Goal: Task Accomplishment & Management: Manage account settings

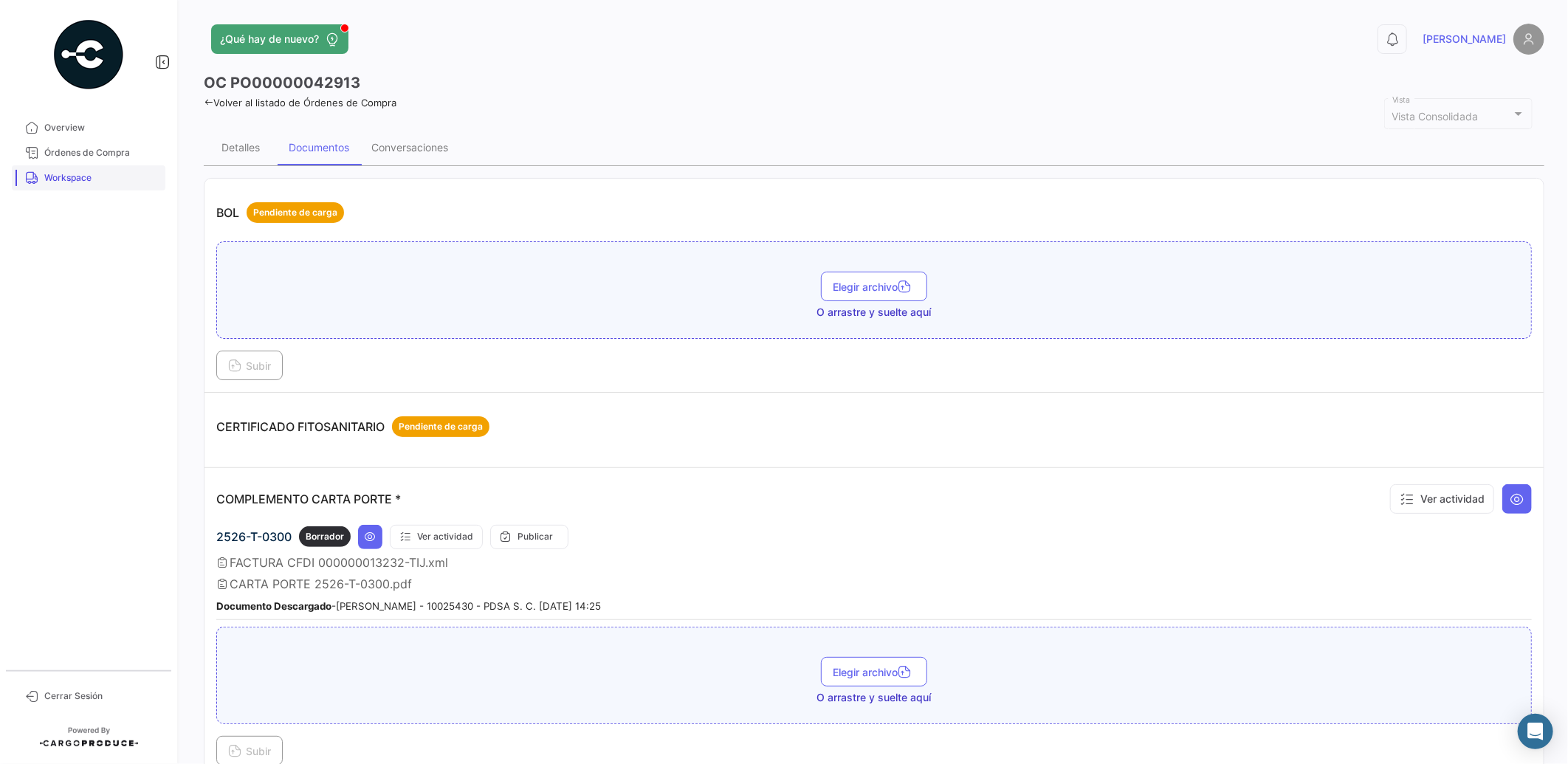
scroll to position [1405, 0]
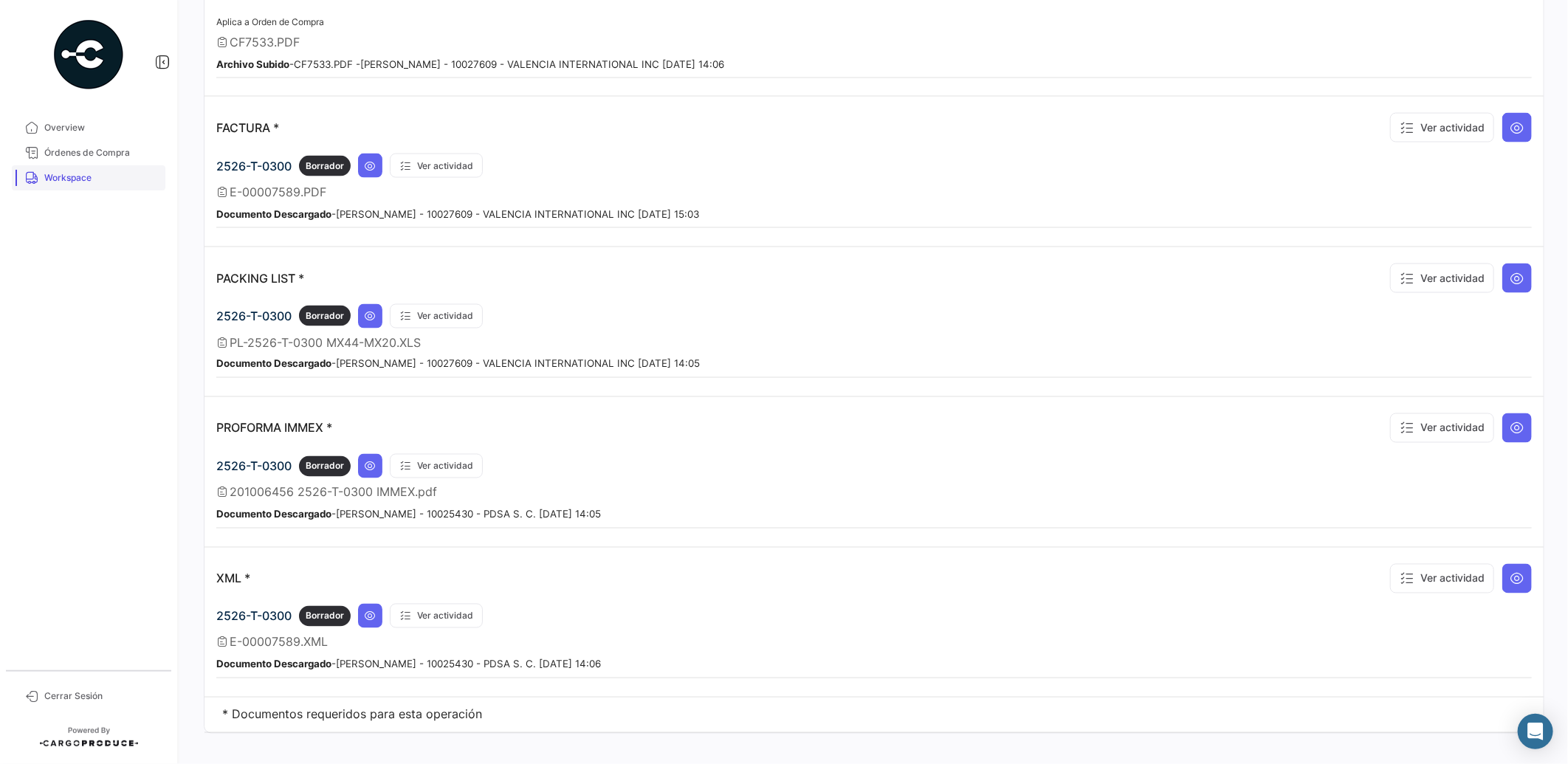
click at [84, 179] on span "Workspace" at bounding box center [102, 178] width 116 height 14
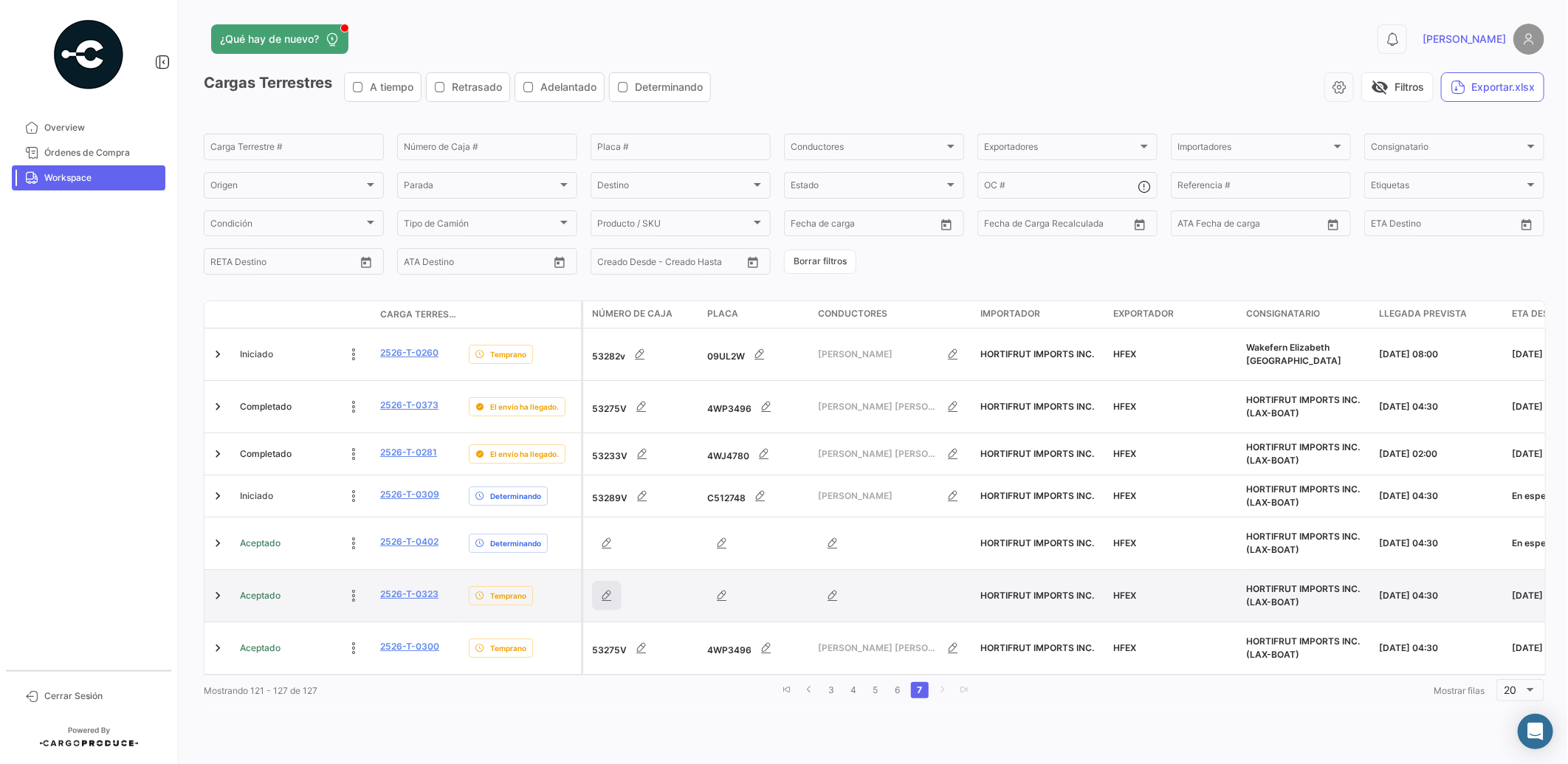
click at [609, 581] on button "button" at bounding box center [607, 595] width 30 height 30
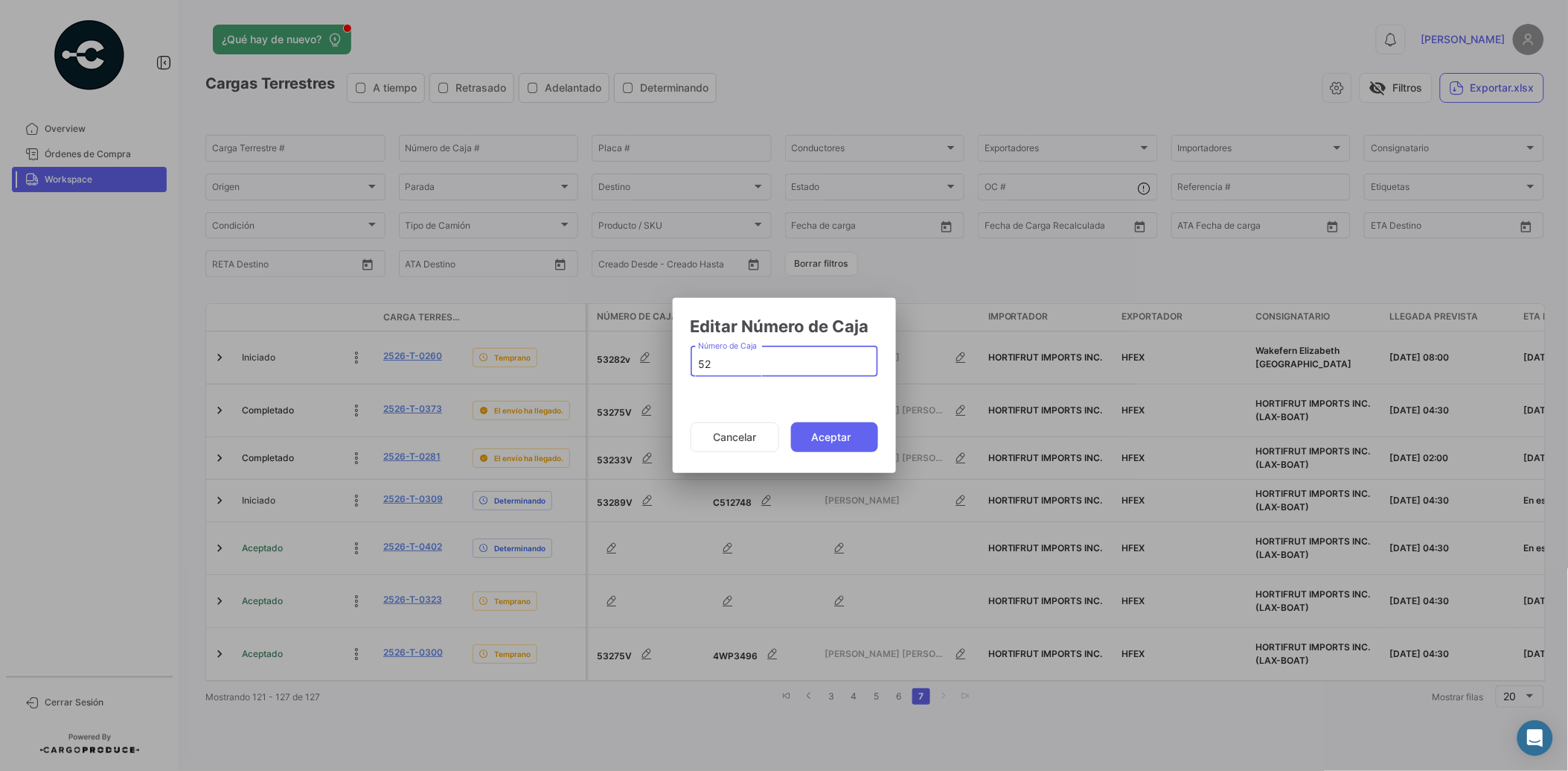
type input "5"
type input "53270V"
click at [847, 443] on button "Aceptar" at bounding box center [834, 437] width 87 height 30
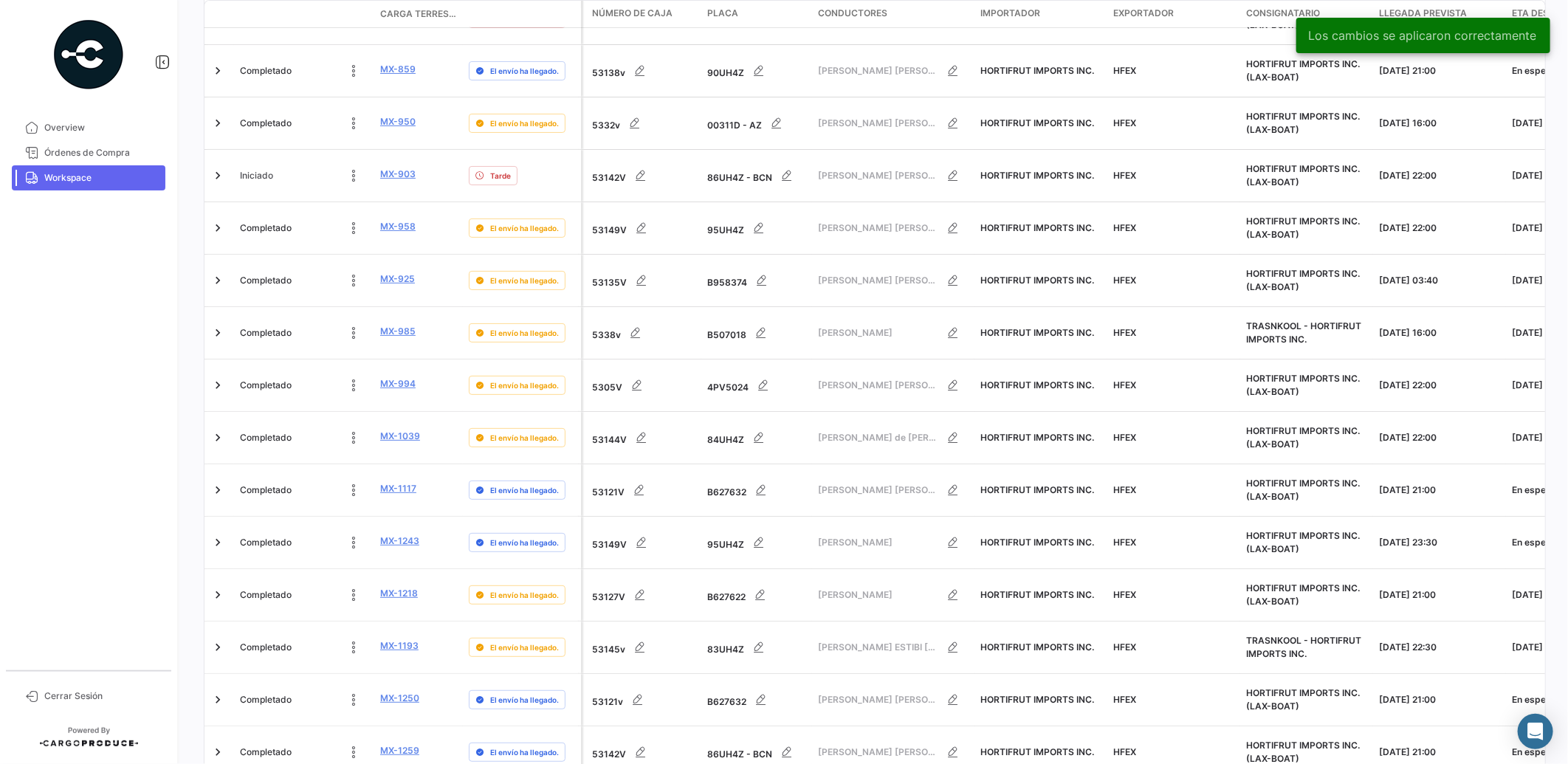
scroll to position [506, 0]
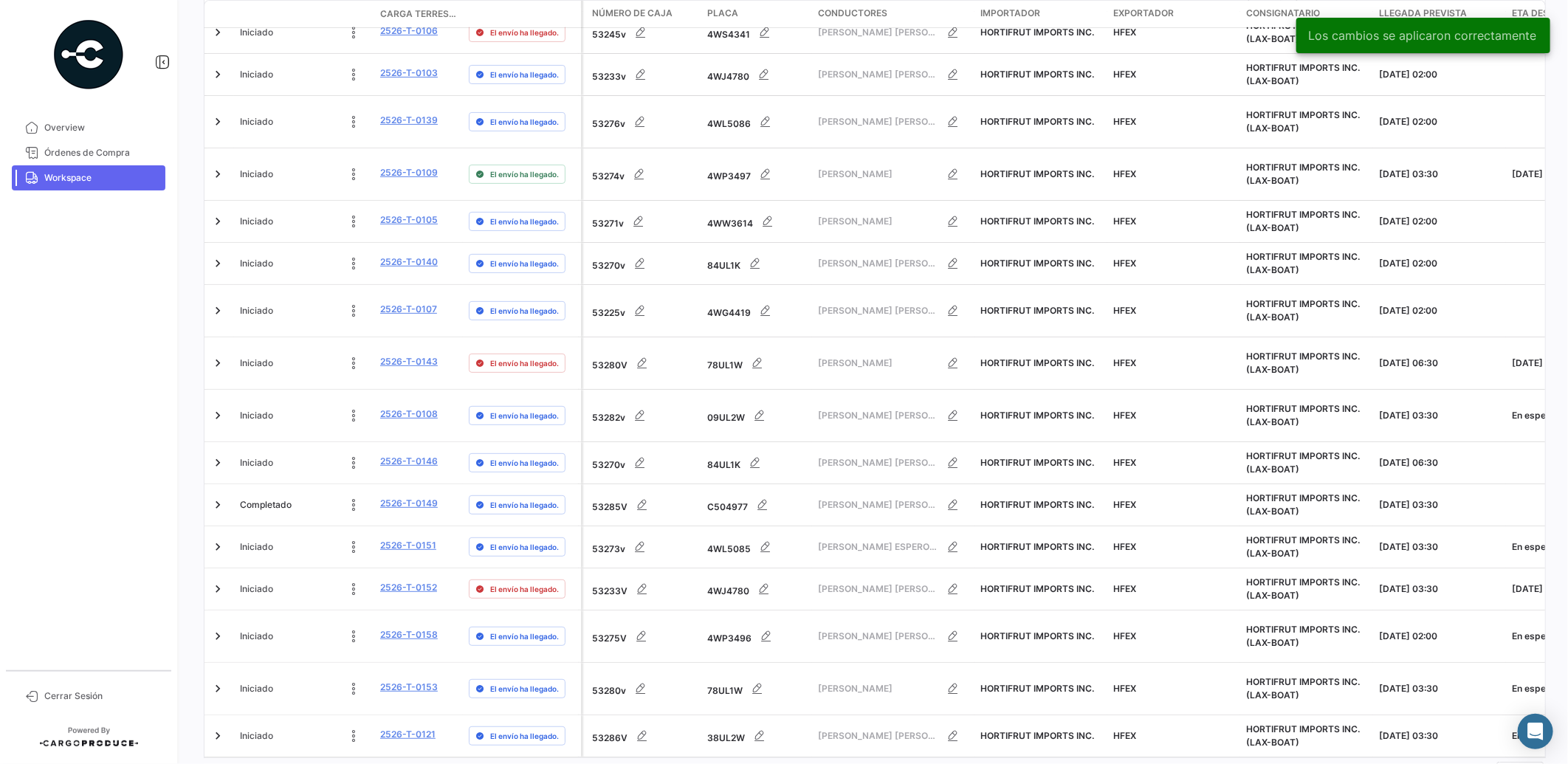
click at [918, 763] on link "7" at bounding box center [918, 773] width 18 height 16
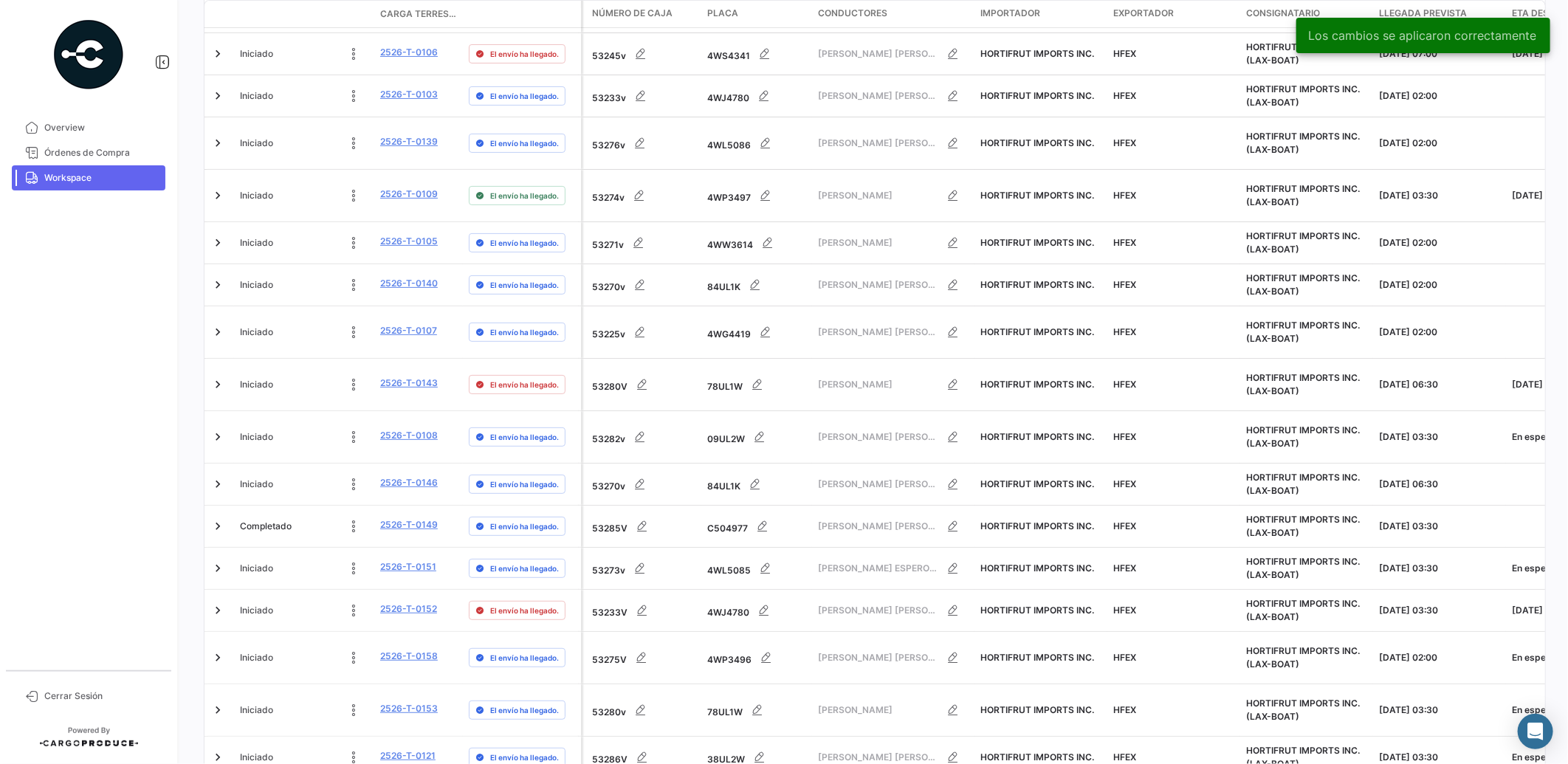
scroll to position [0, 0]
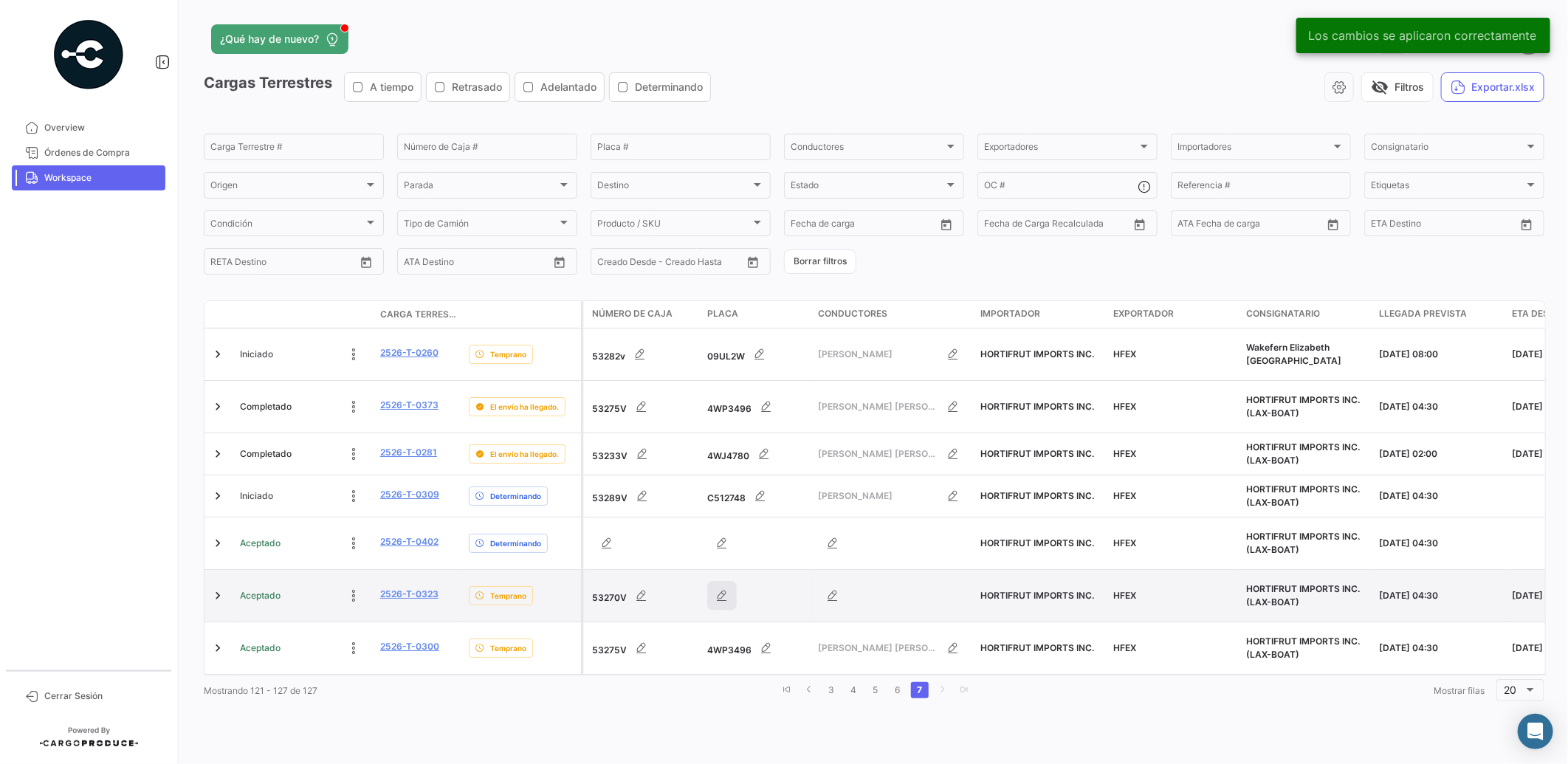
click at [717, 588] on icon "button" at bounding box center [722, 595] width 15 height 15
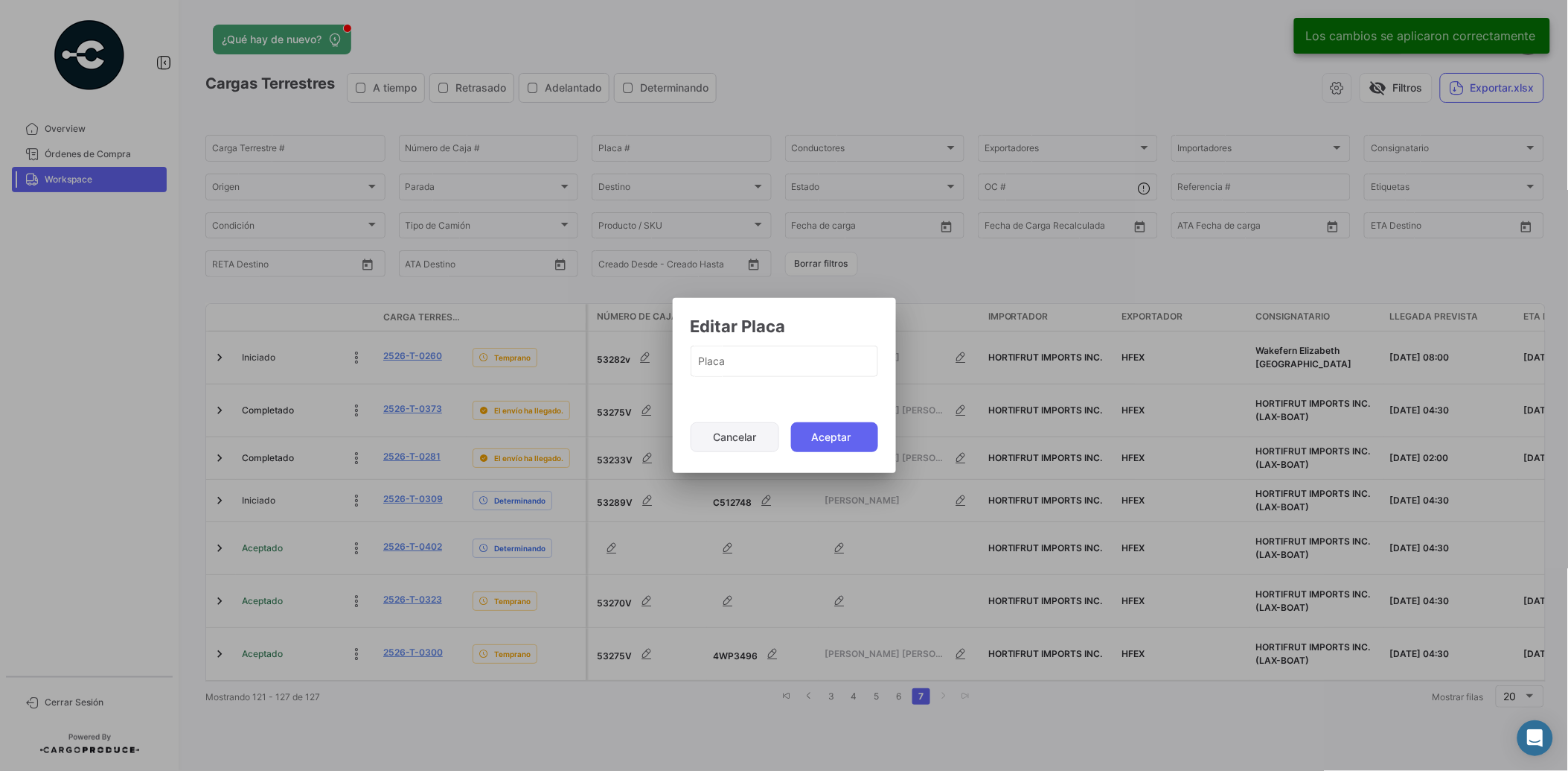
click at [722, 429] on button "Cancelar" at bounding box center [734, 437] width 89 height 30
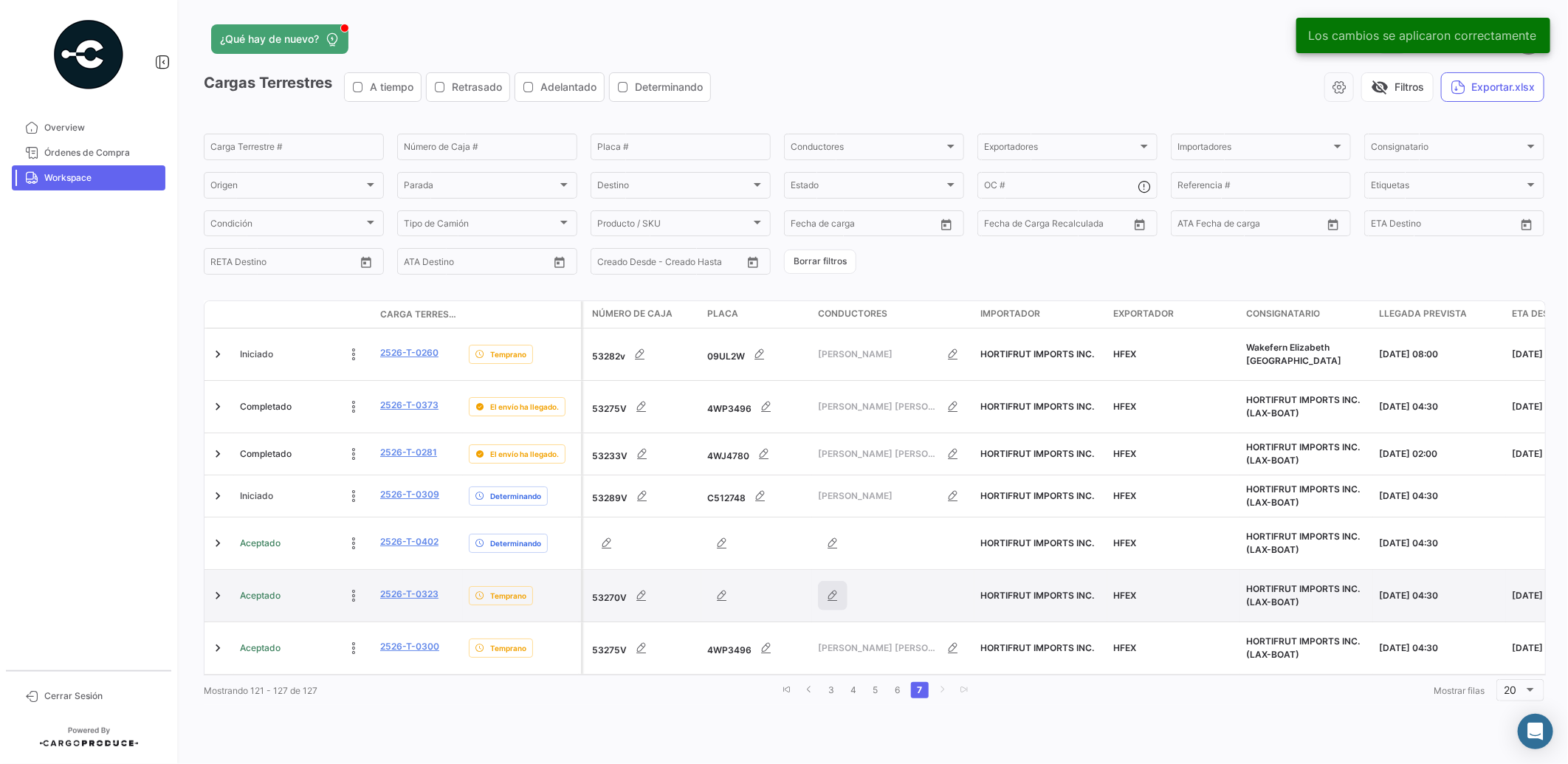
click at [833, 588] on icon "button" at bounding box center [832, 595] width 15 height 15
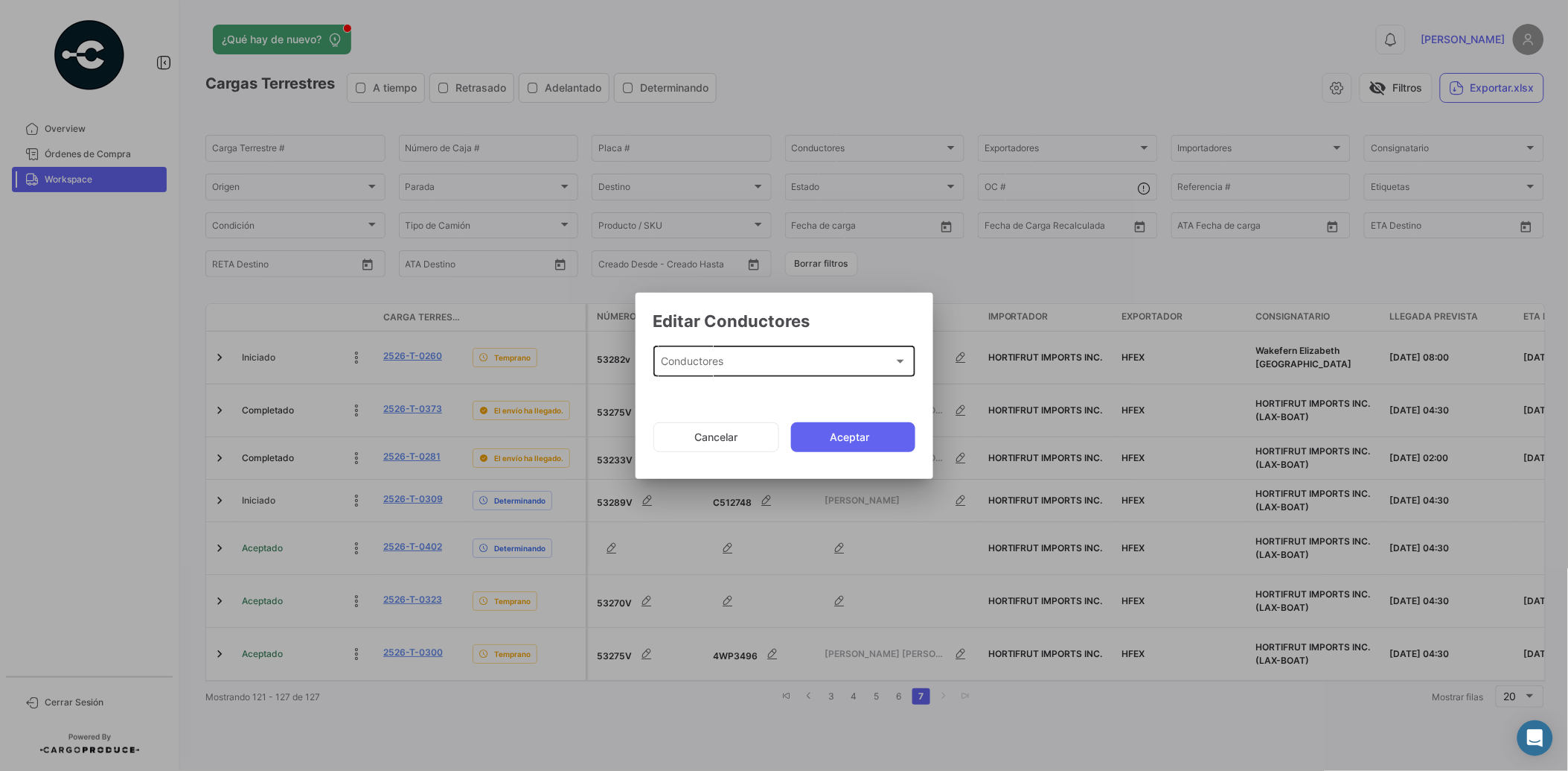
click at [842, 361] on div "Conductores" at bounding box center [778, 364] width 233 height 13
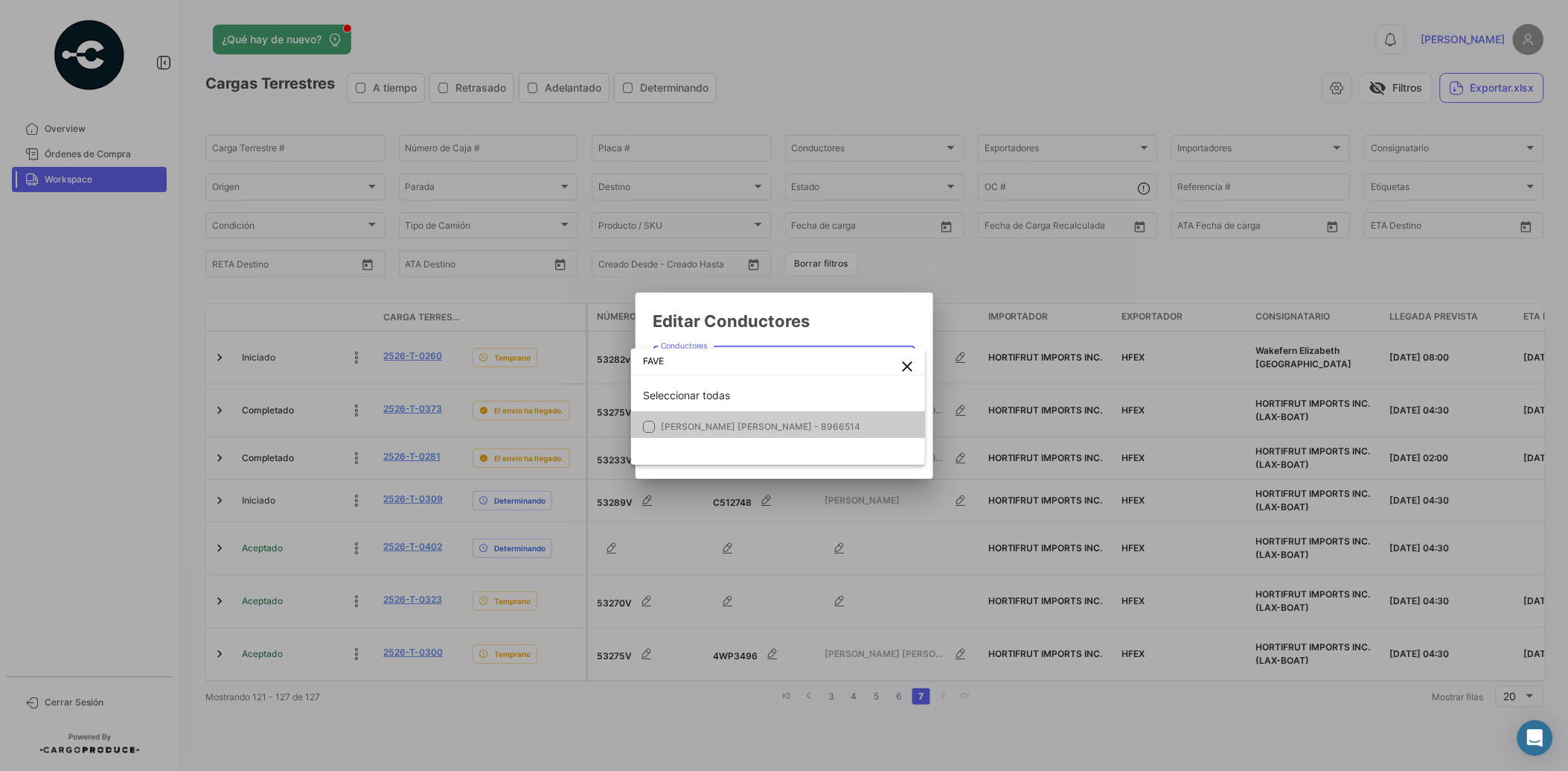
type input "FAVE"
click at [828, 420] on span "[PERSON_NAME] [PERSON_NAME] - 8966514" at bounding box center [765, 427] width 209 height 14
click at [897, 328] on div at bounding box center [784, 385] width 1568 height 771
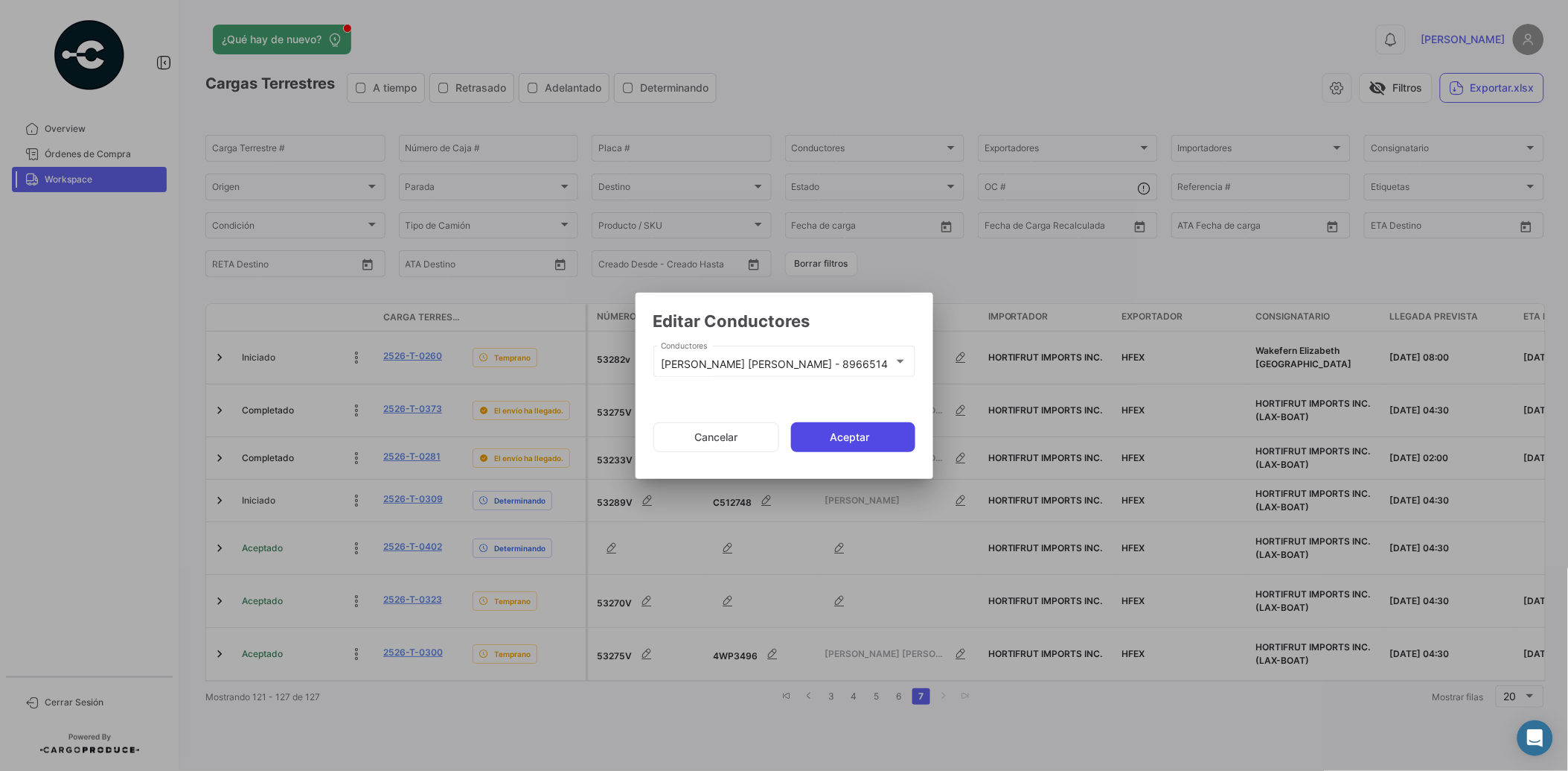
click at [889, 440] on button "Aceptar" at bounding box center [853, 437] width 124 height 30
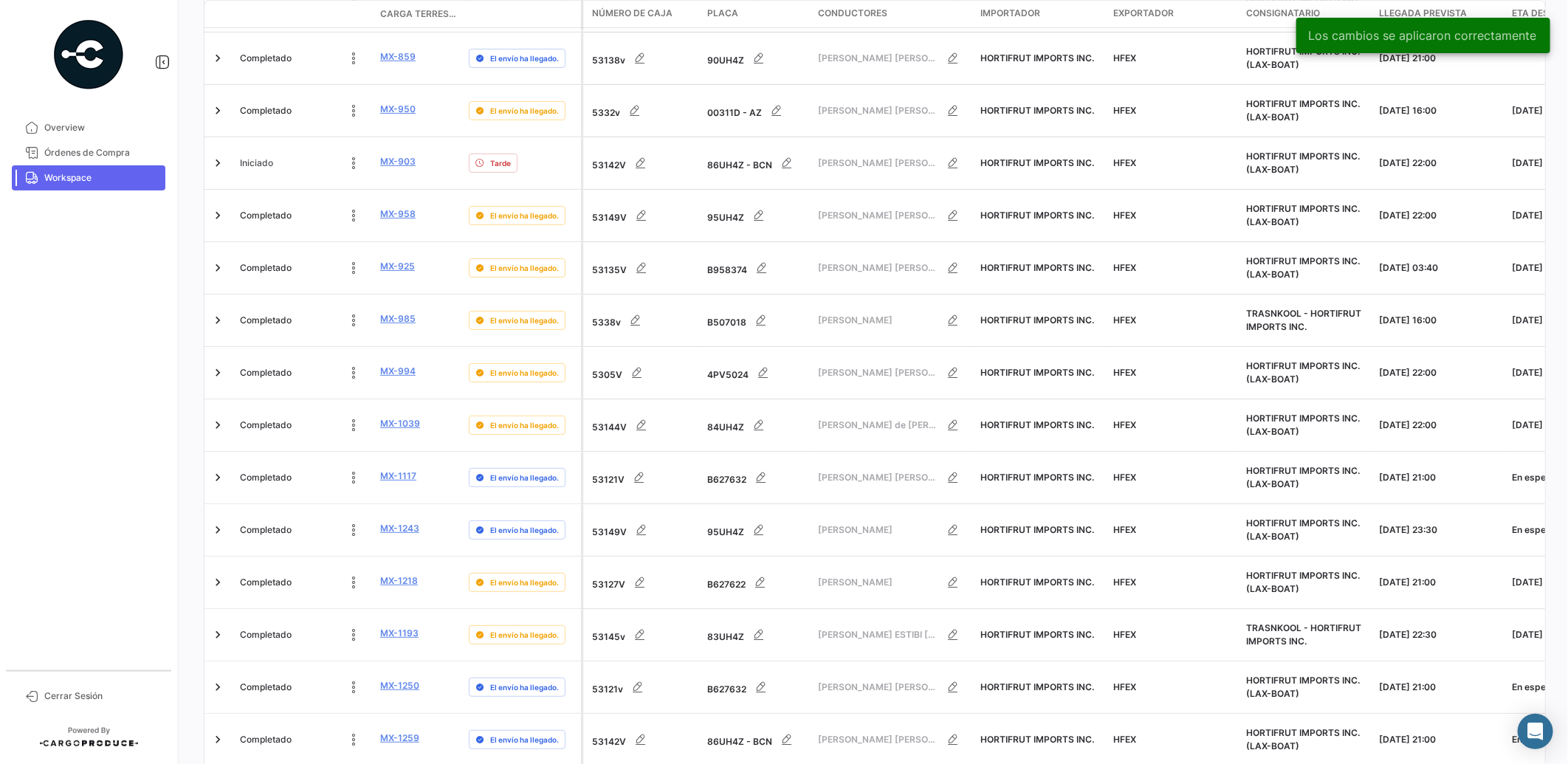
scroll to position [506, 0]
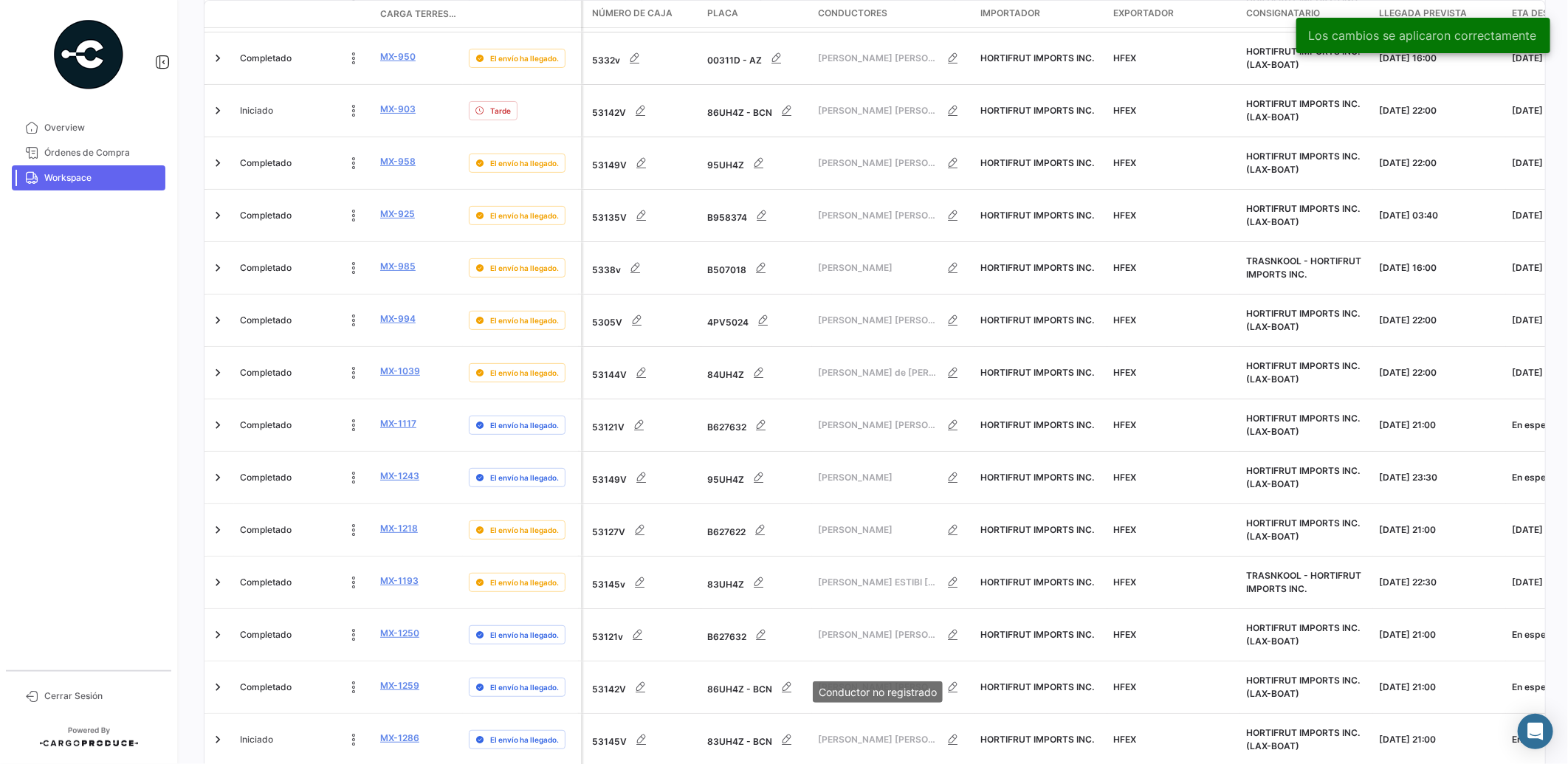
click at [888, 712] on mat-tooltip-component "Conductor no registrado" at bounding box center [878, 691] width 151 height 42
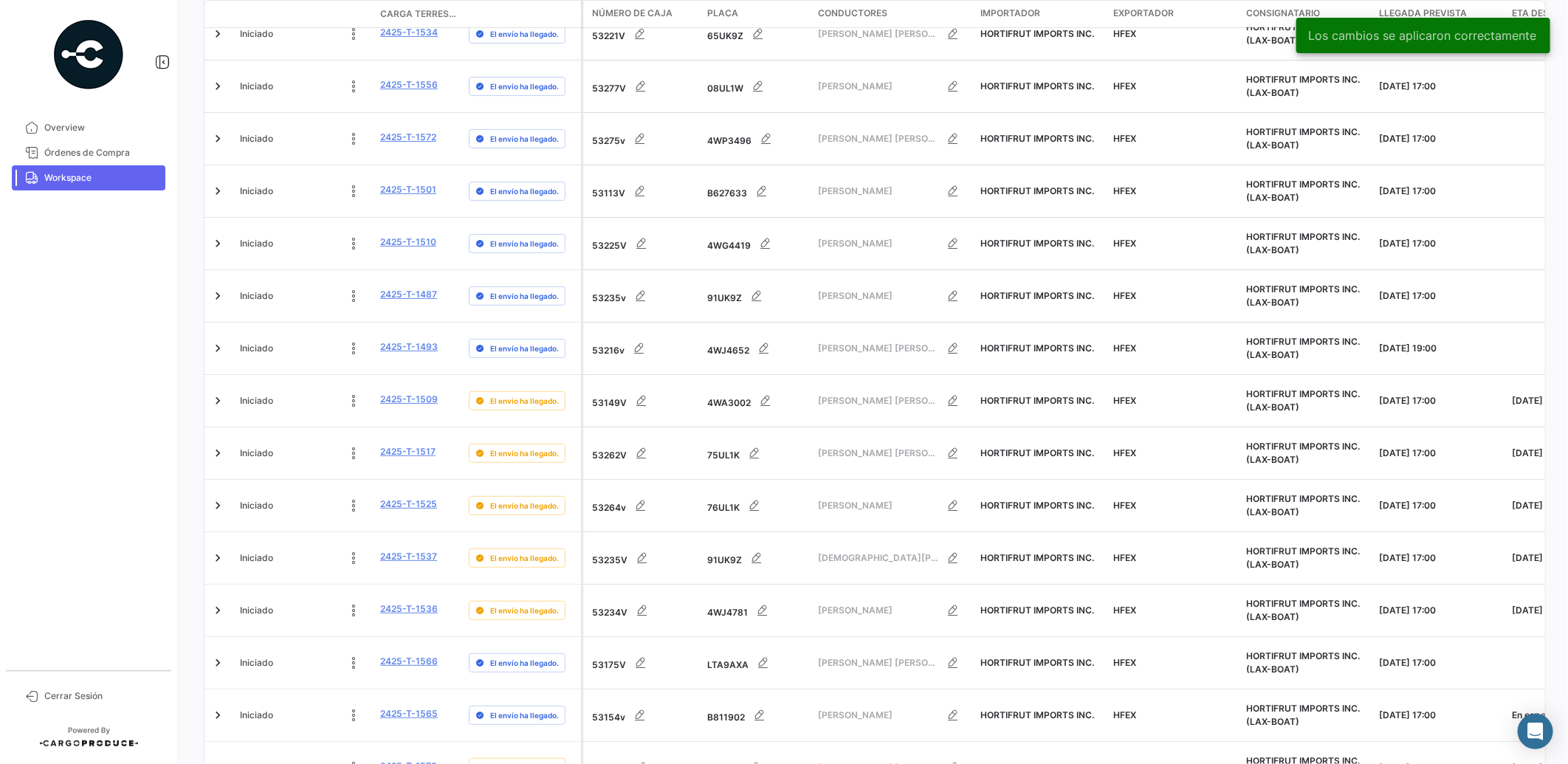
scroll to position [484, 0]
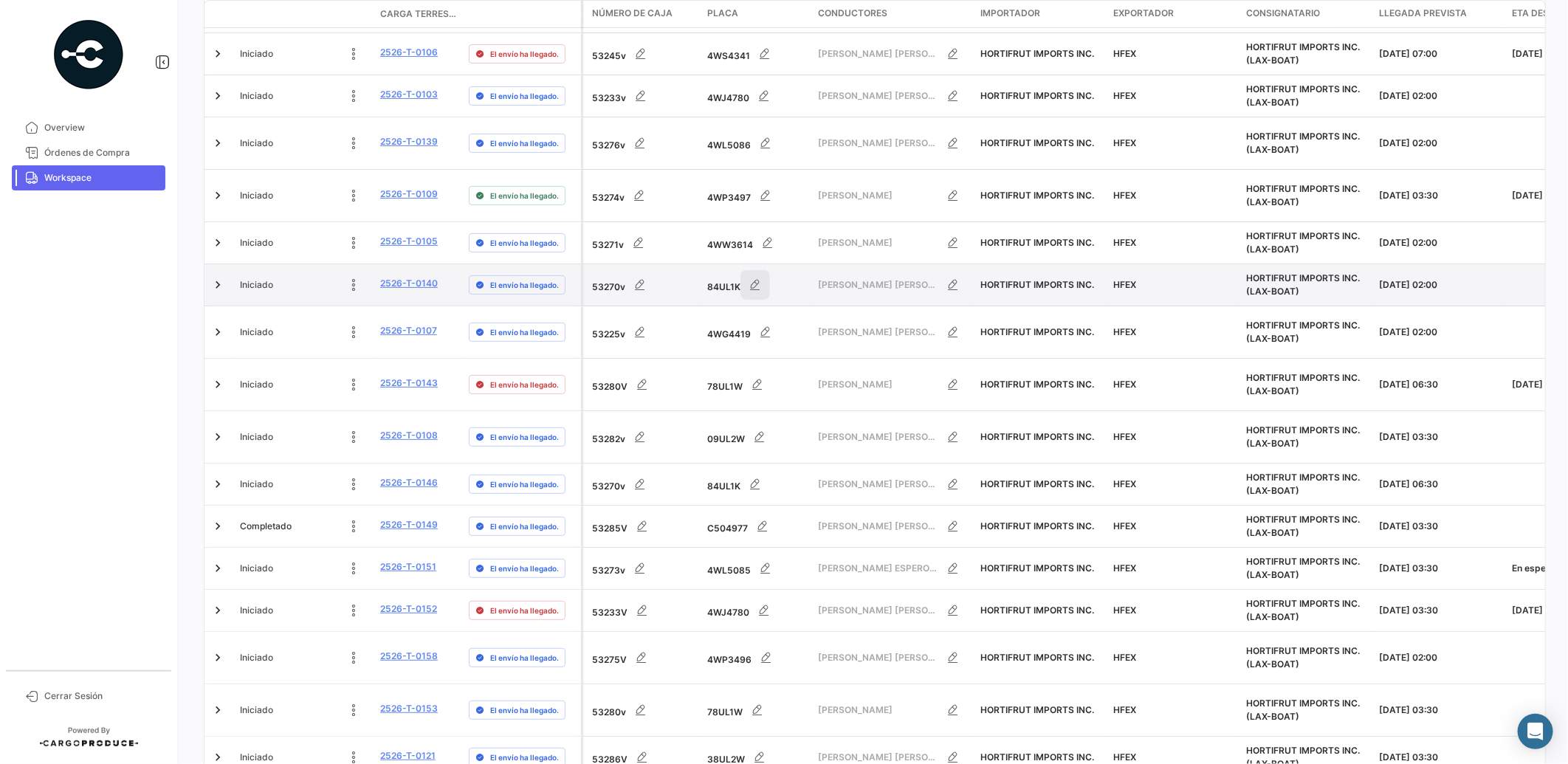
click at [744, 270] on button "button" at bounding box center [755, 285] width 30 height 30
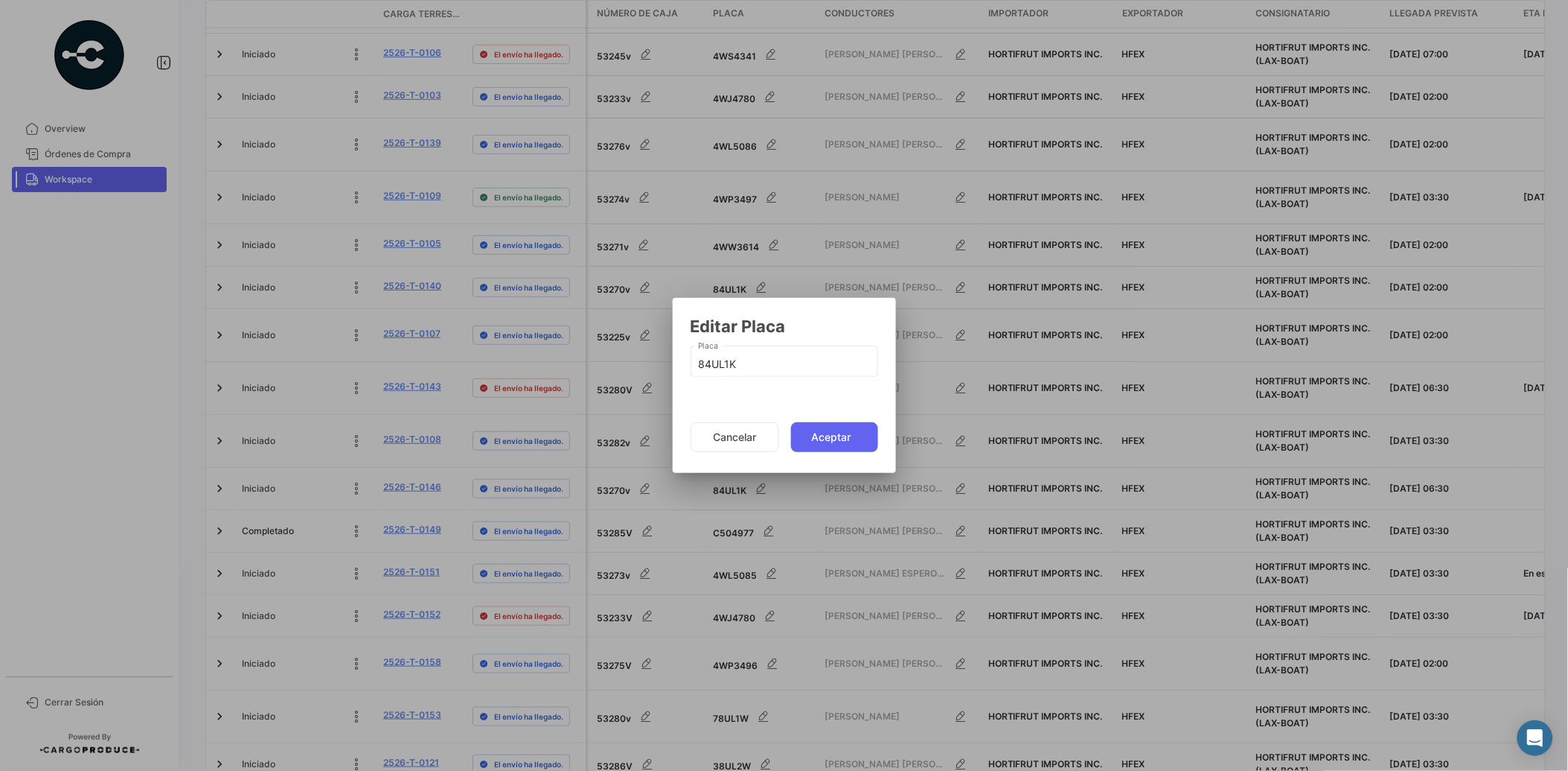
drag, startPoint x: 760, startPoint y: 356, endPoint x: 651, endPoint y: 368, distance: 109.7
click at [651, 368] on div "Editar Placa 84UL1K Placa Cancelar Aceptar" at bounding box center [784, 385] width 1568 height 771
drag, startPoint x: 651, startPoint y: 368, endPoint x: 789, endPoint y: 366, distance: 138.0
click at [789, 366] on input "84UL1K" at bounding box center [784, 364] width 172 height 13
drag, startPoint x: 700, startPoint y: 367, endPoint x: 636, endPoint y: 368, distance: 64.0
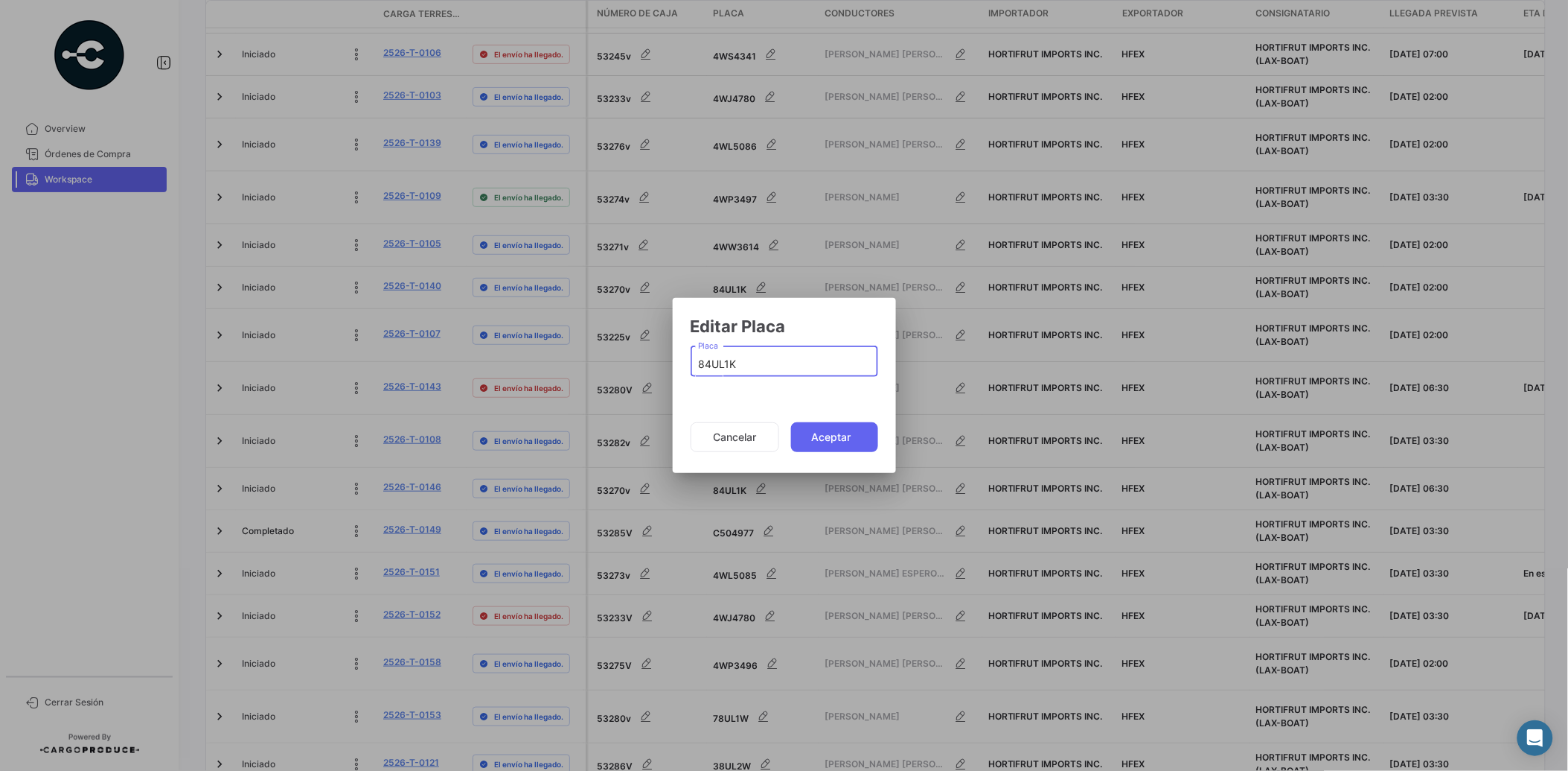
click at [636, 368] on div "Editar Placa 84UL1K Placa Cancelar Aceptar" at bounding box center [784, 385] width 1568 height 771
click at [747, 446] on button "Cancelar" at bounding box center [734, 437] width 89 height 30
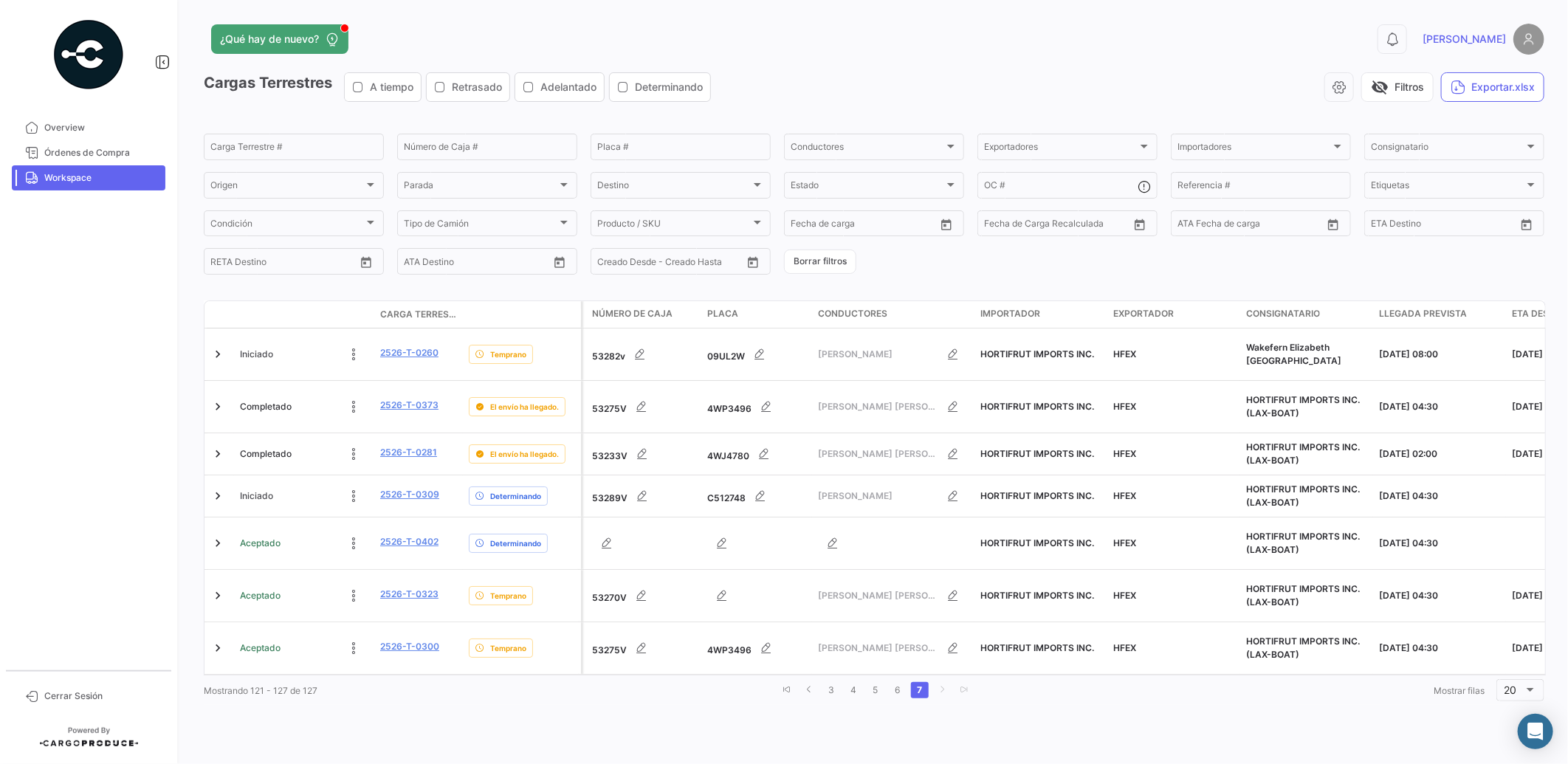
scroll to position [0, 0]
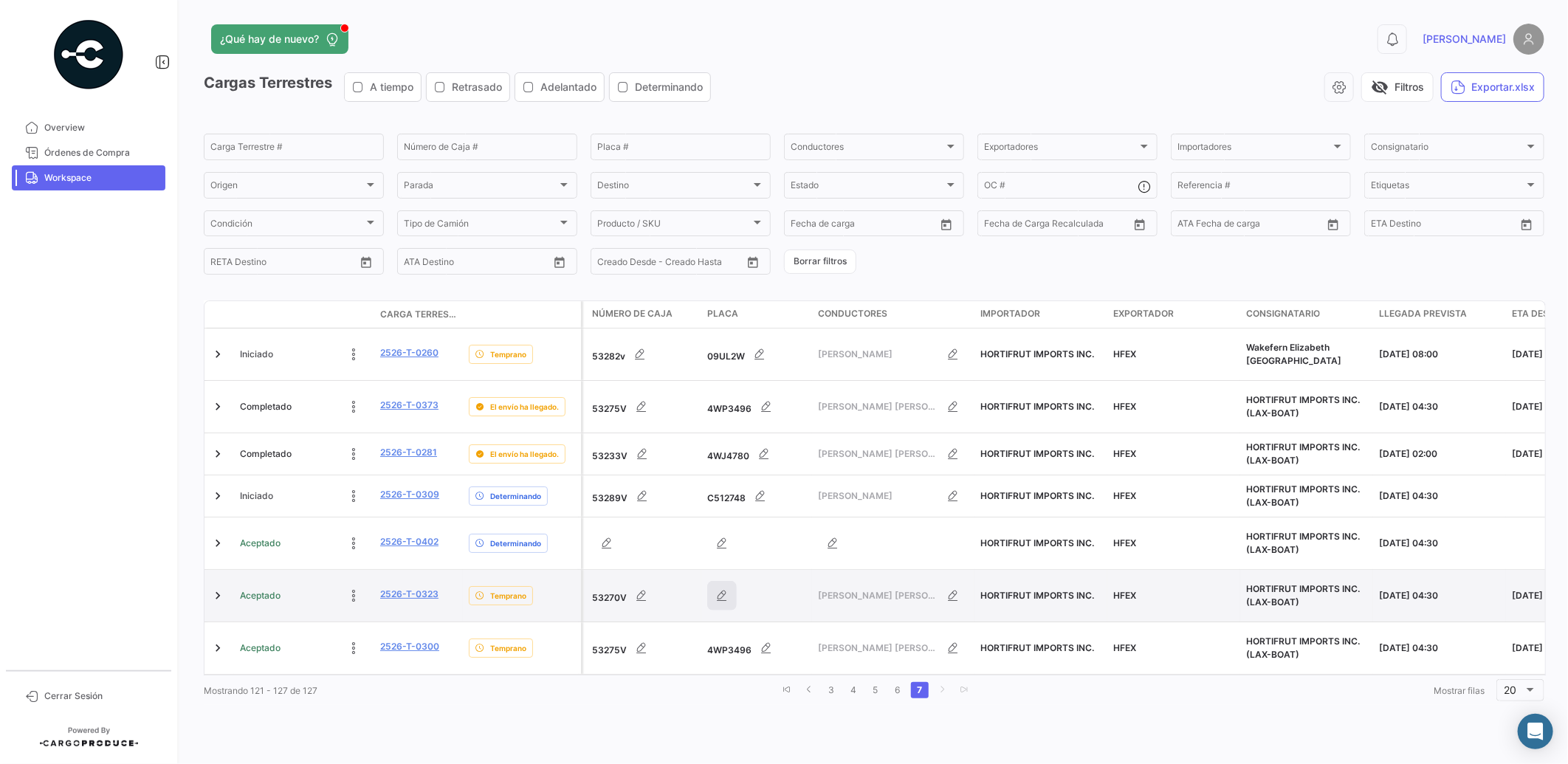
click at [713, 581] on button "button" at bounding box center [722, 595] width 30 height 30
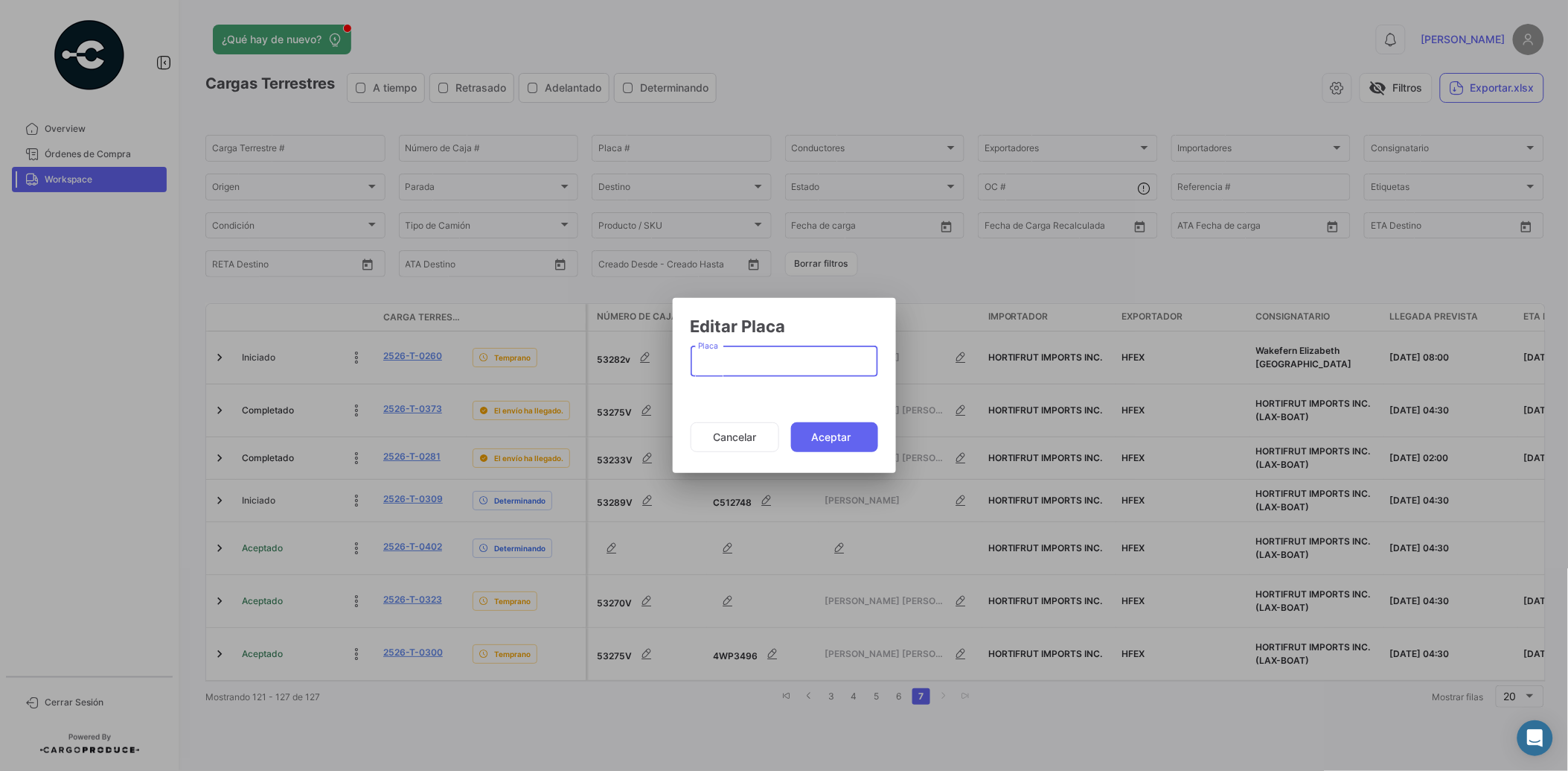
click at [759, 366] on input "Placa" at bounding box center [784, 364] width 172 height 13
paste input "84UL1K"
type input "84UL1K"
click at [815, 431] on button "Aceptar" at bounding box center [834, 437] width 87 height 30
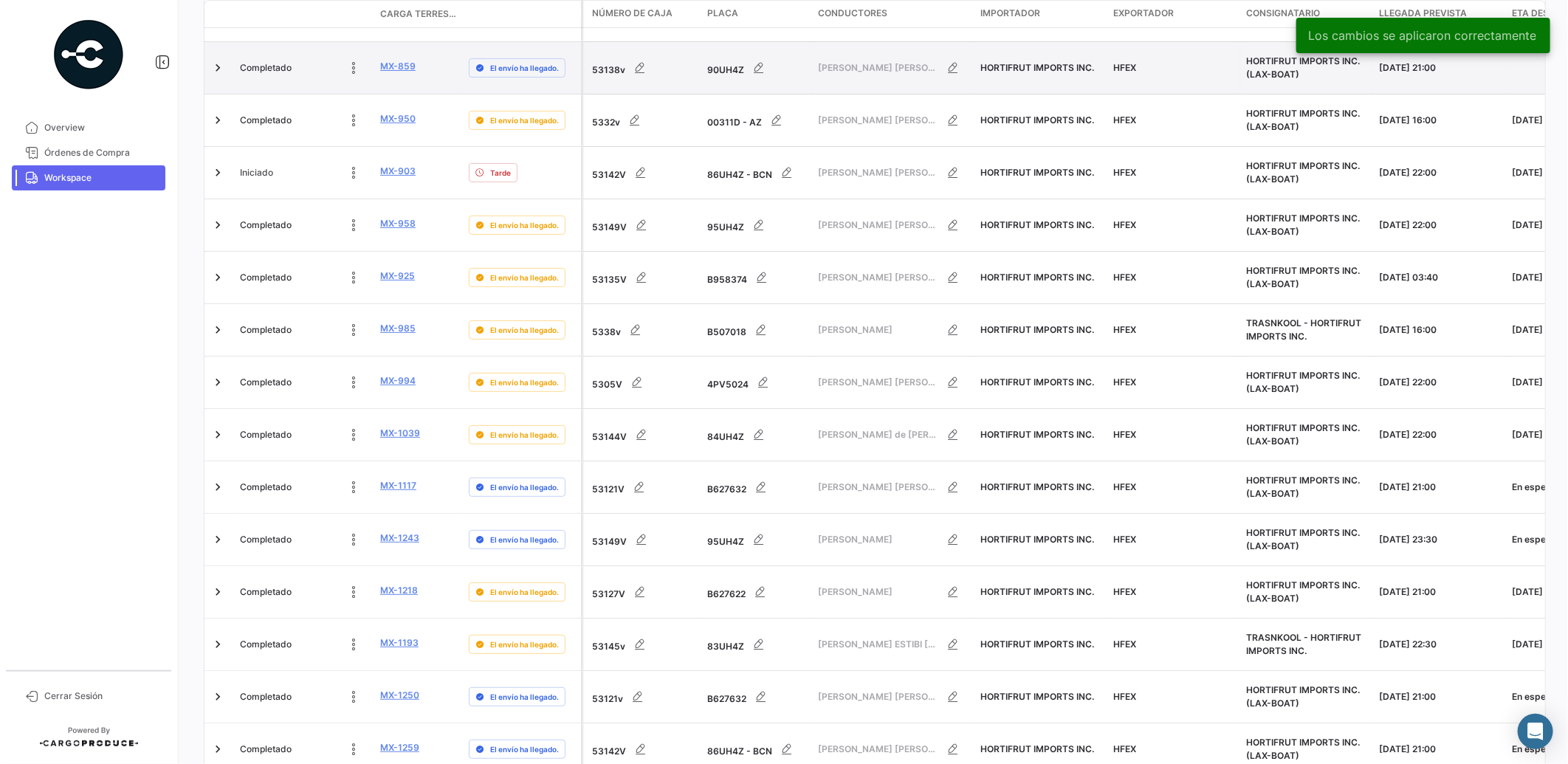
scroll to position [506, 0]
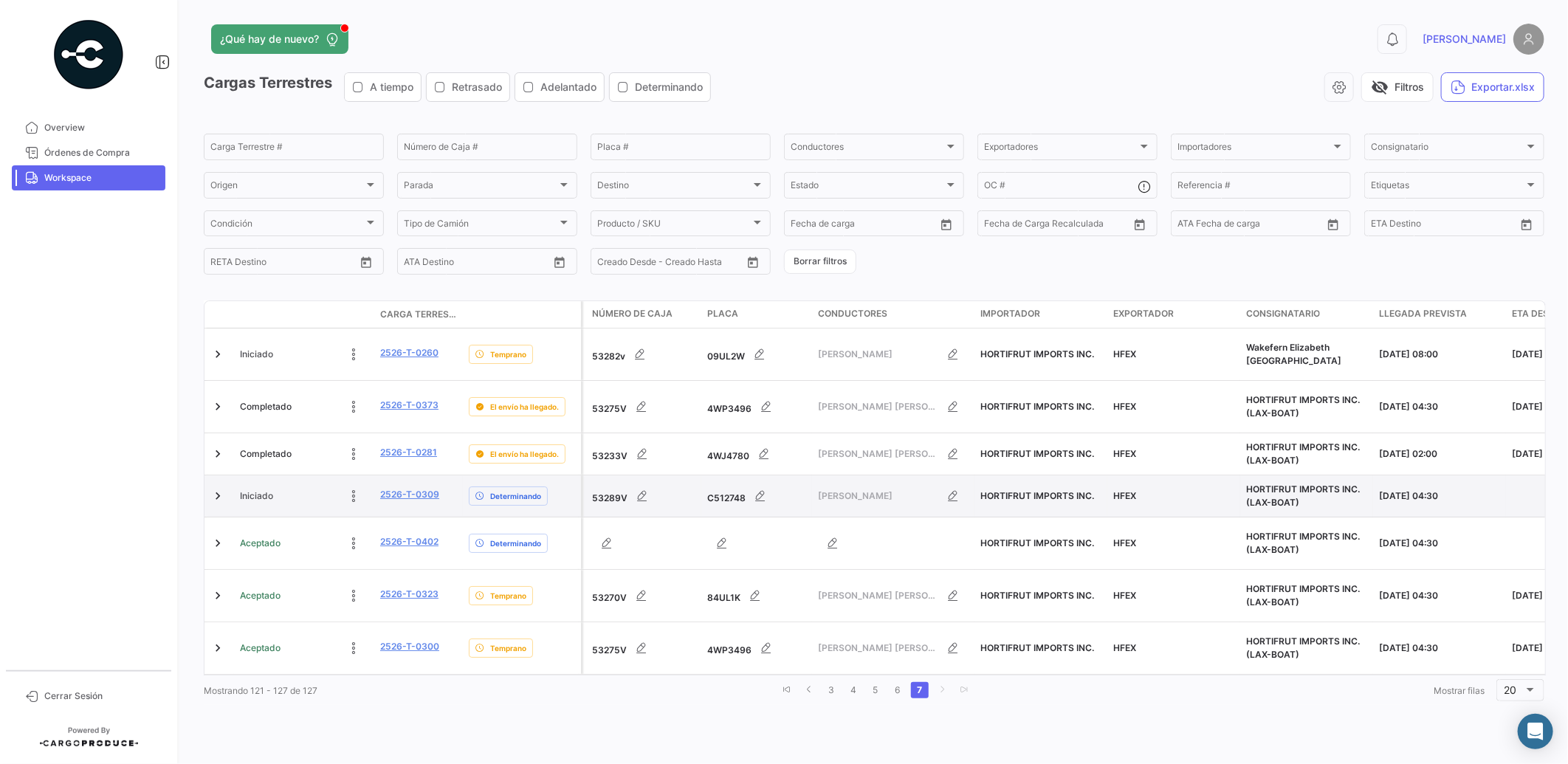
scroll to position [0, 0]
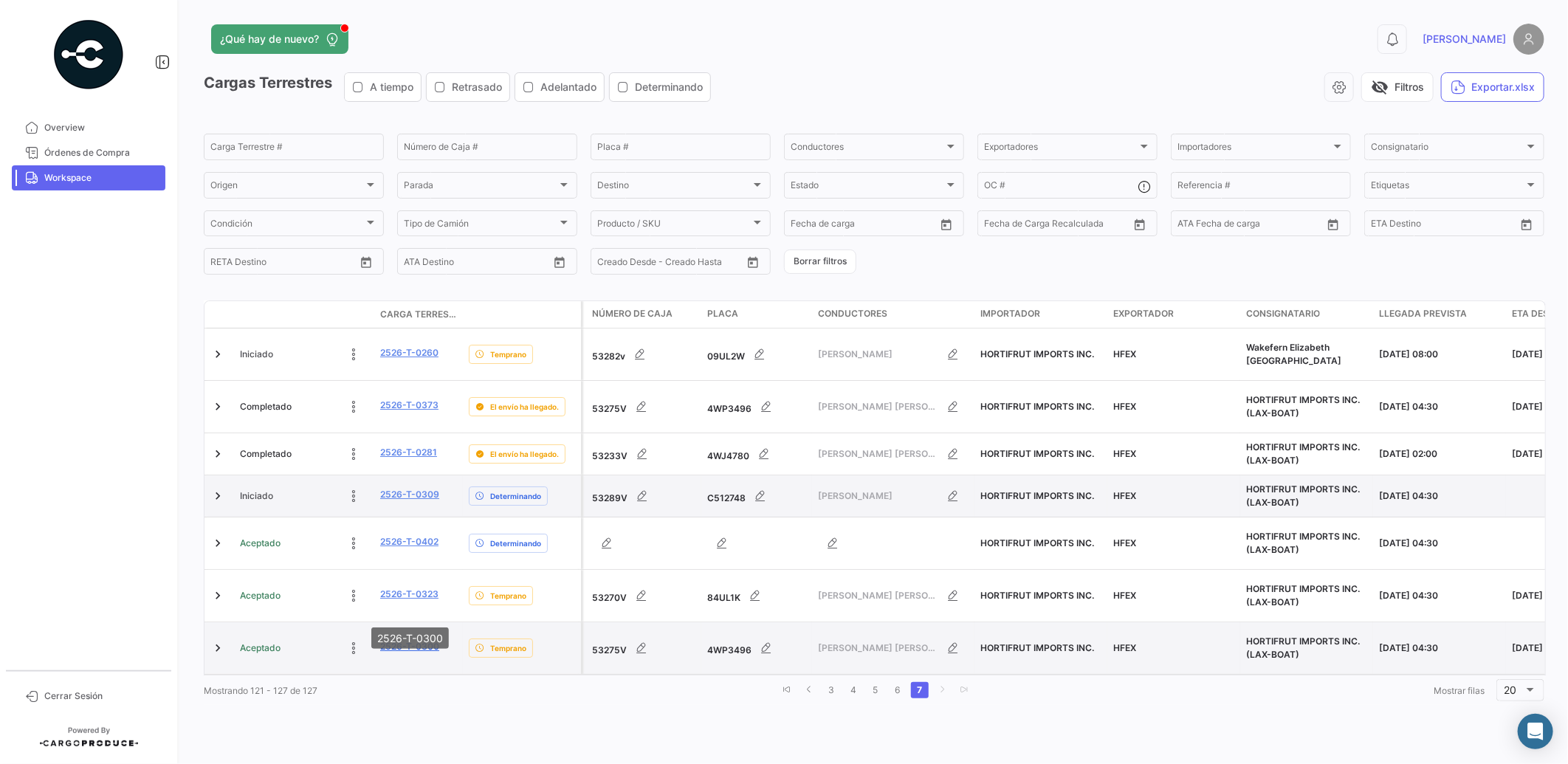
click at [406, 640] on link "2526-T-0300" at bounding box center [409, 647] width 59 height 14
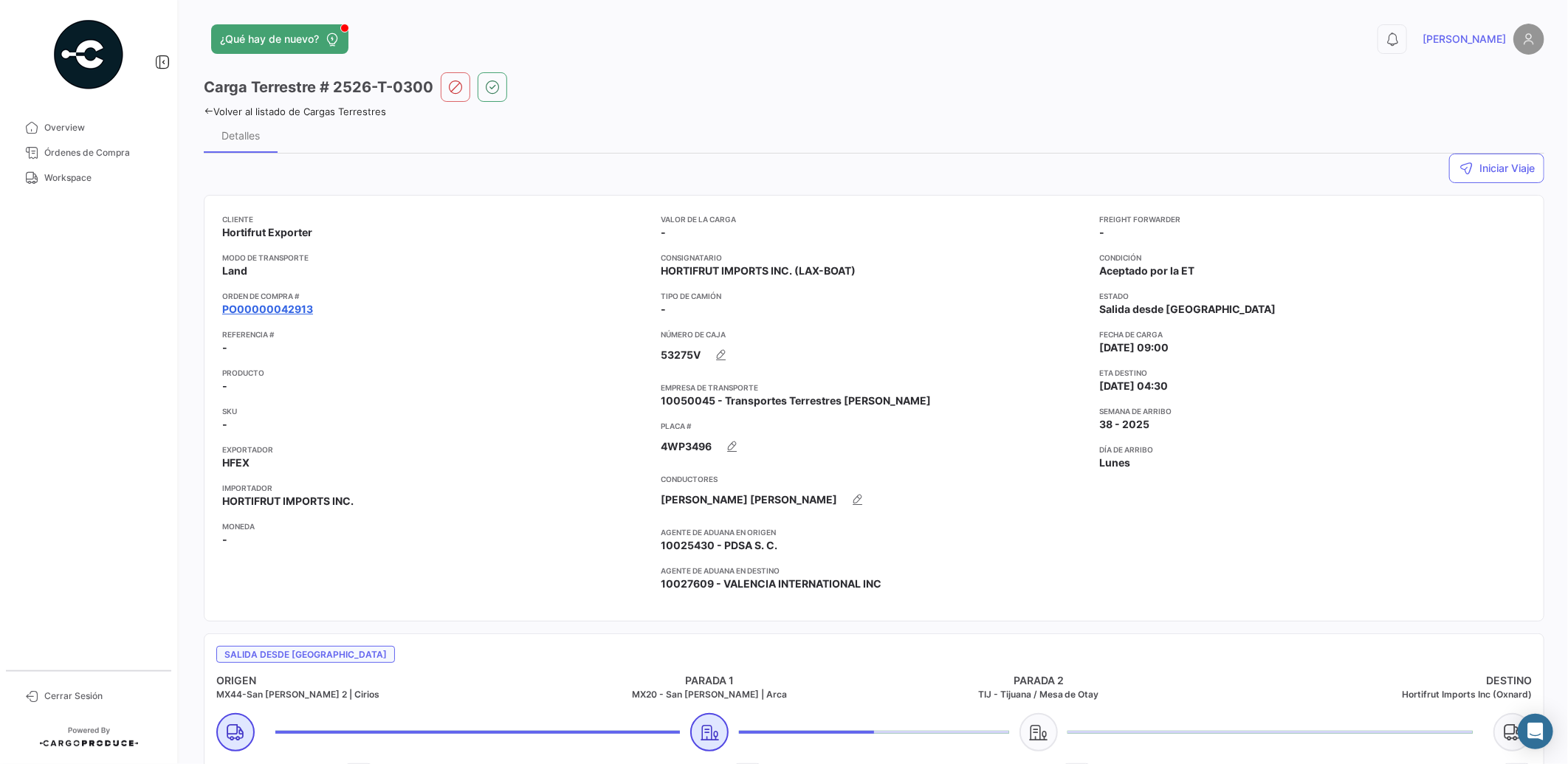
click at [288, 305] on link "PO00000042913" at bounding box center [268, 309] width 91 height 15
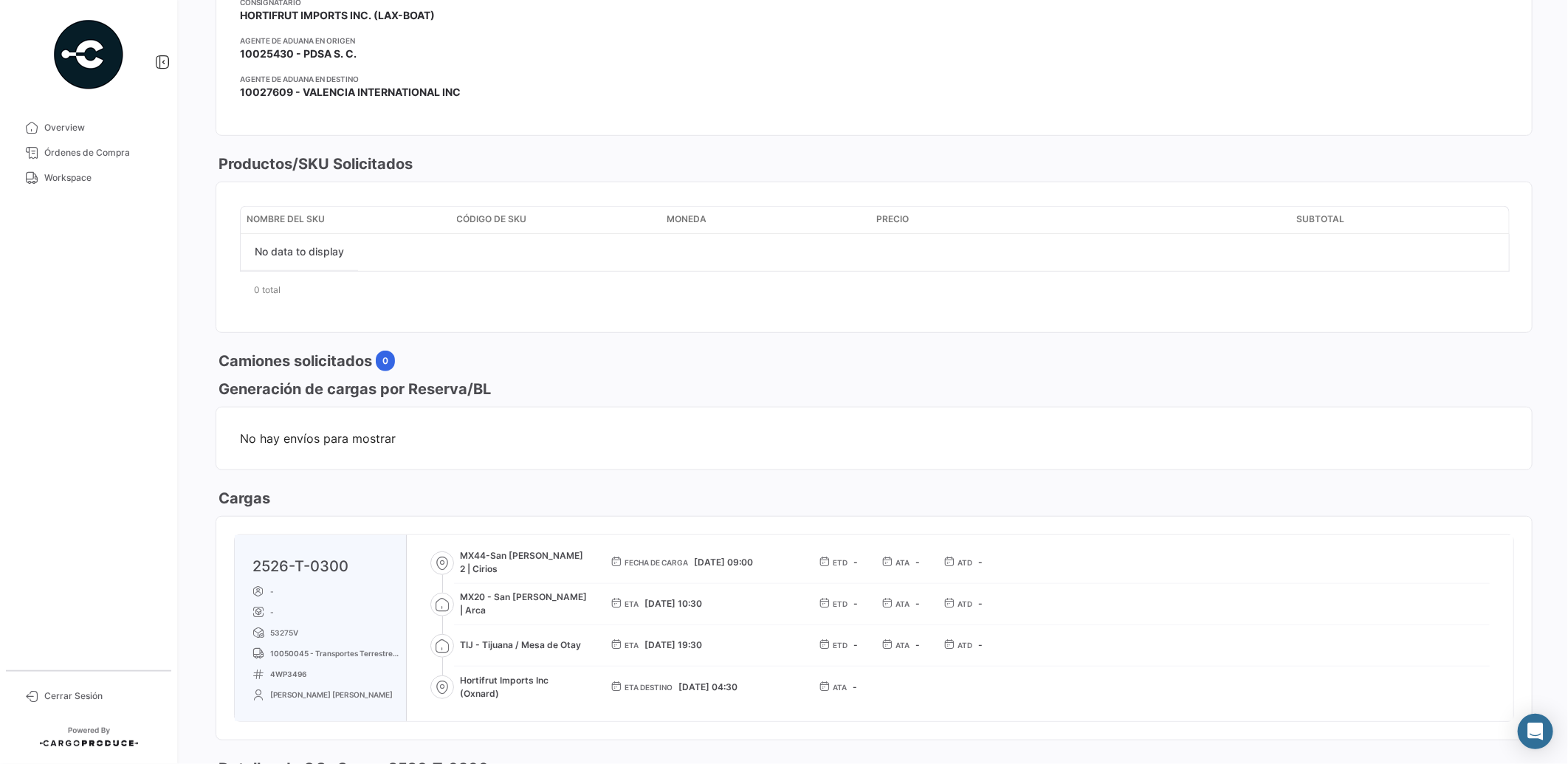
scroll to position [643, 0]
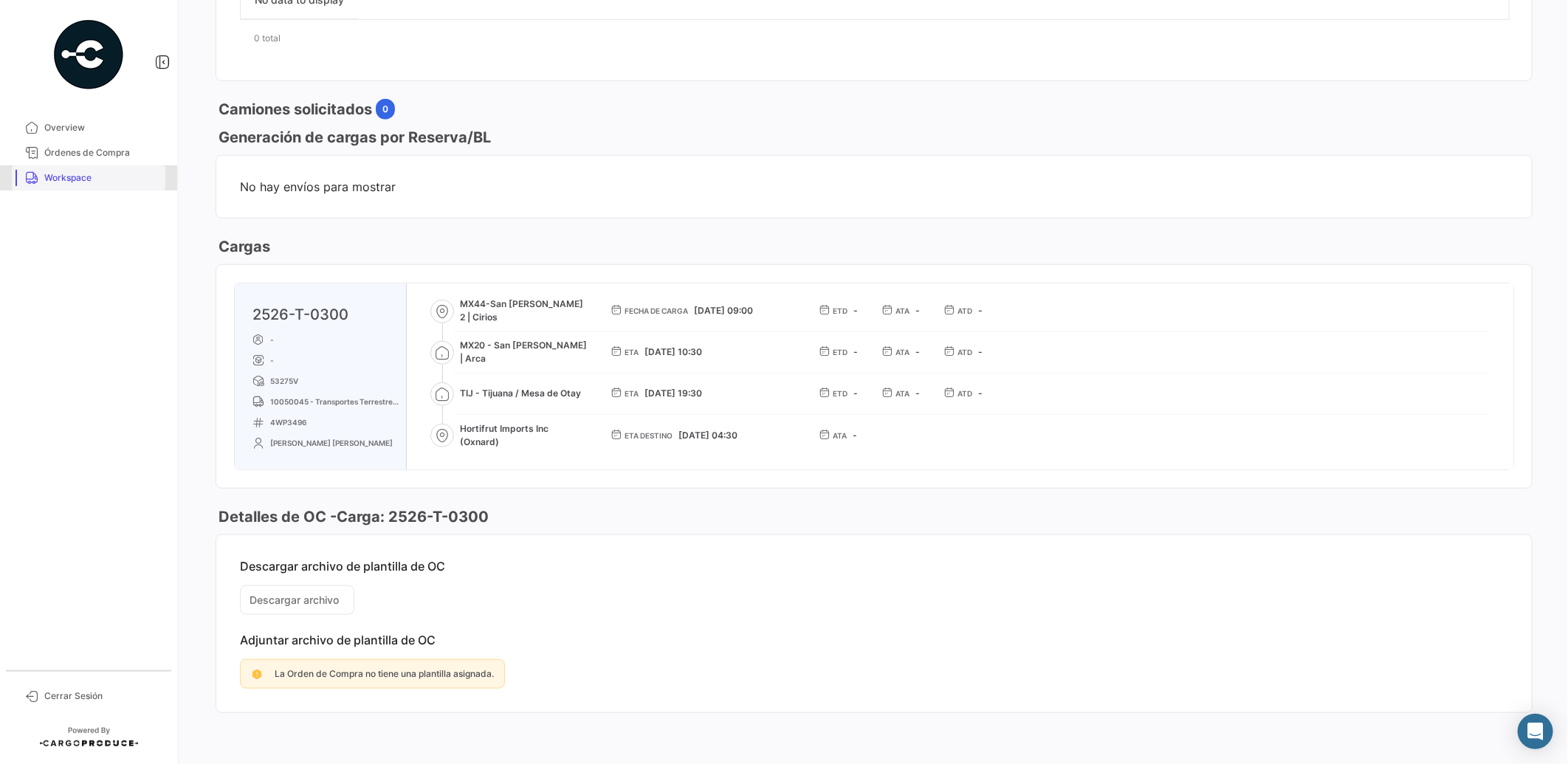
click at [90, 180] on span "Workspace" at bounding box center [102, 178] width 116 height 14
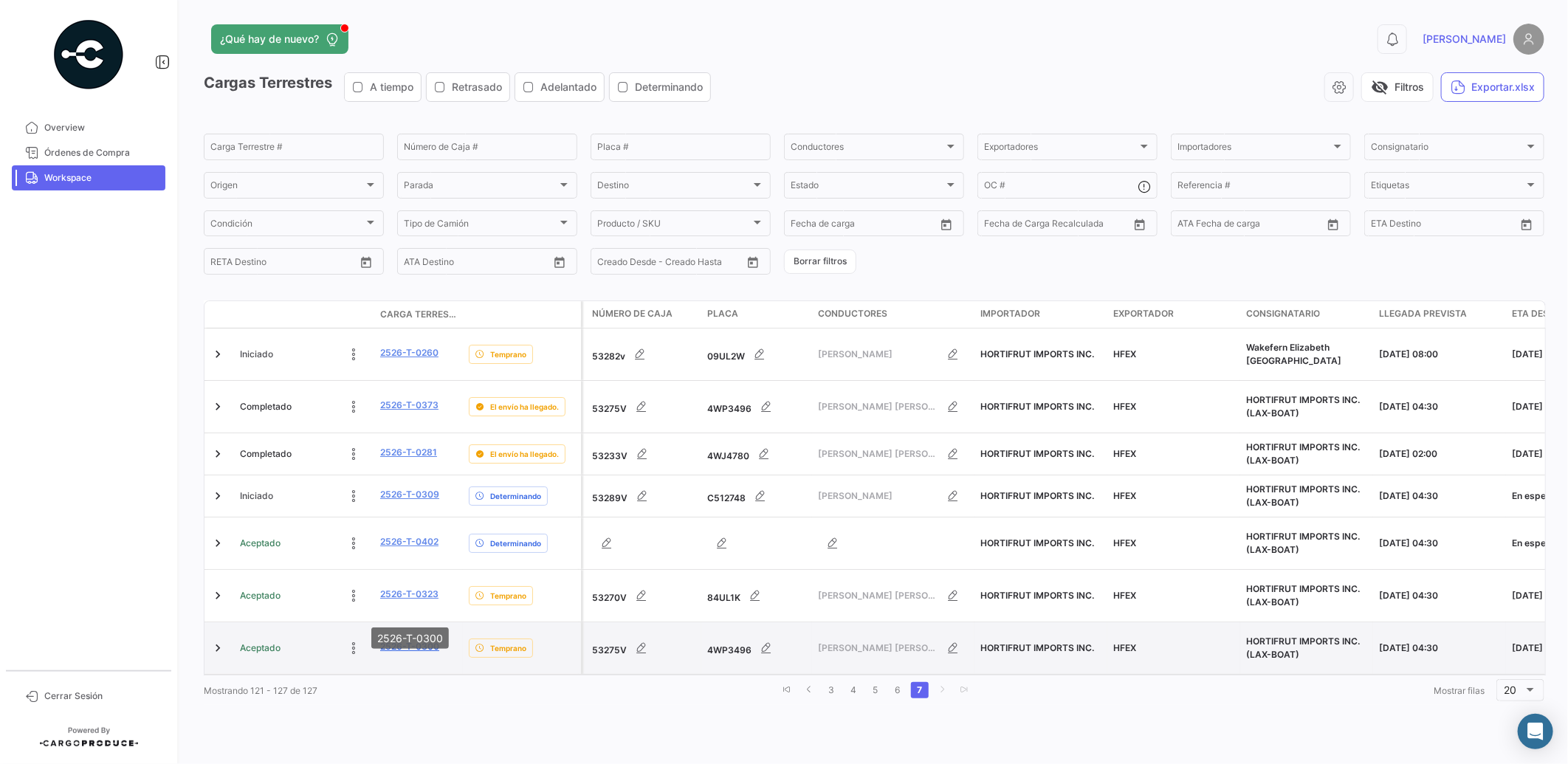
click at [419, 640] on link "2526-T-0300" at bounding box center [409, 647] width 59 height 14
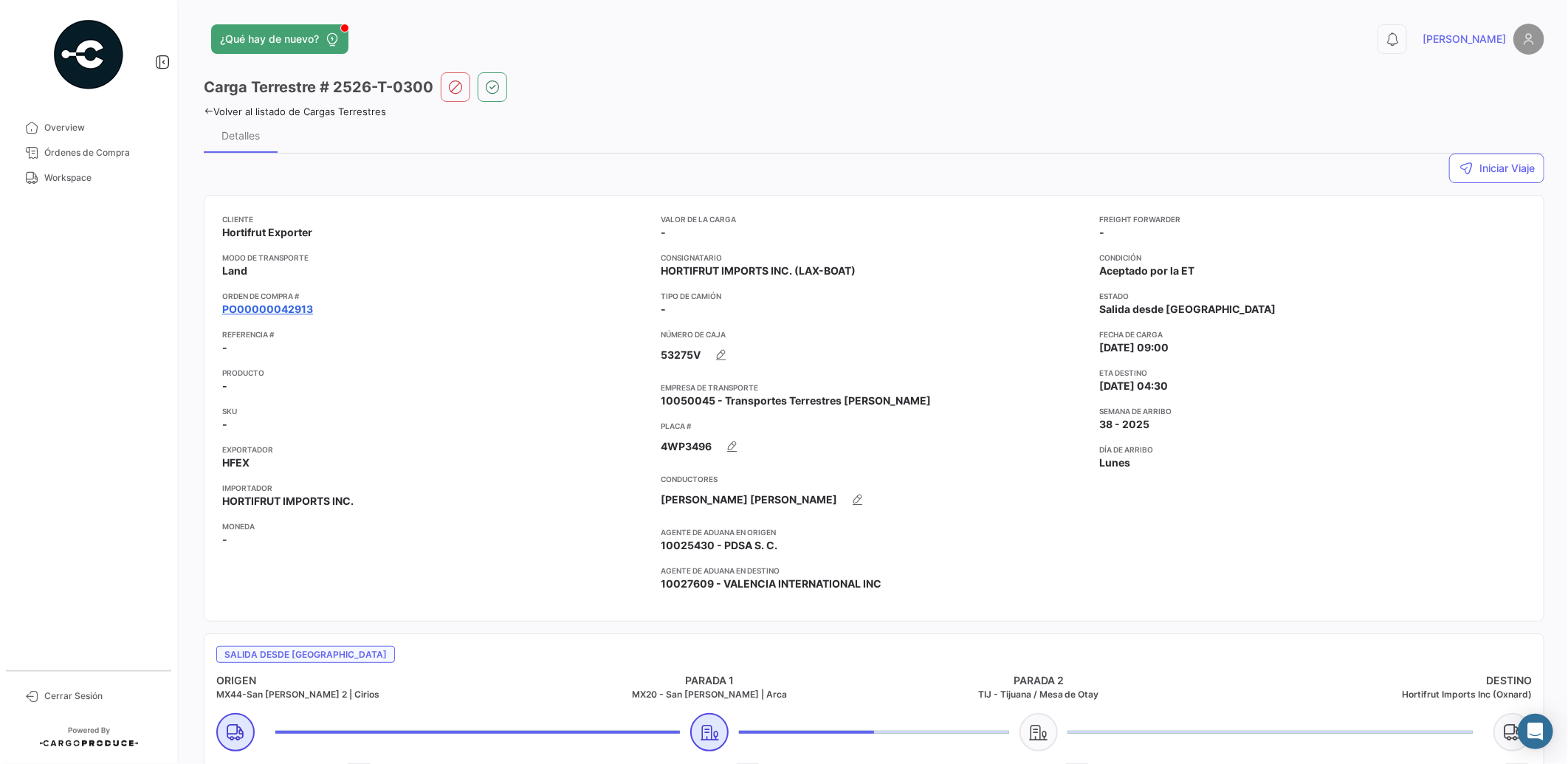
click at [263, 305] on link "PO00000042913" at bounding box center [268, 309] width 91 height 15
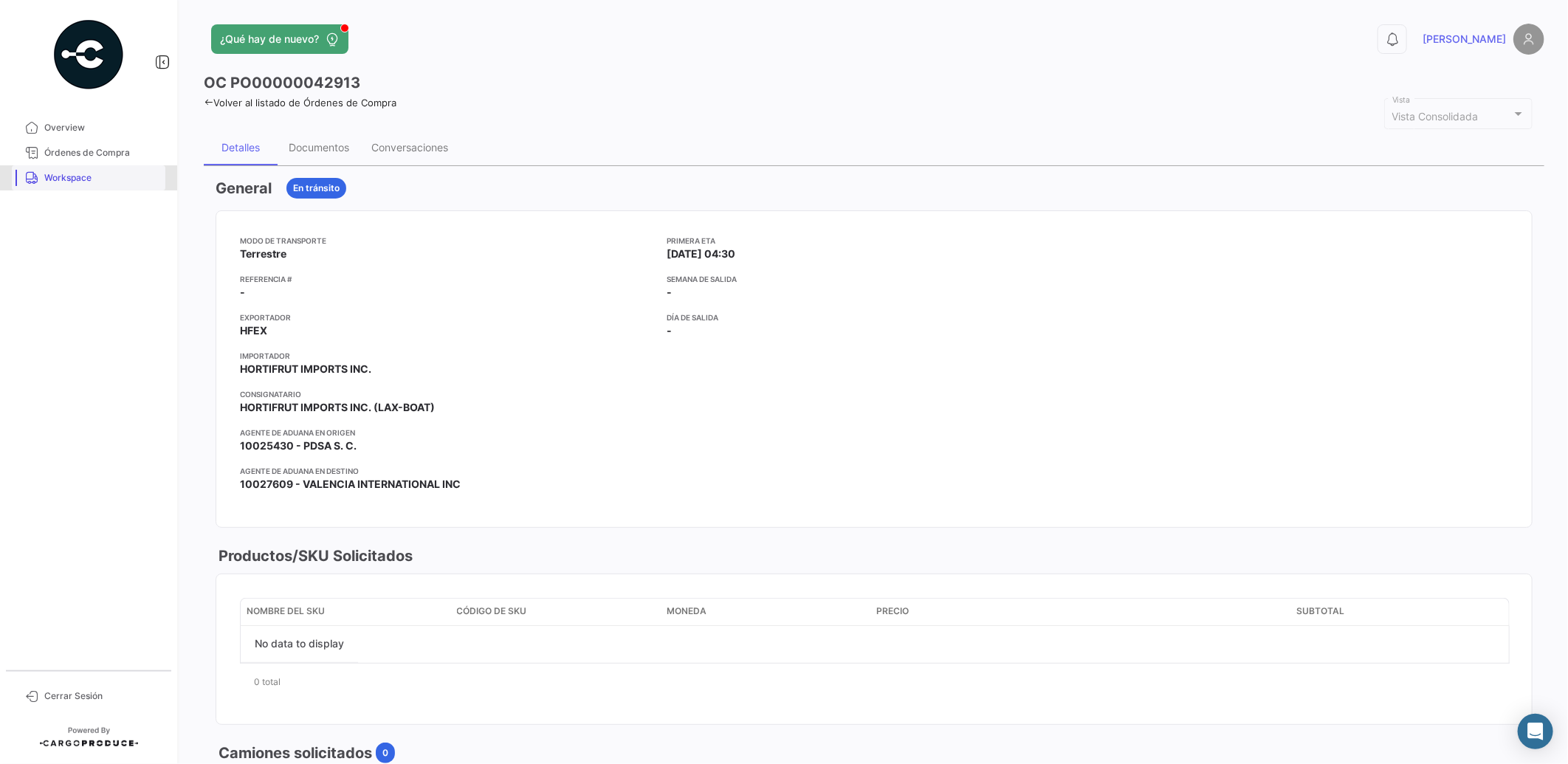
click at [80, 171] on span "Workspace" at bounding box center [102, 178] width 116 height 14
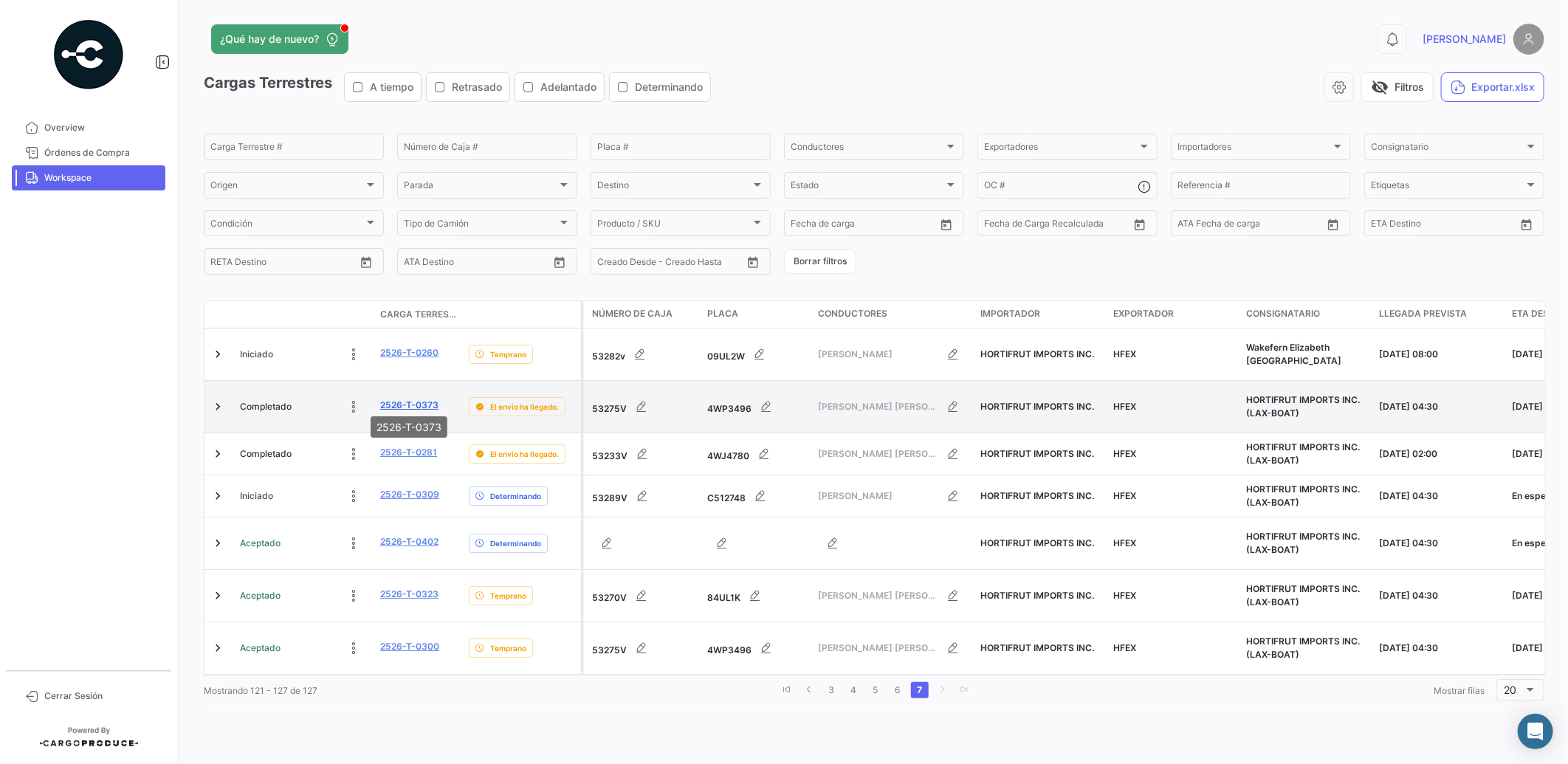
click at [425, 399] on link "2526-T-0373" at bounding box center [409, 406] width 58 height 14
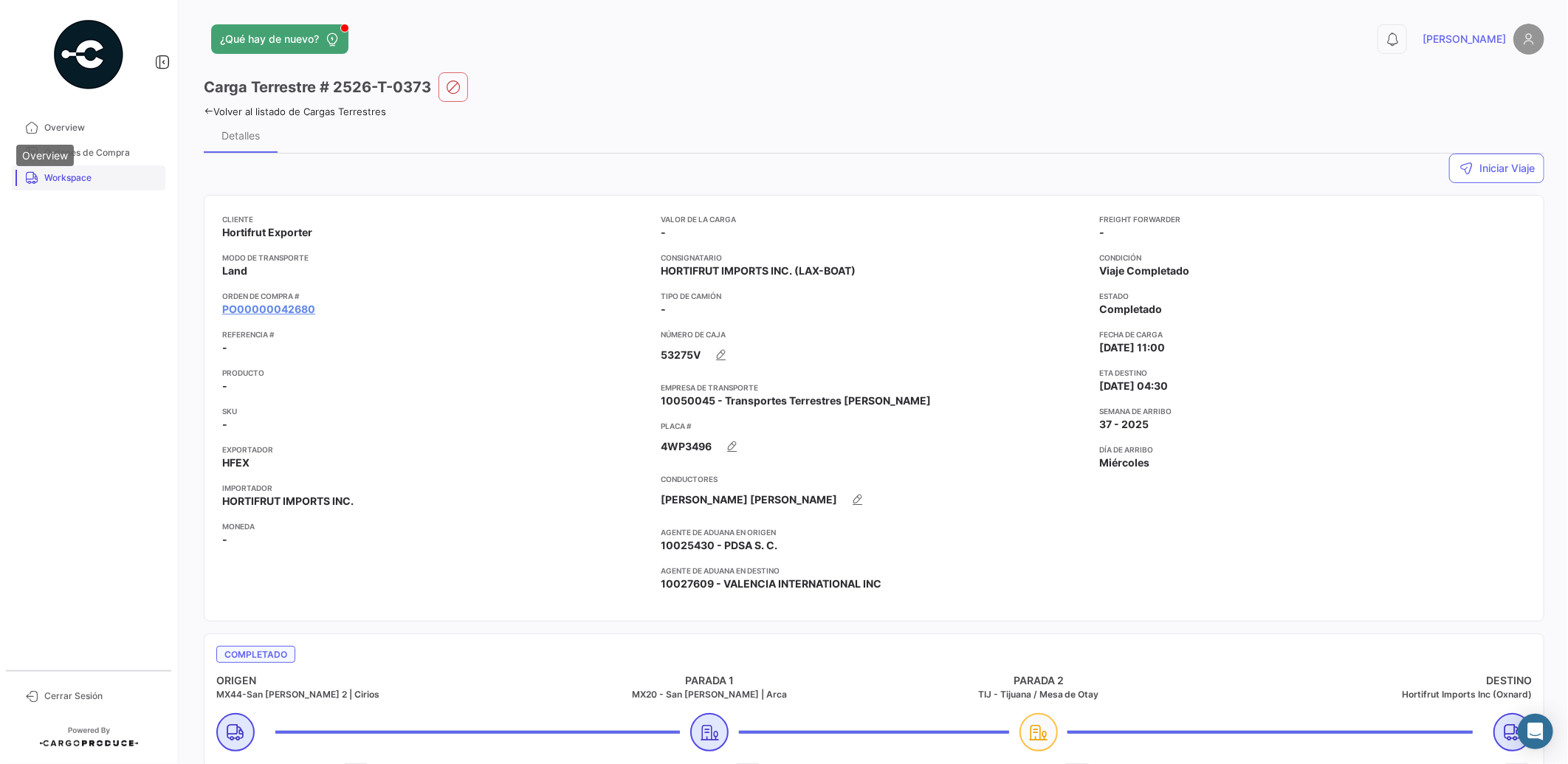
click at [73, 186] on link "Workspace" at bounding box center [88, 177] width 153 height 25
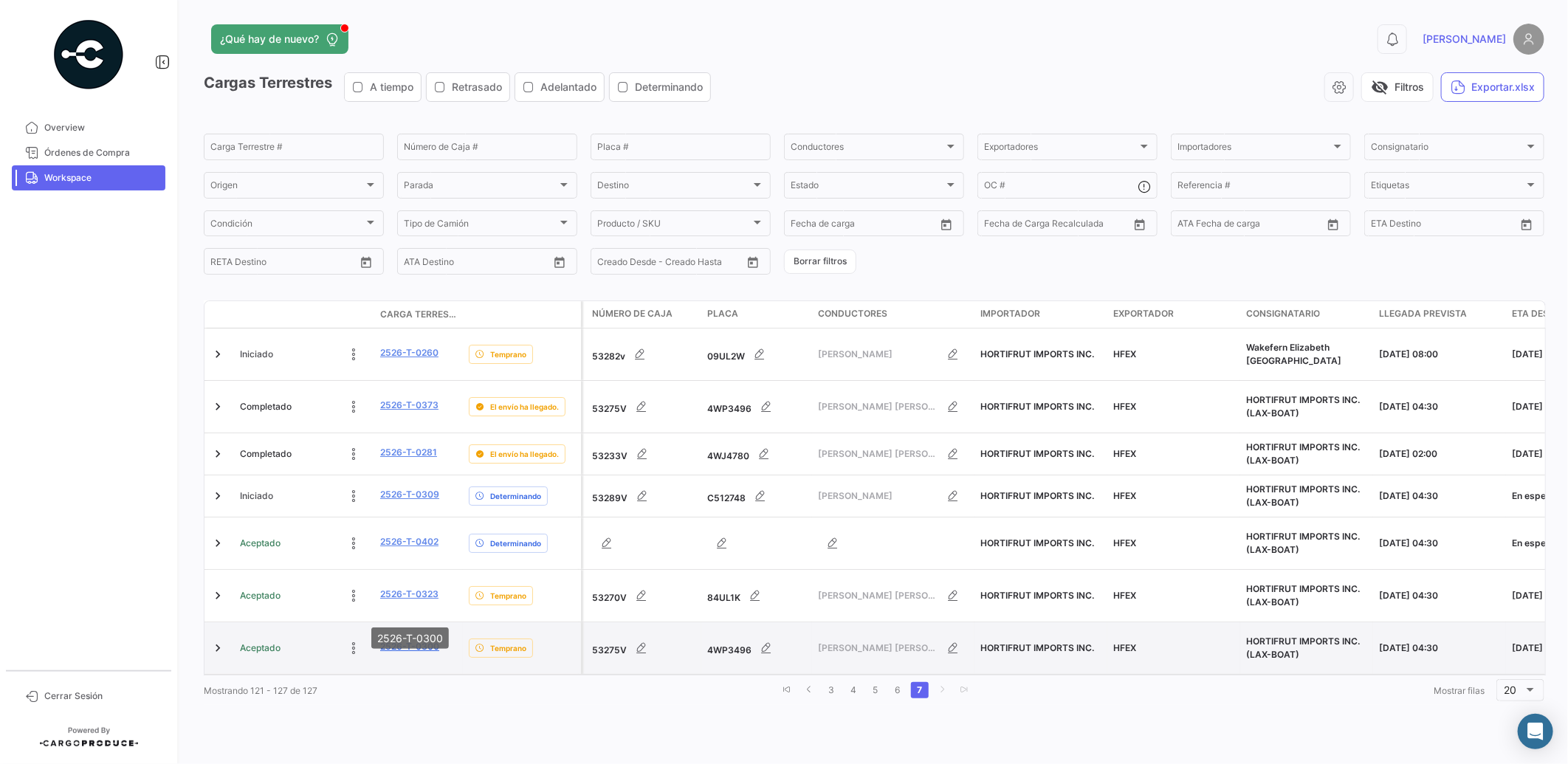
click at [407, 640] on link "2526-T-0300" at bounding box center [409, 647] width 59 height 14
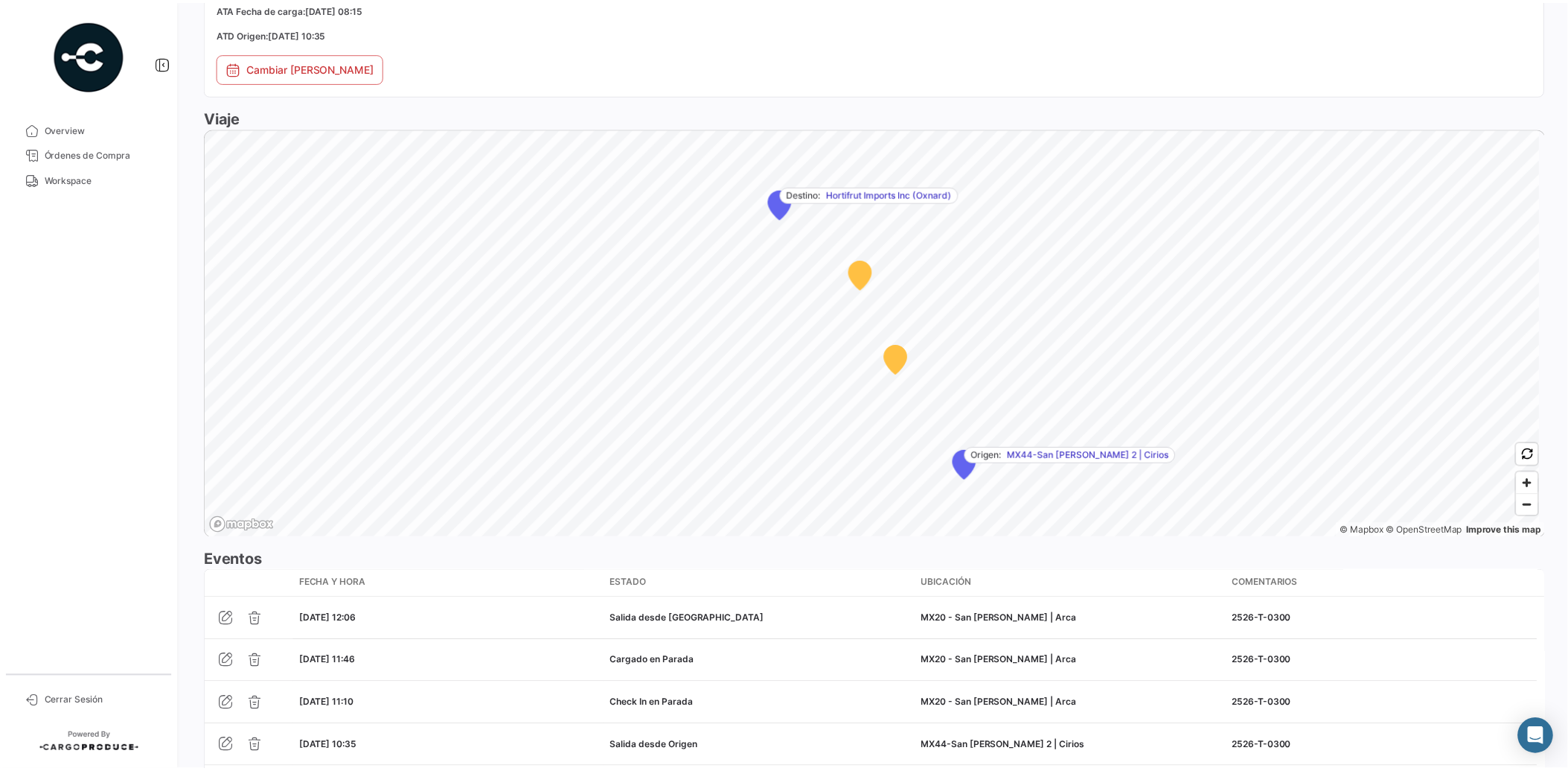
scroll to position [1040, 0]
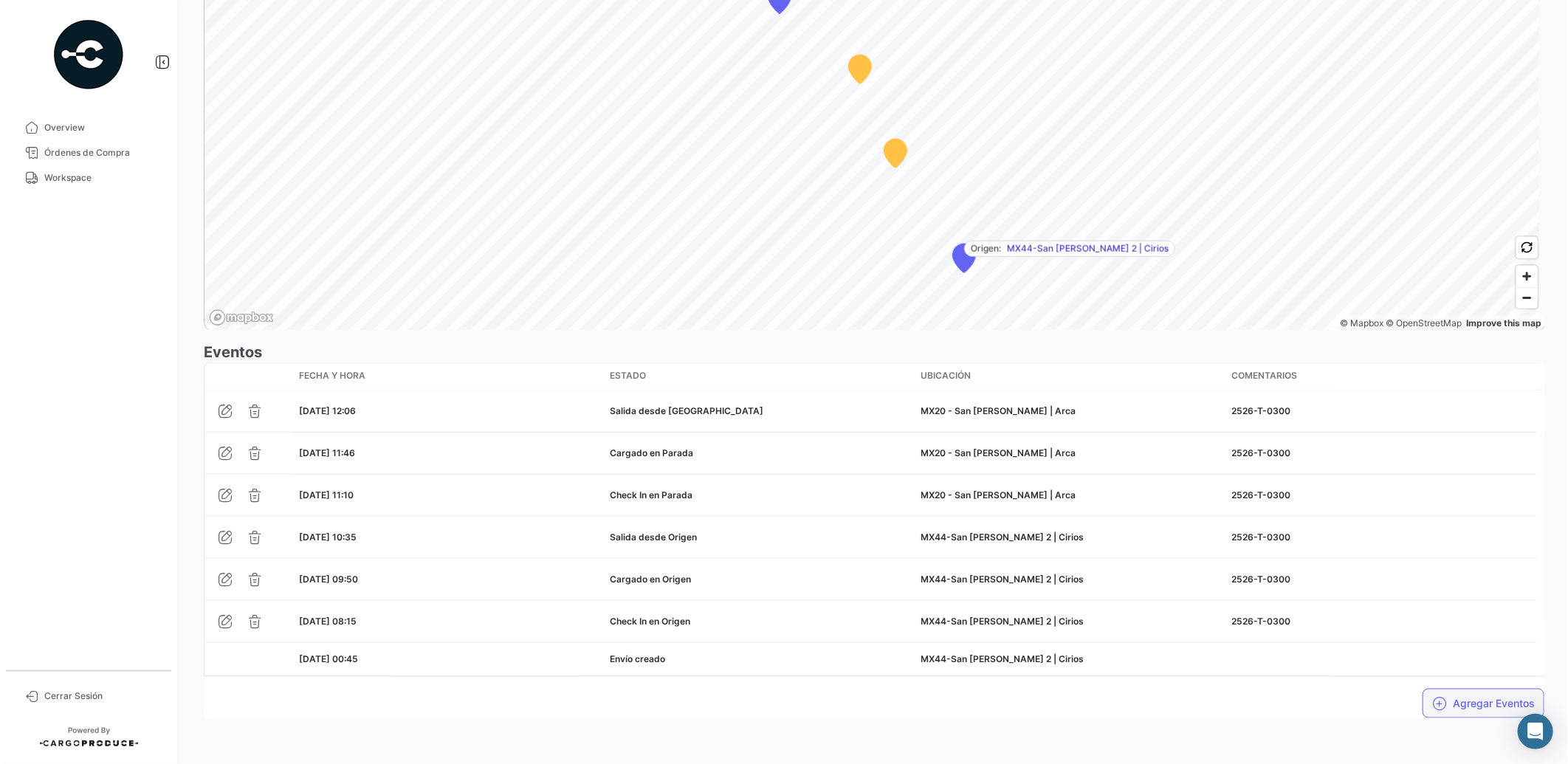
click at [1475, 706] on button "Agregar Eventos" at bounding box center [1483, 703] width 122 height 30
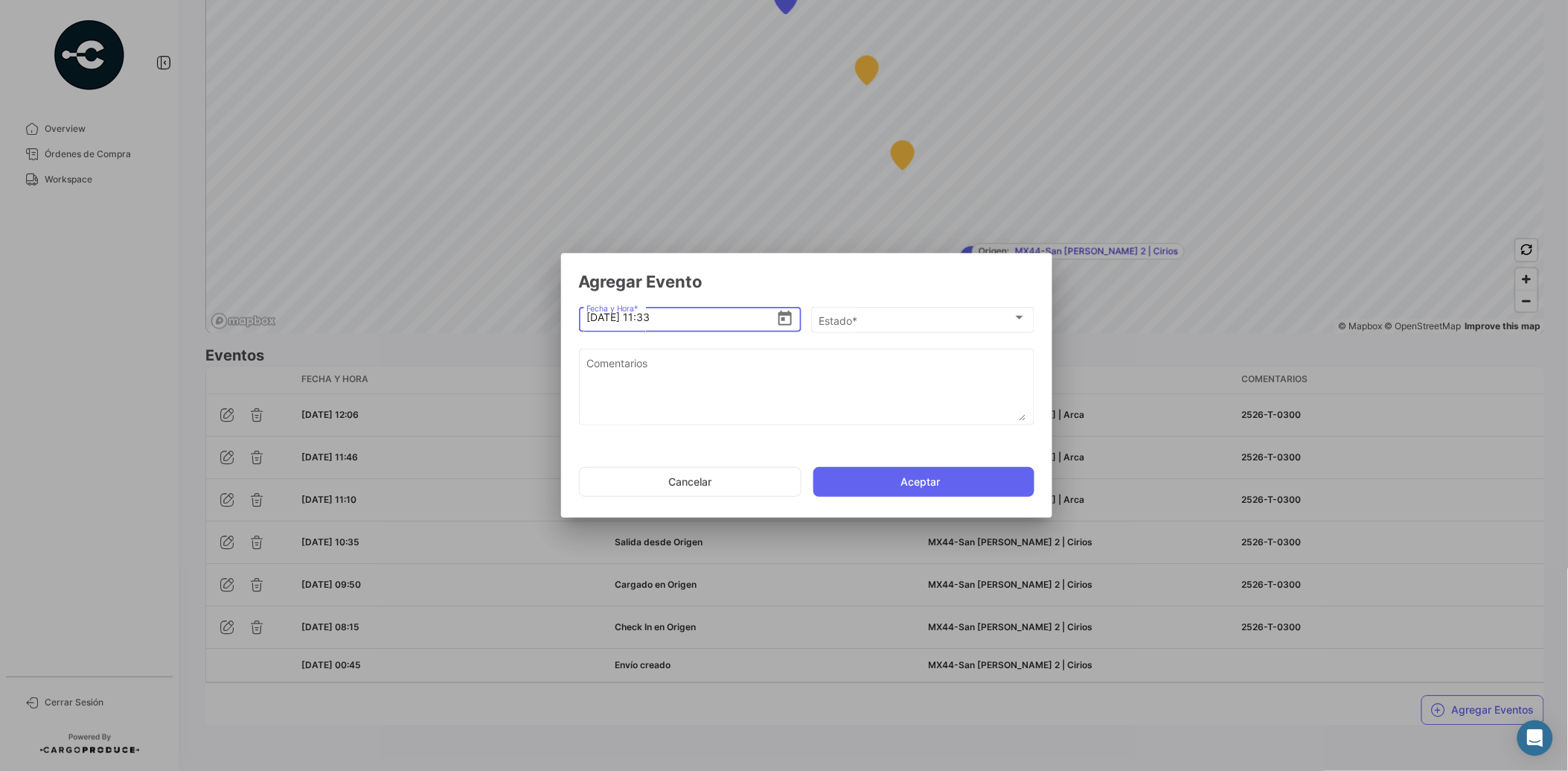
click at [785, 315] on icon "Open calendar" at bounding box center [785, 319] width 18 height 18
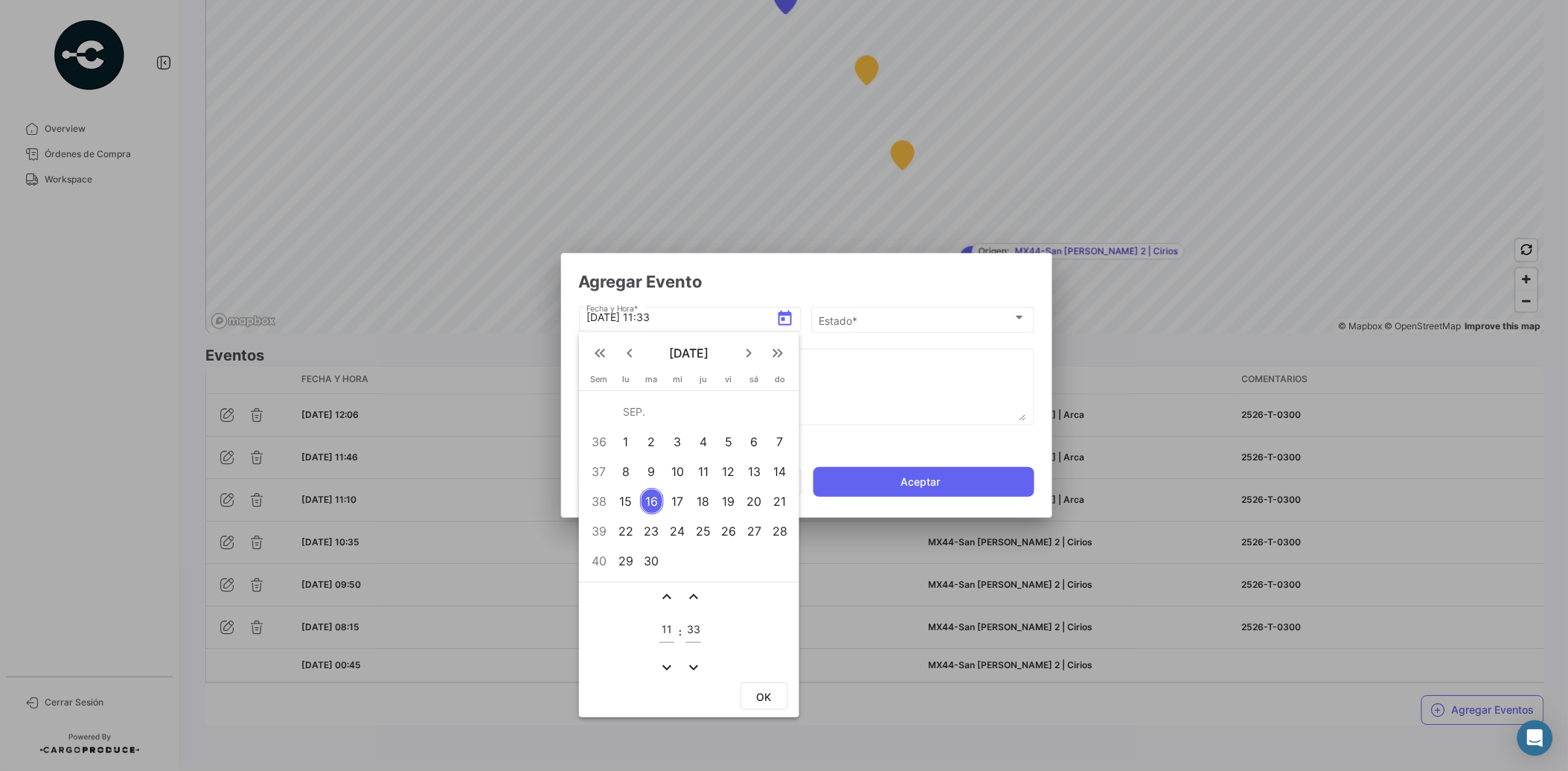
click at [620, 496] on div "15" at bounding box center [626, 501] width 23 height 27
click at [670, 594] on mat-icon "expand_less" at bounding box center [666, 597] width 18 height 18
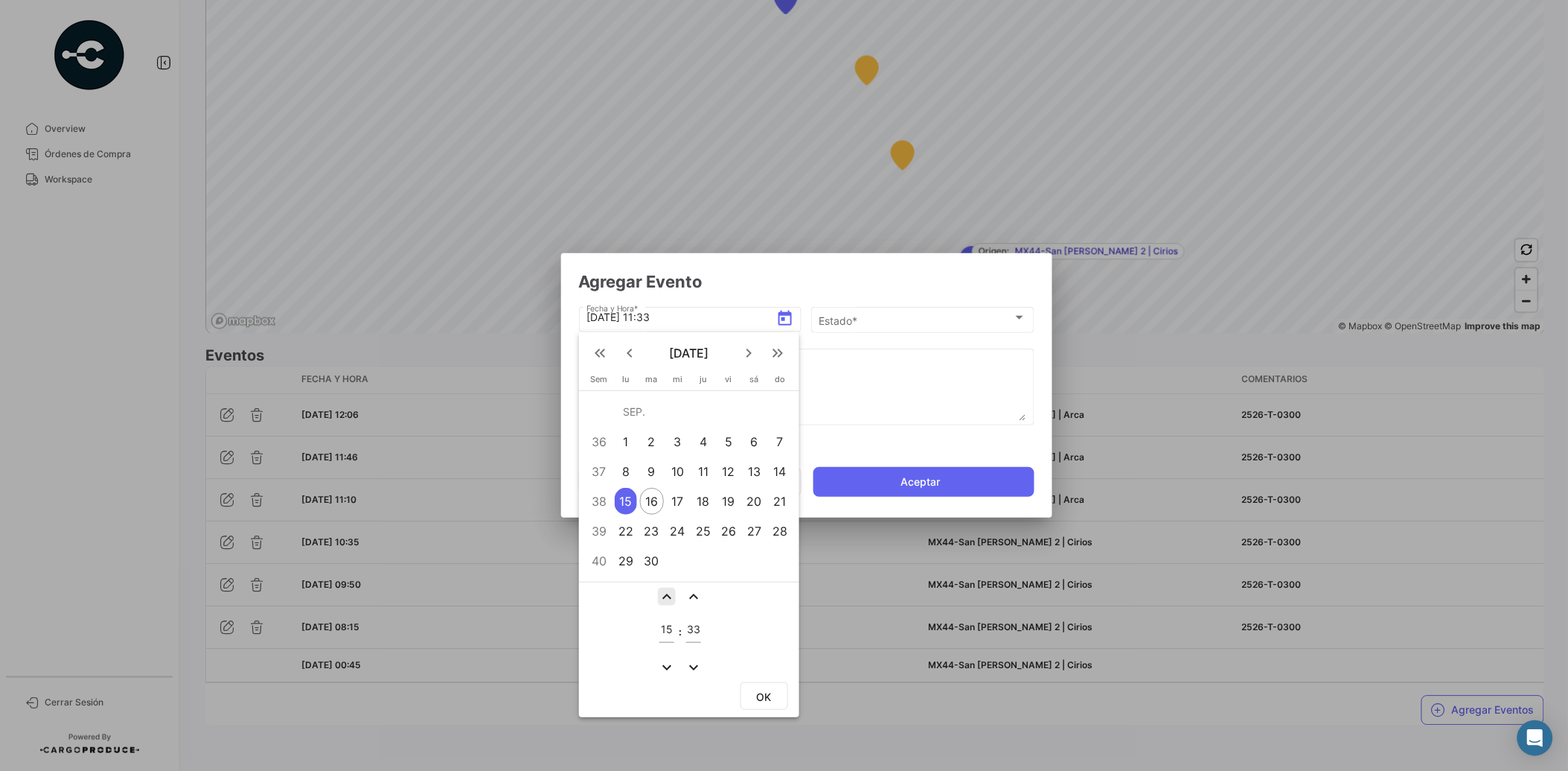
click at [670, 594] on mat-icon "expand_less" at bounding box center [666, 597] width 18 height 18
click at [629, 499] on div "15" at bounding box center [626, 501] width 23 height 27
click at [665, 591] on mat-icon "expand_less" at bounding box center [666, 597] width 18 height 18
type input "17"
click at [690, 667] on mat-icon "expand_more" at bounding box center [694, 667] width 18 height 18
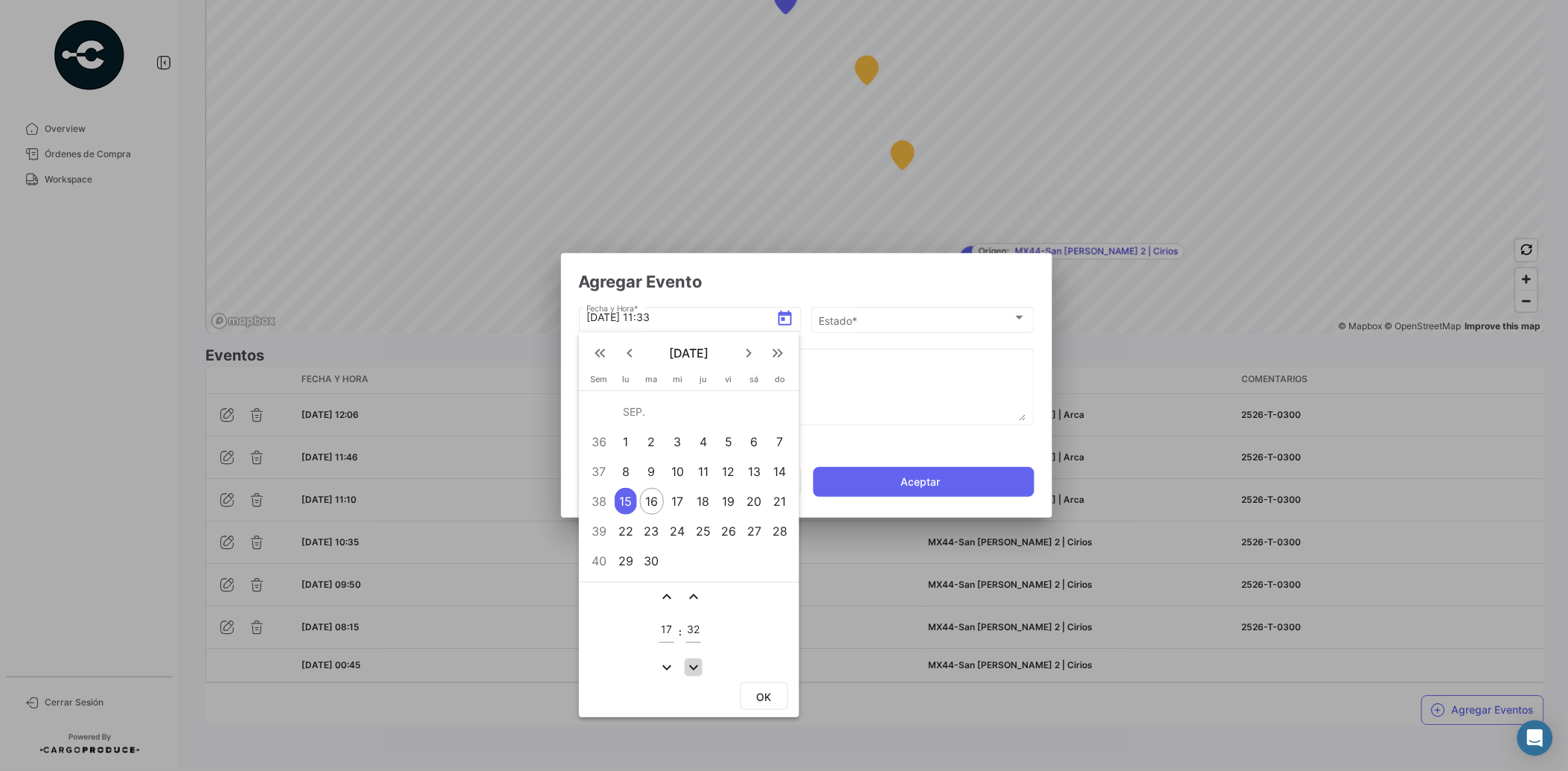
click at [690, 667] on mat-icon "expand_more" at bounding box center [694, 667] width 18 height 18
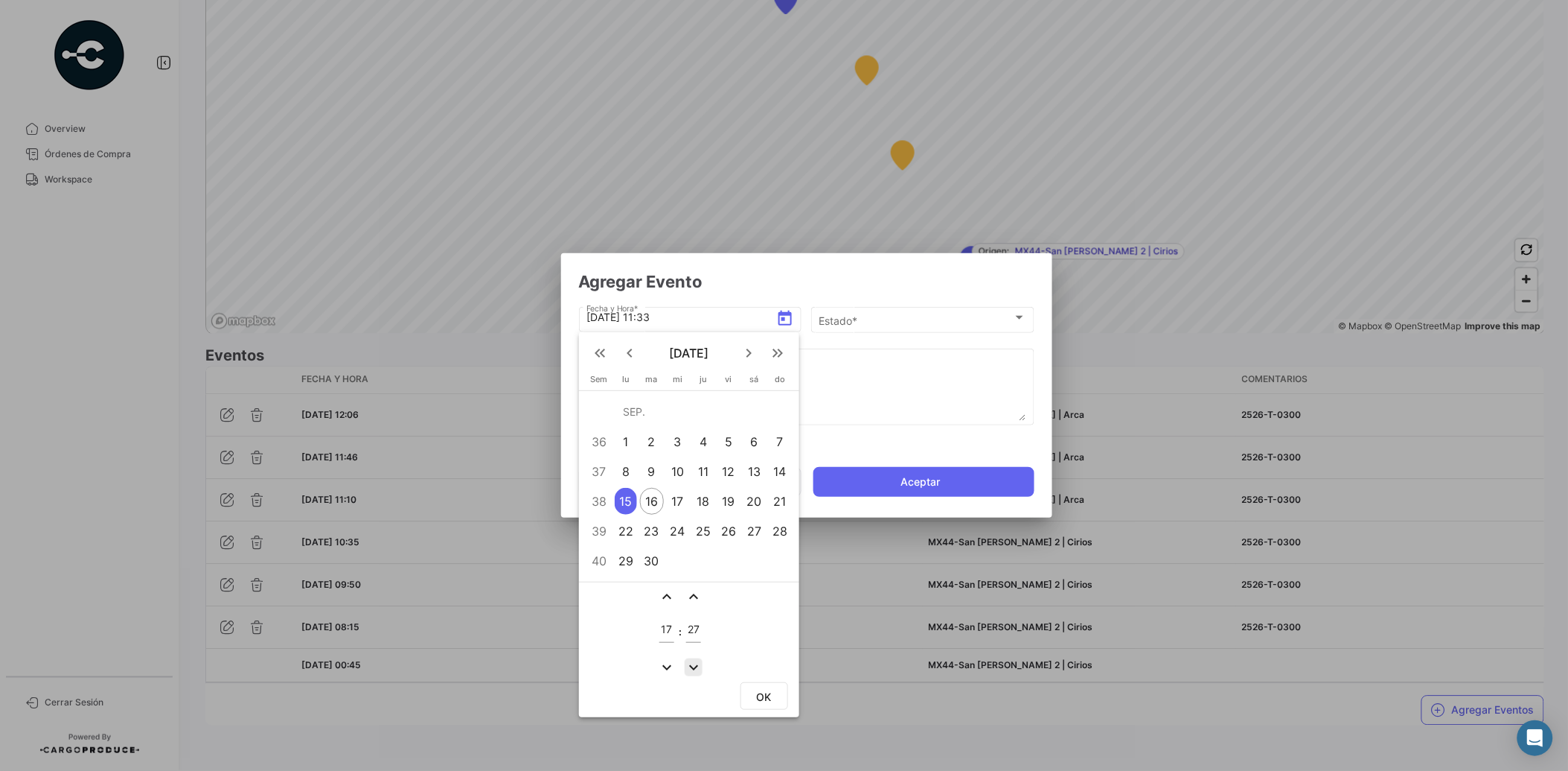
click at [690, 667] on mat-icon "expand_more" at bounding box center [694, 667] width 18 height 18
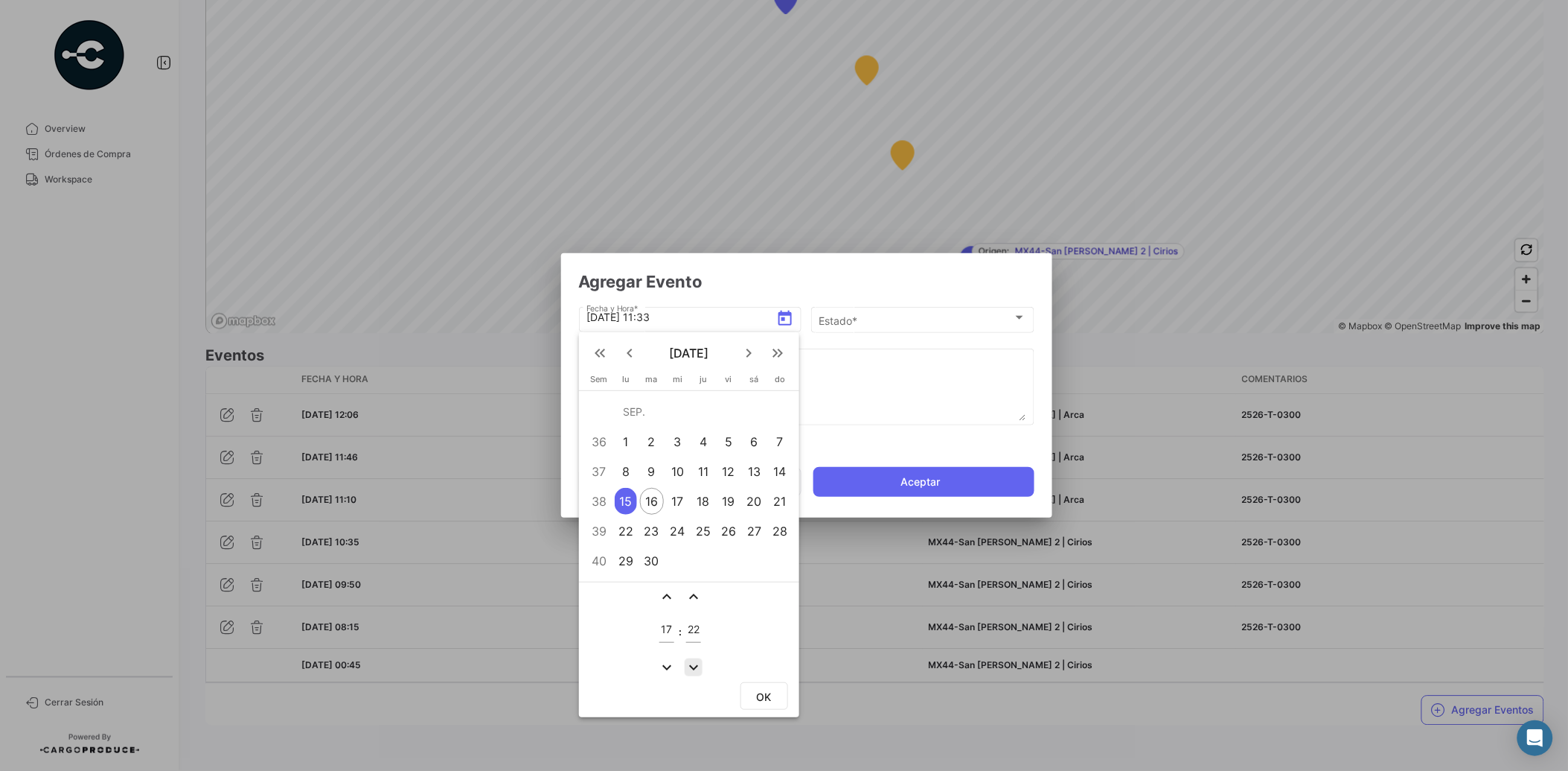
click at [690, 667] on mat-icon "expand_more" at bounding box center [694, 667] width 18 height 18
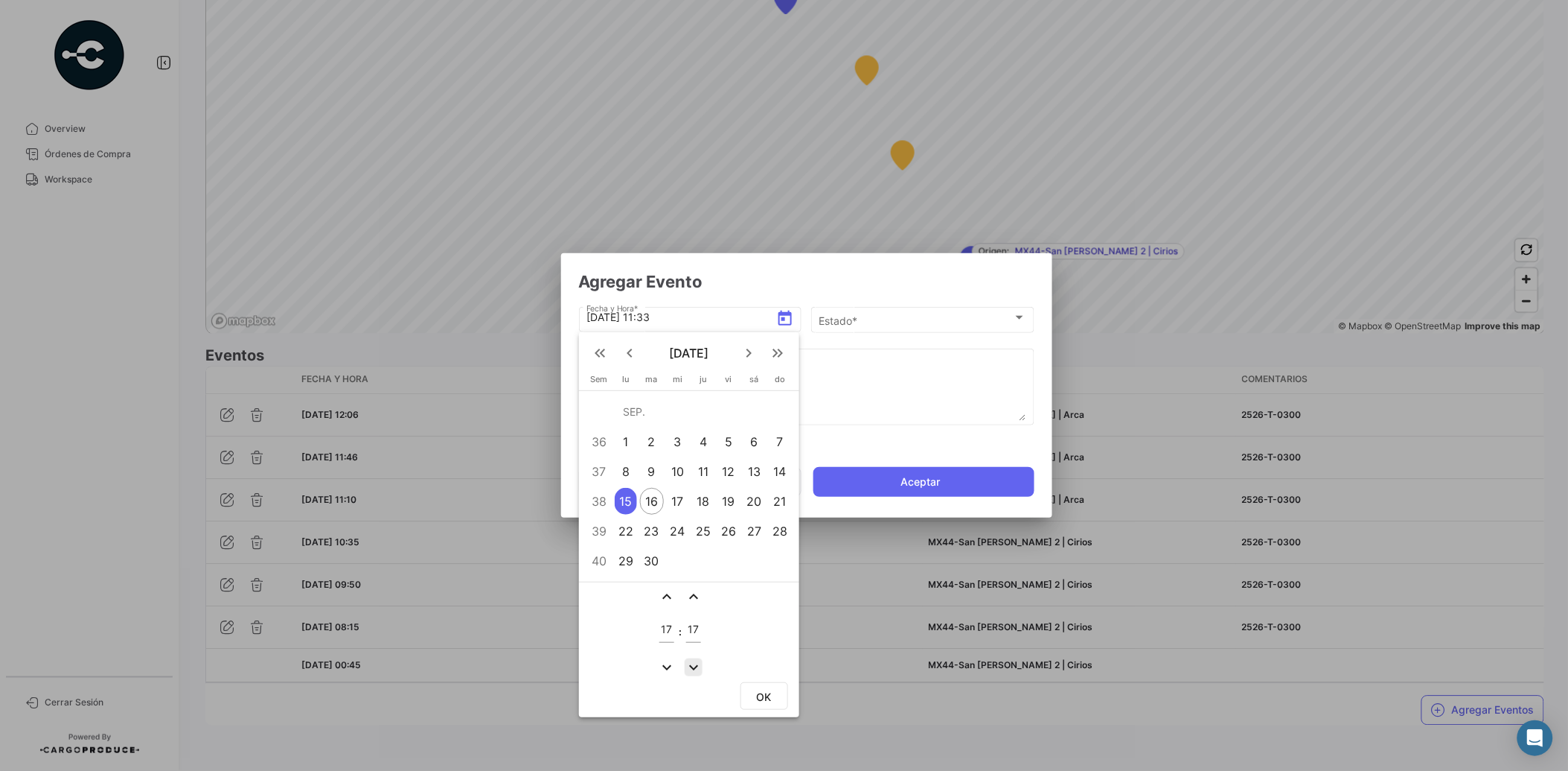
click at [690, 667] on mat-icon "expand_more" at bounding box center [694, 667] width 18 height 18
type input "15"
click at [764, 691] on span "OK" at bounding box center [764, 697] width 15 height 13
type input "[DATE] 17:15"
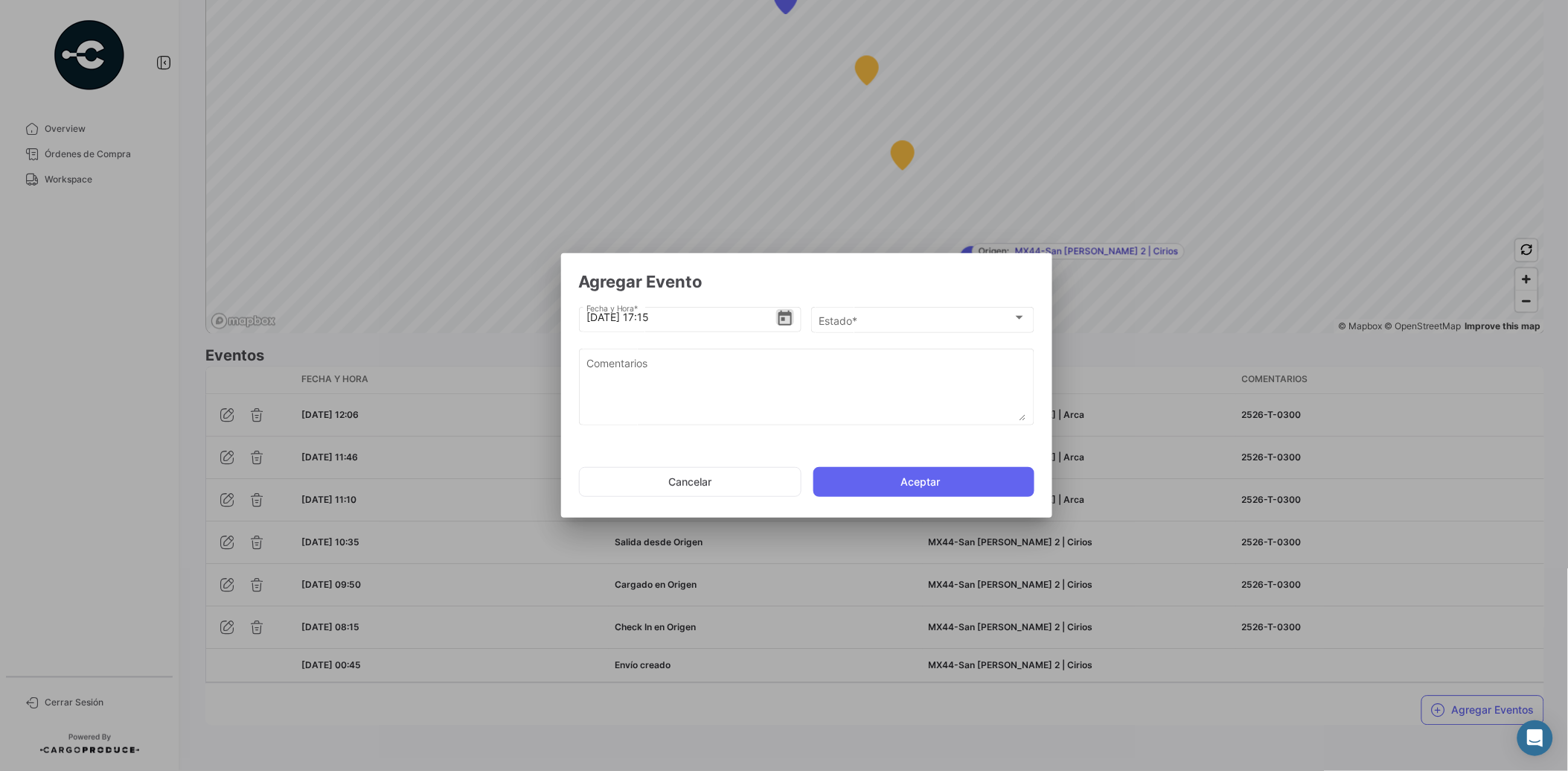
click at [881, 337] on div "Estado * Estado *" at bounding box center [923, 325] width 224 height 37
click at [884, 325] on div "Estado *" at bounding box center [916, 320] width 194 height 13
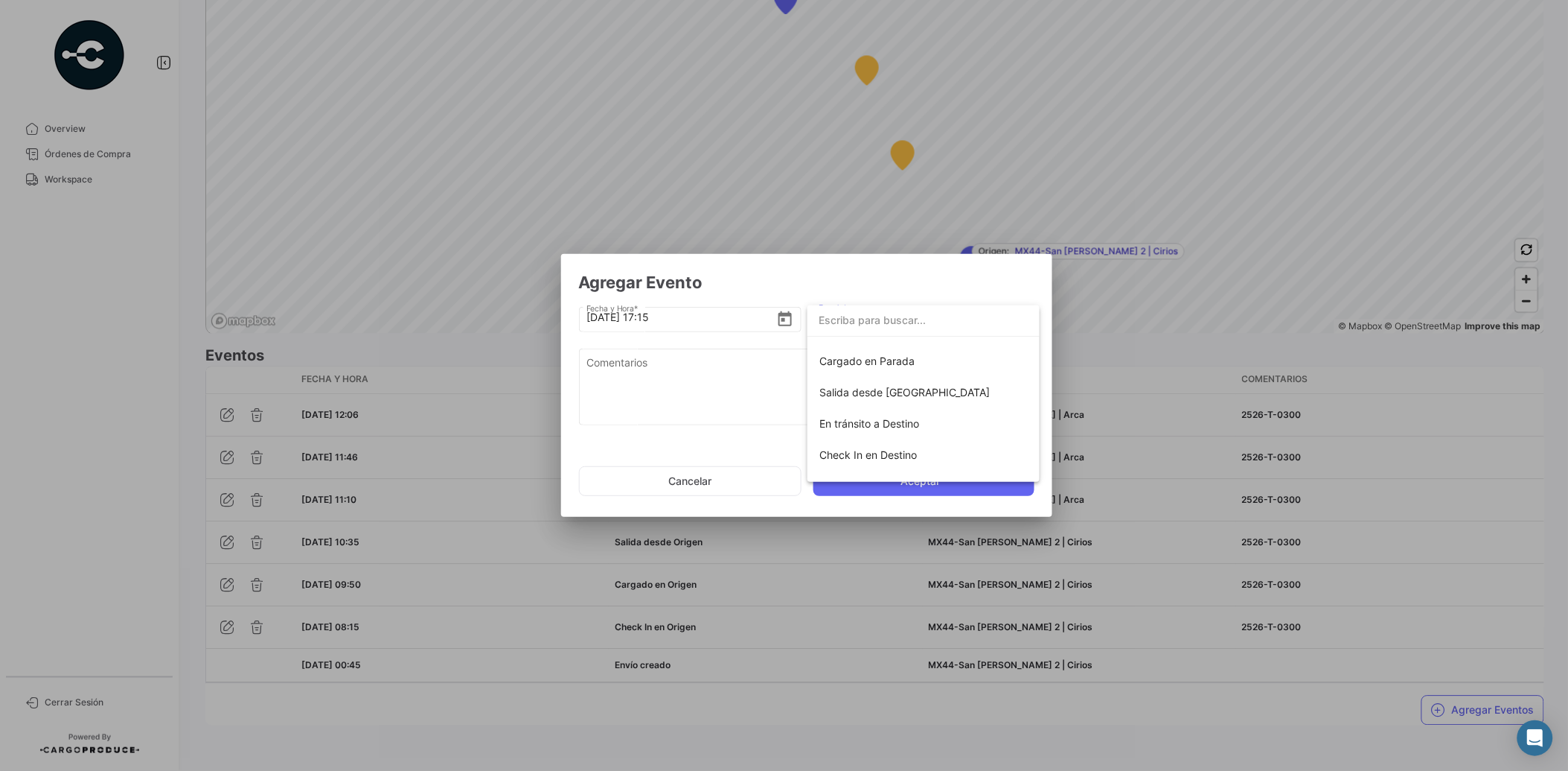
scroll to position [181, 0]
drag, startPoint x: 1044, startPoint y: 426, endPoint x: 1044, endPoint y: 414, distance: 12.0
click at [1044, 414] on div at bounding box center [784, 385] width 1568 height 771
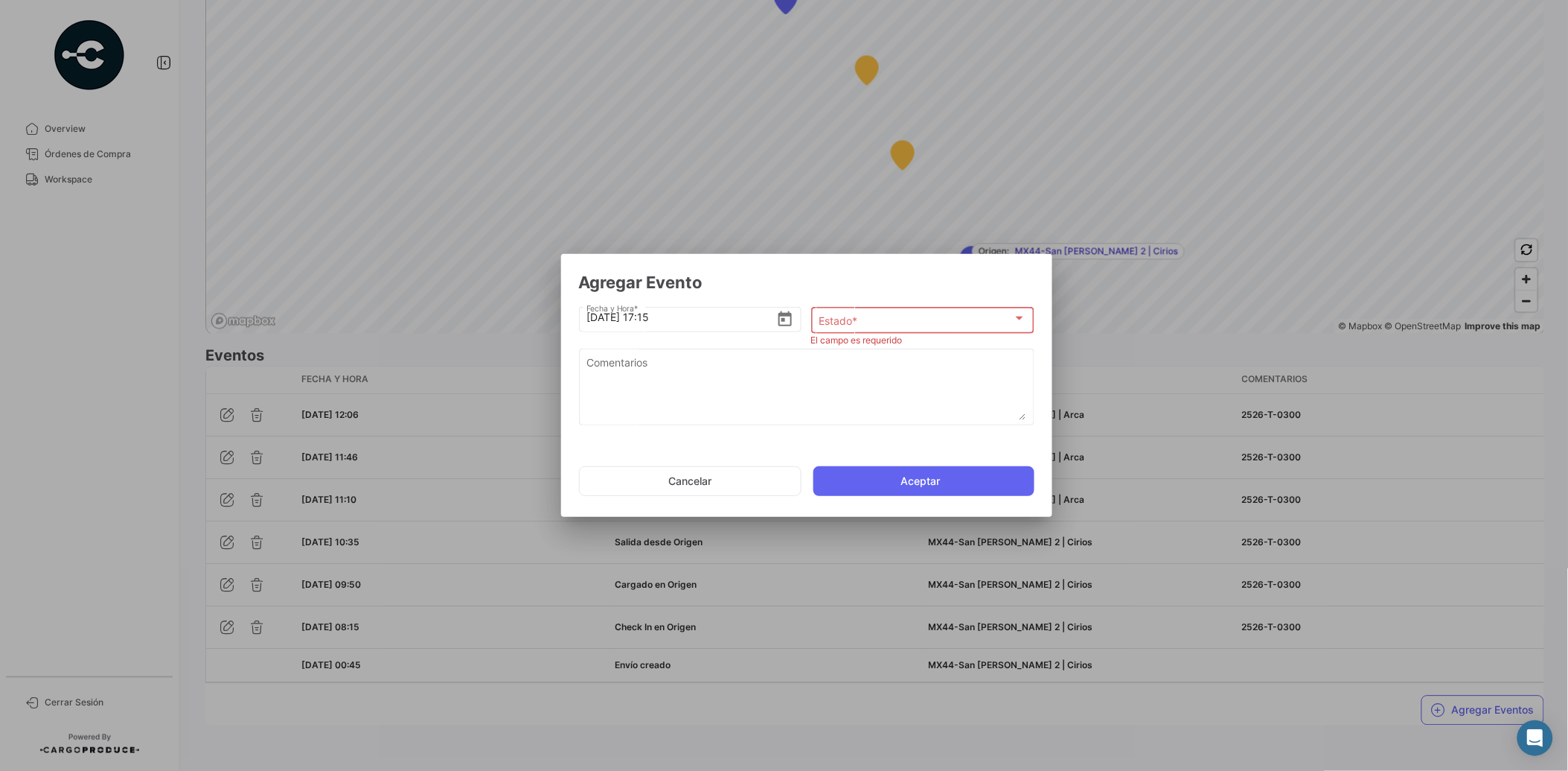
click at [1003, 319] on div "Estado *" at bounding box center [916, 321] width 194 height 13
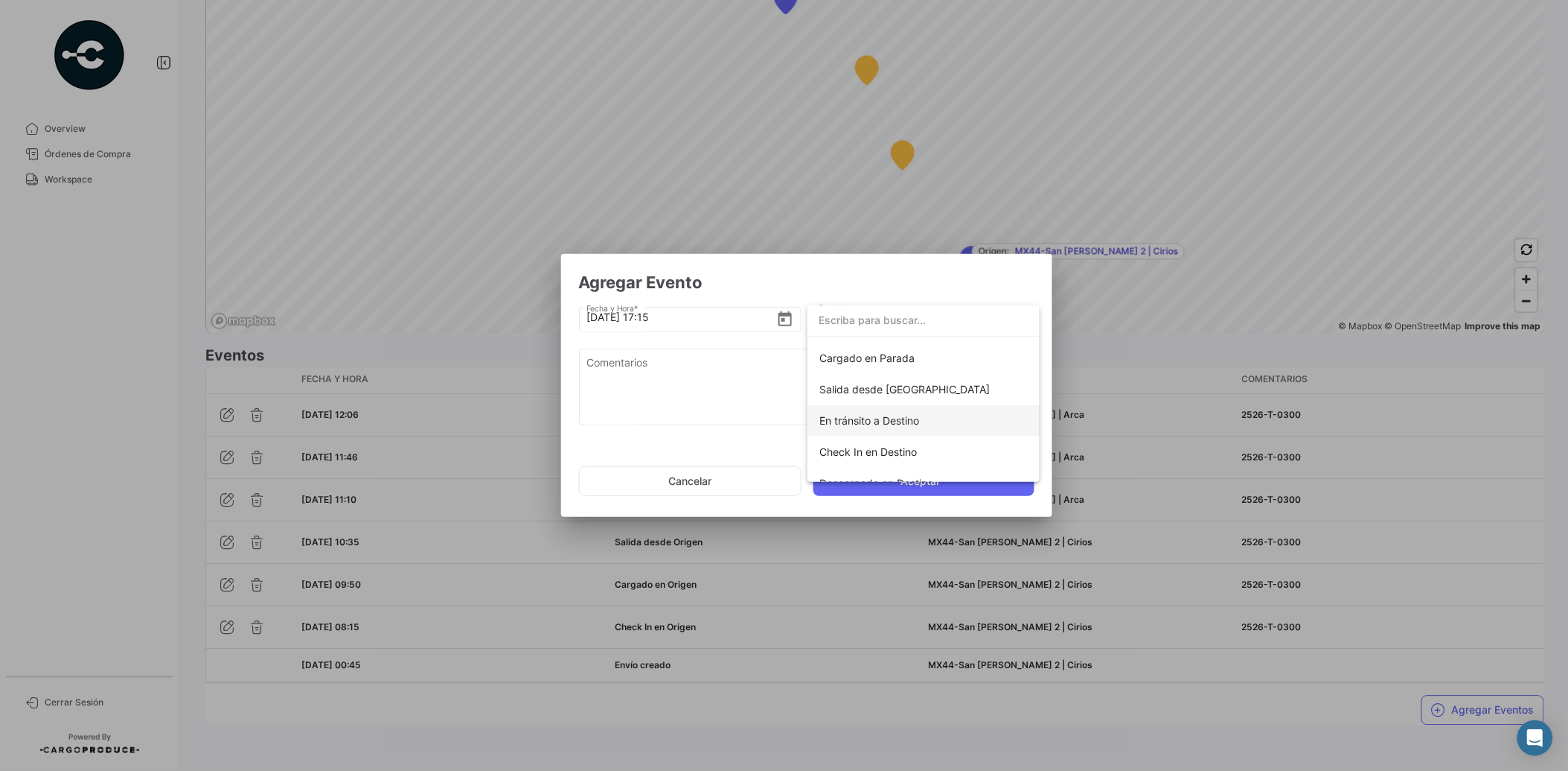
click at [948, 421] on span "En tránsito a Destino" at bounding box center [924, 420] width 209 height 31
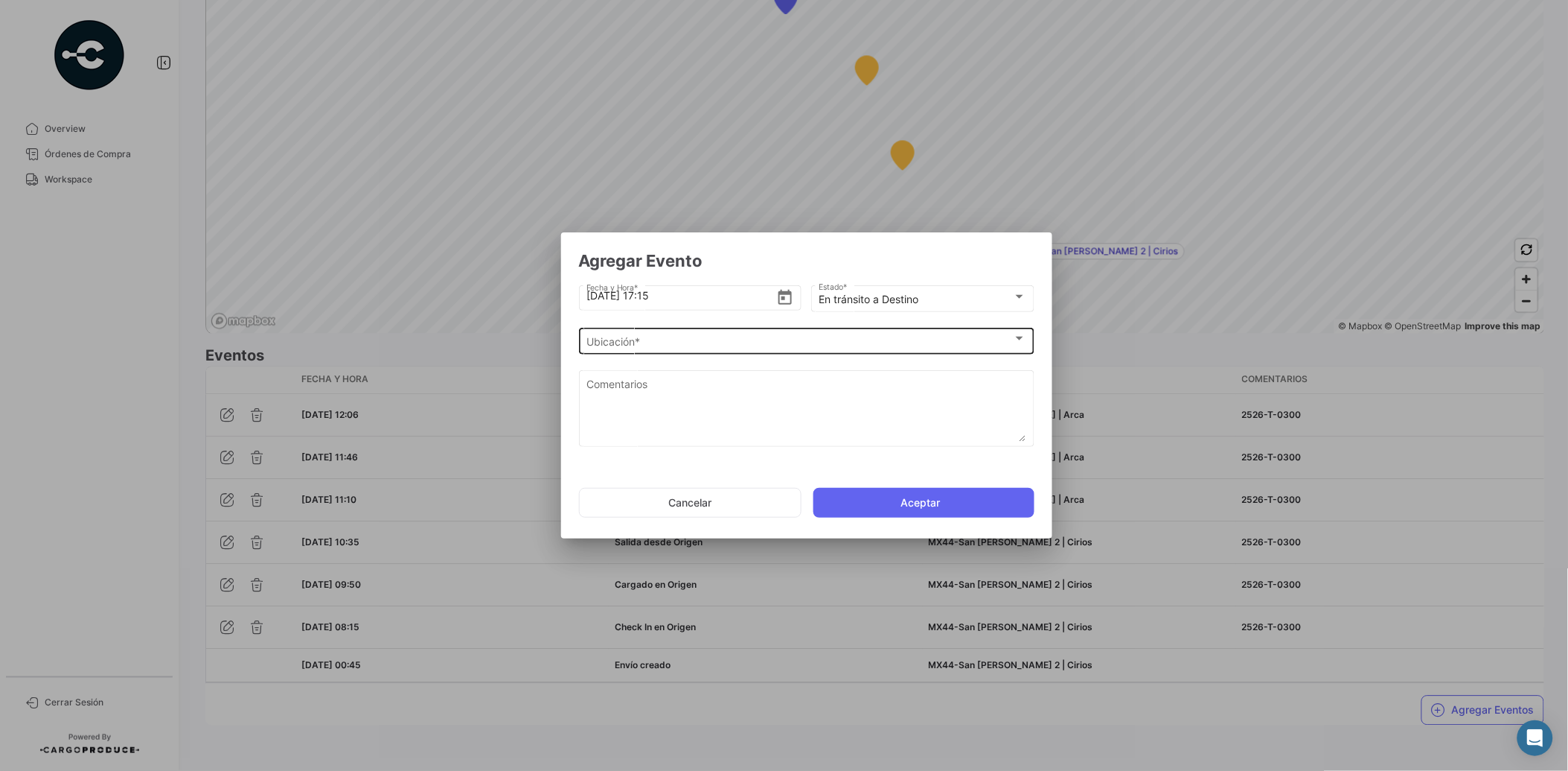
click at [909, 348] on div "Ubicación * Ubicación *" at bounding box center [807, 340] width 440 height 29
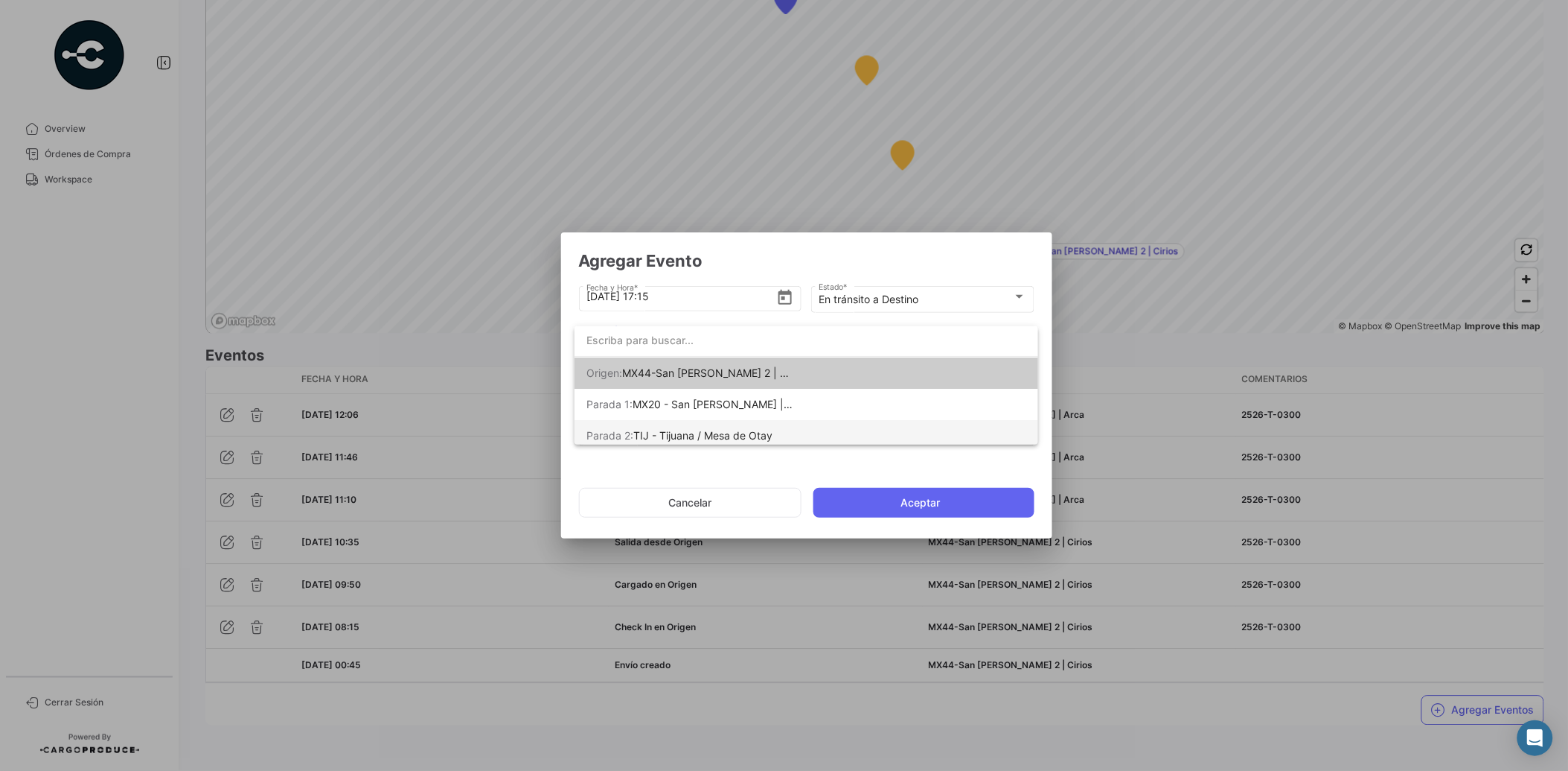
click at [788, 425] on span "Parada 2: TIJ - Tijuana / Mesa de Otay" at bounding box center [691, 435] width 209 height 31
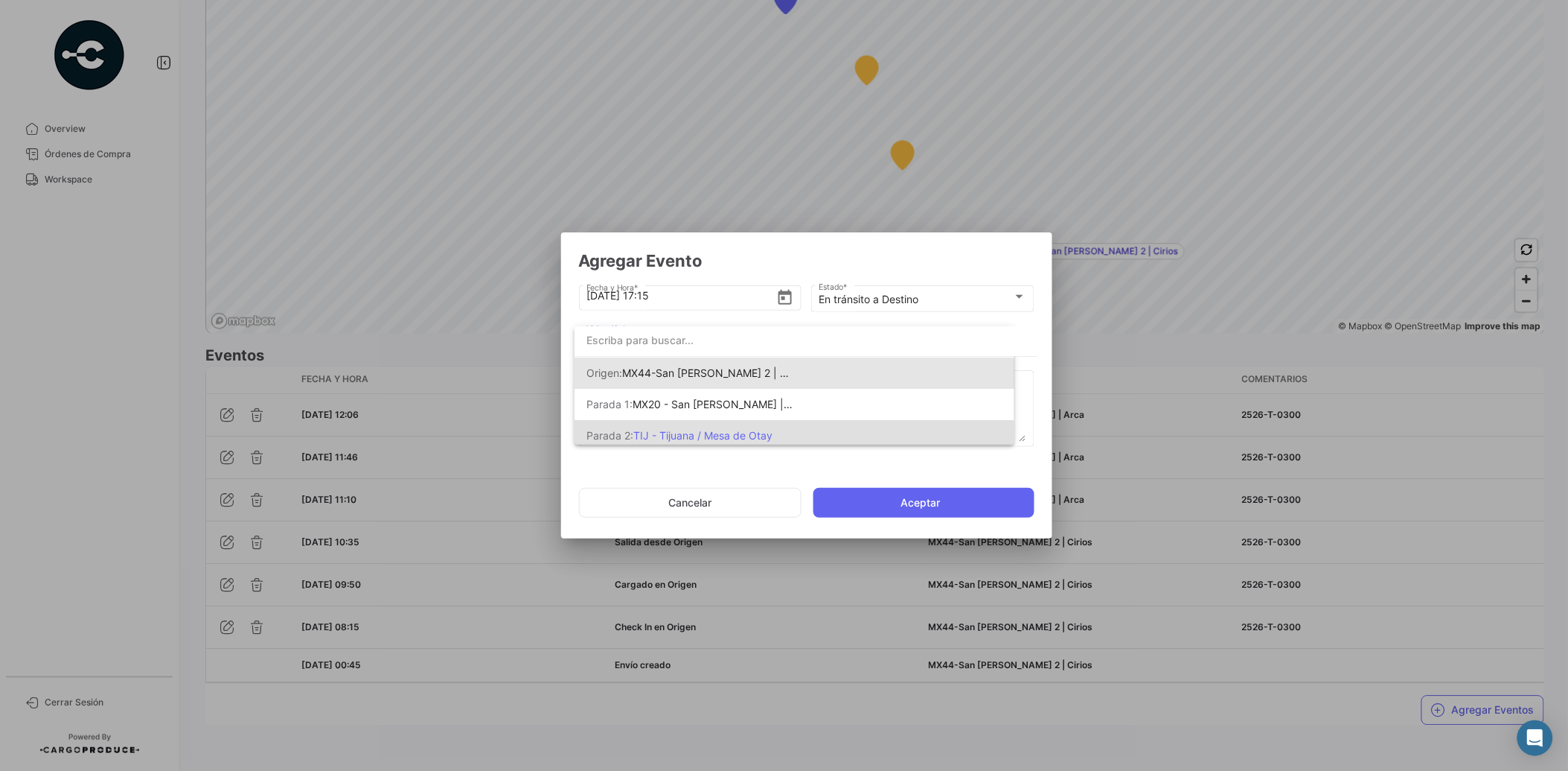
scroll to position [0, 0]
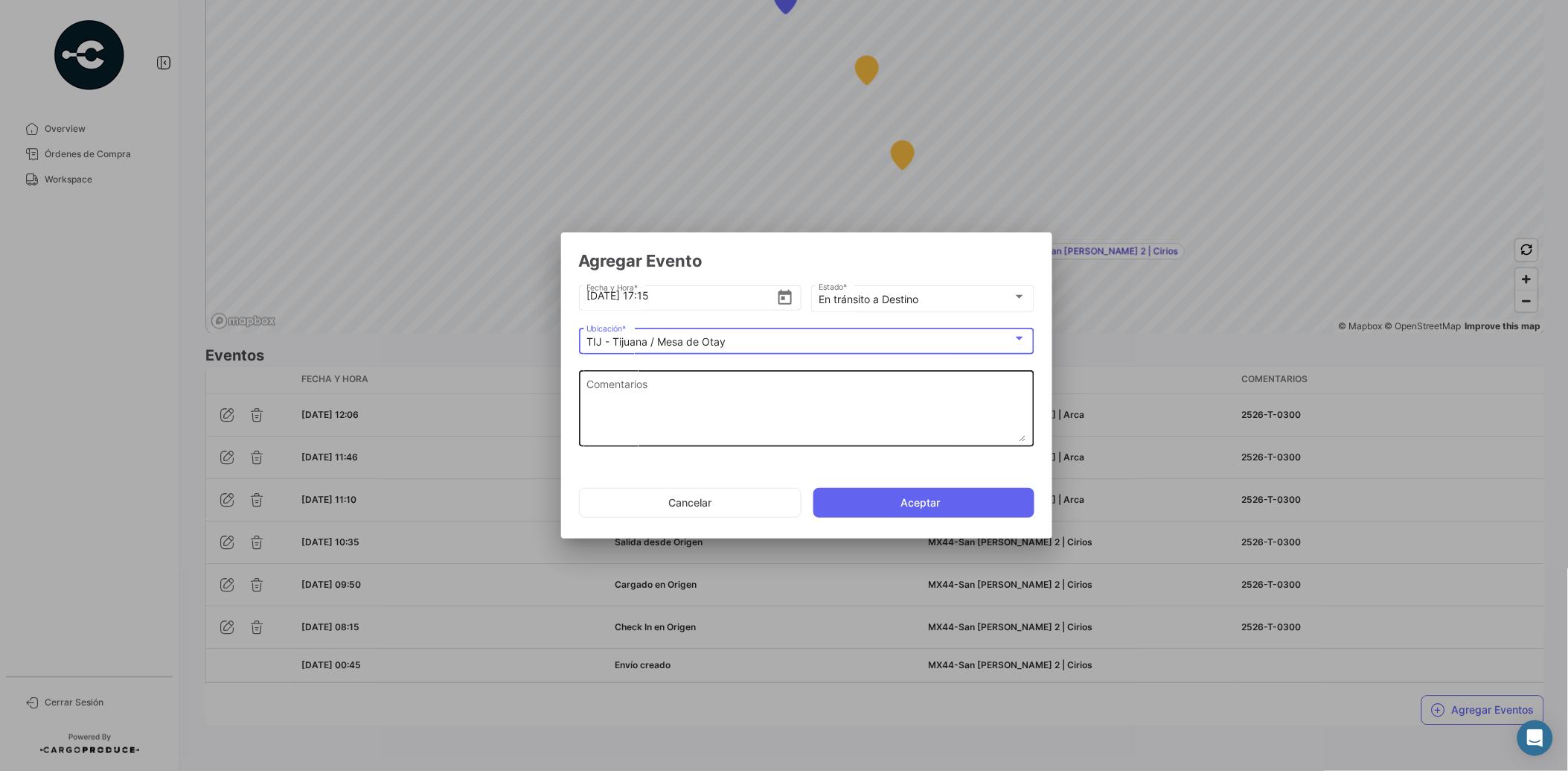
click at [793, 391] on textarea "Comentarios" at bounding box center [807, 409] width 440 height 66
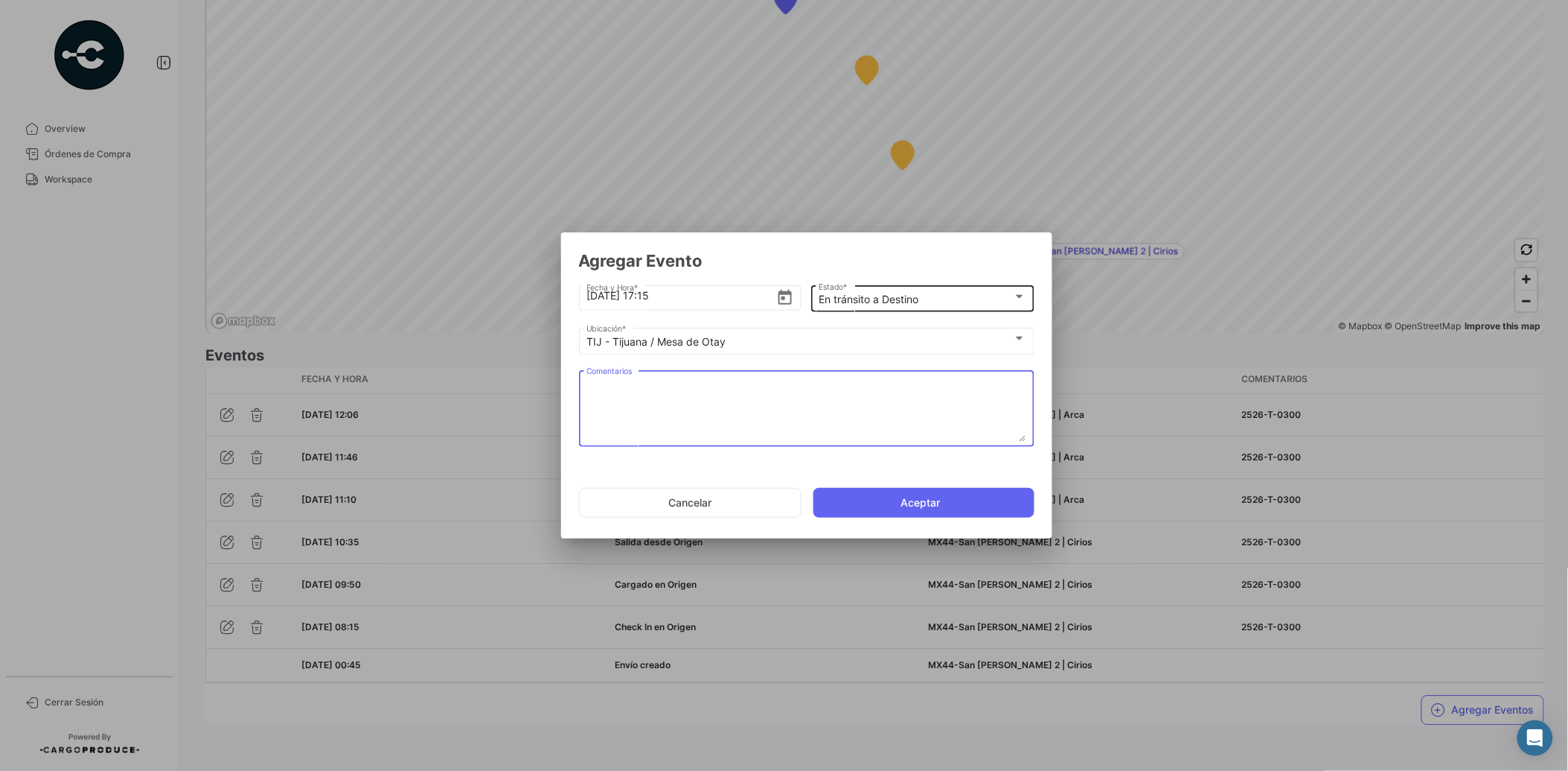
click at [885, 298] on mat-select-trigger "En tránsito a Destino" at bounding box center [869, 299] width 100 height 13
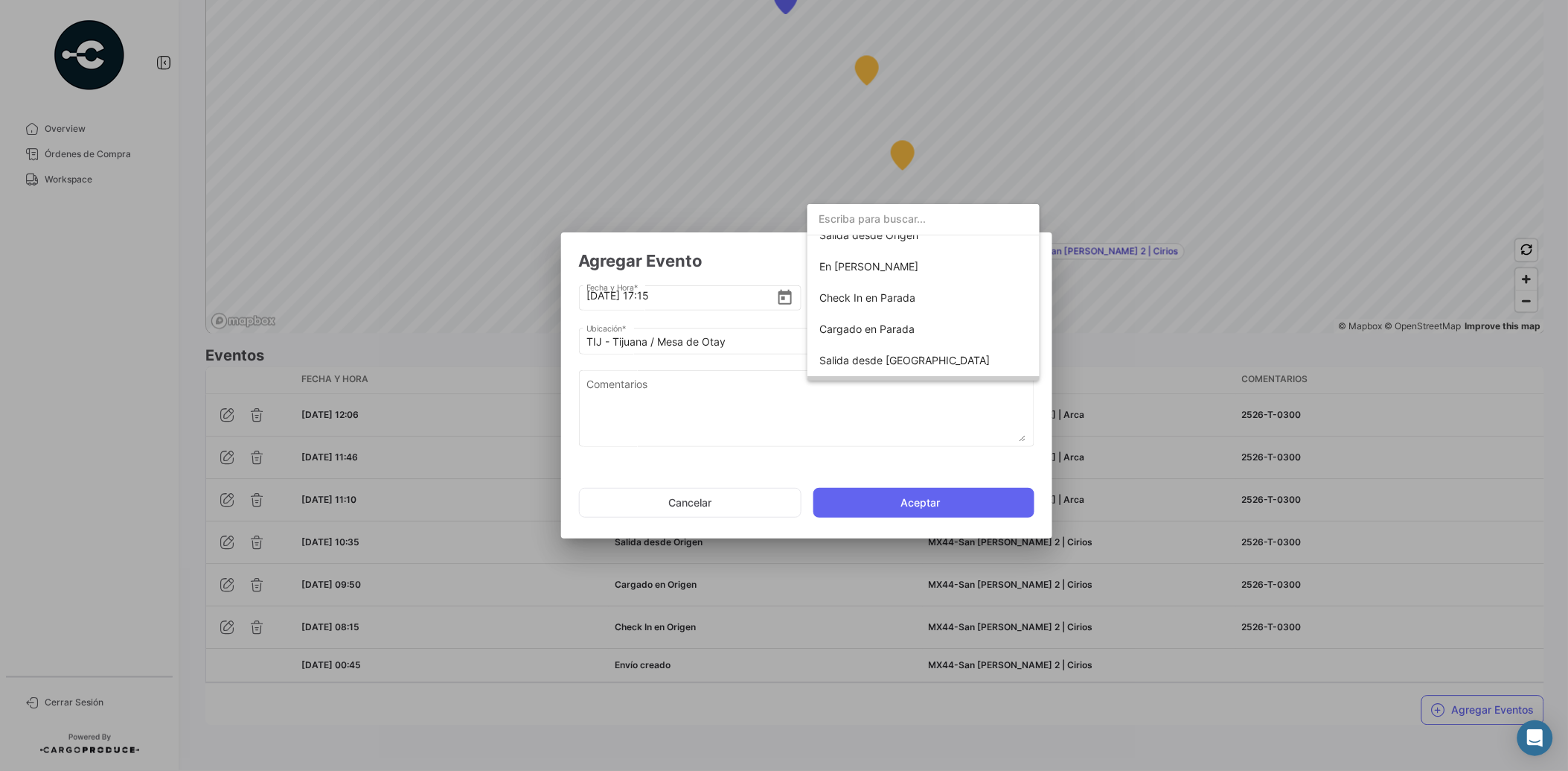
scroll to position [98, 0]
click at [967, 308] on span "Check In en Parada" at bounding box center [924, 310] width 209 height 31
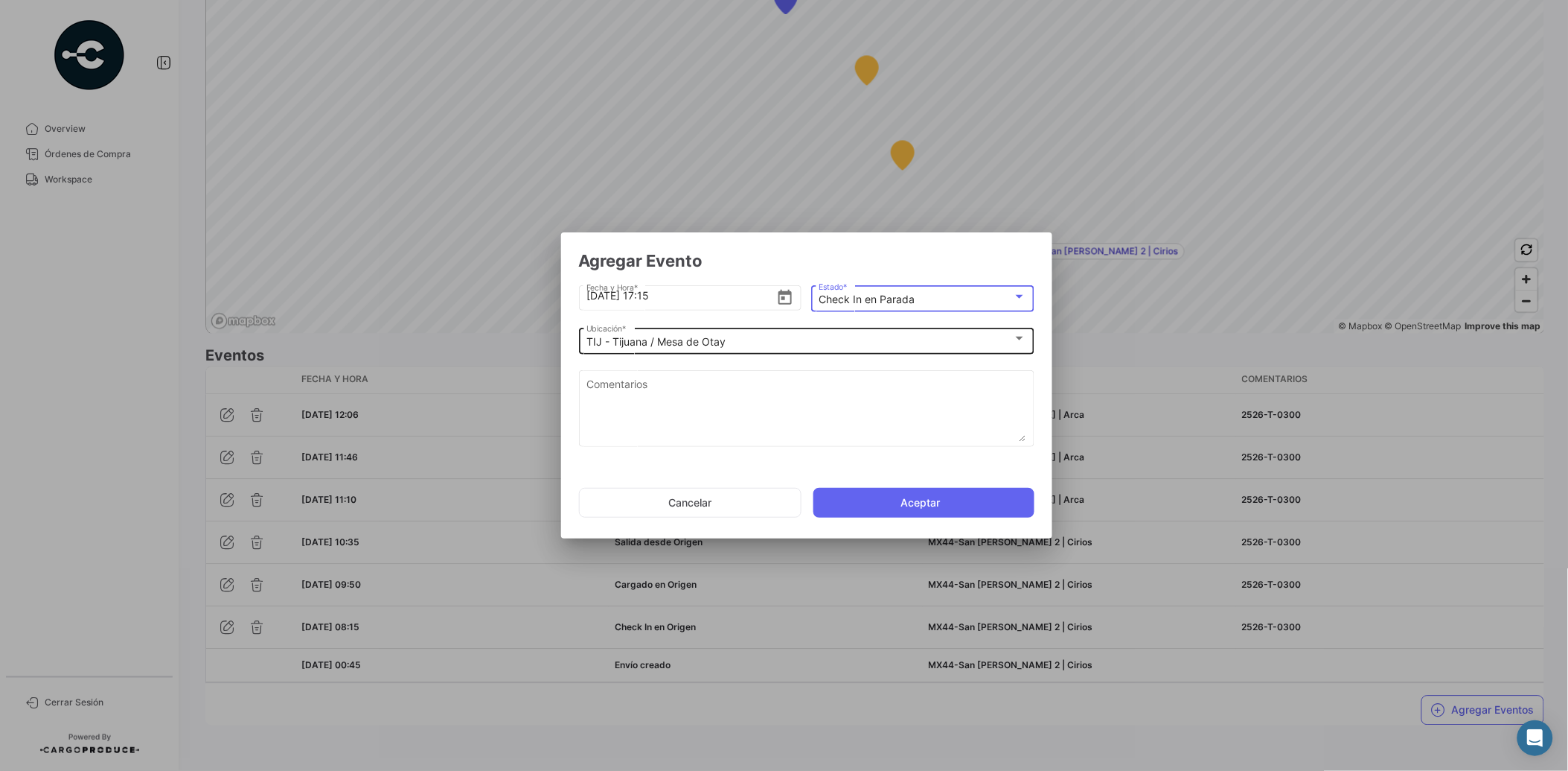
click at [779, 344] on div "TIJ - Tijuana / Mesa de Otay" at bounding box center [800, 342] width 426 height 13
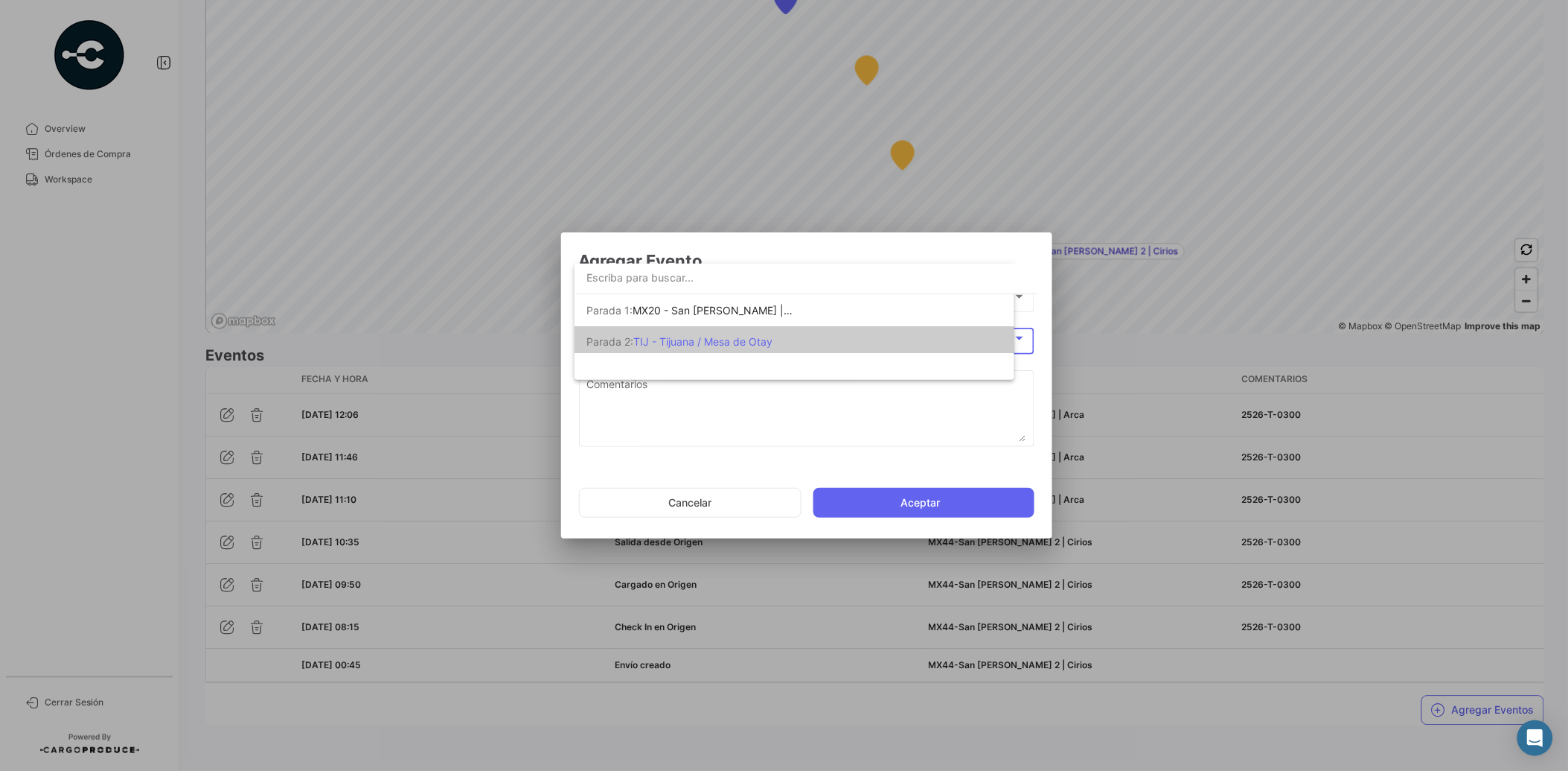
scroll to position [4, 0]
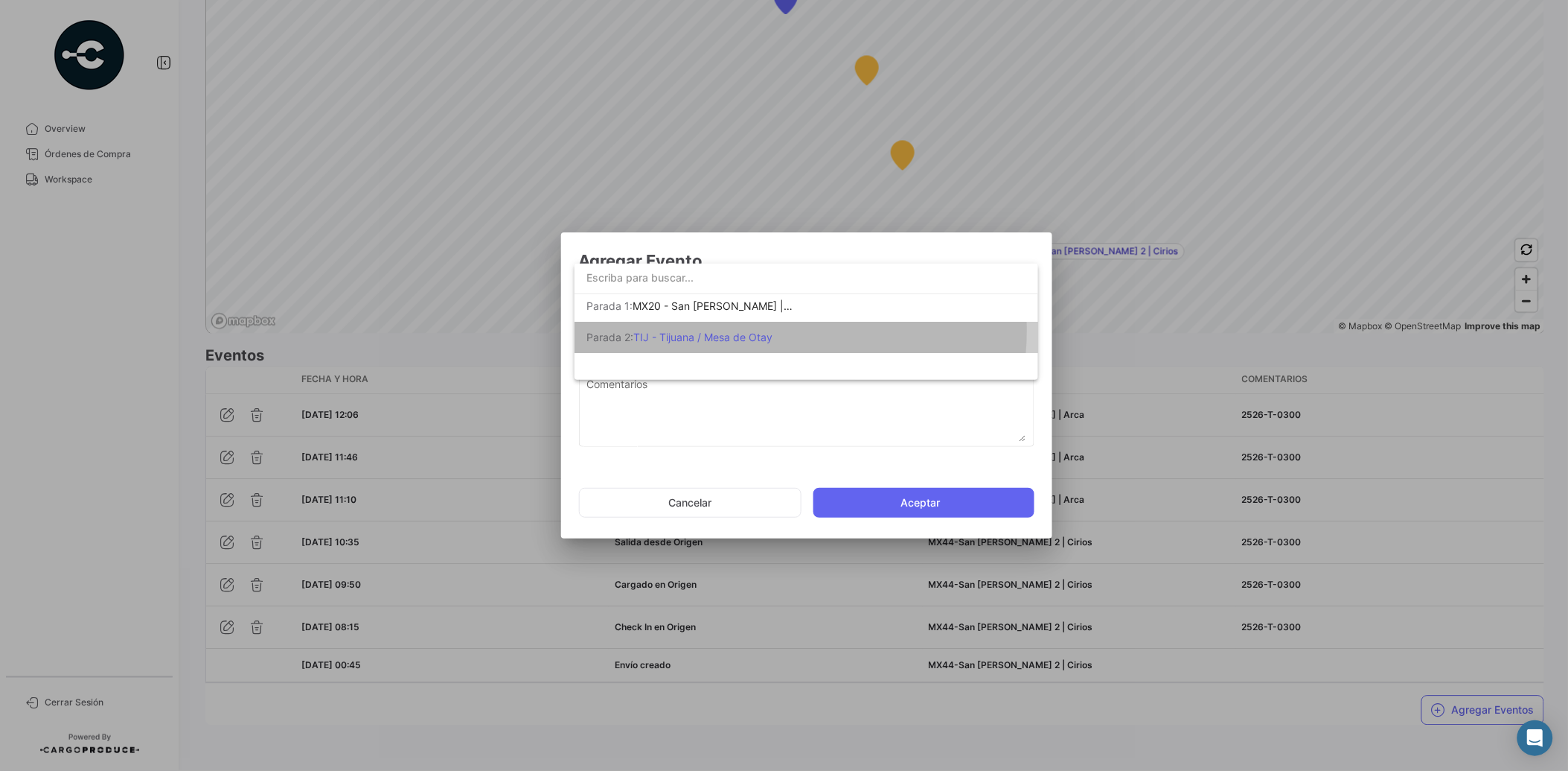
click at [772, 331] on span "TIJ - Tijuana / Mesa de Otay" at bounding box center [702, 337] width 139 height 13
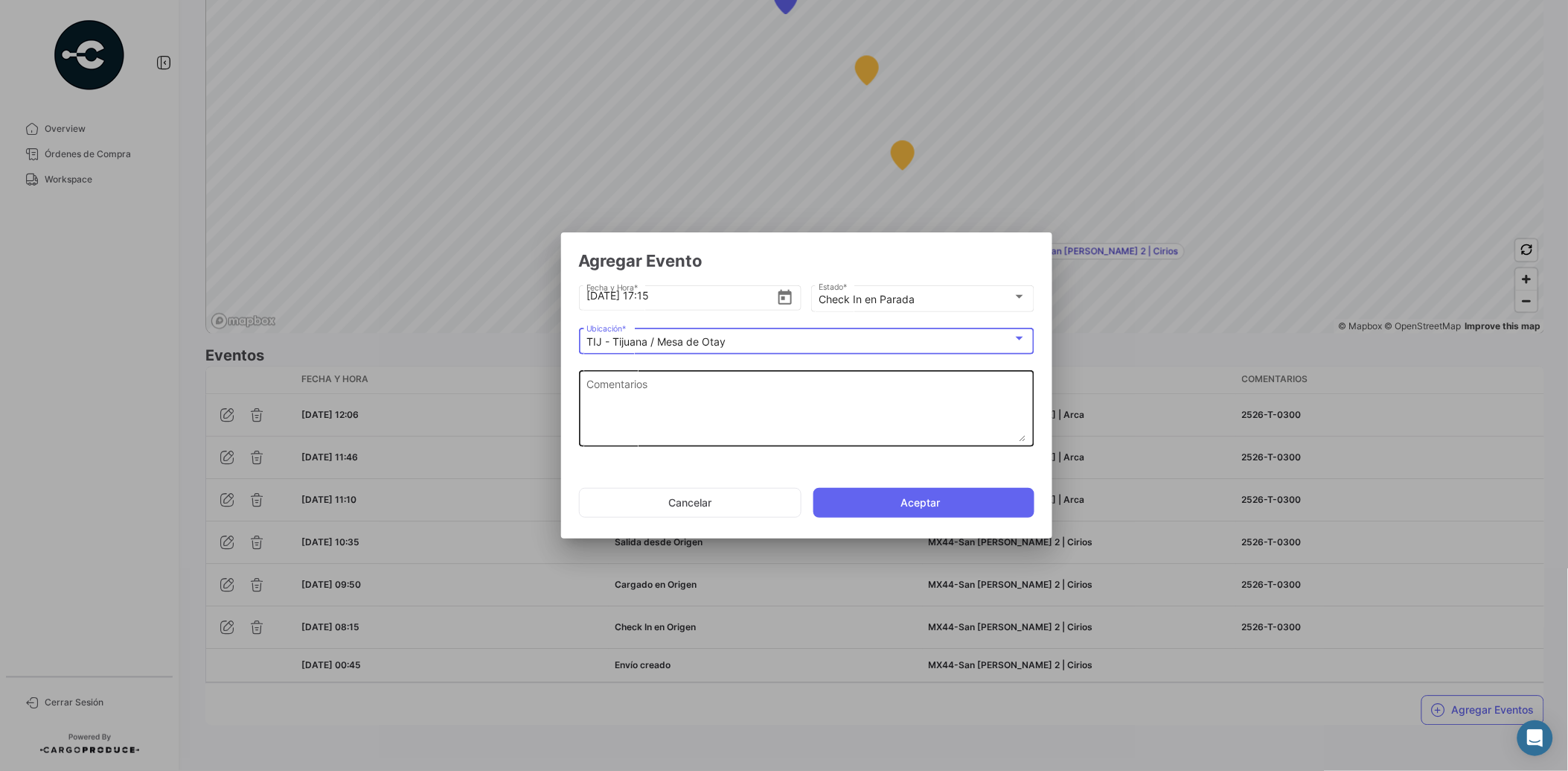
click at [722, 393] on textarea "Comentarios" at bounding box center [807, 409] width 440 height 66
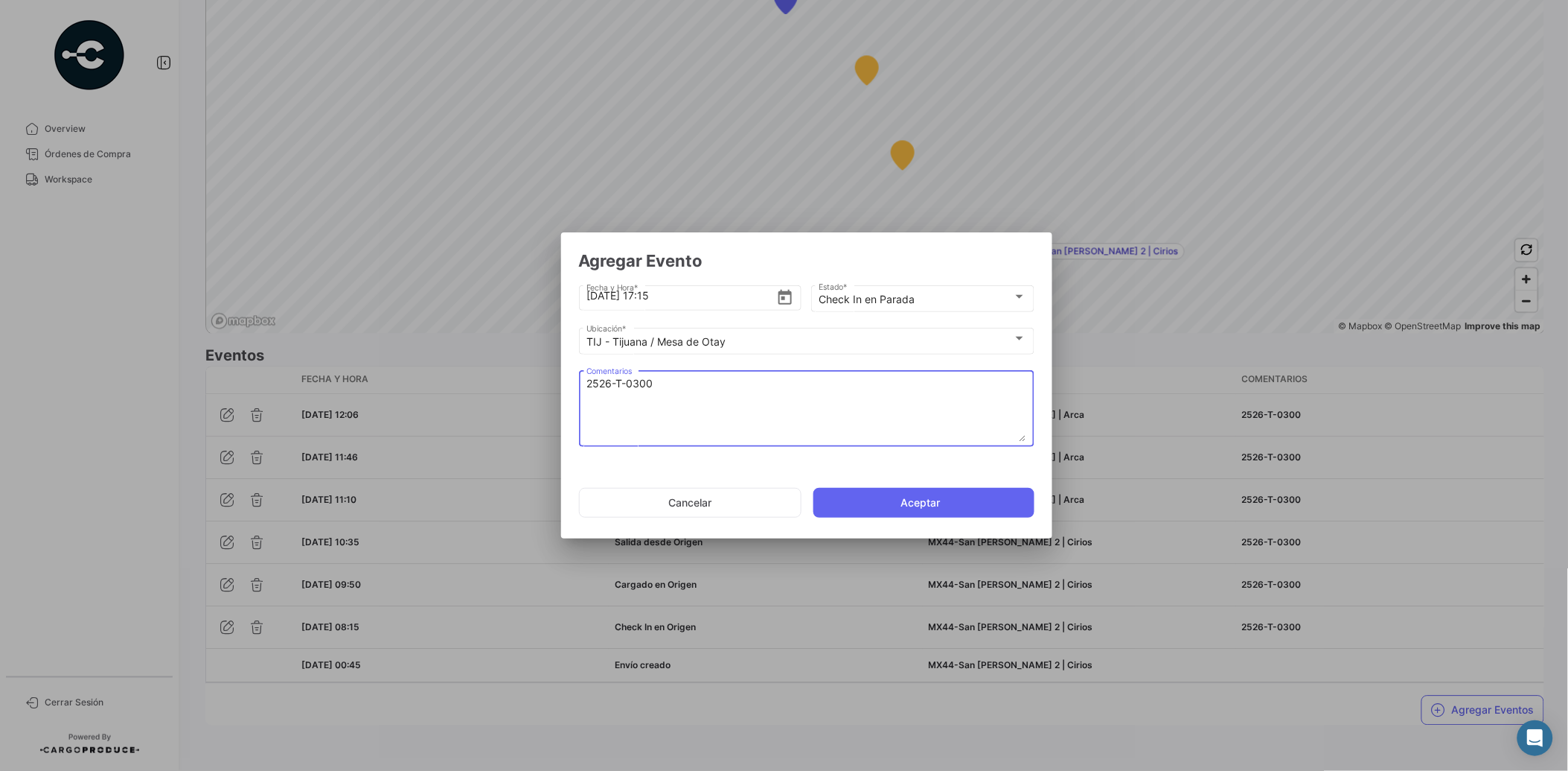
type textarea "2526-T-0300"
click at [895, 502] on button "Aceptar" at bounding box center [924, 502] width 221 height 30
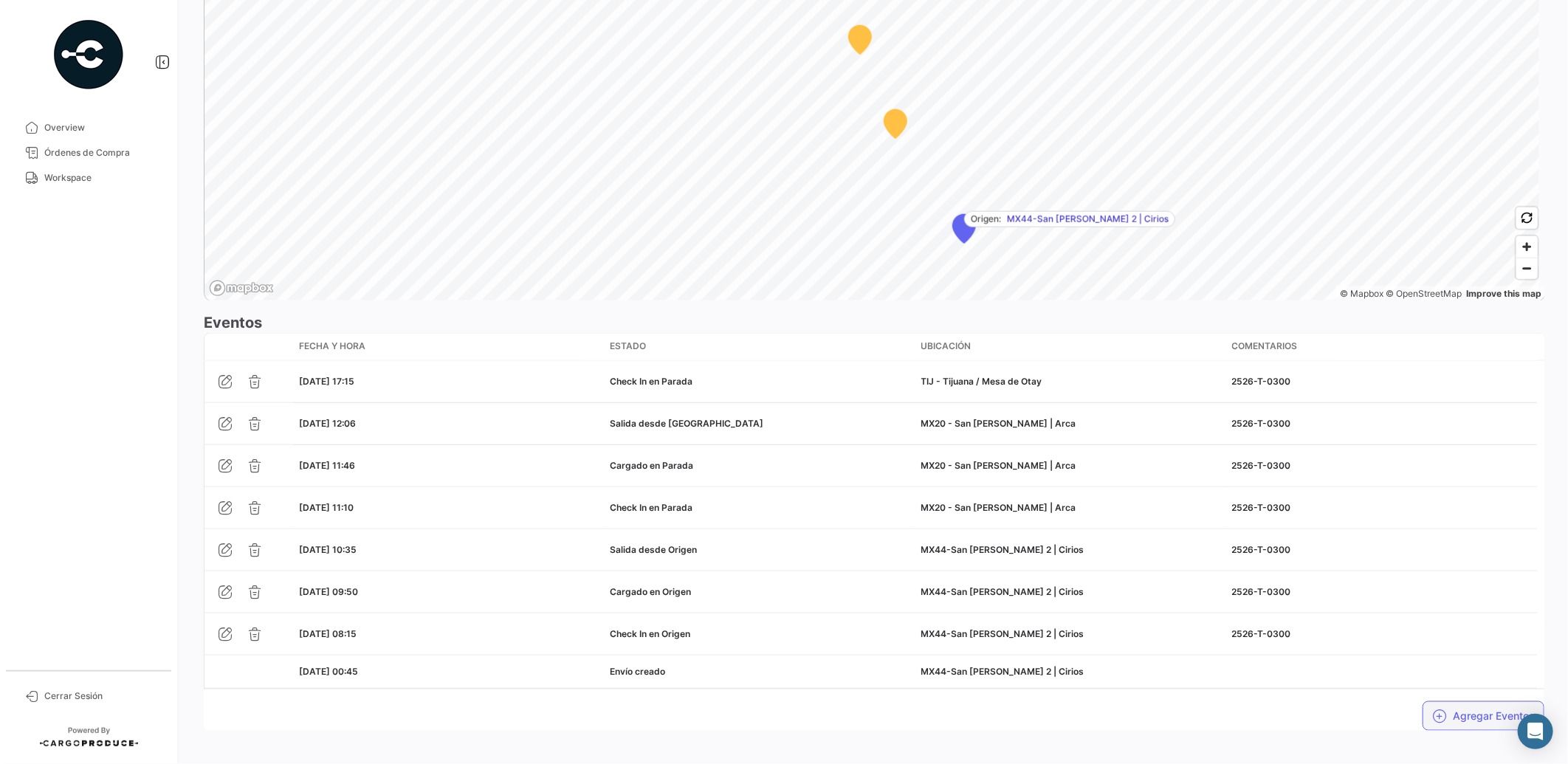
click at [1469, 721] on button "Agregar Eventos" at bounding box center [1483, 715] width 122 height 30
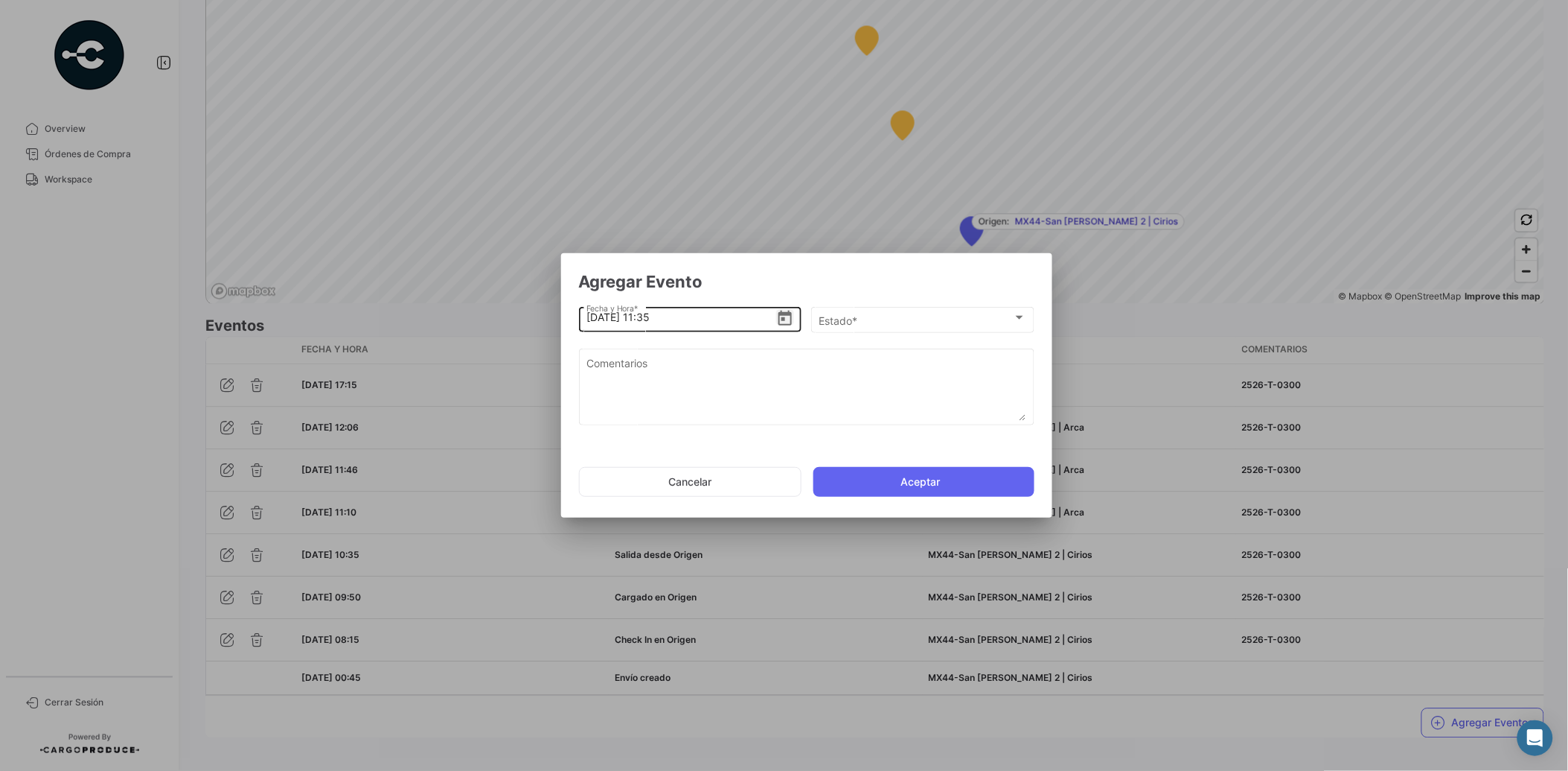
click at [784, 312] on icon "Open calendar" at bounding box center [785, 318] width 14 height 15
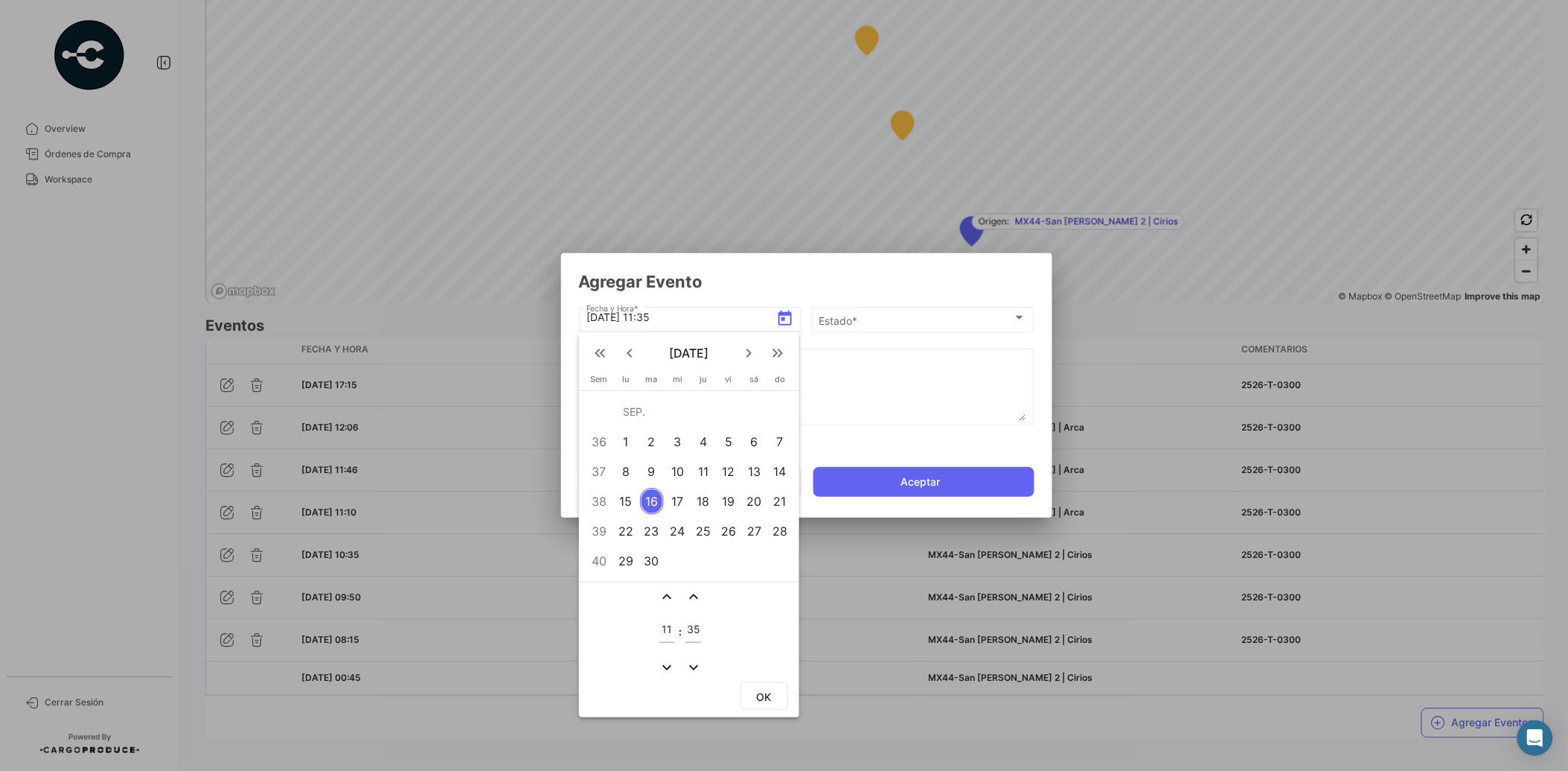
click at [627, 493] on div "15" at bounding box center [626, 501] width 23 height 27
click at [665, 583] on div "expand_less expand_less 11 : 35 expand_more expand_more" at bounding box center [689, 630] width 220 height 97
click at [666, 592] on mat-icon "expand_less" at bounding box center [666, 597] width 18 height 18
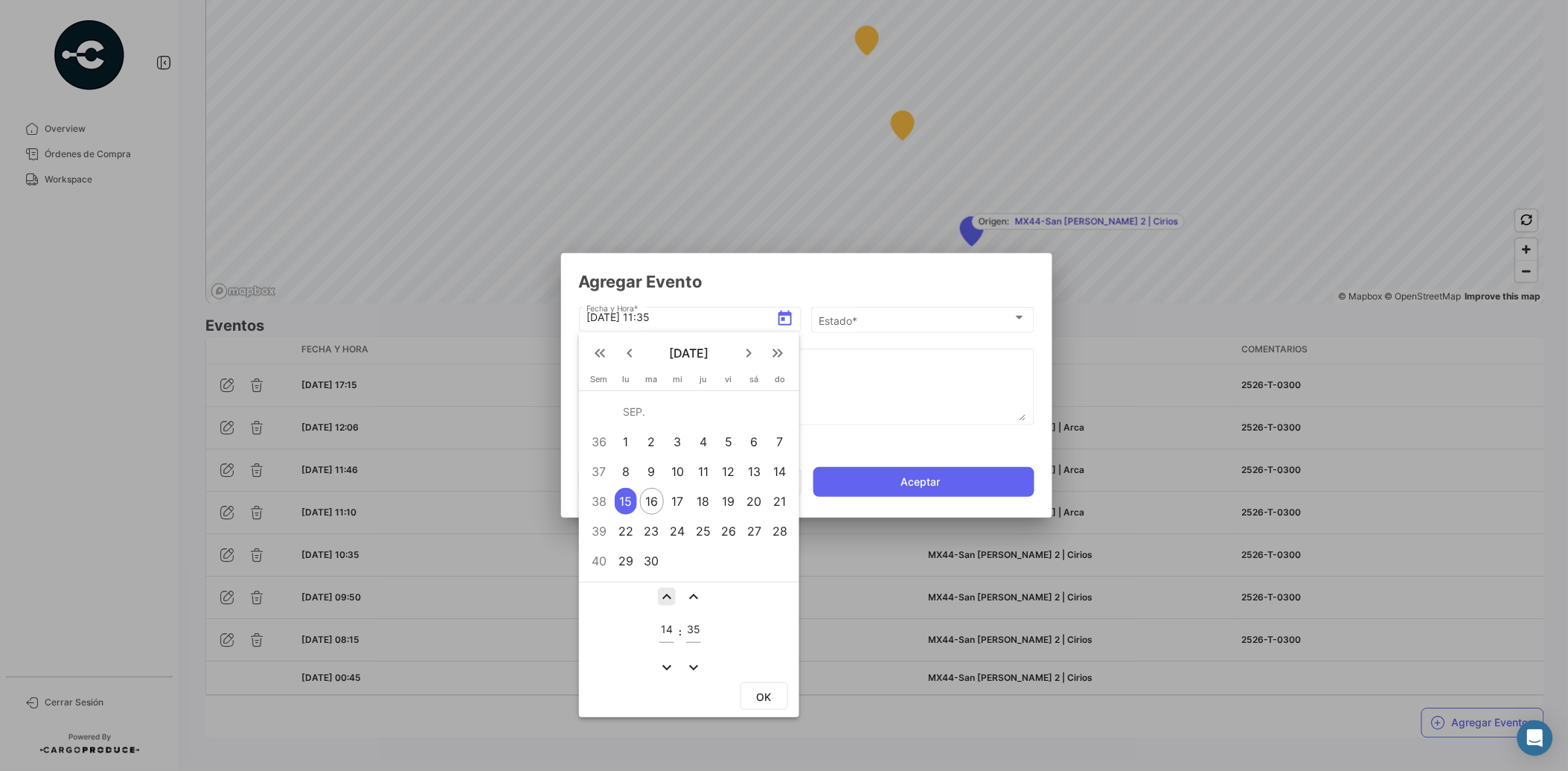
click at [666, 592] on mat-icon "expand_less" at bounding box center [666, 597] width 18 height 18
type input "17"
click at [688, 590] on mat-icon "expand_less" at bounding box center [694, 597] width 18 height 18
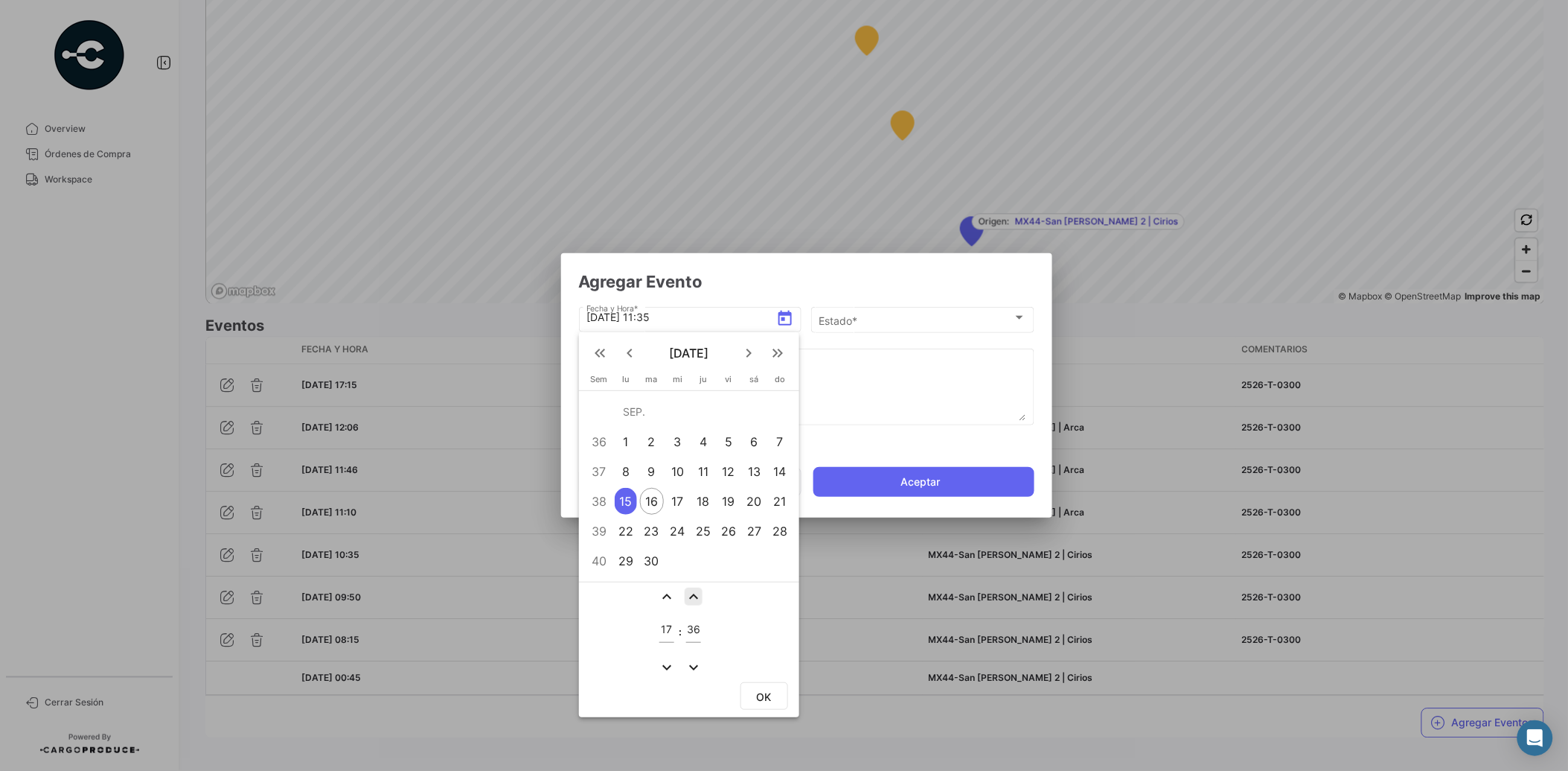
click at [688, 590] on mat-icon "expand_less" at bounding box center [694, 597] width 18 height 18
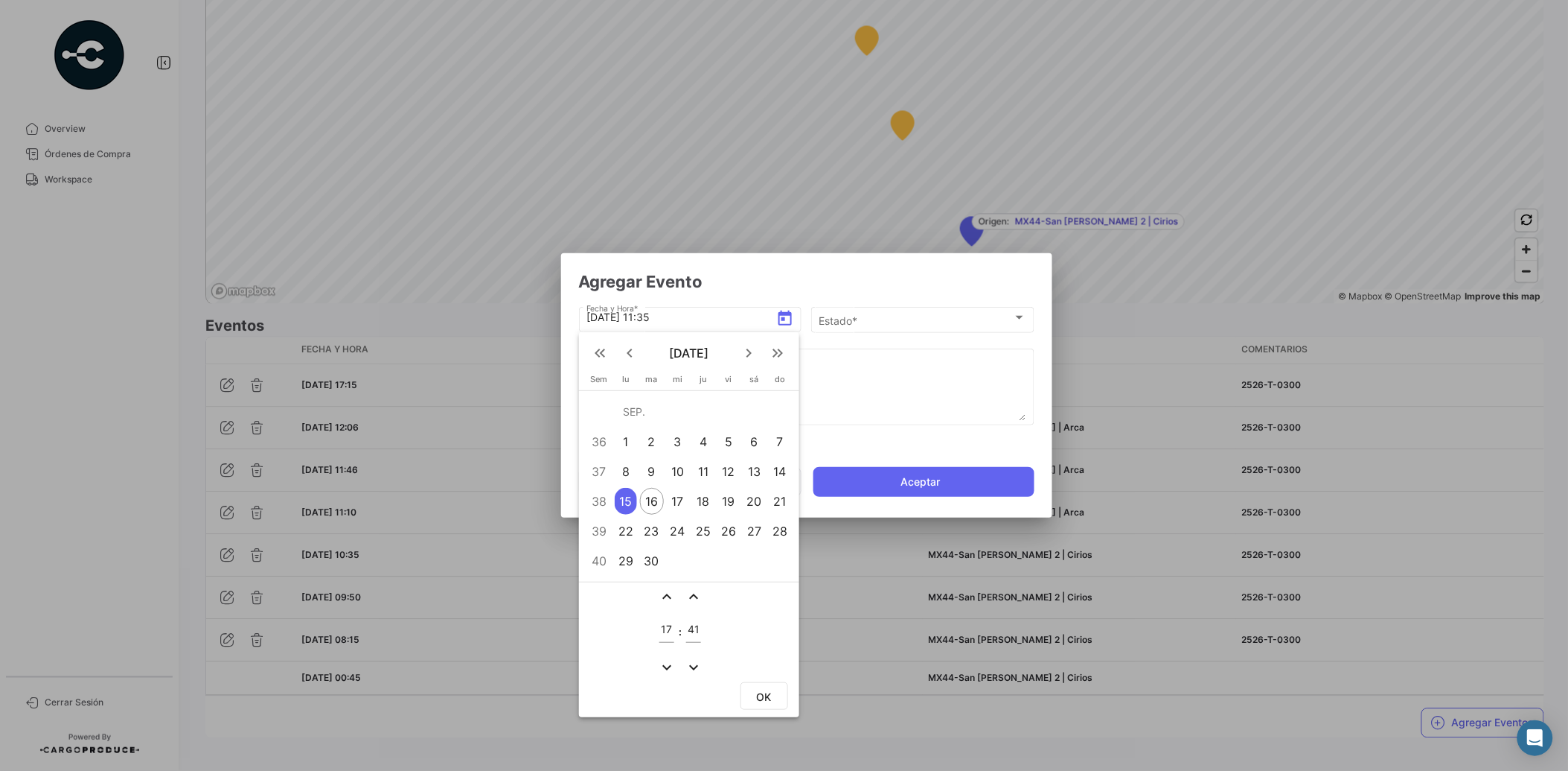
click at [689, 590] on mat-icon "expand_less" at bounding box center [694, 597] width 18 height 18
click at [690, 588] on mat-icon "expand_less" at bounding box center [694, 597] width 18 height 18
click at [692, 591] on mat-icon "expand_less" at bounding box center [694, 597] width 18 height 18
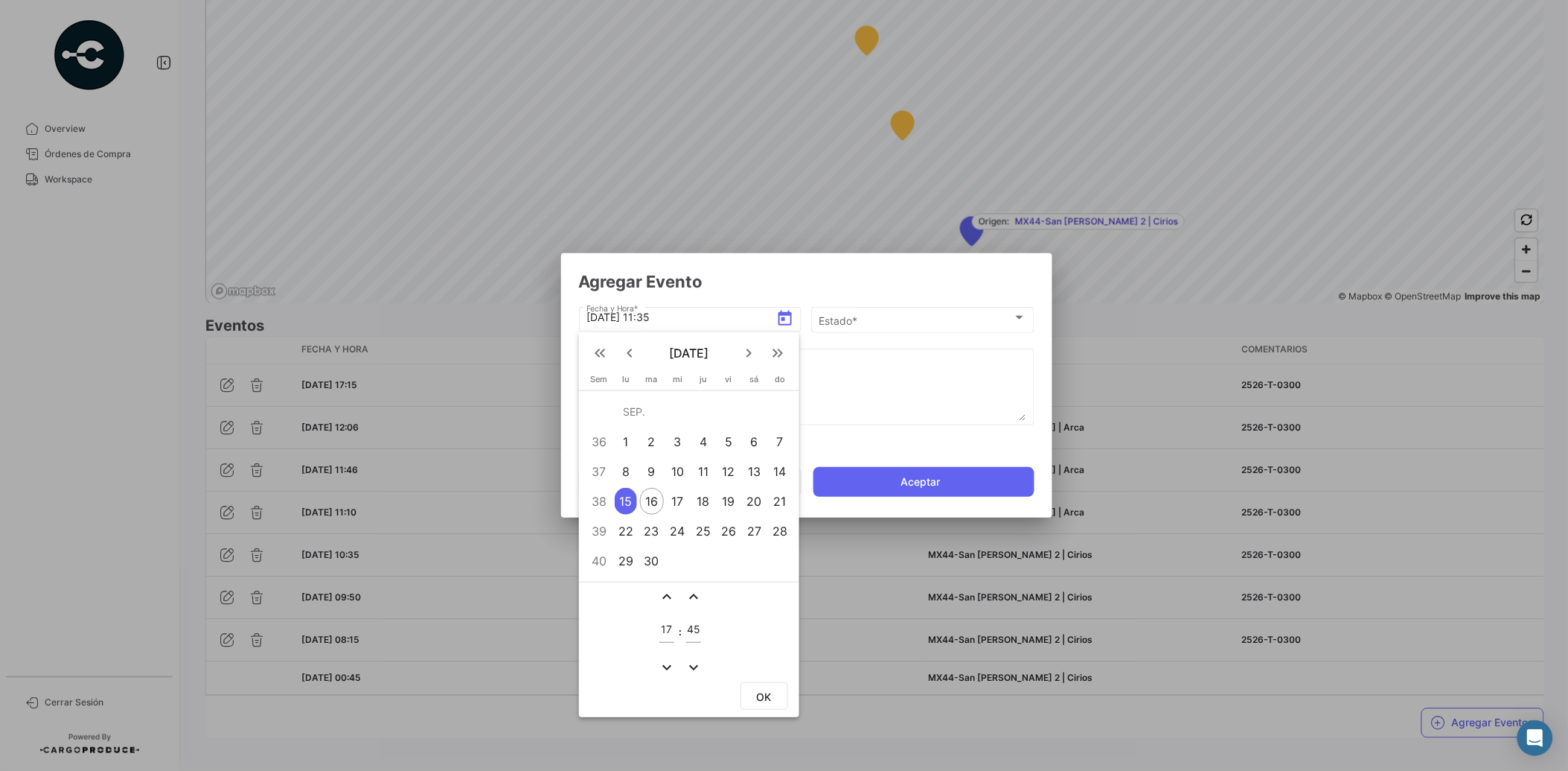
type input "46"
click at [763, 691] on span "OK" at bounding box center [764, 697] width 15 height 13
type input "[DATE] 17:46"
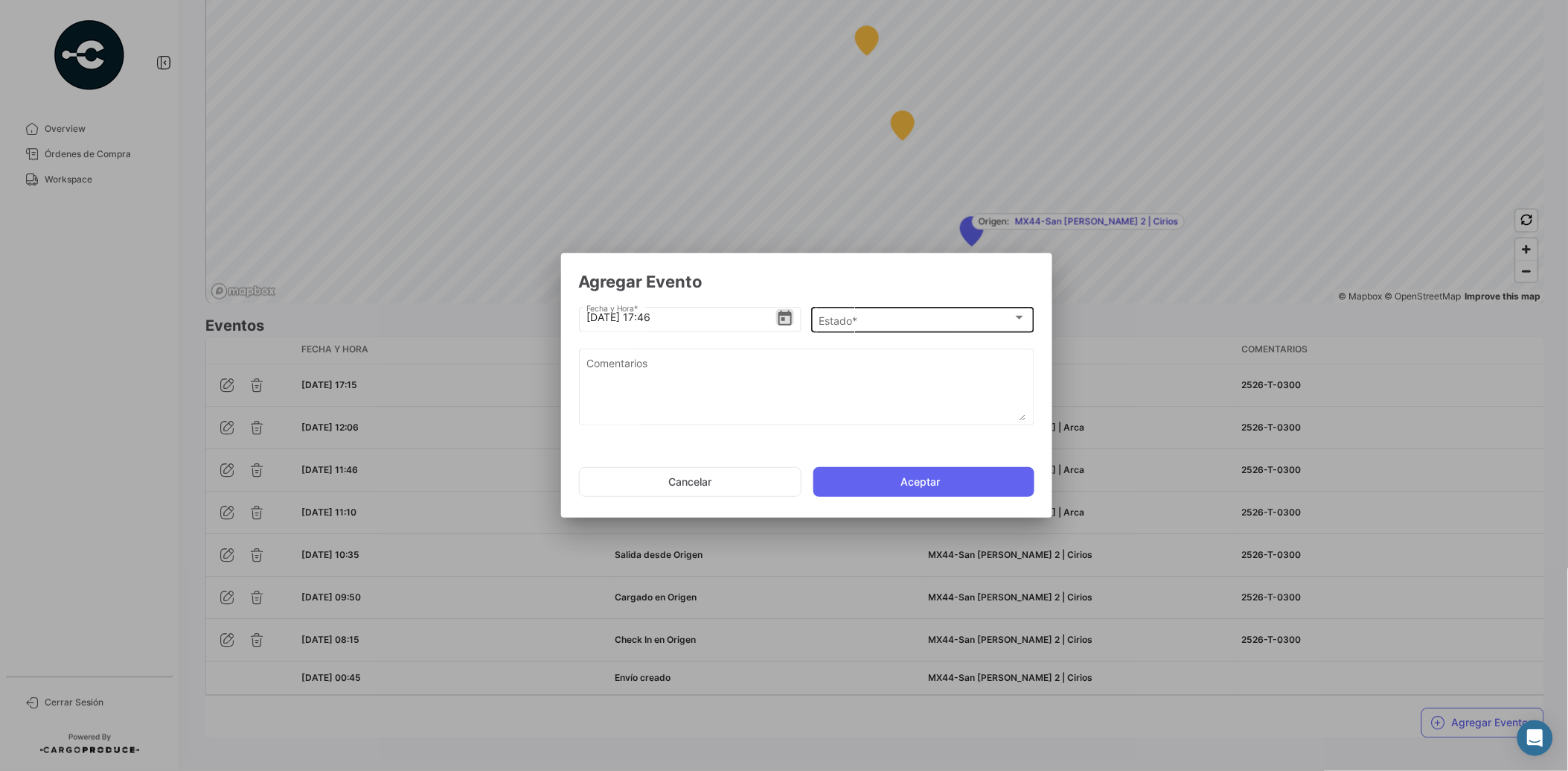
click at [922, 314] on div "Estado *" at bounding box center [916, 320] width 194 height 13
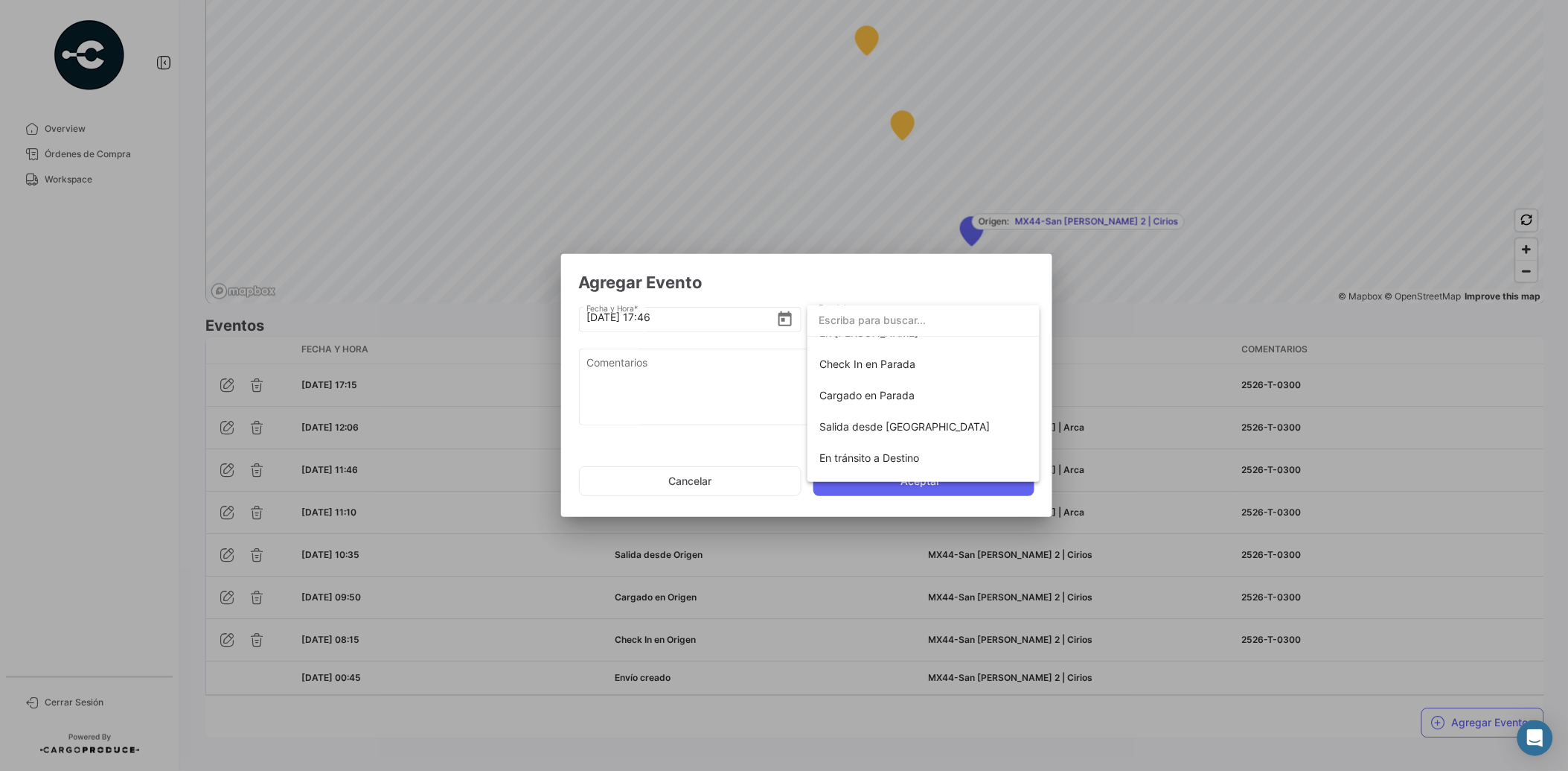
scroll to position [162, 0]
click at [961, 408] on span "Salida desde [GEOGRAPHIC_DATA]" at bounding box center [924, 408] width 209 height 31
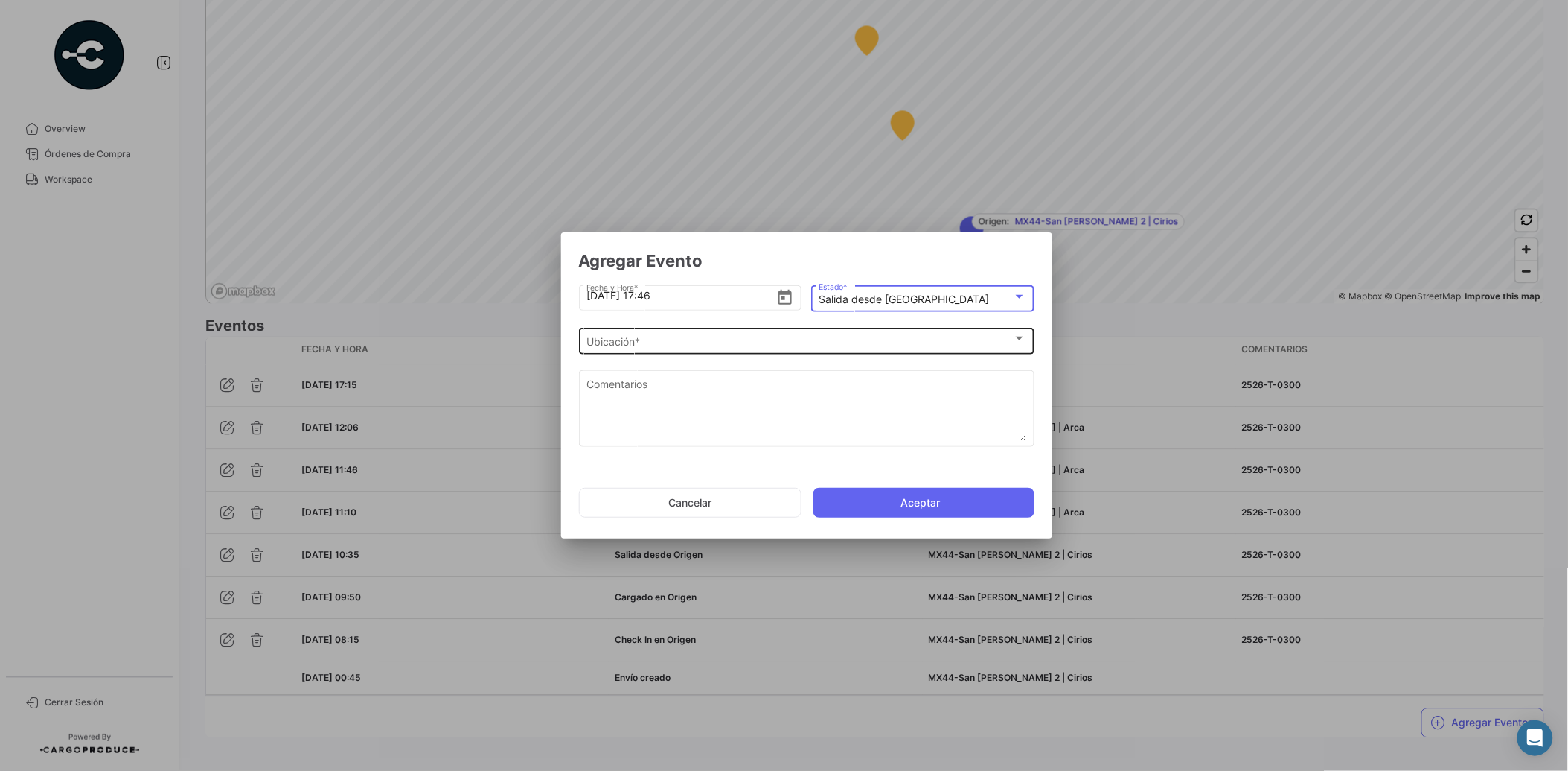
click at [717, 333] on div "Ubicación * Ubicación *" at bounding box center [807, 340] width 440 height 29
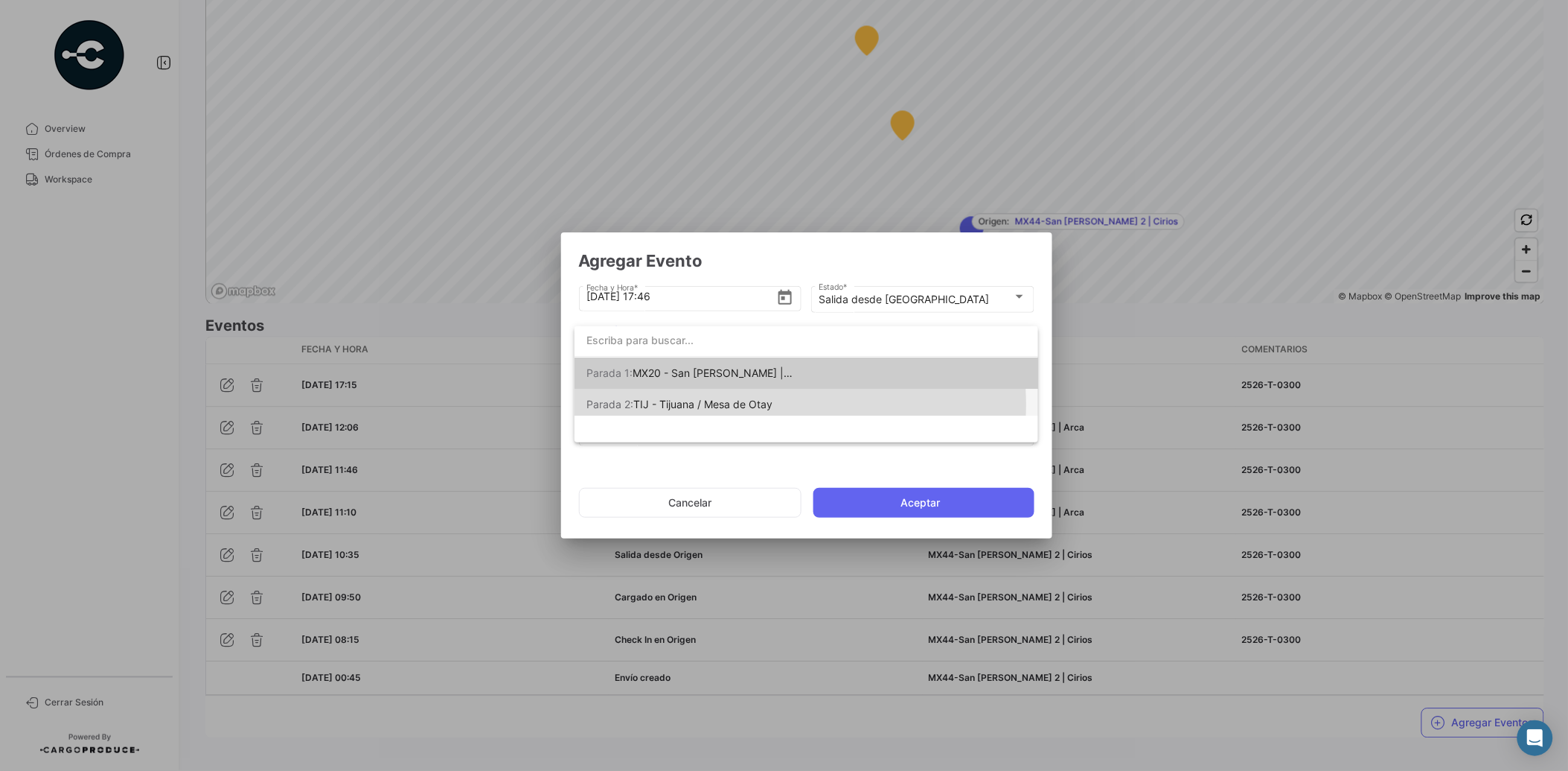
click at [746, 404] on span "TIJ - Tijuana / Mesa de Otay" at bounding box center [702, 404] width 139 height 13
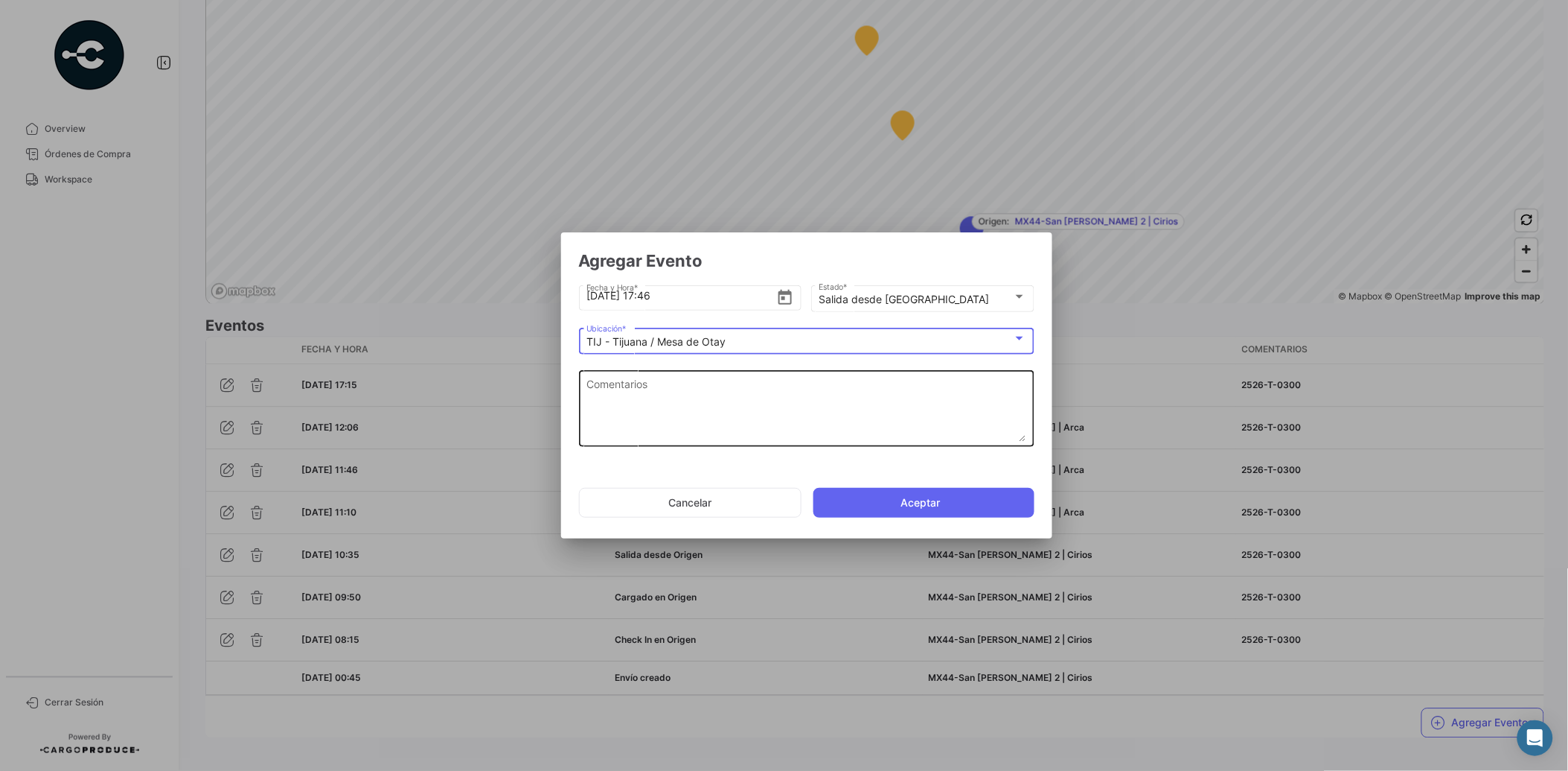
click at [746, 407] on textarea "Comentarios" at bounding box center [807, 409] width 440 height 66
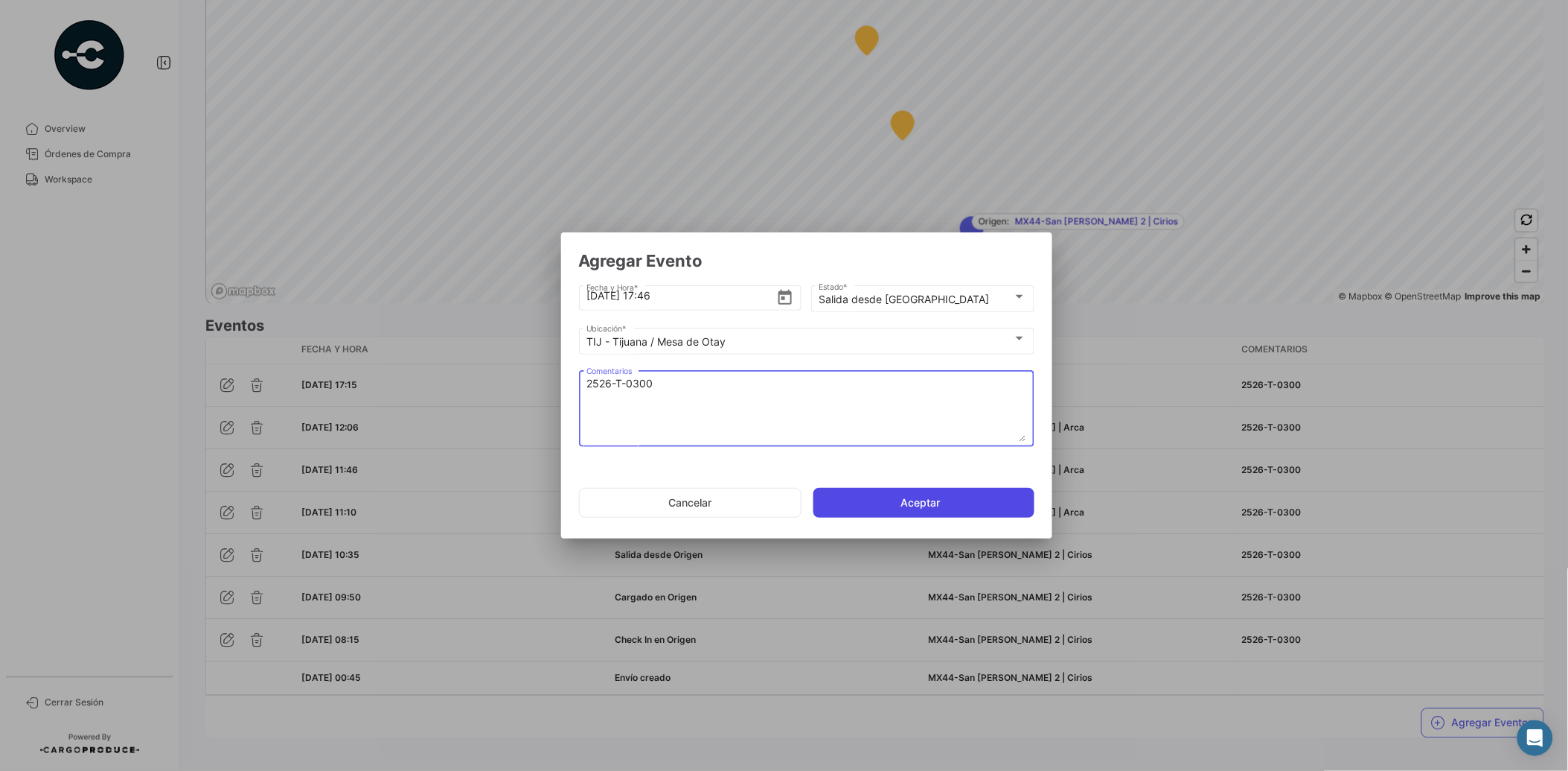
type textarea "2526-T-0300"
click at [924, 501] on button "Aceptar" at bounding box center [924, 502] width 221 height 30
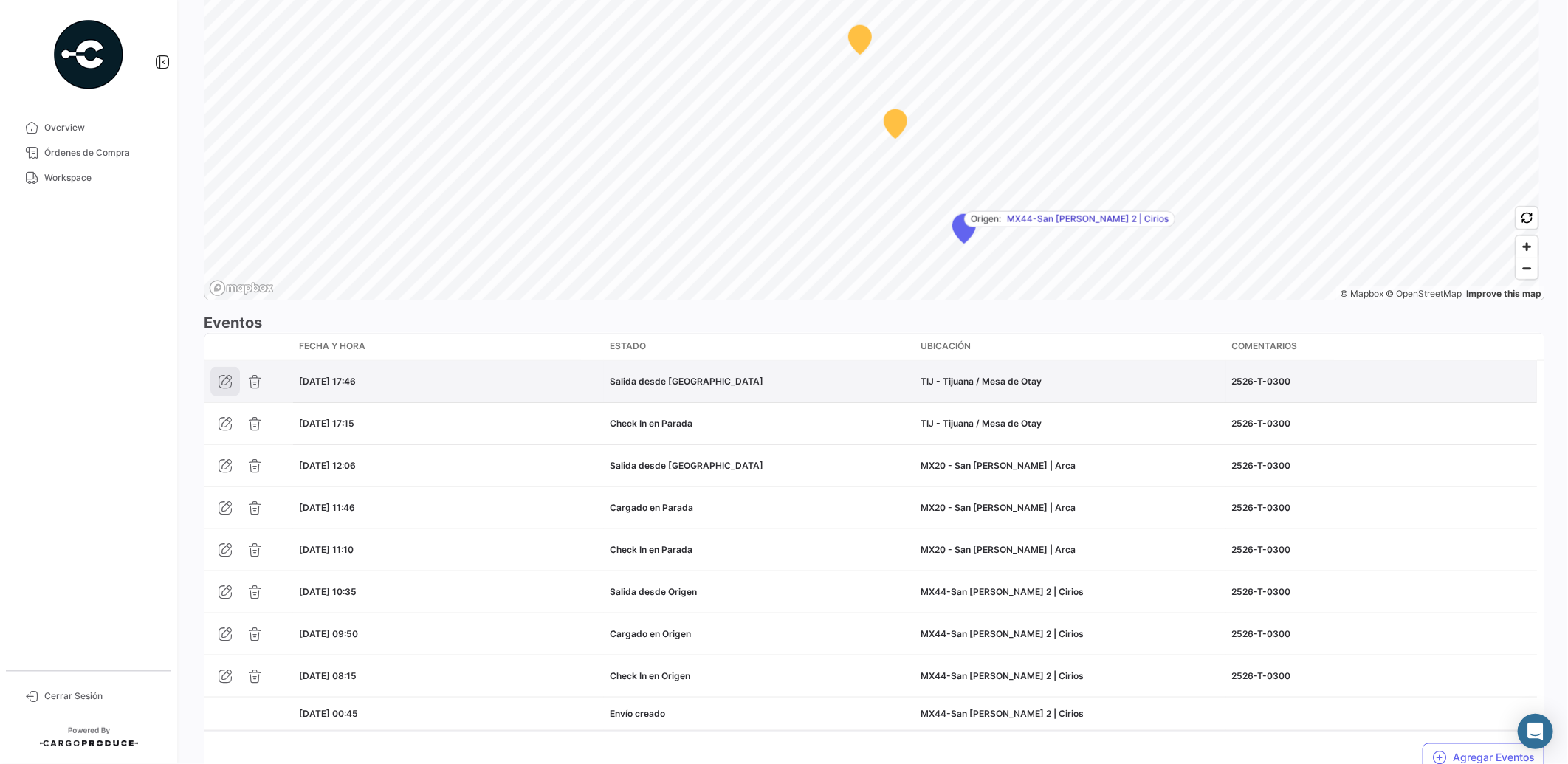
click at [226, 381] on icon "button" at bounding box center [224, 381] width 15 height 15
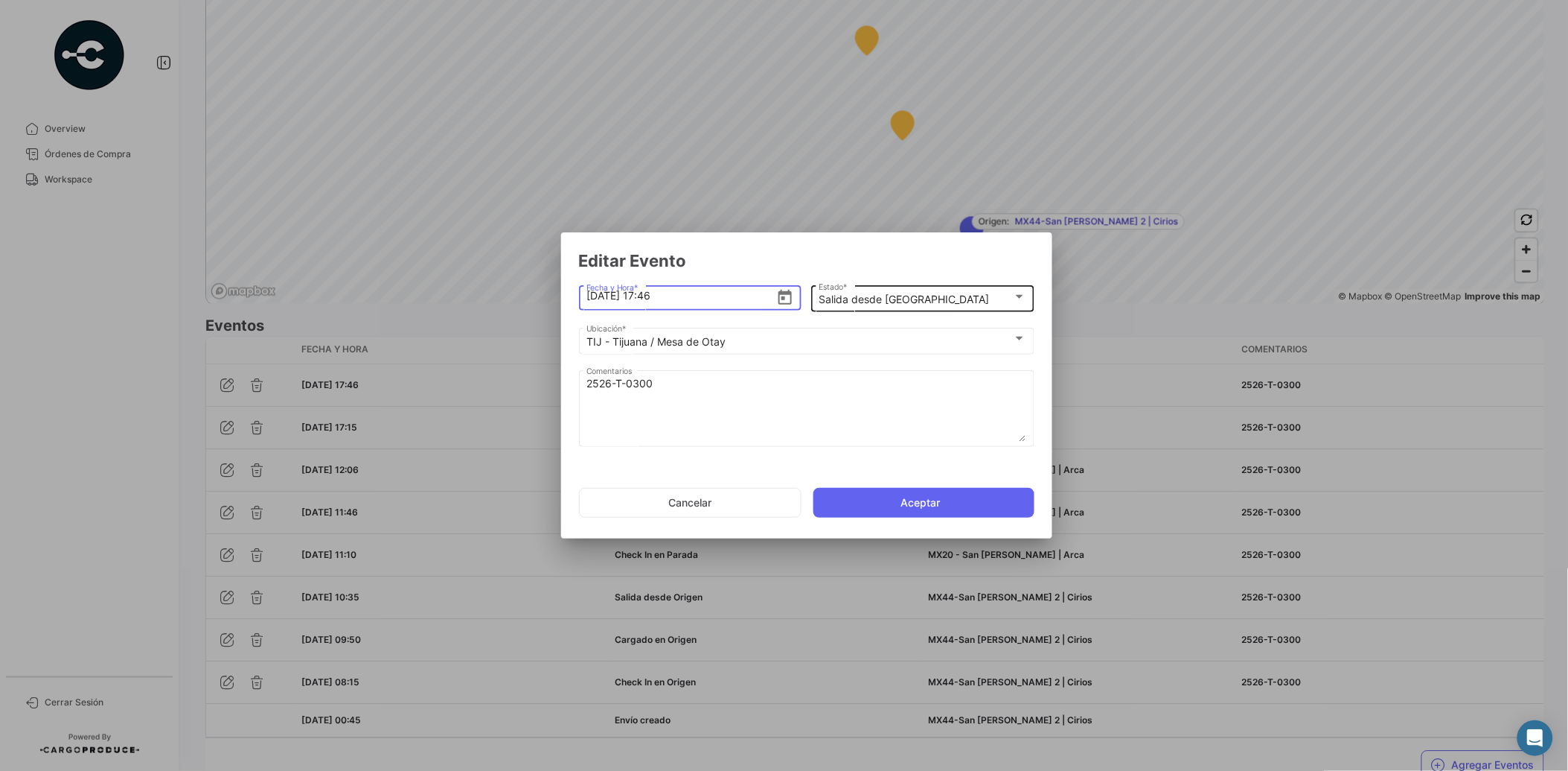
click at [949, 302] on div "Salida desde [GEOGRAPHIC_DATA]" at bounding box center [916, 300] width 194 height 13
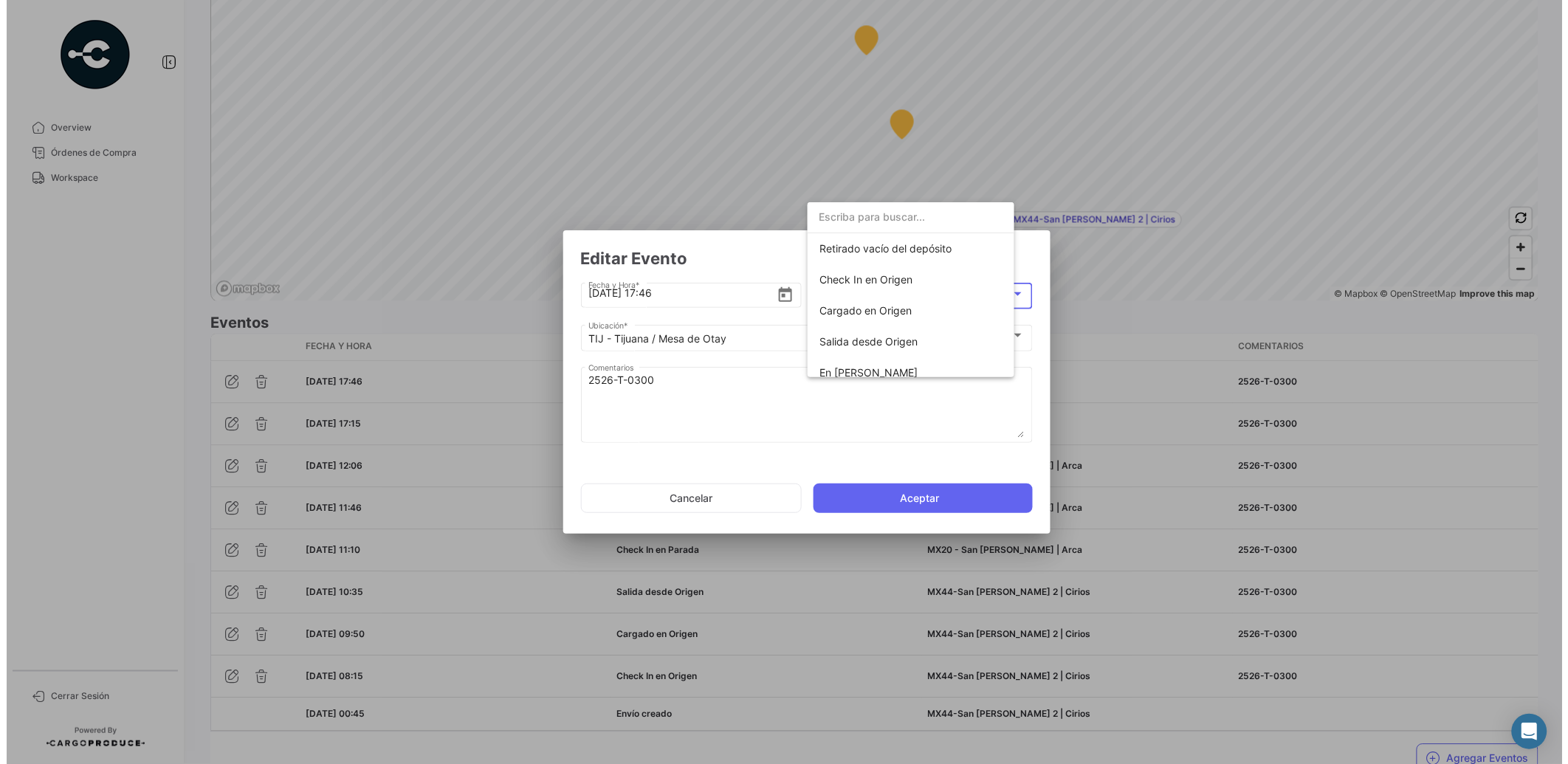
scroll to position [201, 0]
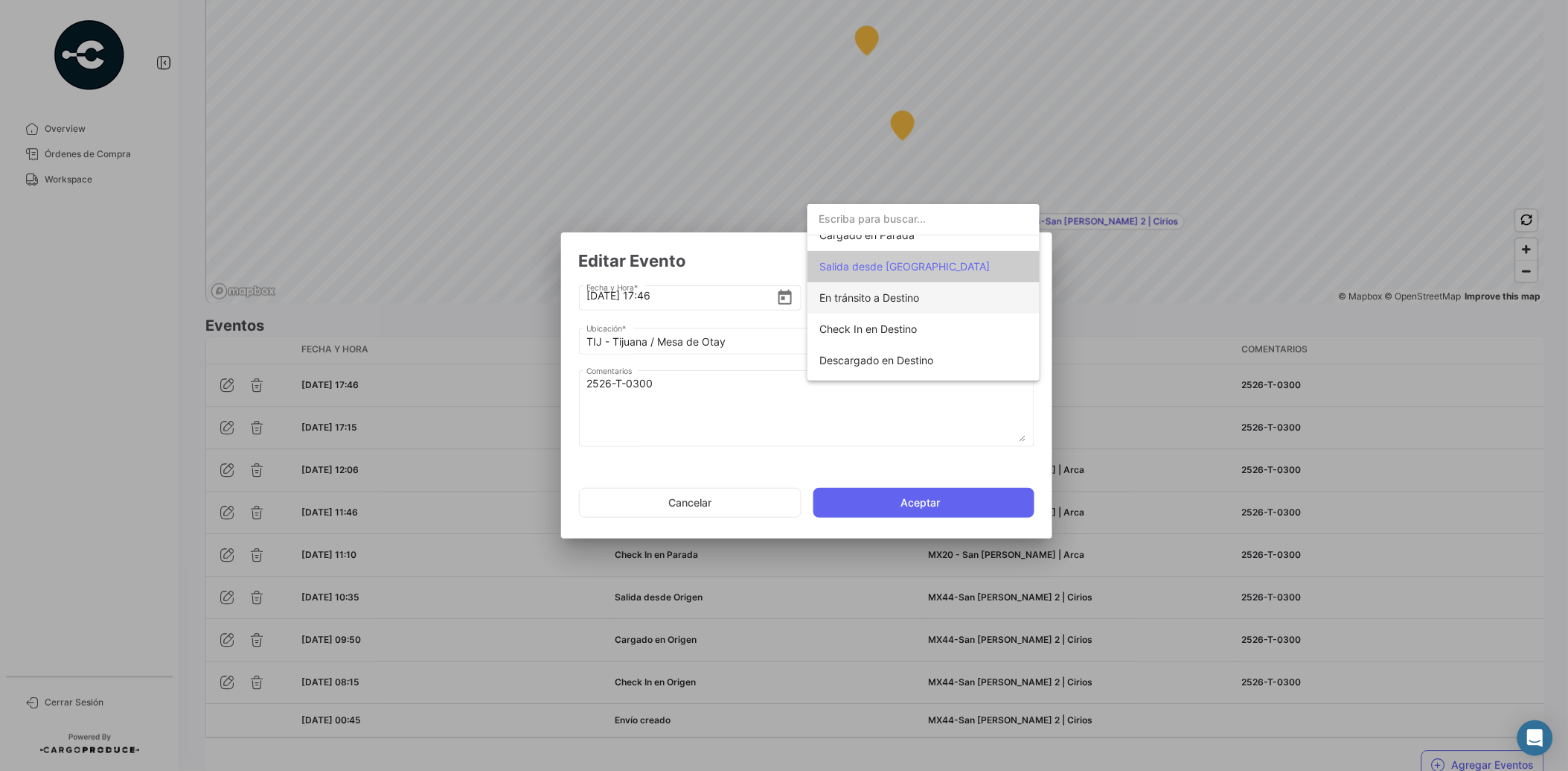
click at [923, 296] on span "En tránsito a Destino" at bounding box center [924, 298] width 209 height 31
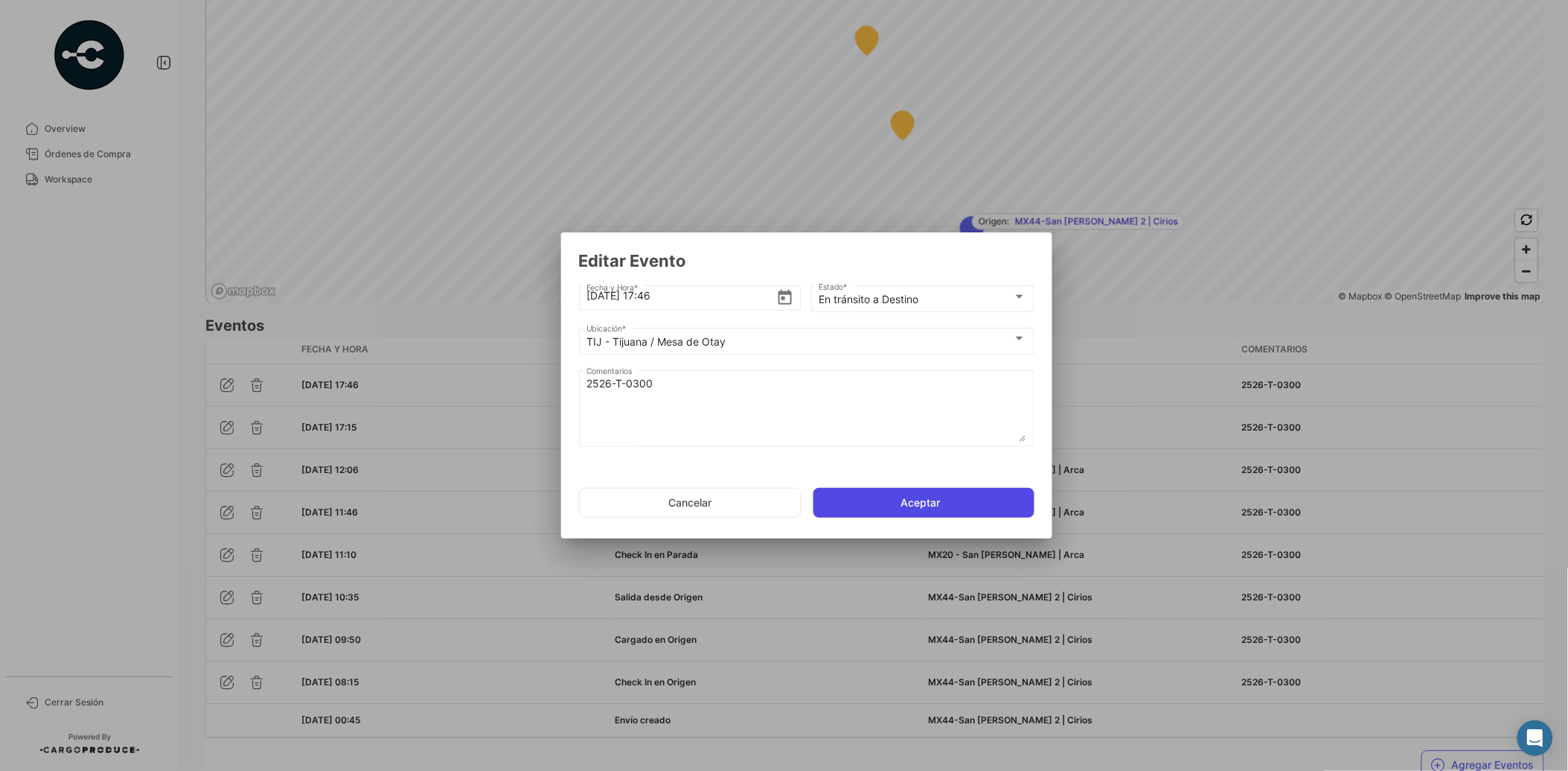
click at [922, 501] on button "Aceptar" at bounding box center [924, 502] width 221 height 30
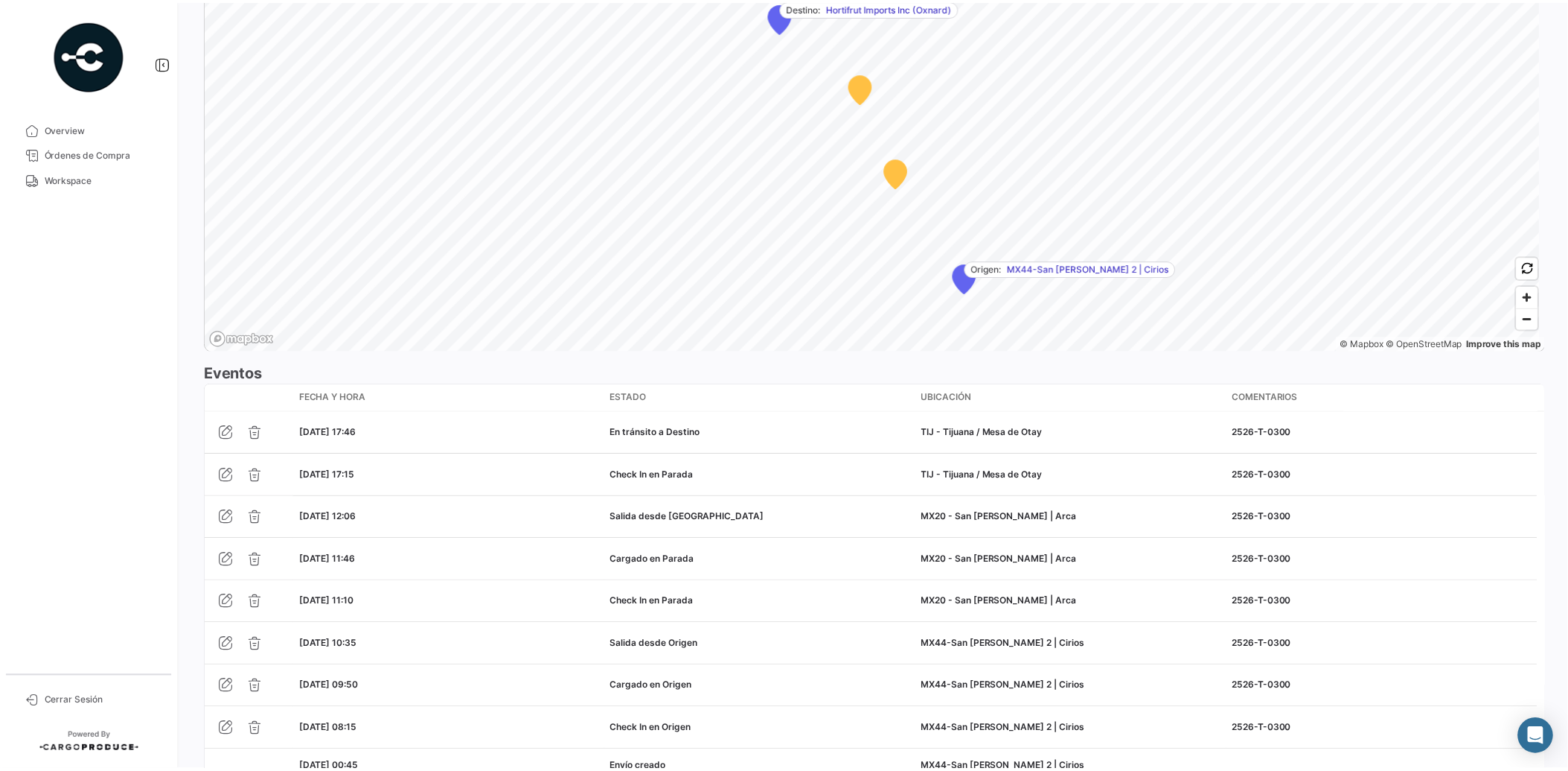
scroll to position [1096, 0]
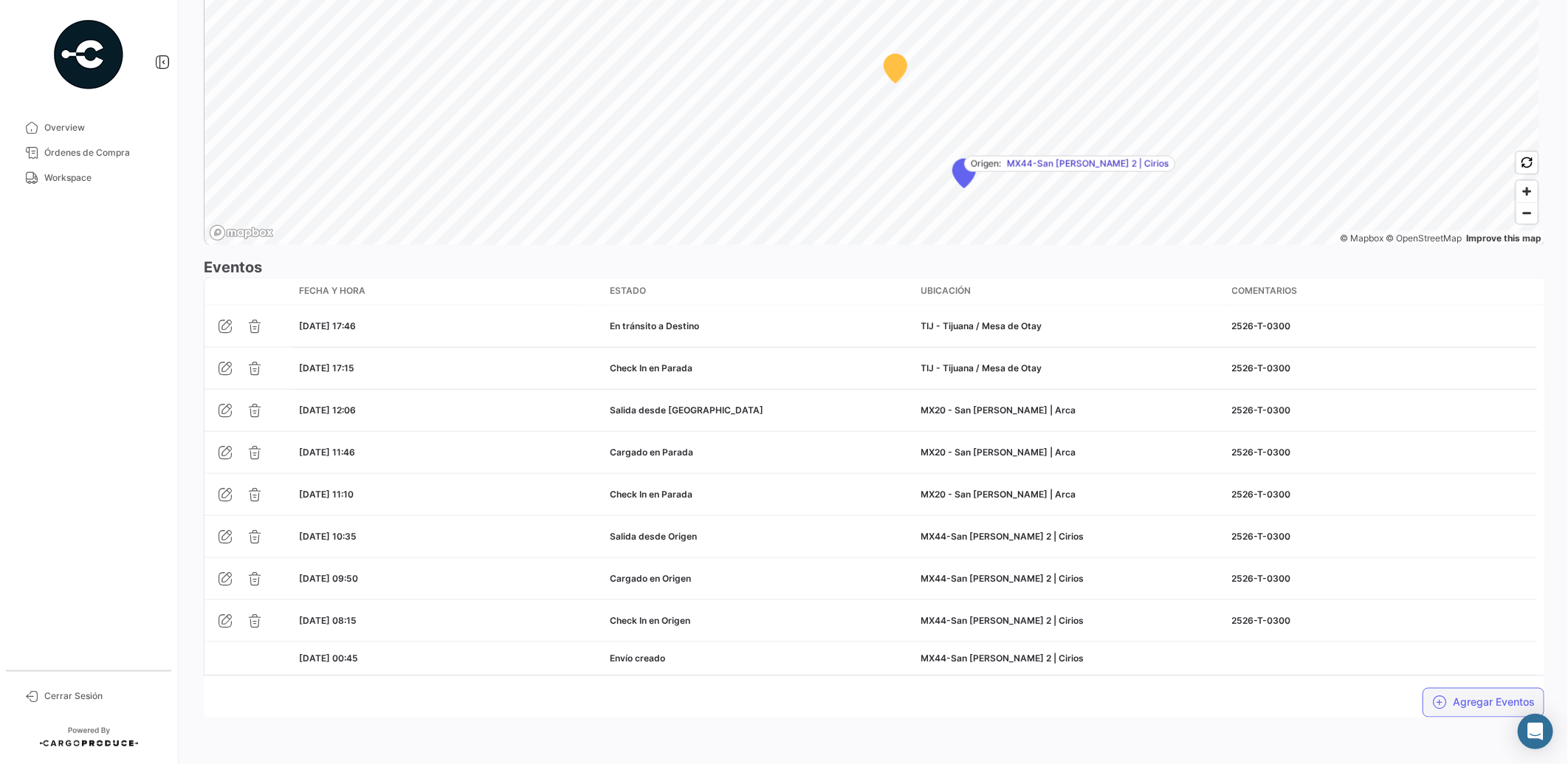
click at [1489, 706] on button "Agregar Eventos" at bounding box center [1483, 702] width 122 height 30
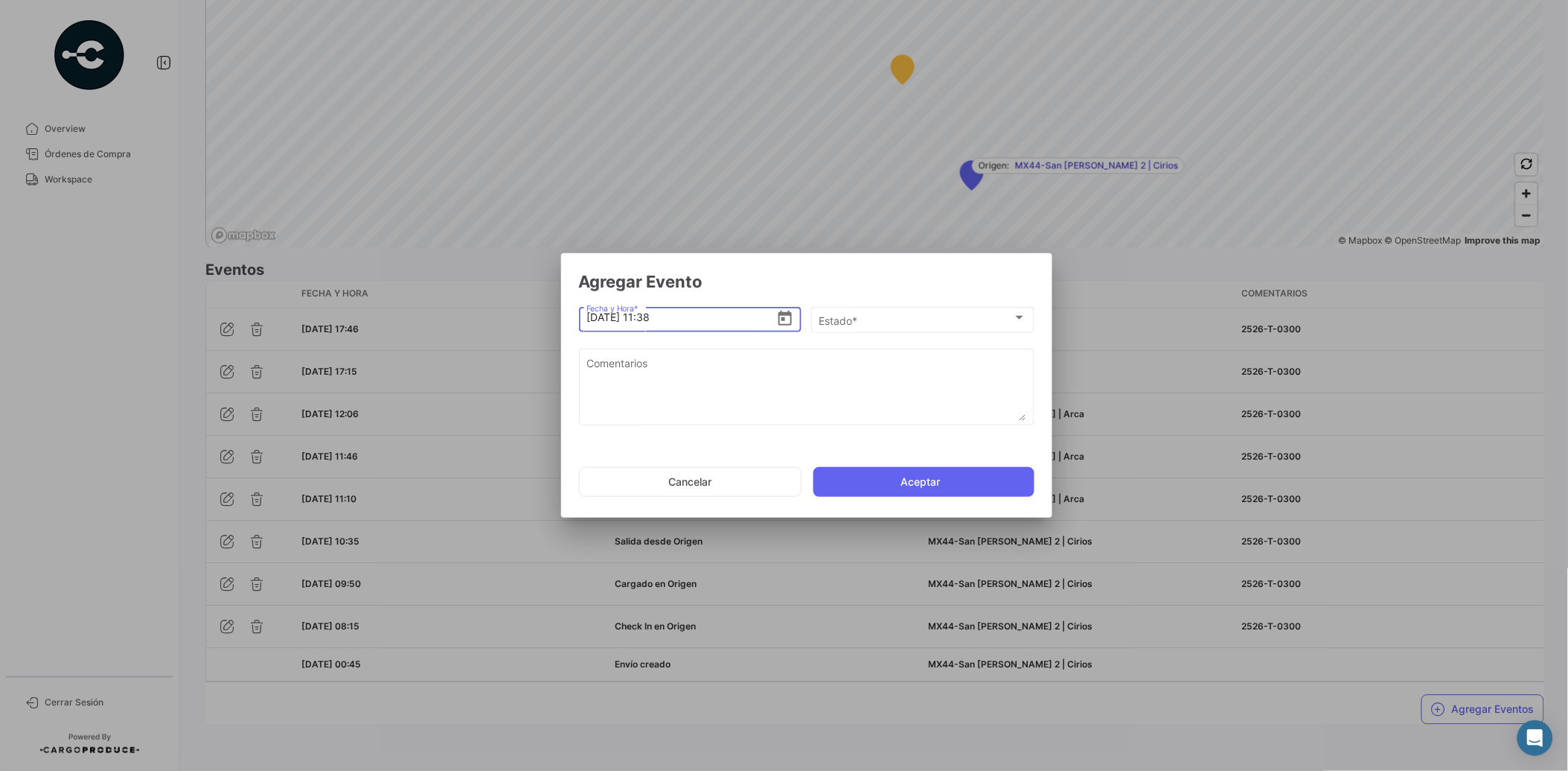
click at [777, 316] on icon "Open calendar" at bounding box center [785, 319] width 18 height 18
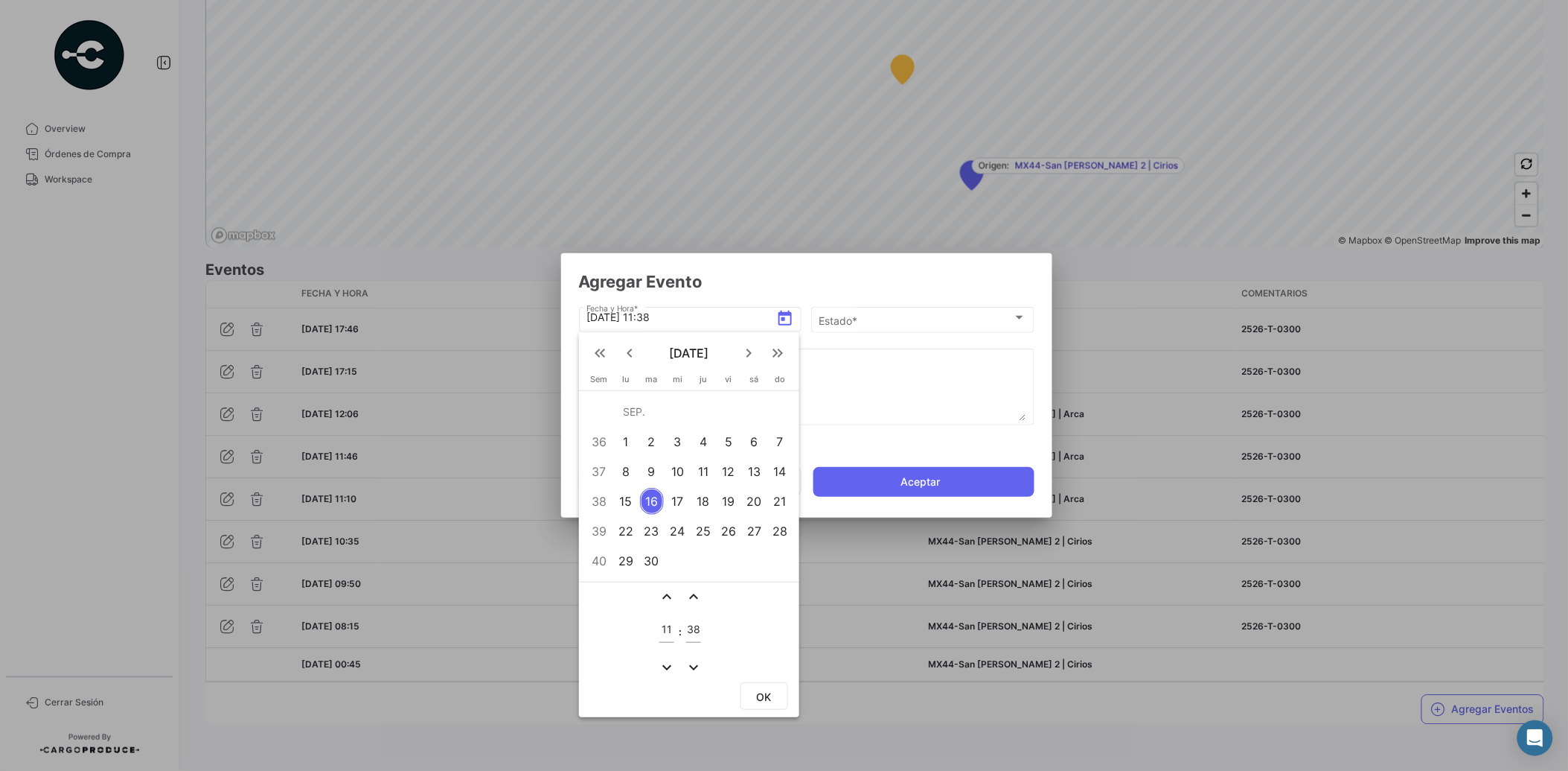
click at [627, 502] on div "15" at bounding box center [626, 501] width 23 height 27
click at [626, 496] on div "15" at bounding box center [626, 501] width 23 height 27
click at [663, 664] on mat-icon "expand_more" at bounding box center [666, 667] width 18 height 18
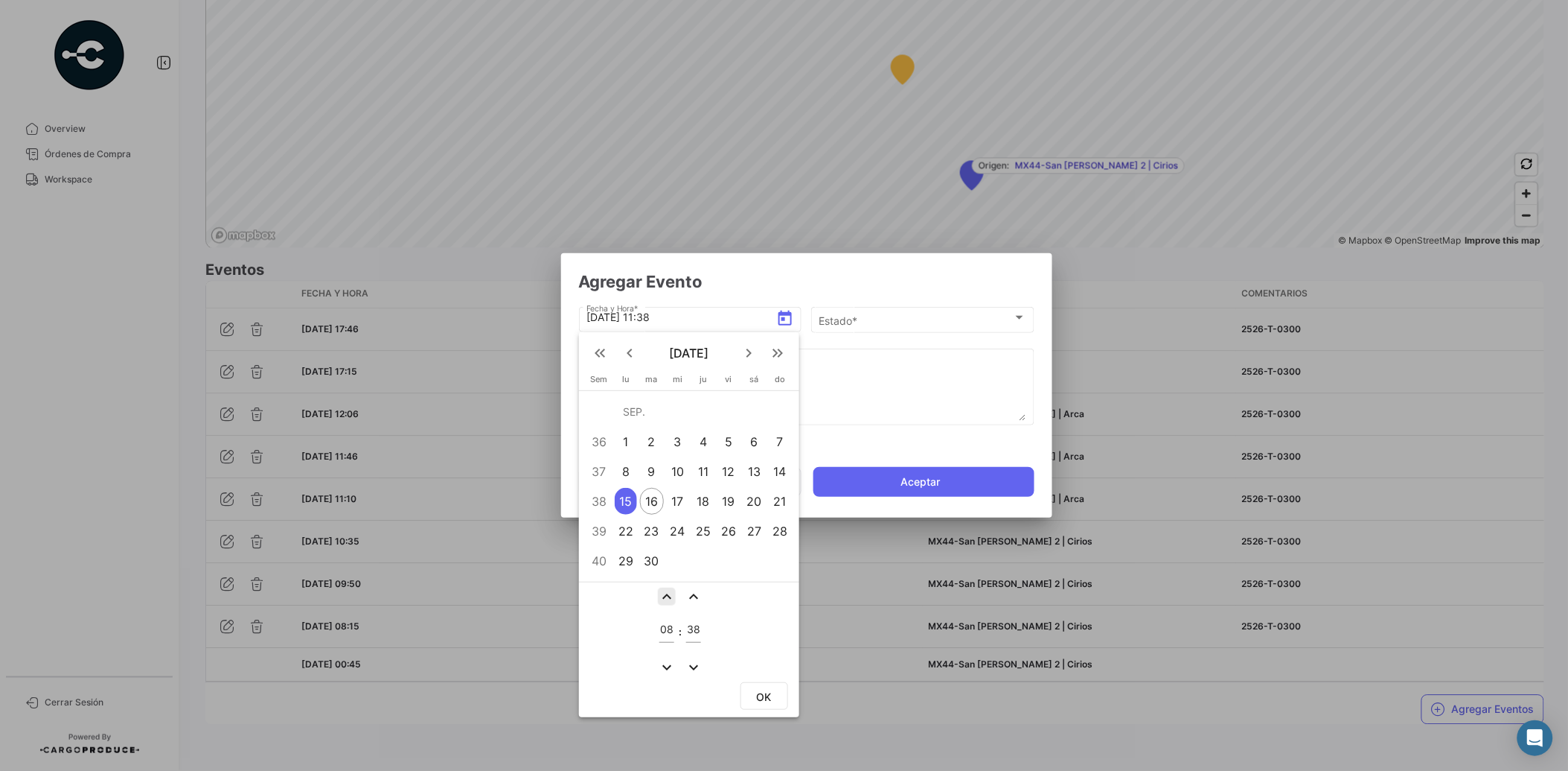
click at [664, 597] on mat-icon "expand_less" at bounding box center [666, 597] width 18 height 18
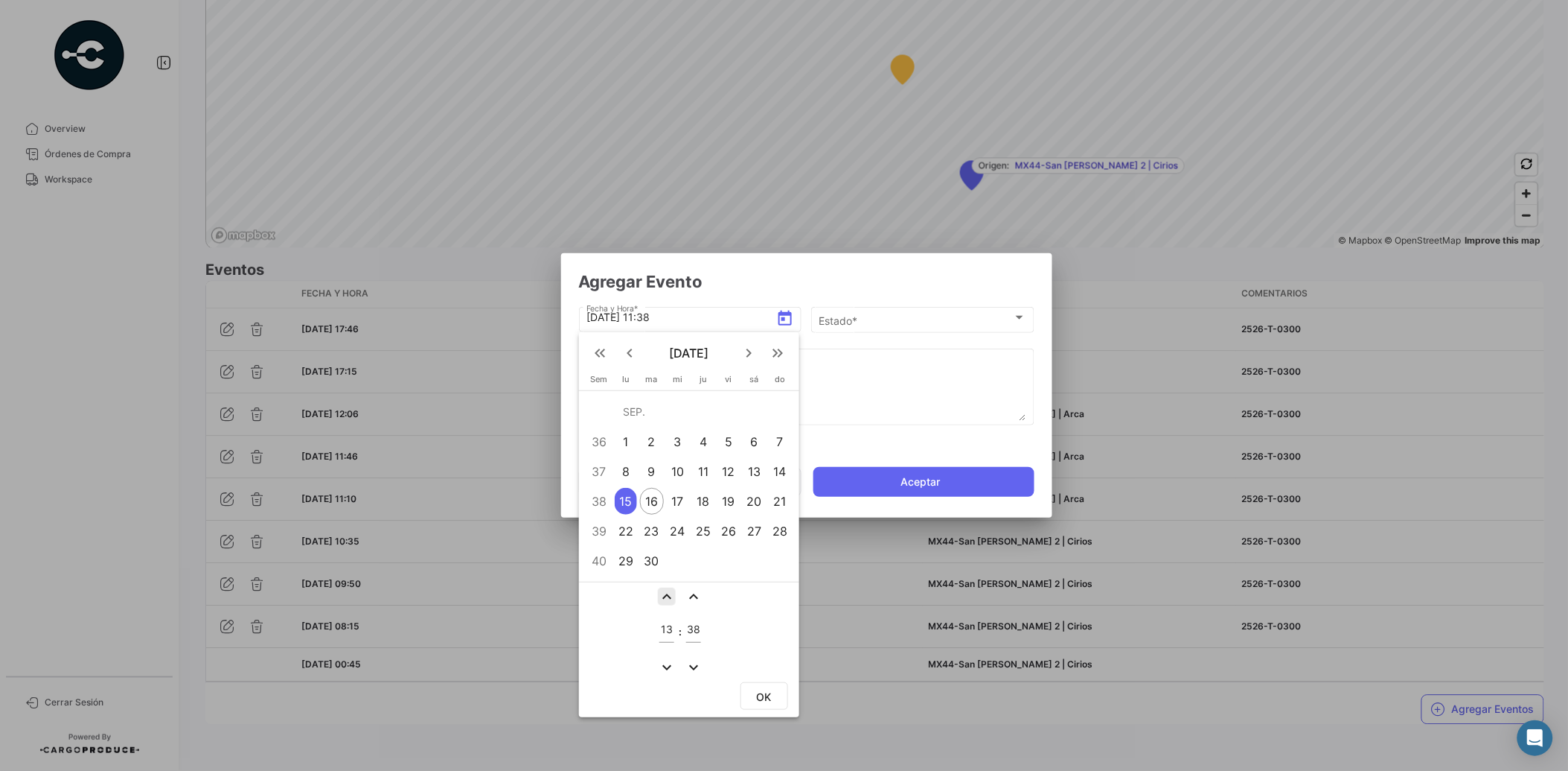
click at [664, 597] on mat-icon "expand_less" at bounding box center [666, 597] width 18 height 18
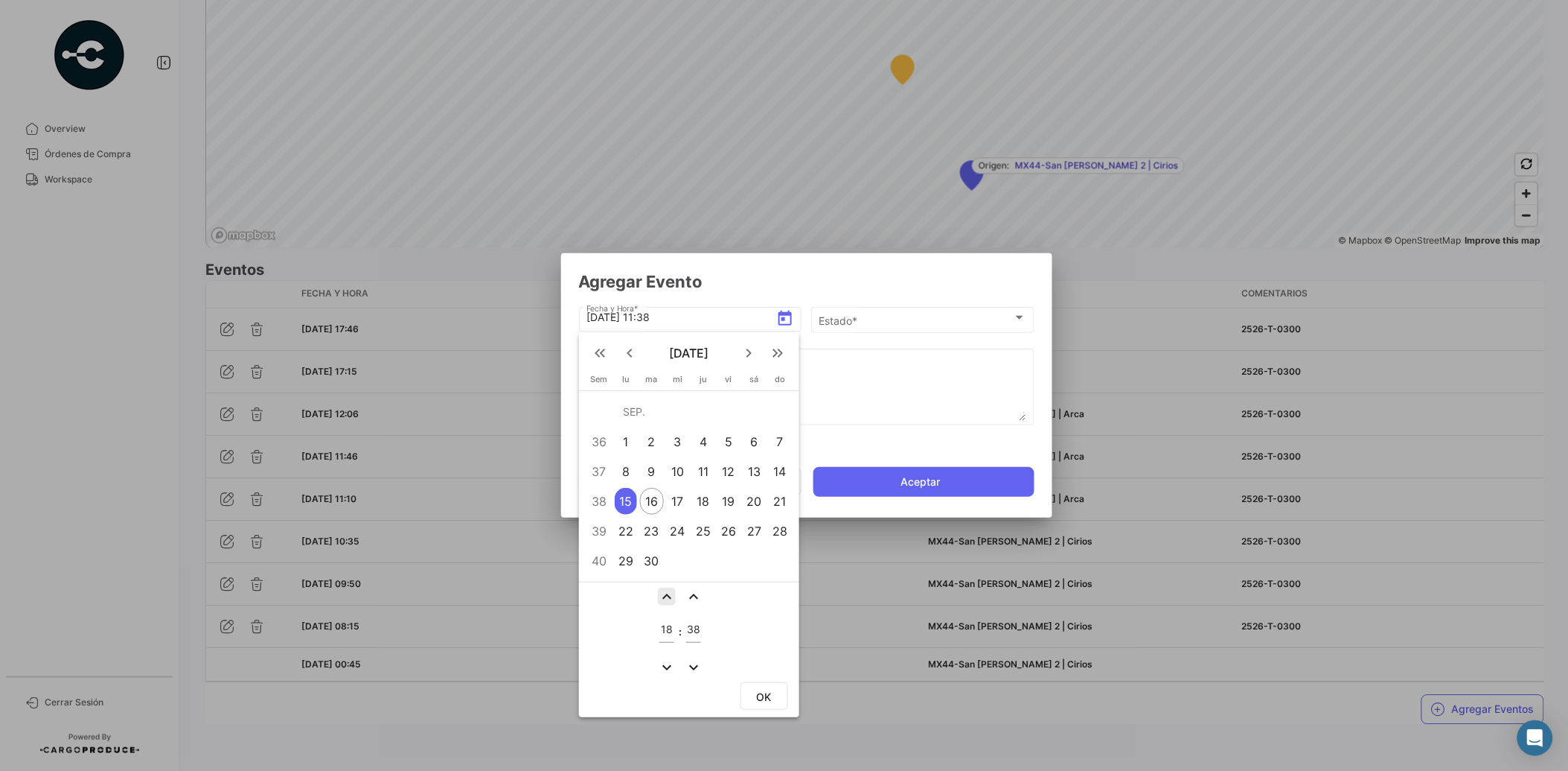
click at [664, 597] on mat-icon "expand_less" at bounding box center [666, 597] width 18 height 18
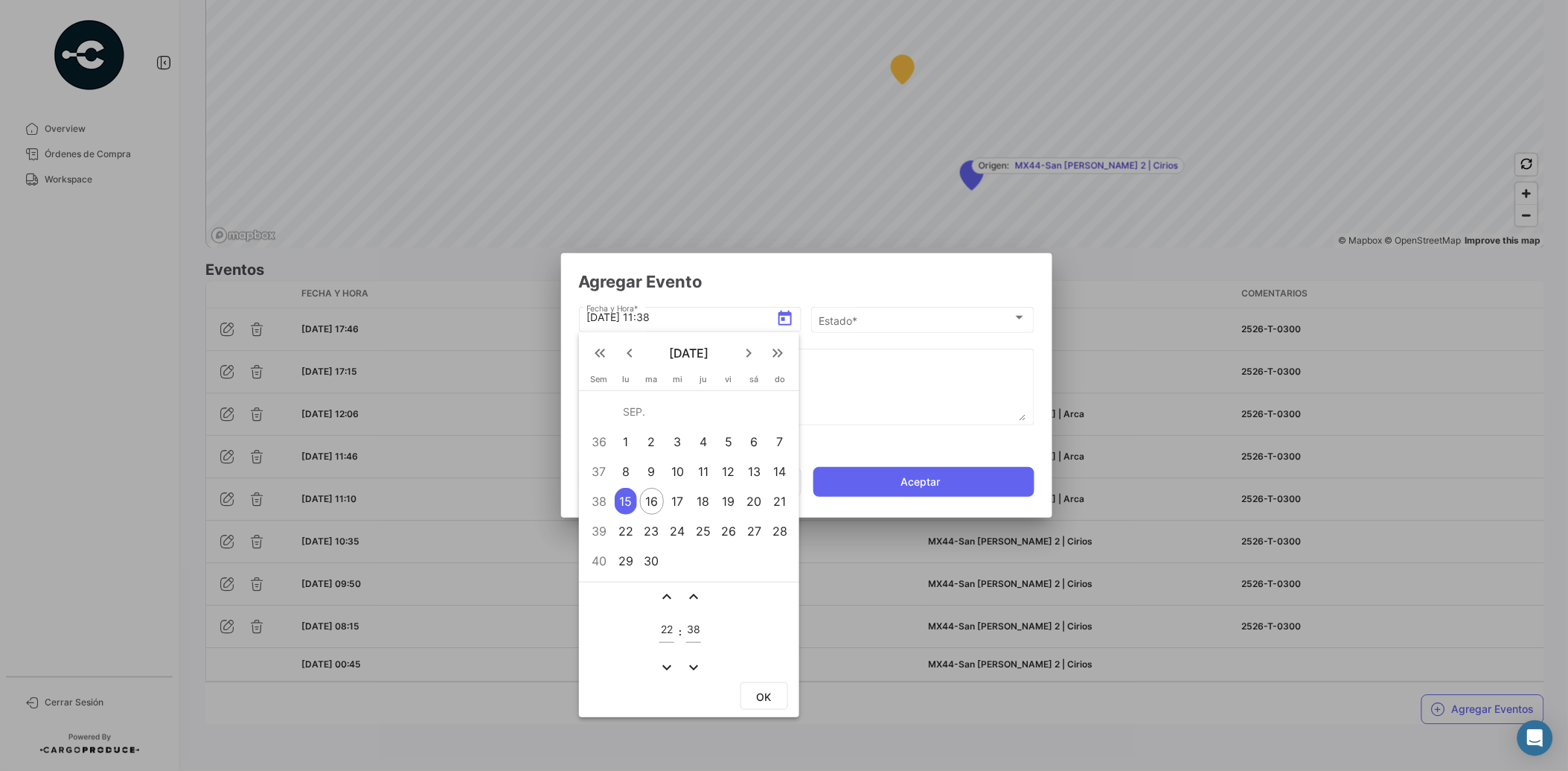
type input "23"
click at [687, 660] on mat-icon "expand_more" at bounding box center [694, 667] width 18 height 18
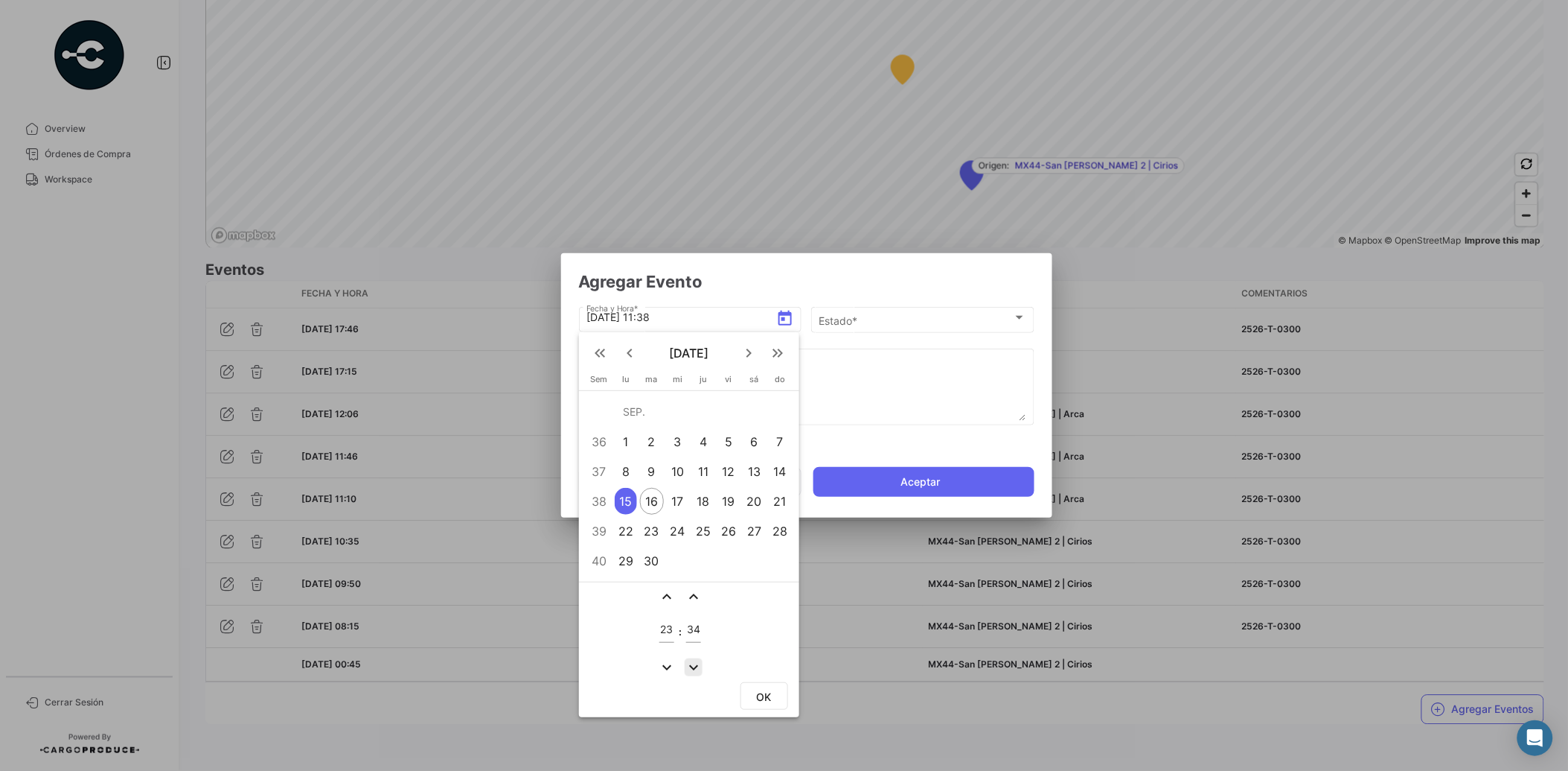
click at [687, 660] on mat-icon "expand_more" at bounding box center [694, 667] width 18 height 18
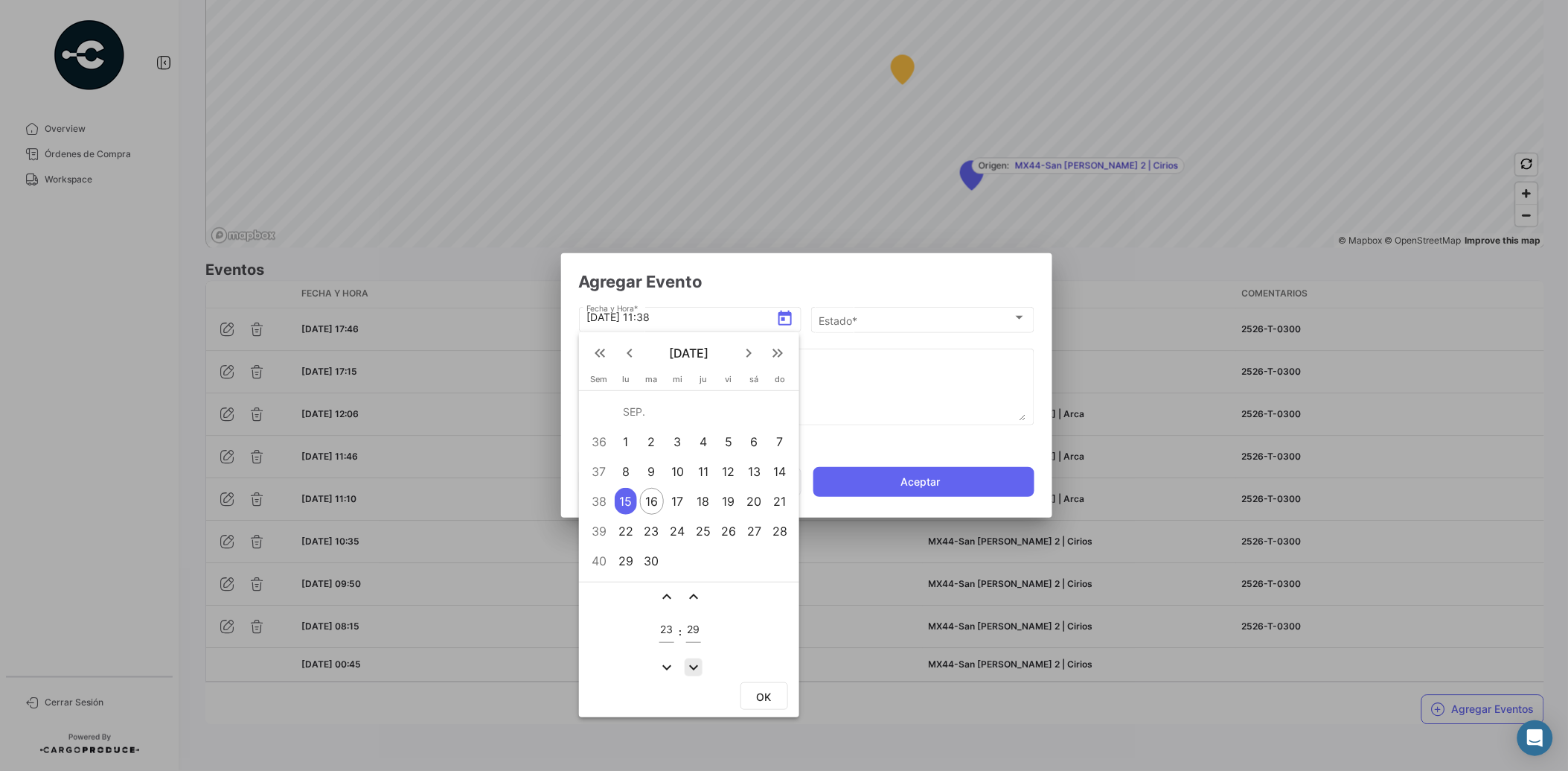
click at [687, 660] on mat-icon "expand_more" at bounding box center [694, 667] width 18 height 18
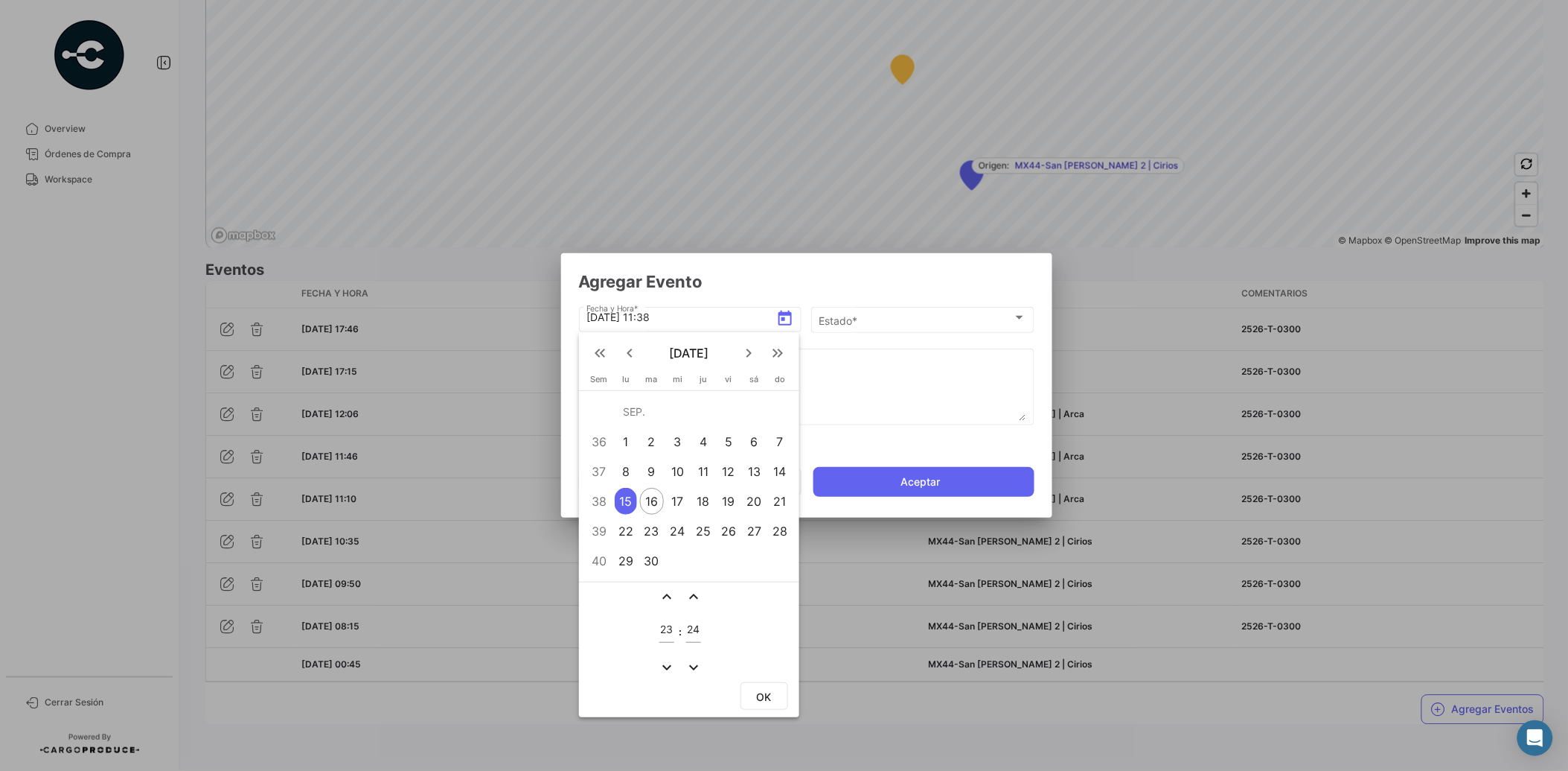
click at [687, 660] on mat-icon "expand_more" at bounding box center [694, 667] width 18 height 18
click at [692, 664] on mat-icon "expand_more" at bounding box center [694, 667] width 18 height 18
click at [692, 668] on mat-icon "expand_more" at bounding box center [694, 667] width 18 height 18
type input "21"
click at [762, 691] on span "OK" at bounding box center [764, 697] width 15 height 13
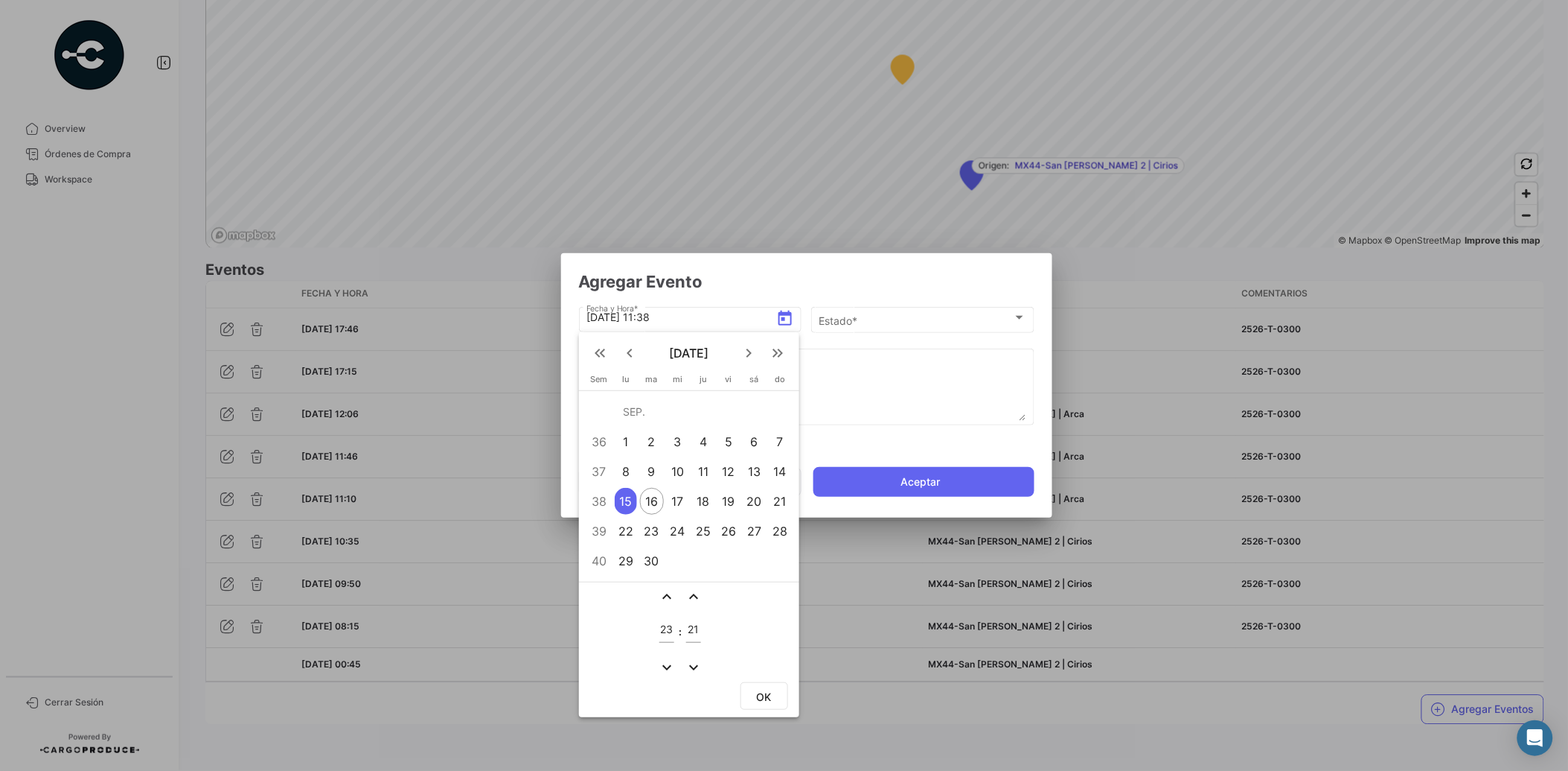
type input "[DATE] 23:21"
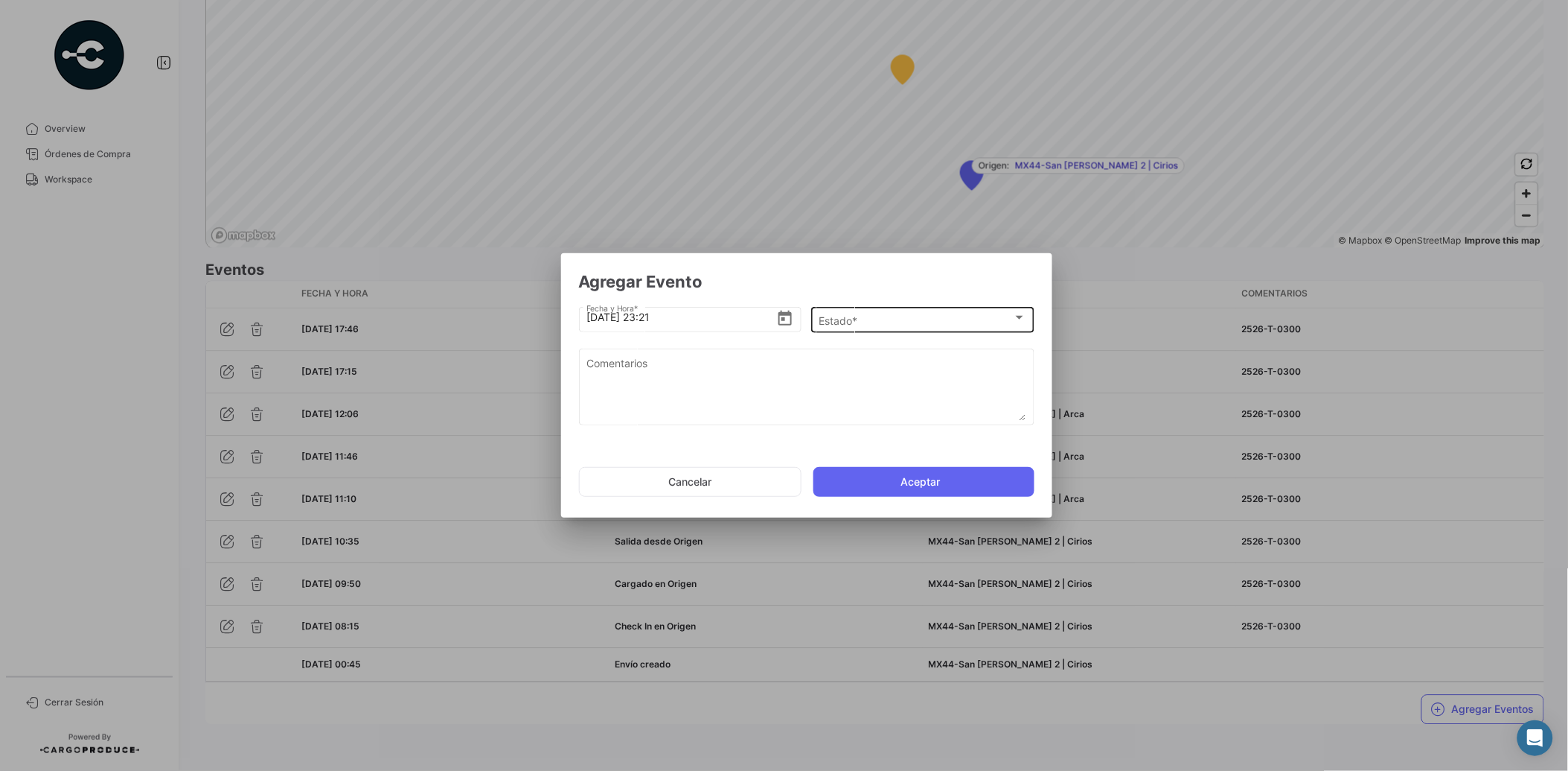
click at [878, 312] on div "Estado * Estado *" at bounding box center [923, 319] width 208 height 29
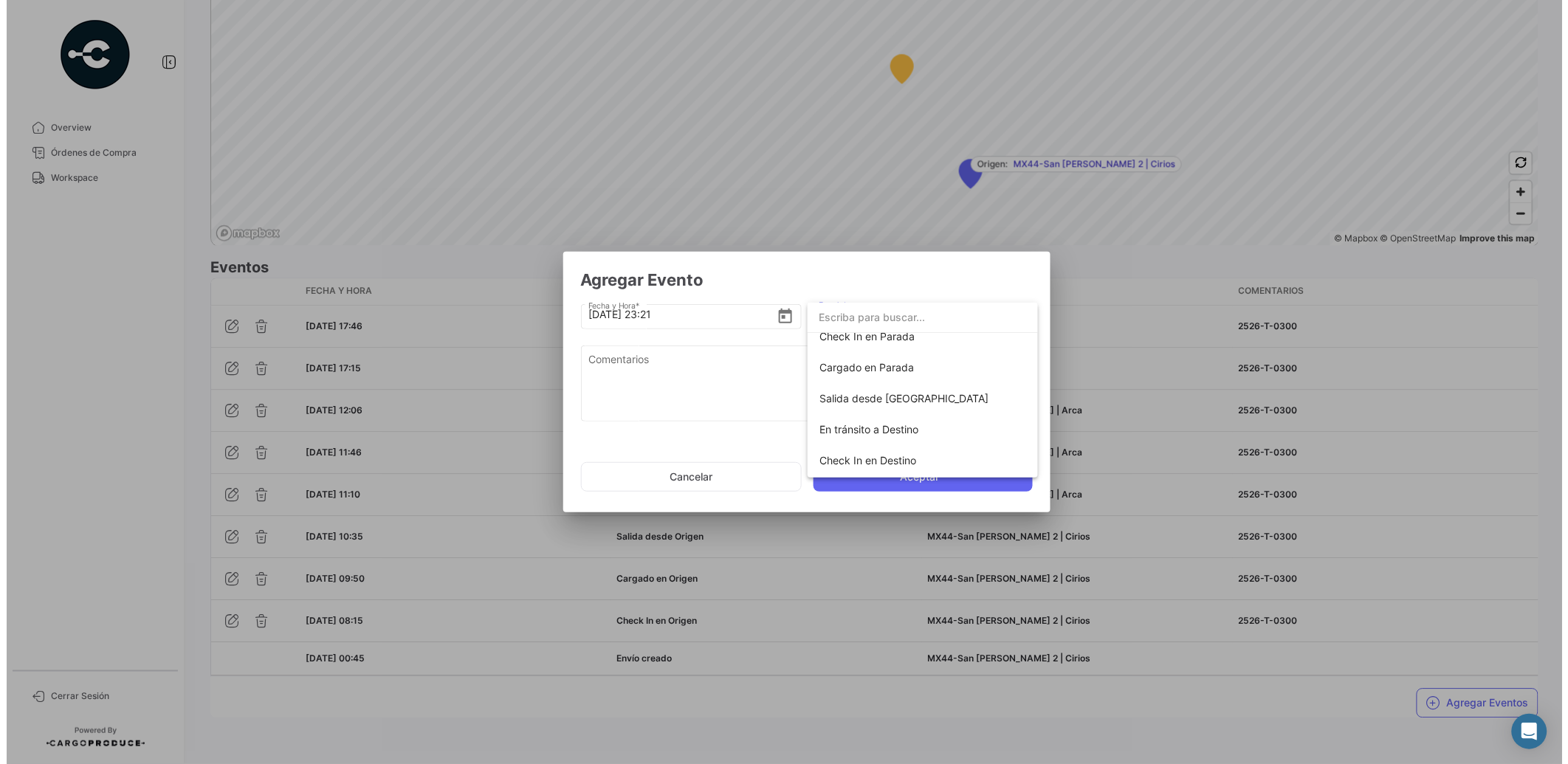
scroll to position [223, 0]
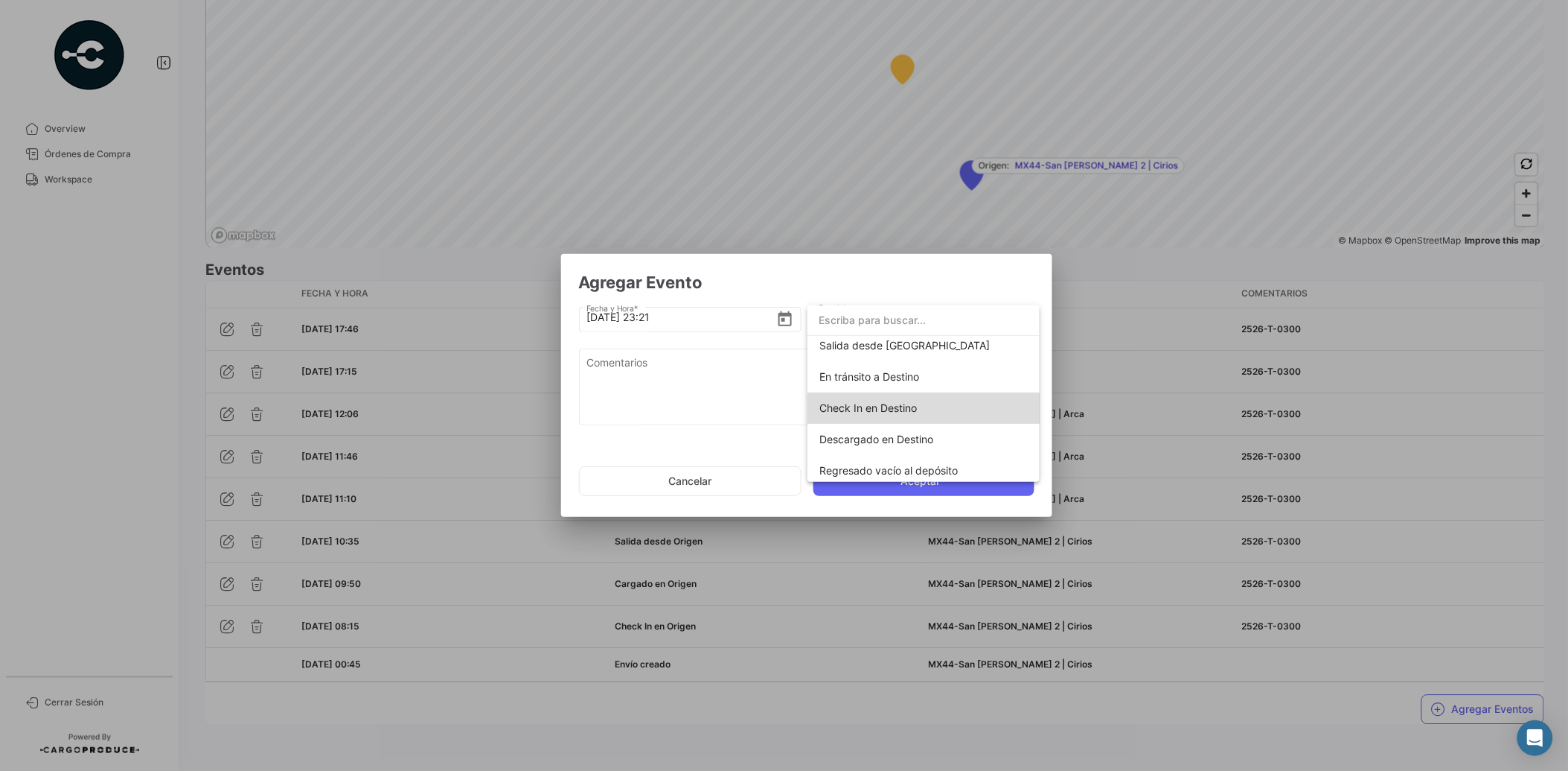
click at [933, 414] on span "Check In en Destino" at bounding box center [924, 408] width 209 height 31
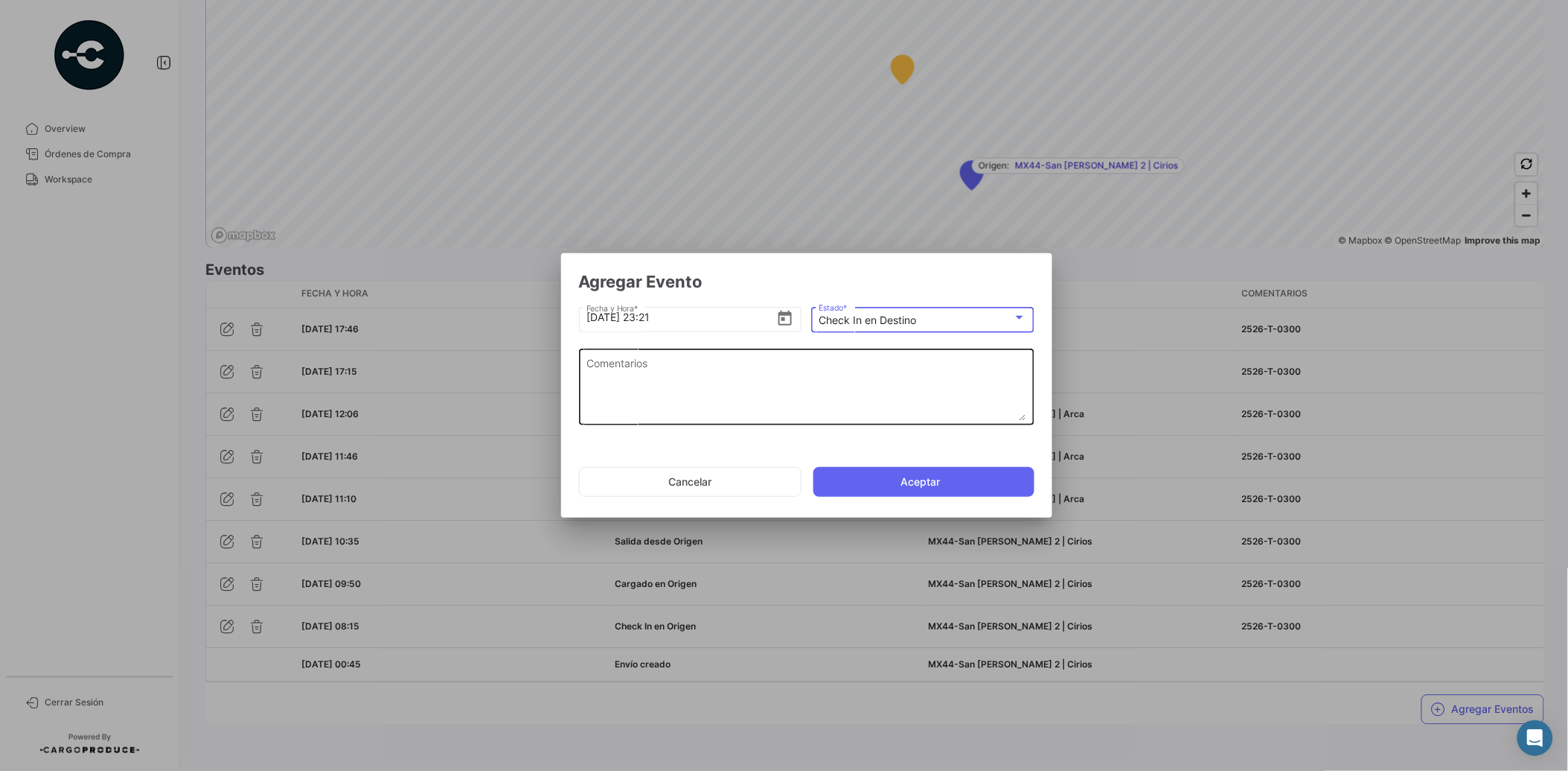
click at [745, 369] on textarea "Comentarios" at bounding box center [807, 388] width 440 height 66
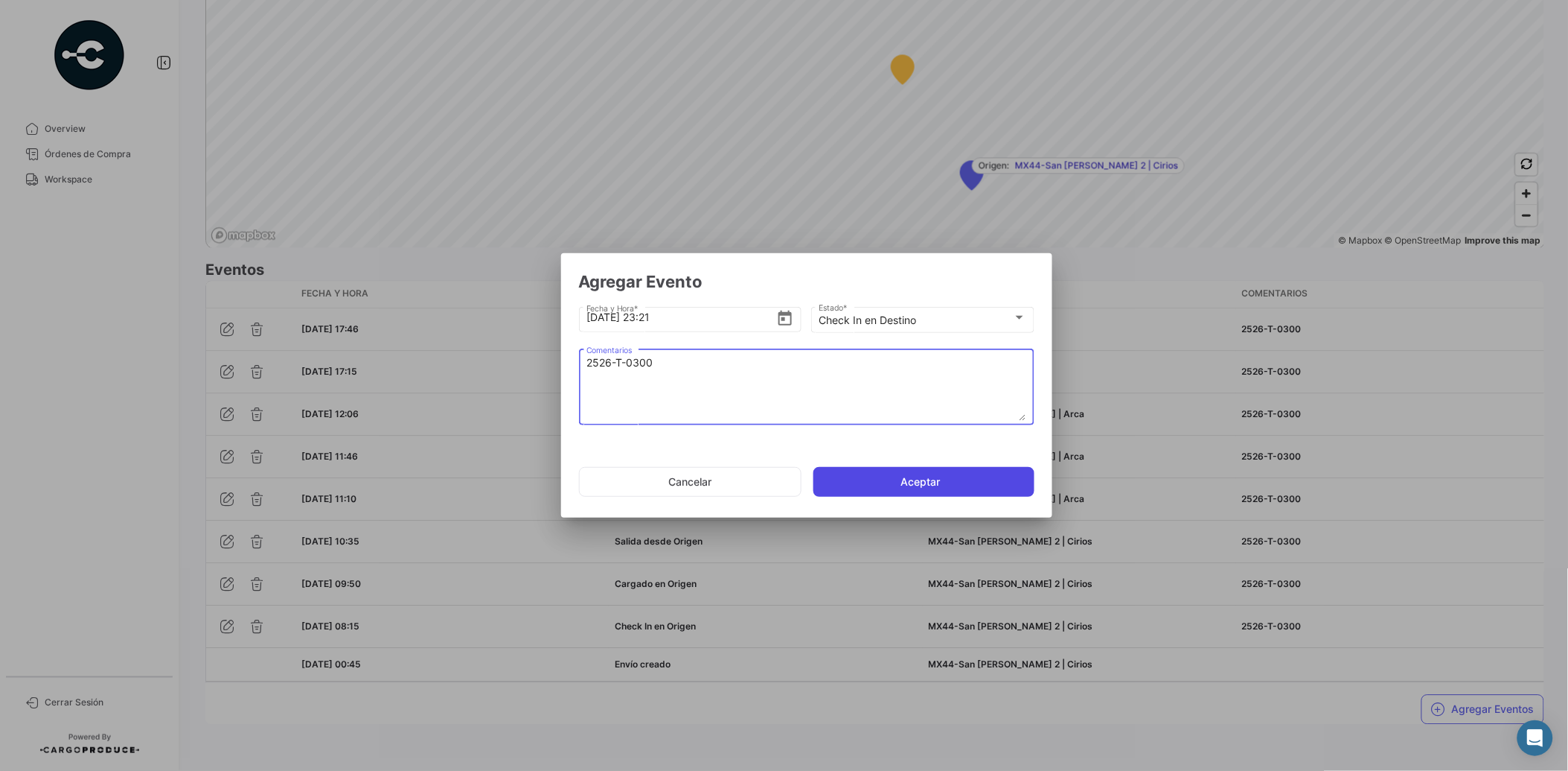
type textarea "2526-T-0300"
click at [979, 485] on button "Aceptar" at bounding box center [924, 482] width 221 height 30
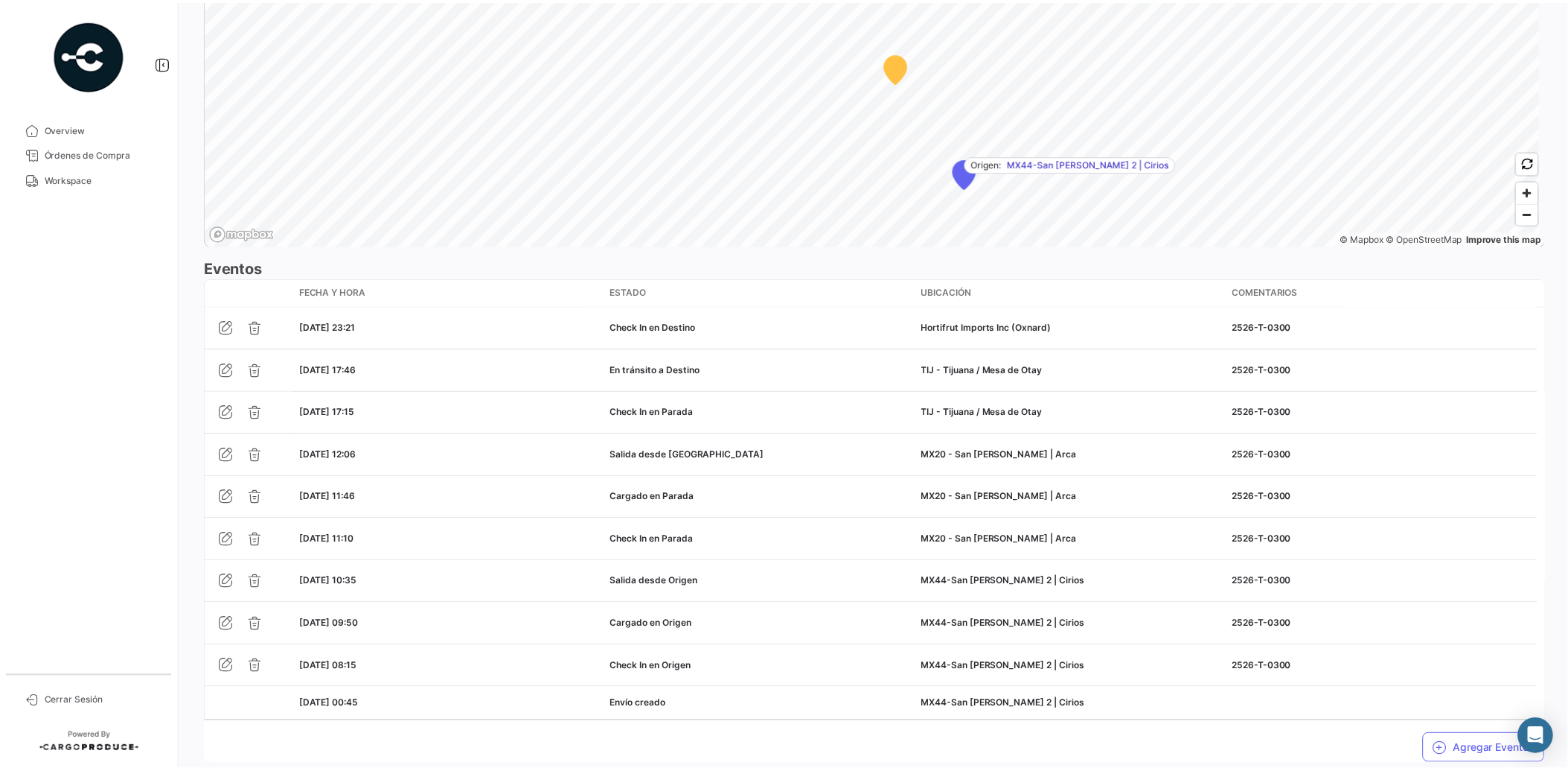
scroll to position [1137, 0]
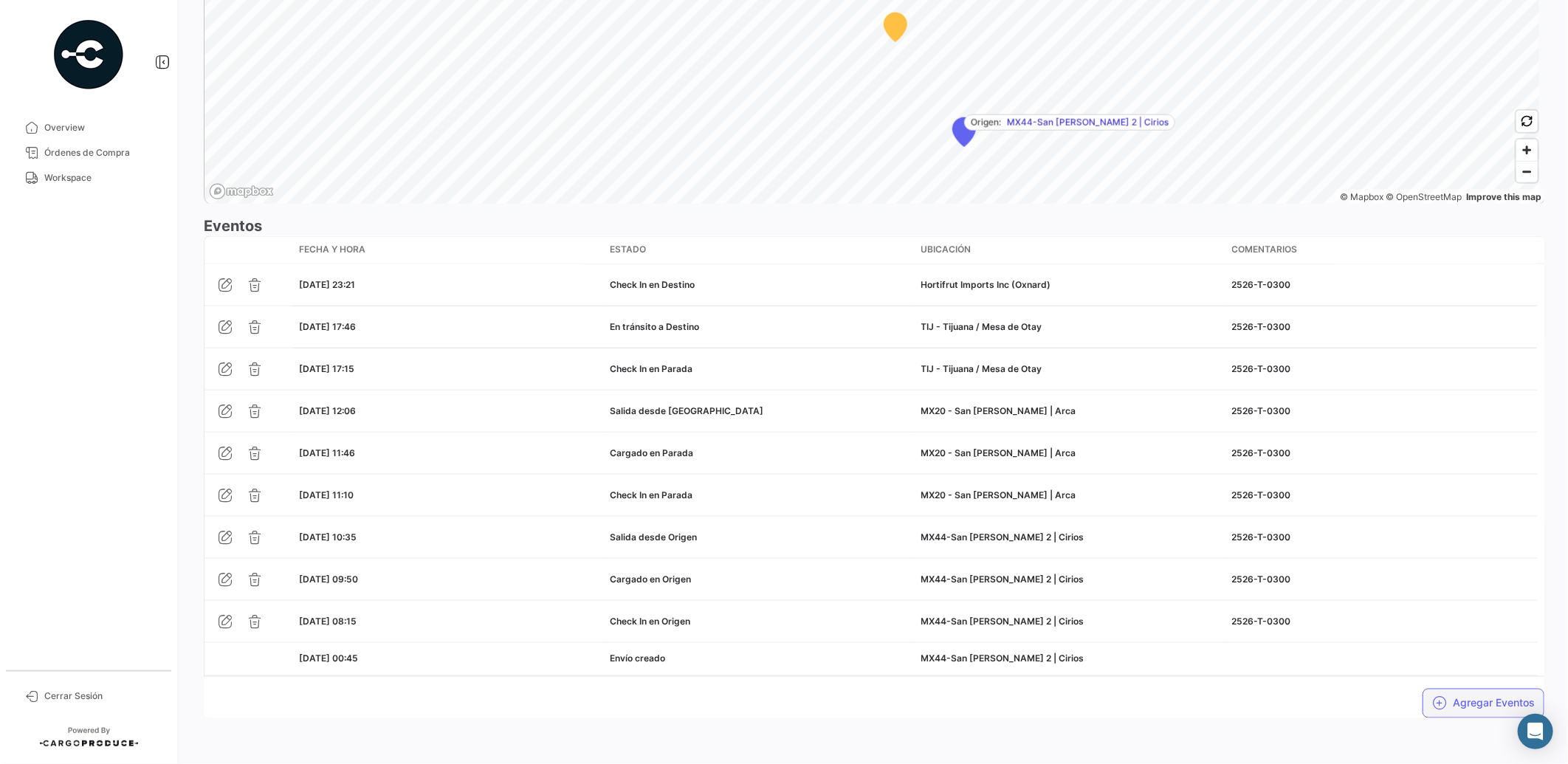
click at [1474, 704] on button "Agregar Eventos" at bounding box center [1483, 703] width 122 height 30
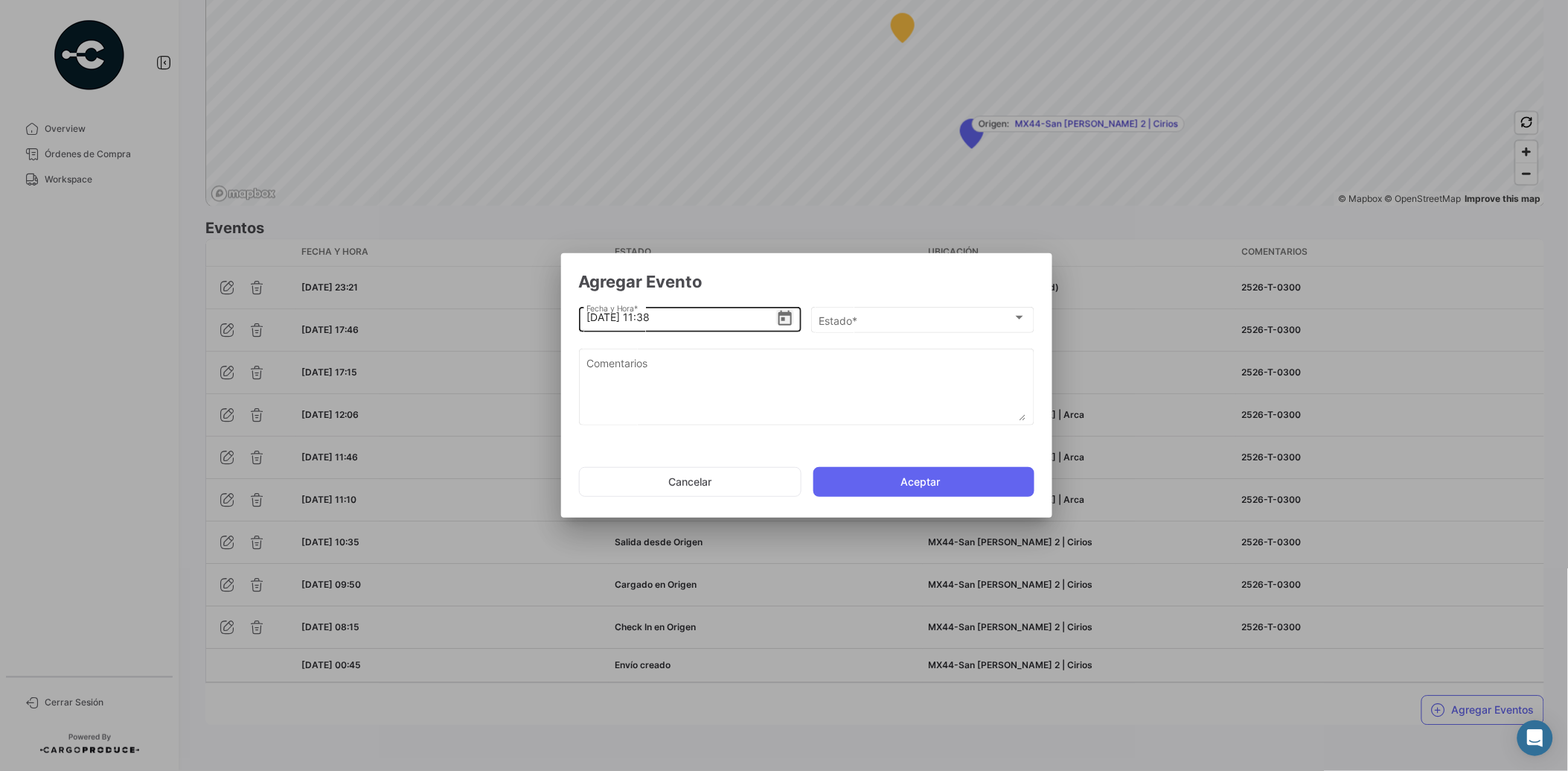
click at [786, 318] on icon "Open calendar" at bounding box center [785, 319] width 18 height 18
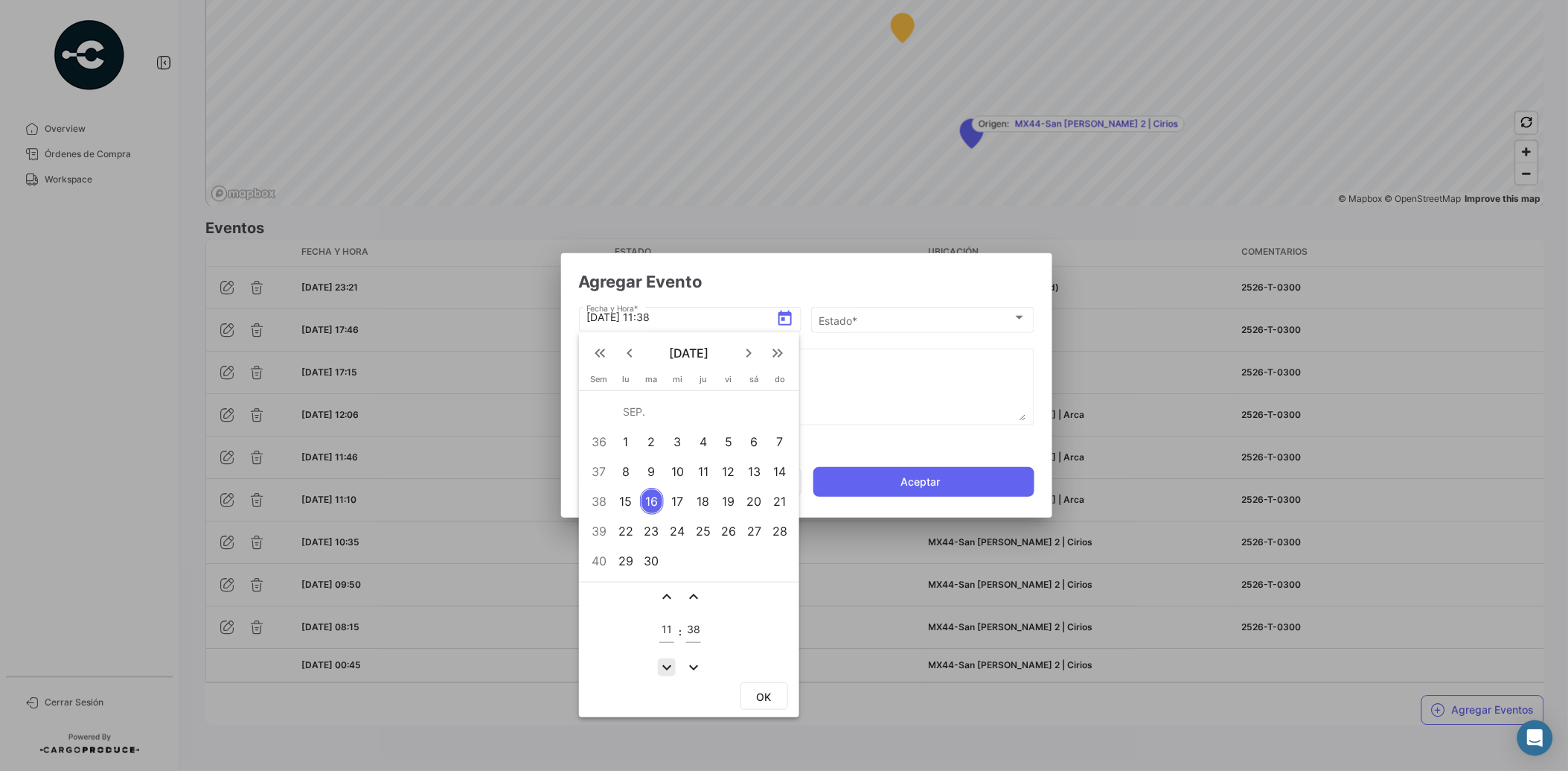
click at [669, 663] on mat-icon "expand_more" at bounding box center [666, 667] width 18 height 18
type input "09"
click at [771, 691] on span "OK" at bounding box center [764, 697] width 15 height 13
type input "[DATE] 09:38"
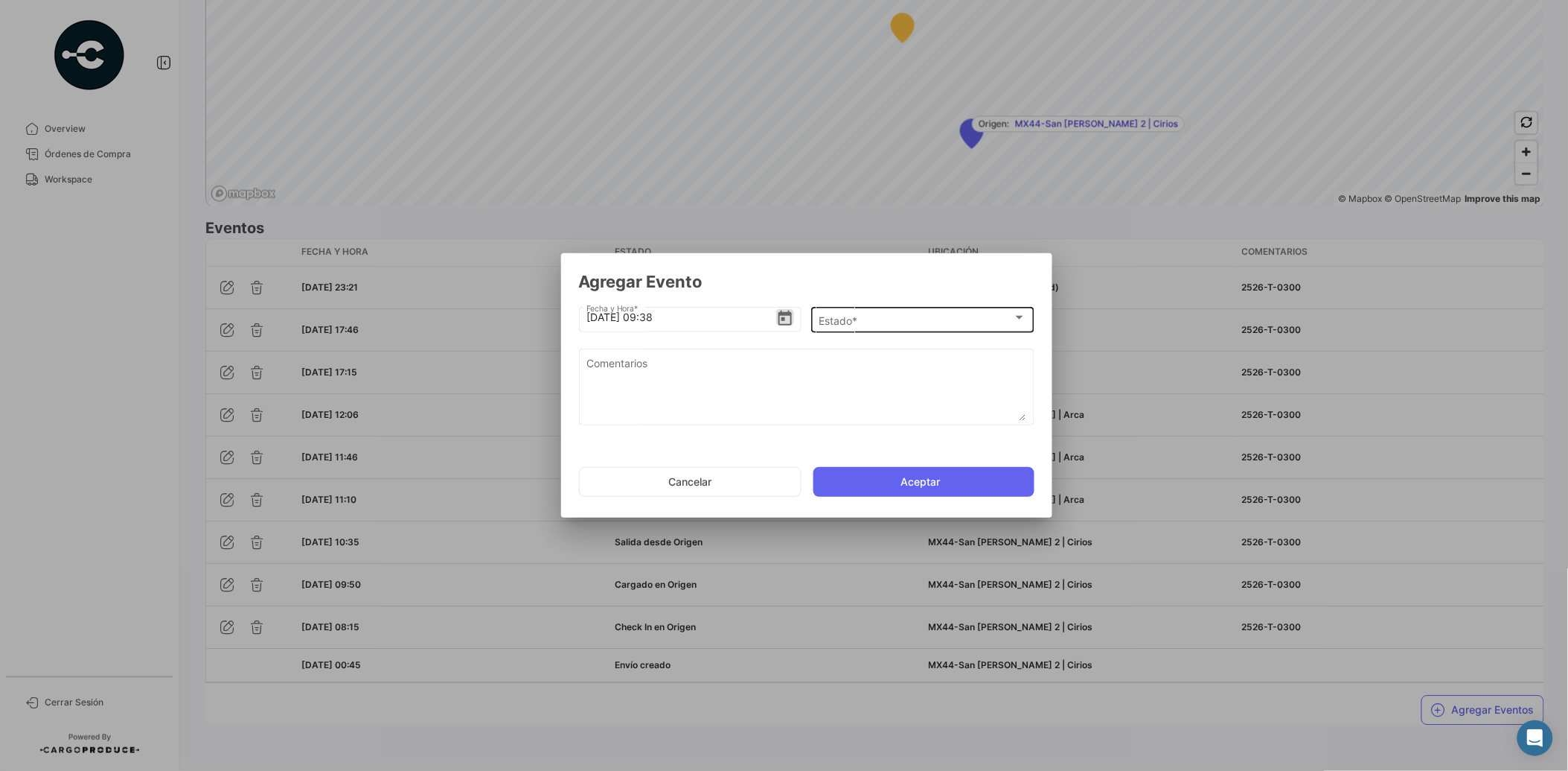
click at [907, 311] on div "Estado * Estado *" at bounding box center [923, 319] width 208 height 29
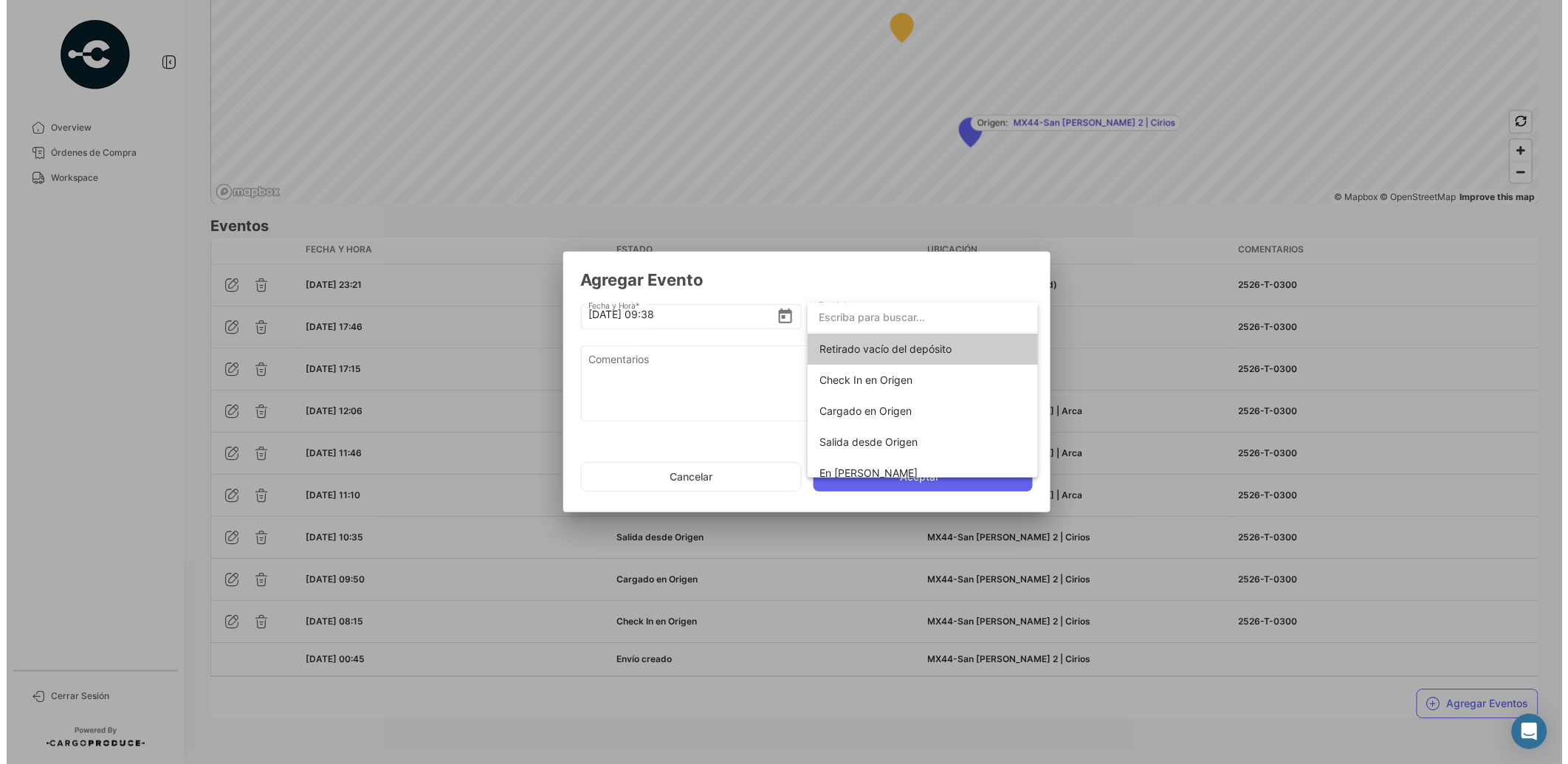
scroll to position [258, 0]
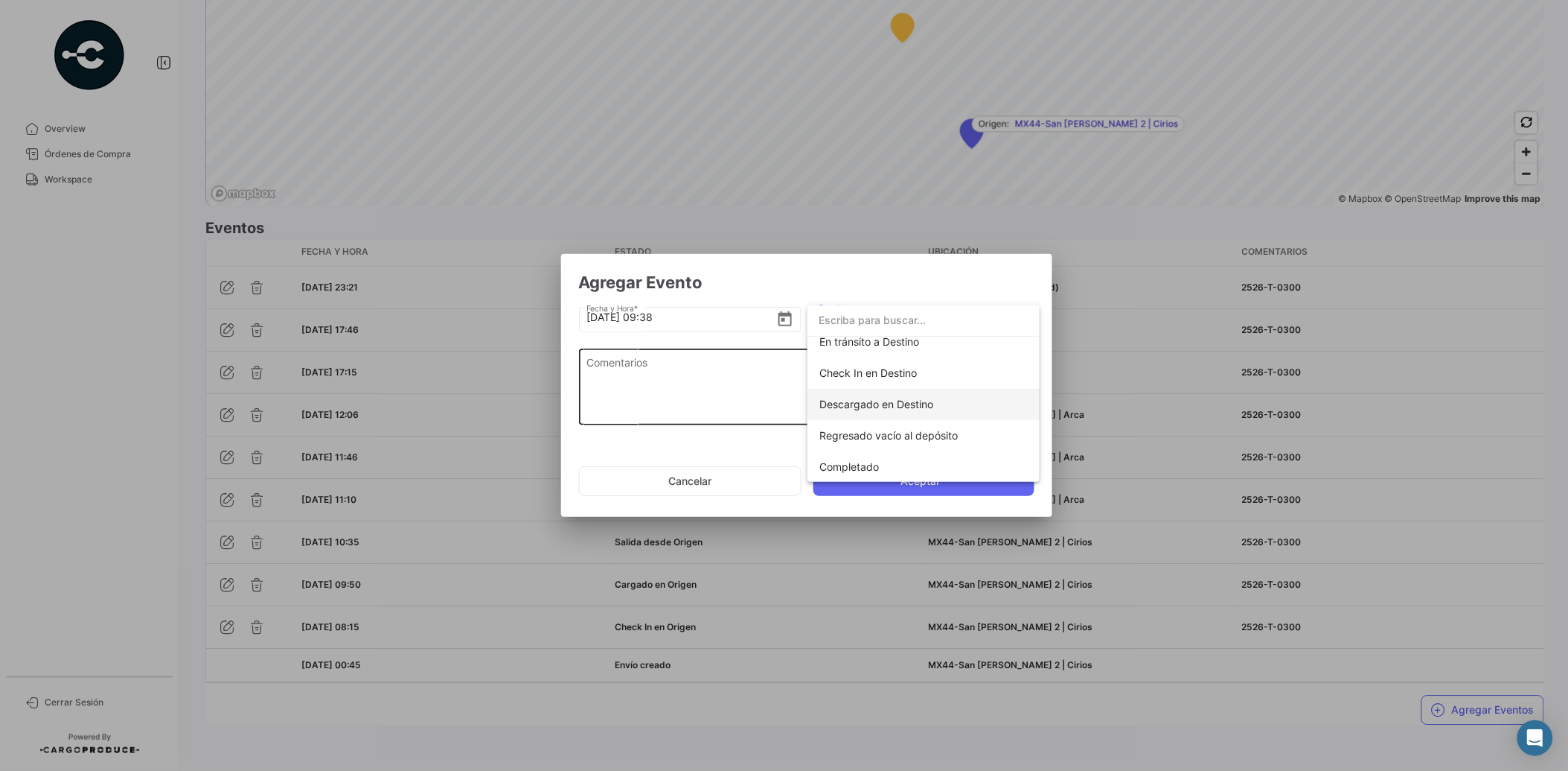
drag, startPoint x: 906, startPoint y: 403, endPoint x: 861, endPoint y: 402, distance: 45.0
click at [906, 403] on span "Descargado en Destino" at bounding box center [877, 404] width 114 height 13
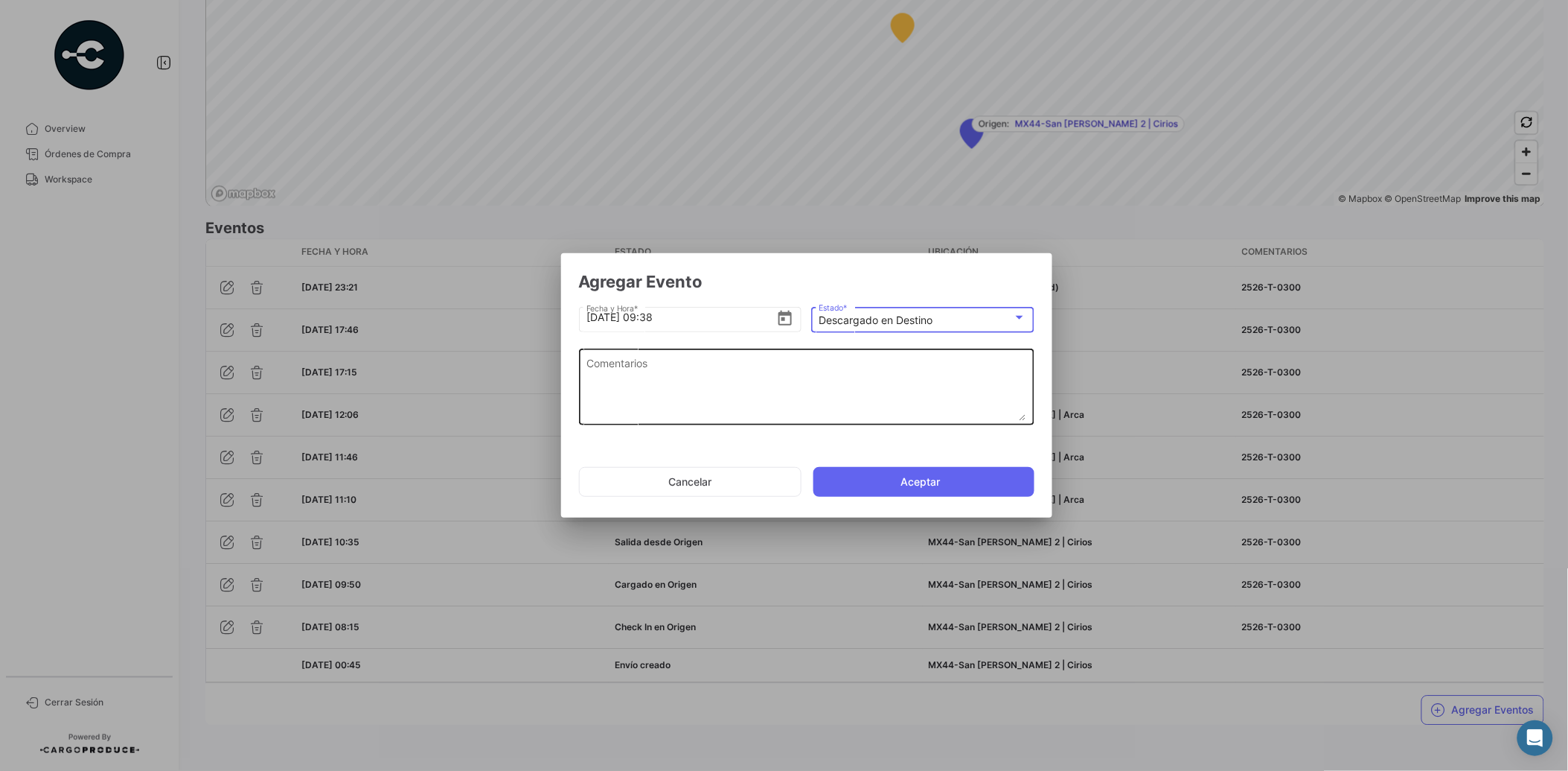
click at [747, 385] on textarea "Comentarios" at bounding box center [807, 388] width 440 height 66
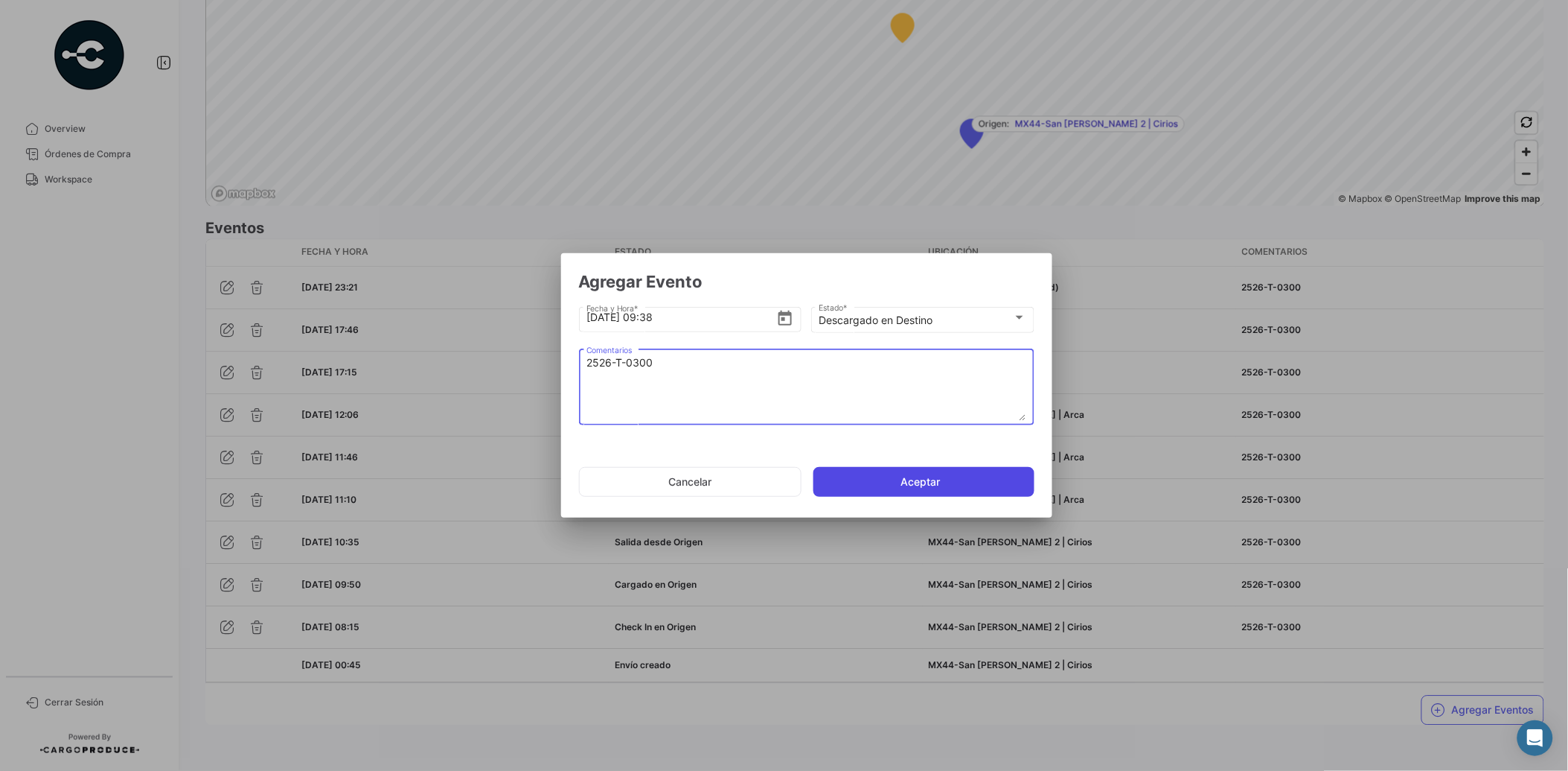
type textarea "2526-T-0300"
click at [894, 480] on button "Aceptar" at bounding box center [924, 482] width 221 height 30
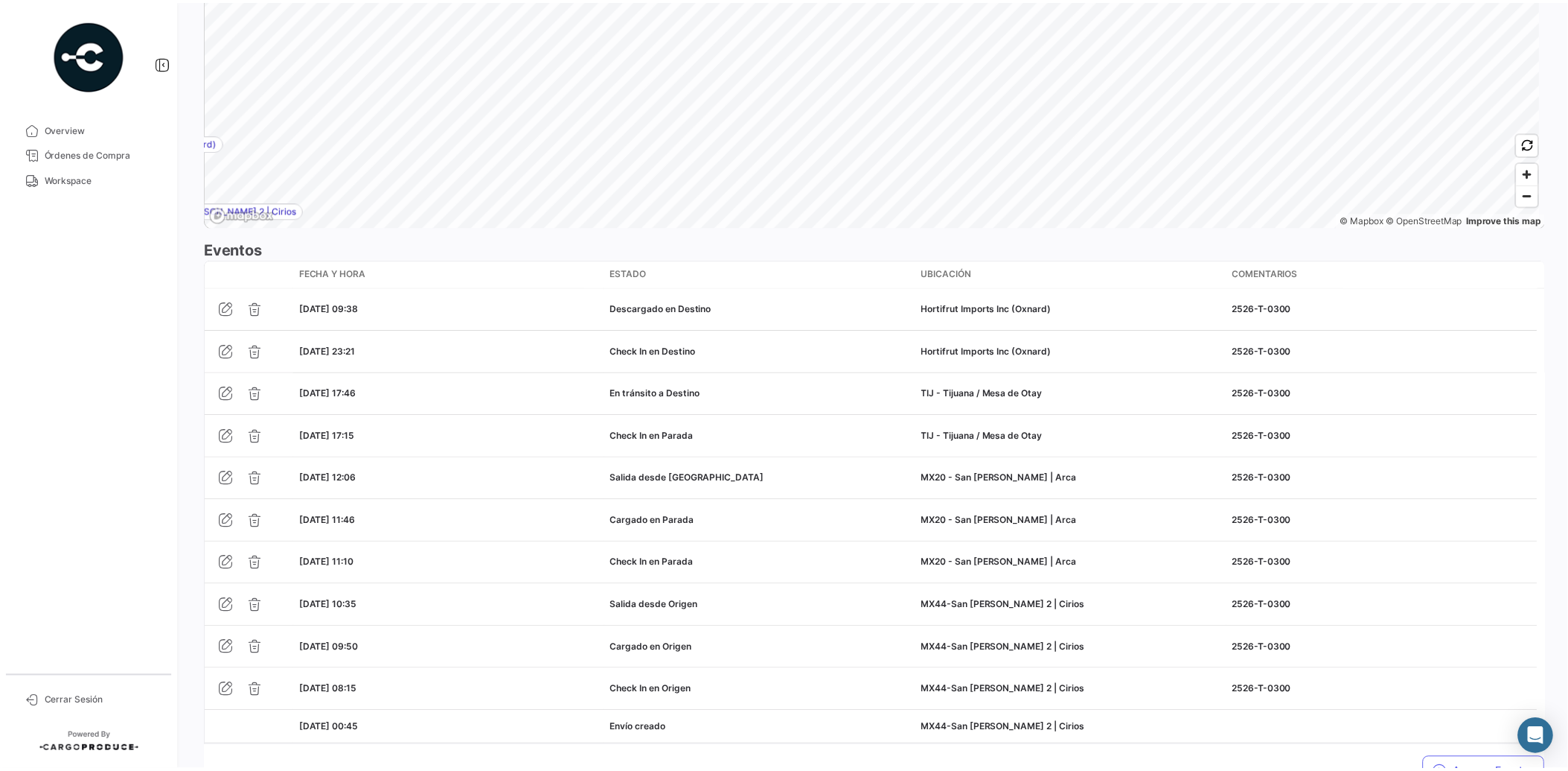
scroll to position [1180, 0]
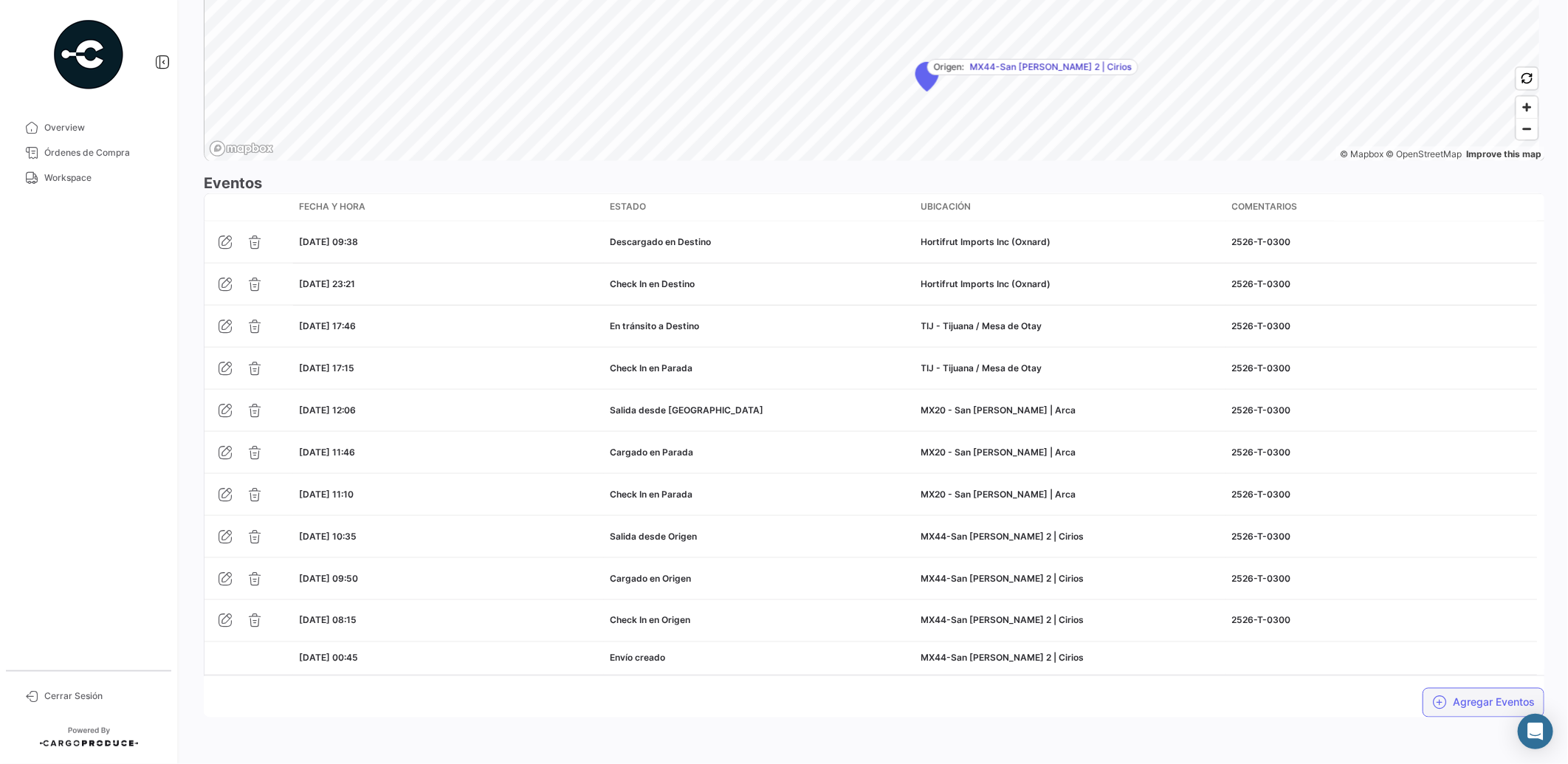
click at [1477, 701] on button "Agregar Eventos" at bounding box center [1483, 702] width 122 height 30
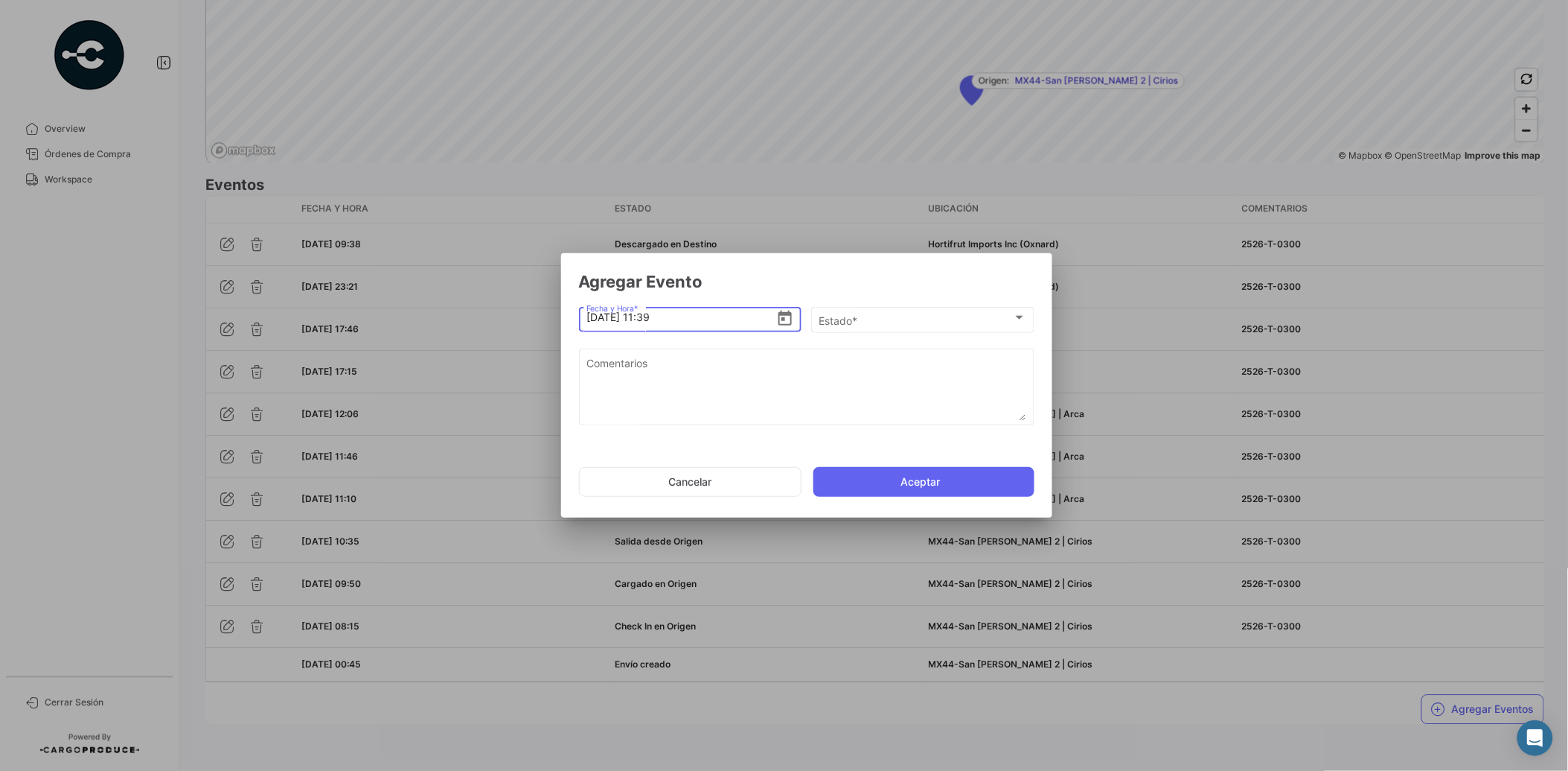
click at [785, 313] on icon "Open calendar" at bounding box center [785, 318] width 14 height 15
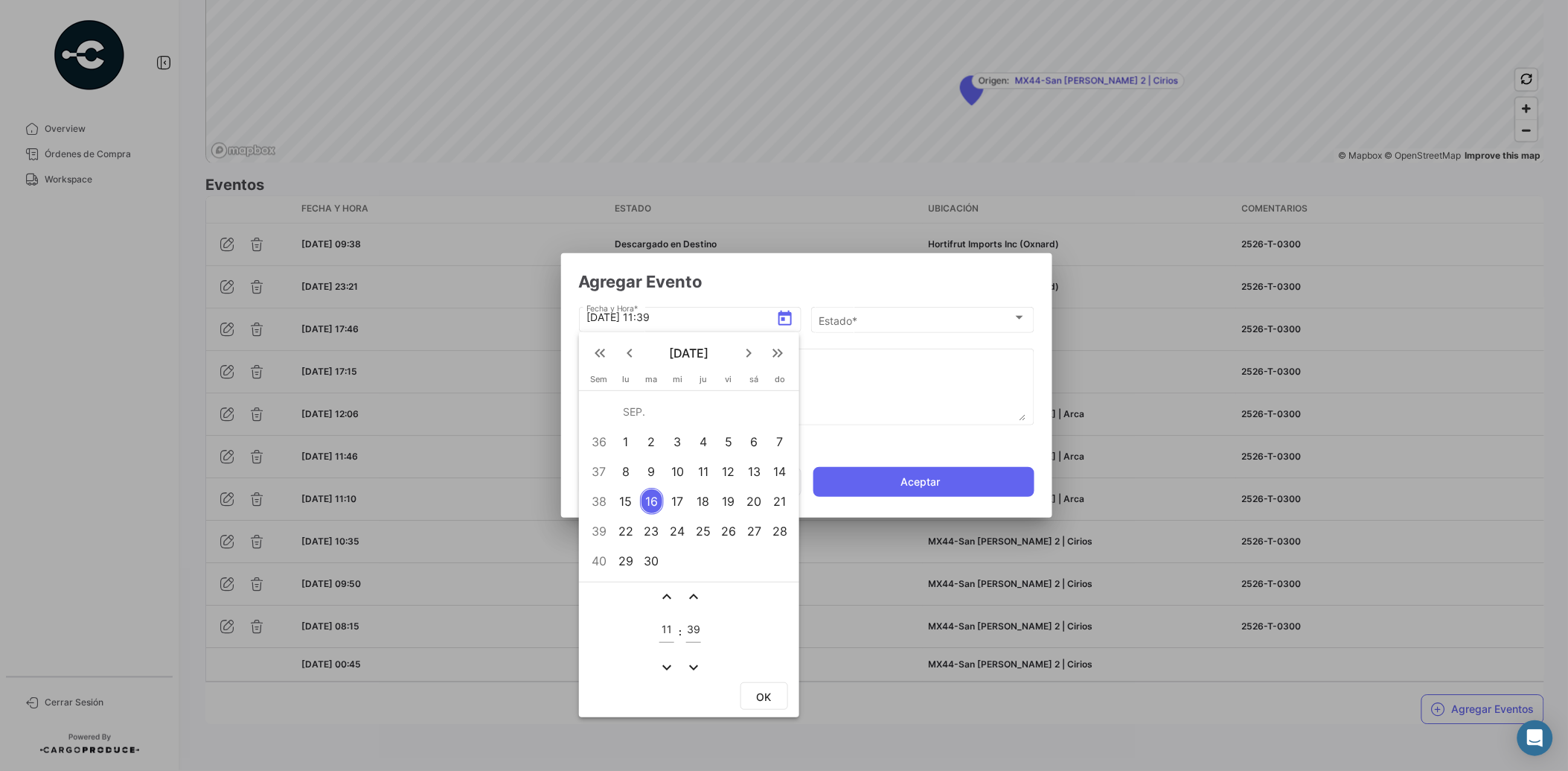
click at [666, 665] on mat-icon "expand_more" at bounding box center [666, 667] width 18 height 18
type input "10"
click at [690, 660] on mat-icon "expand_more" at bounding box center [694, 667] width 18 height 18
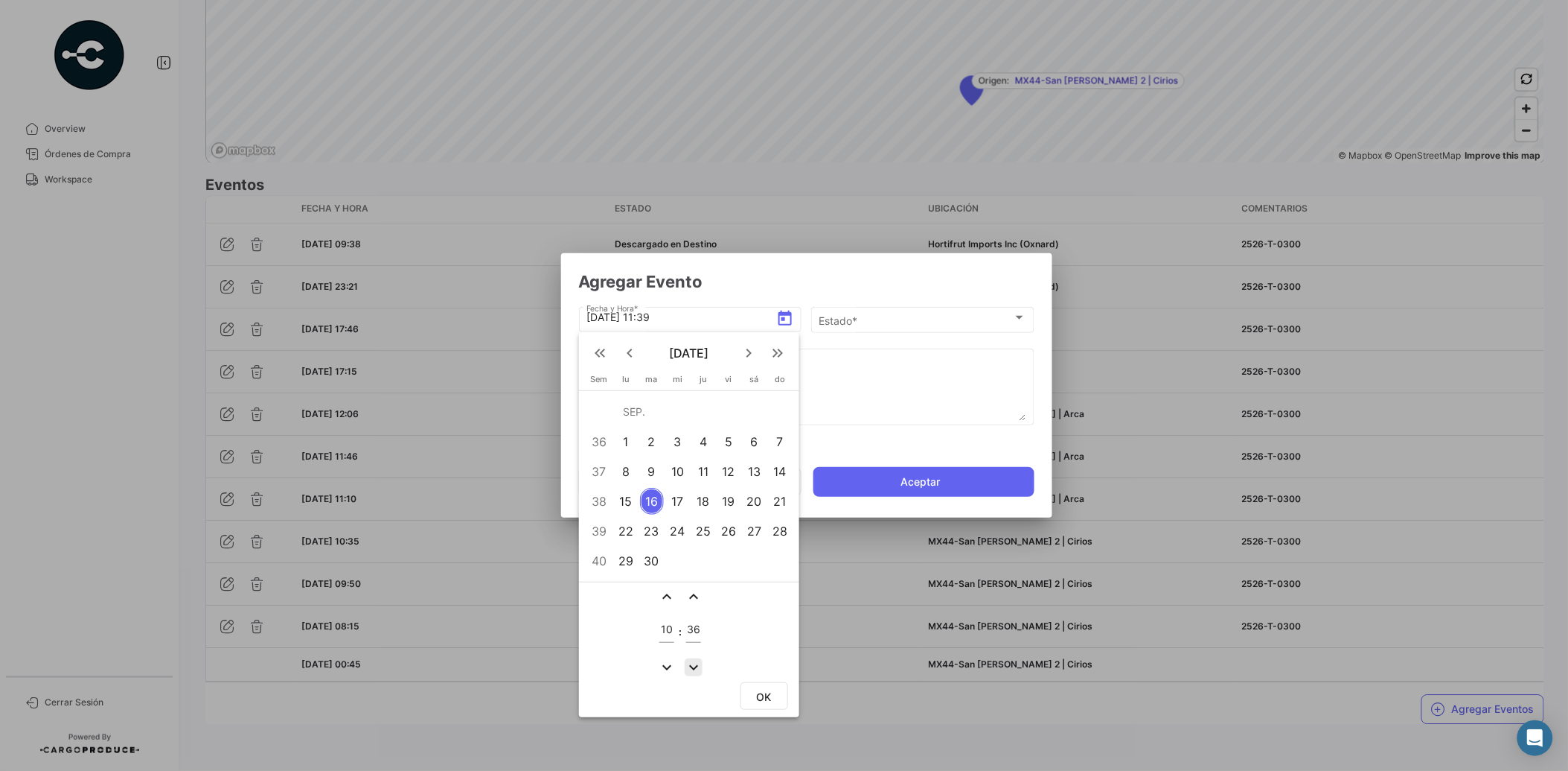
click at [690, 660] on mat-icon "expand_more" at bounding box center [694, 667] width 18 height 18
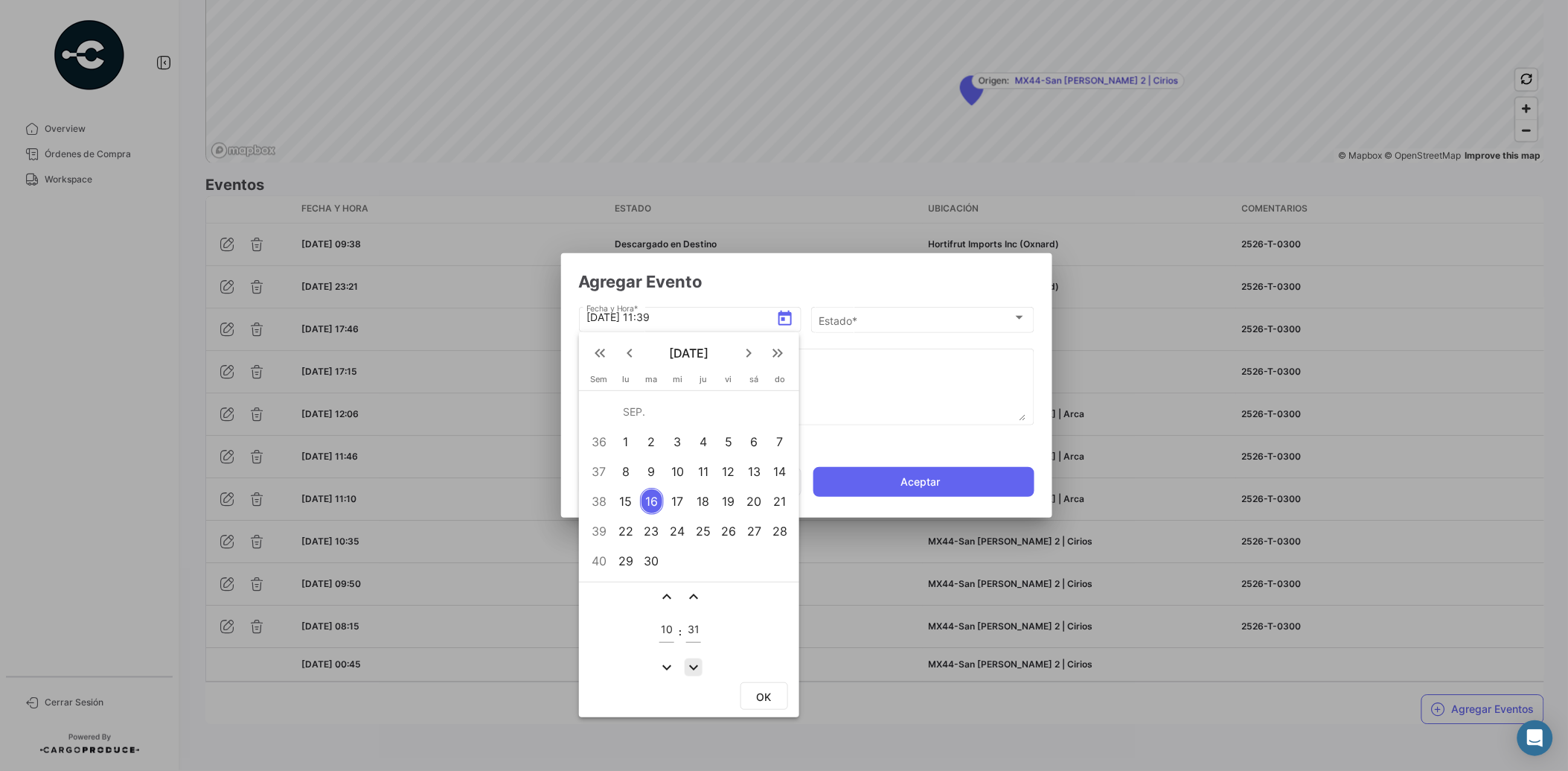
click at [690, 660] on mat-icon "expand_more" at bounding box center [694, 667] width 18 height 18
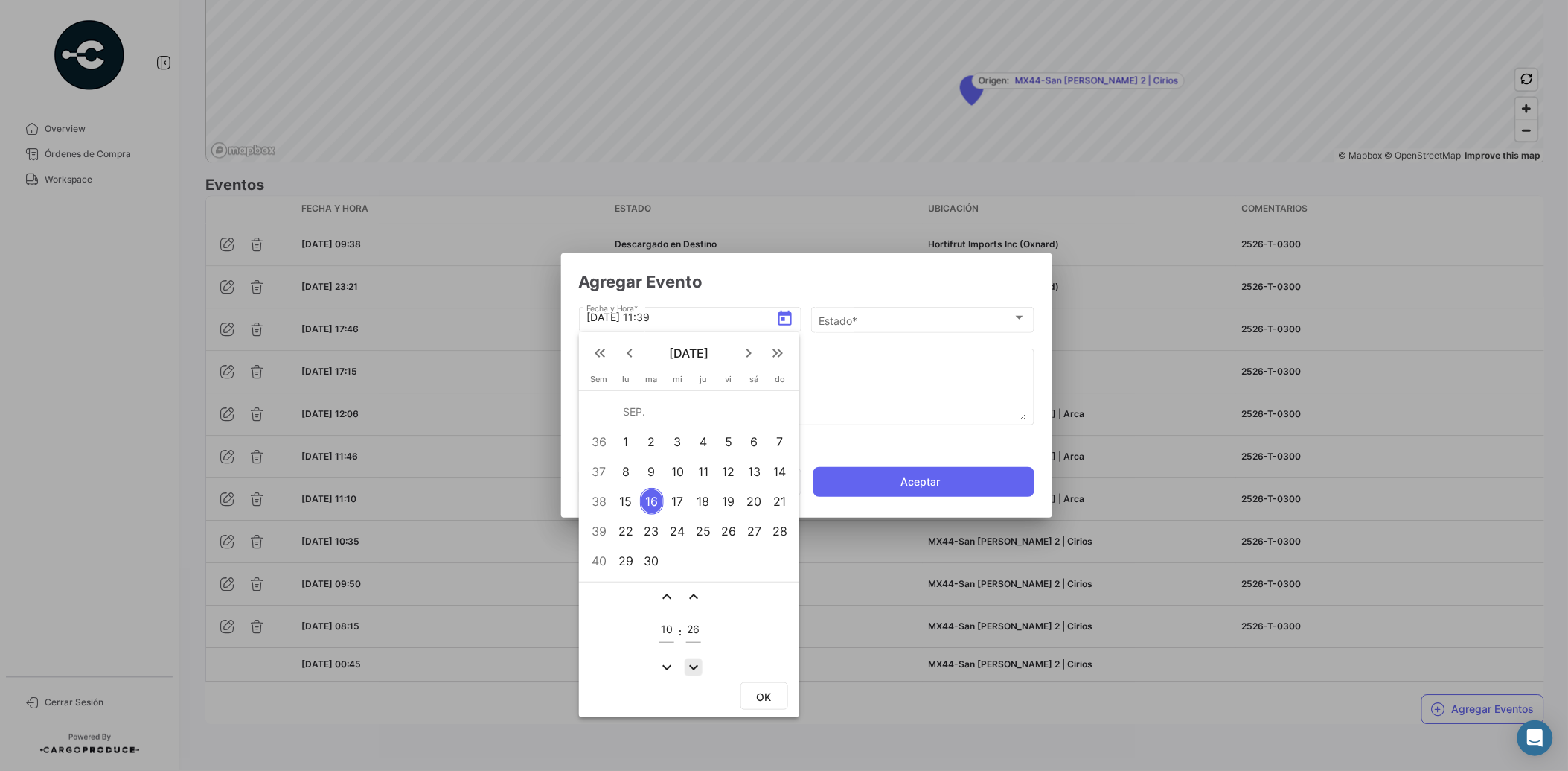
click at [690, 660] on mat-icon "expand_more" at bounding box center [694, 667] width 18 height 18
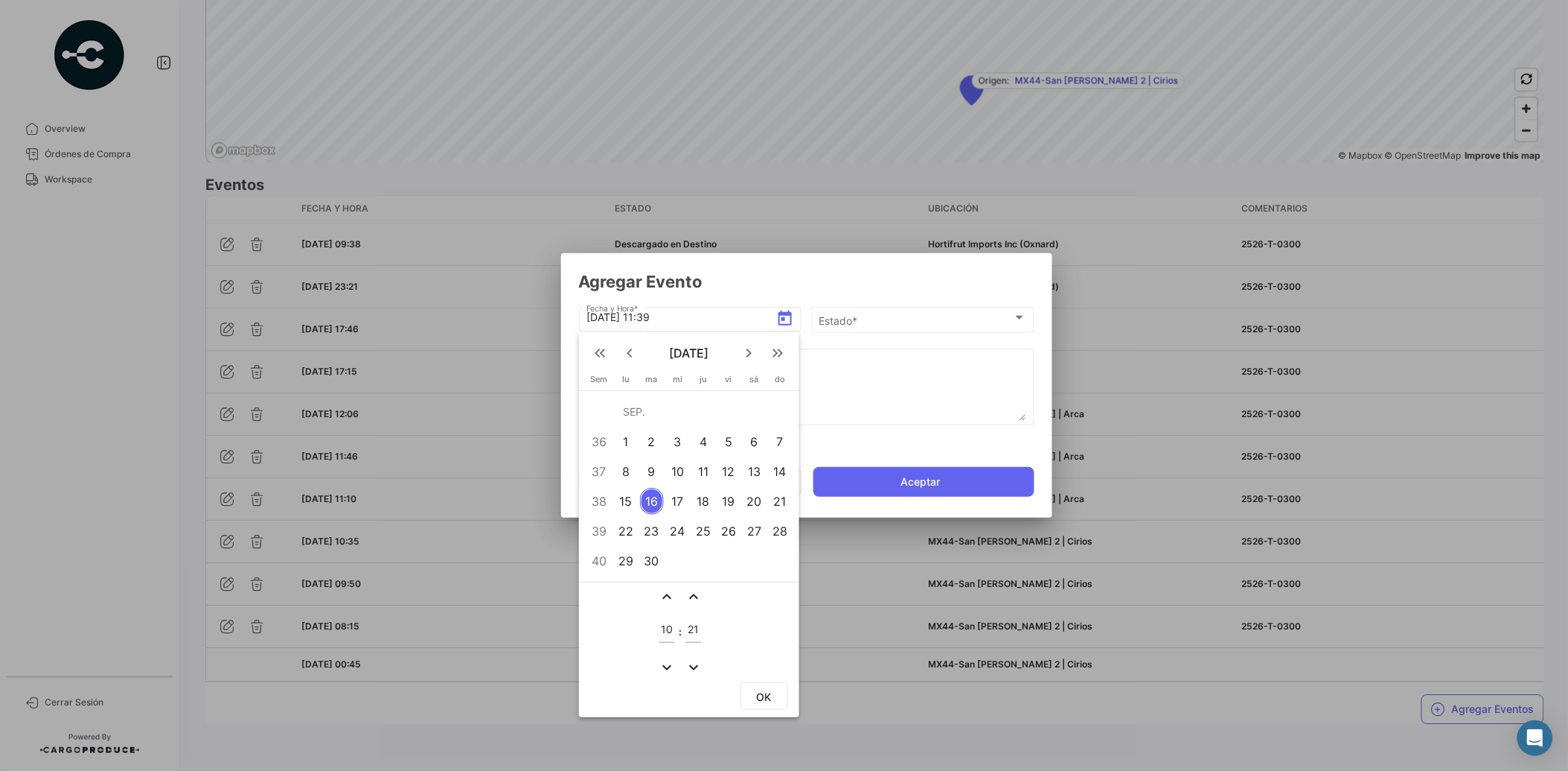
click at [690, 660] on mat-icon "expand_more" at bounding box center [694, 667] width 18 height 18
type input "20"
click at [753, 688] on button "OK" at bounding box center [764, 696] width 47 height 28
type input "[DATE] 10:20"
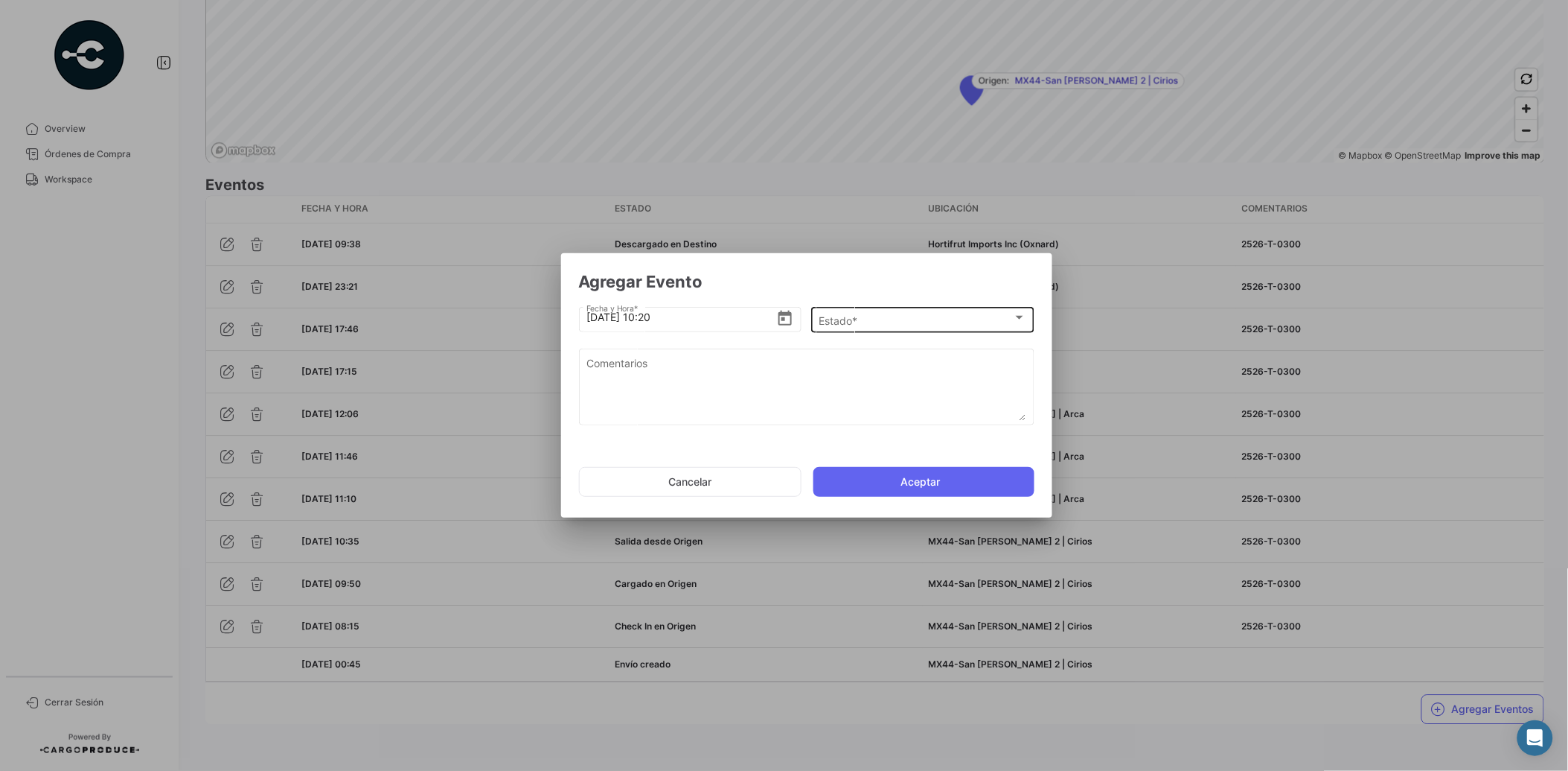
click at [871, 308] on div "Estado * Estado *" at bounding box center [923, 319] width 208 height 29
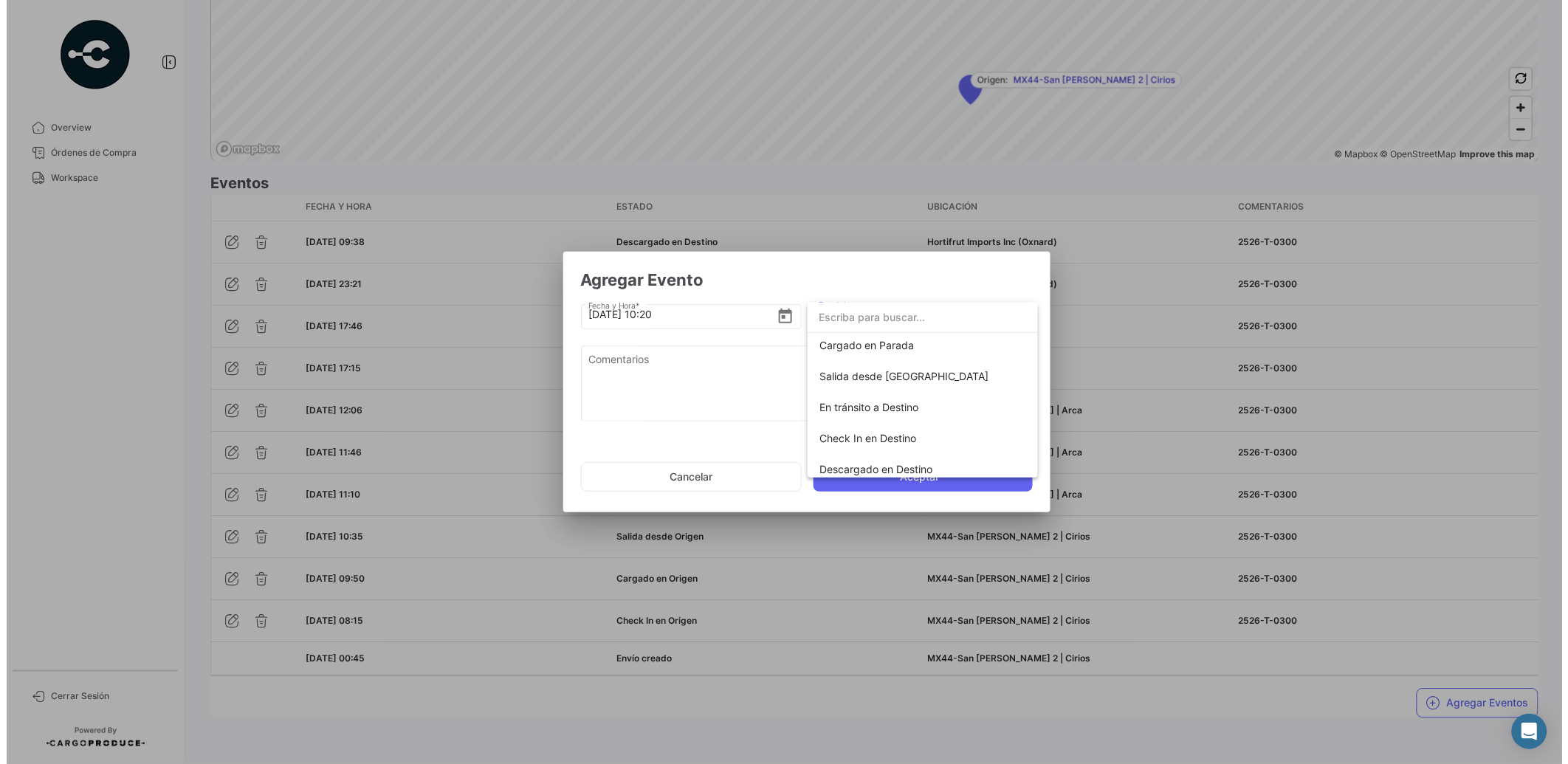
scroll to position [258, 0]
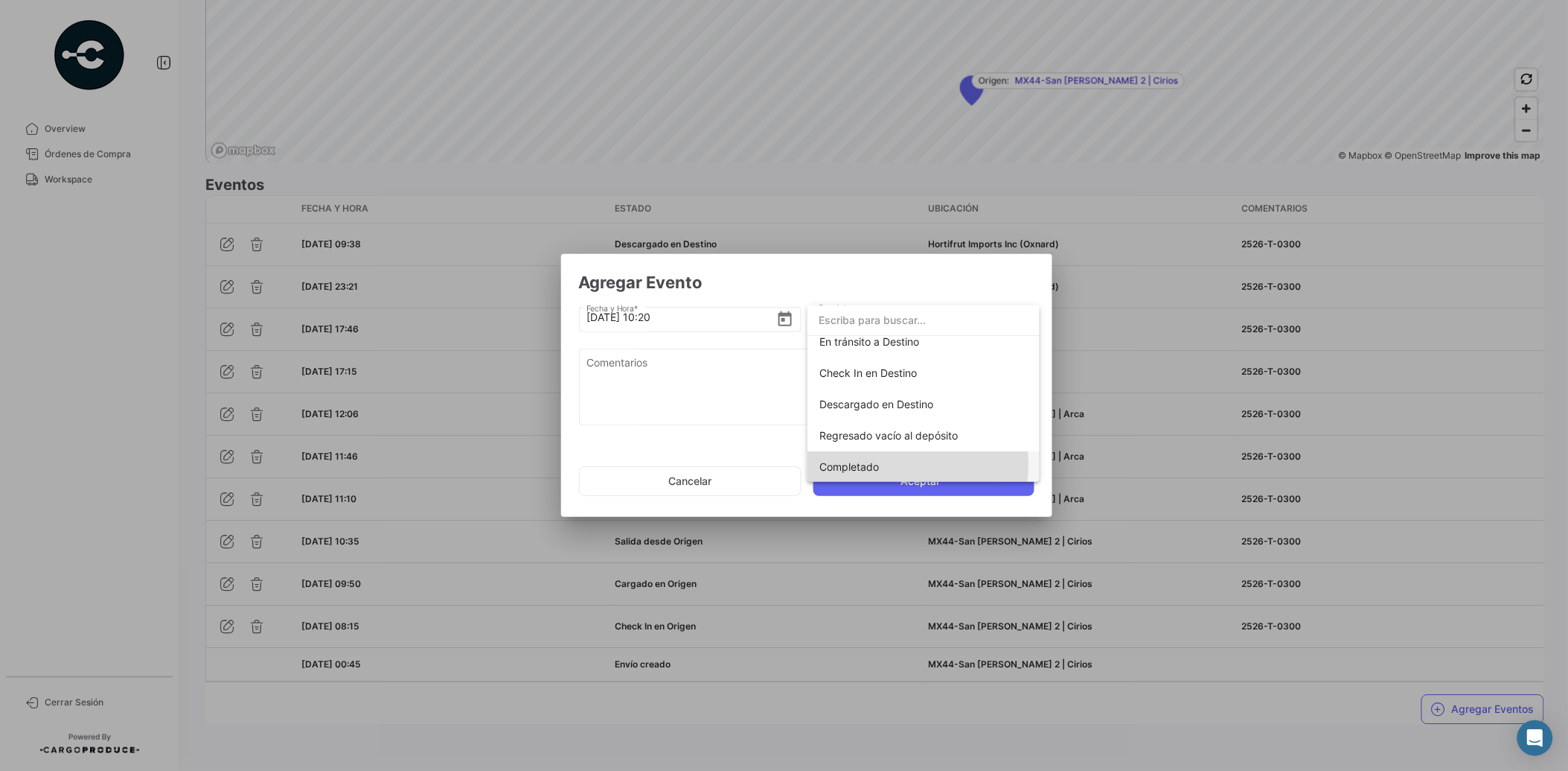
click at [890, 465] on span "Completado" at bounding box center [924, 467] width 209 height 31
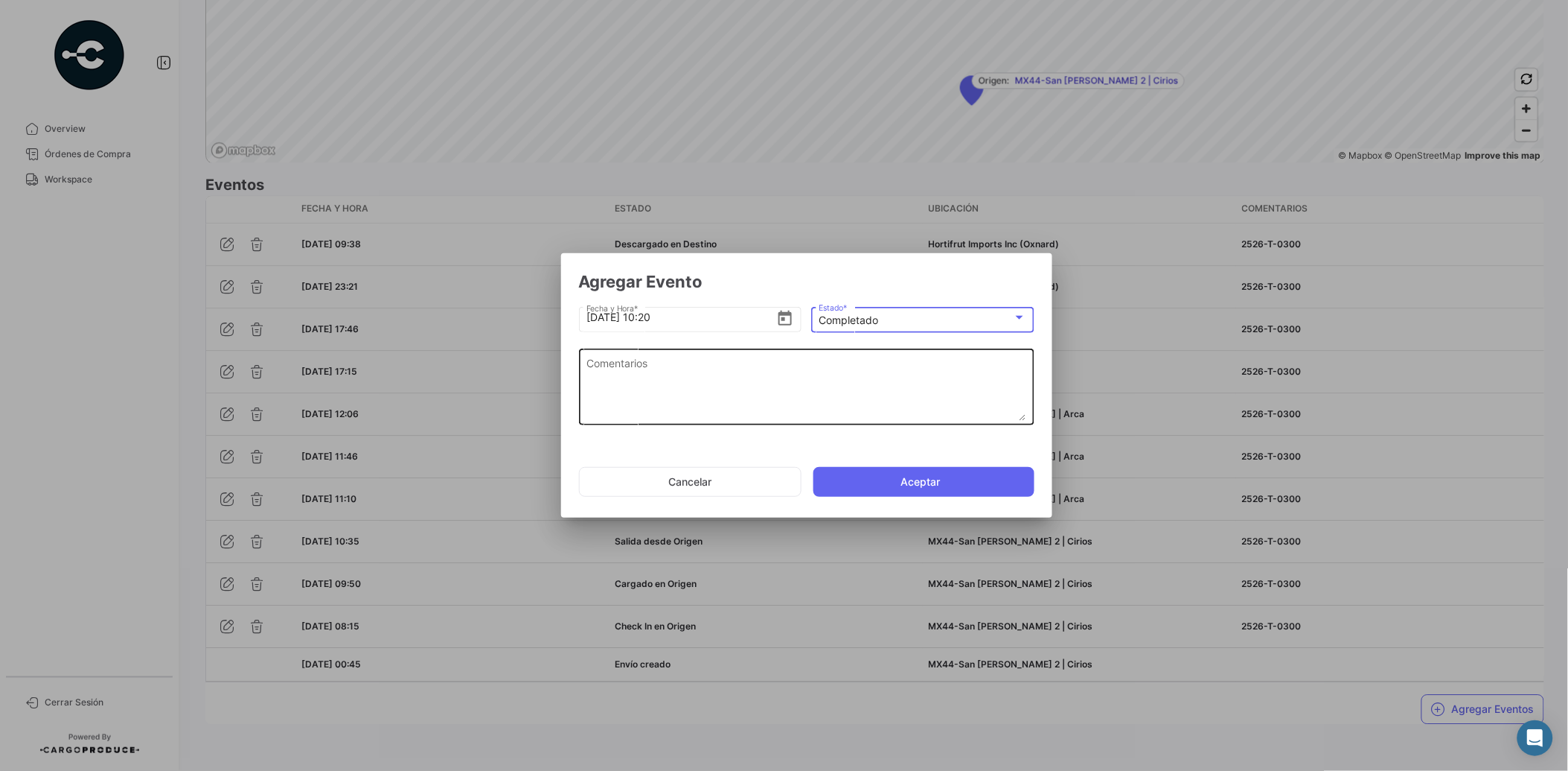
click at [757, 389] on textarea "Comentarios" at bounding box center [807, 388] width 440 height 66
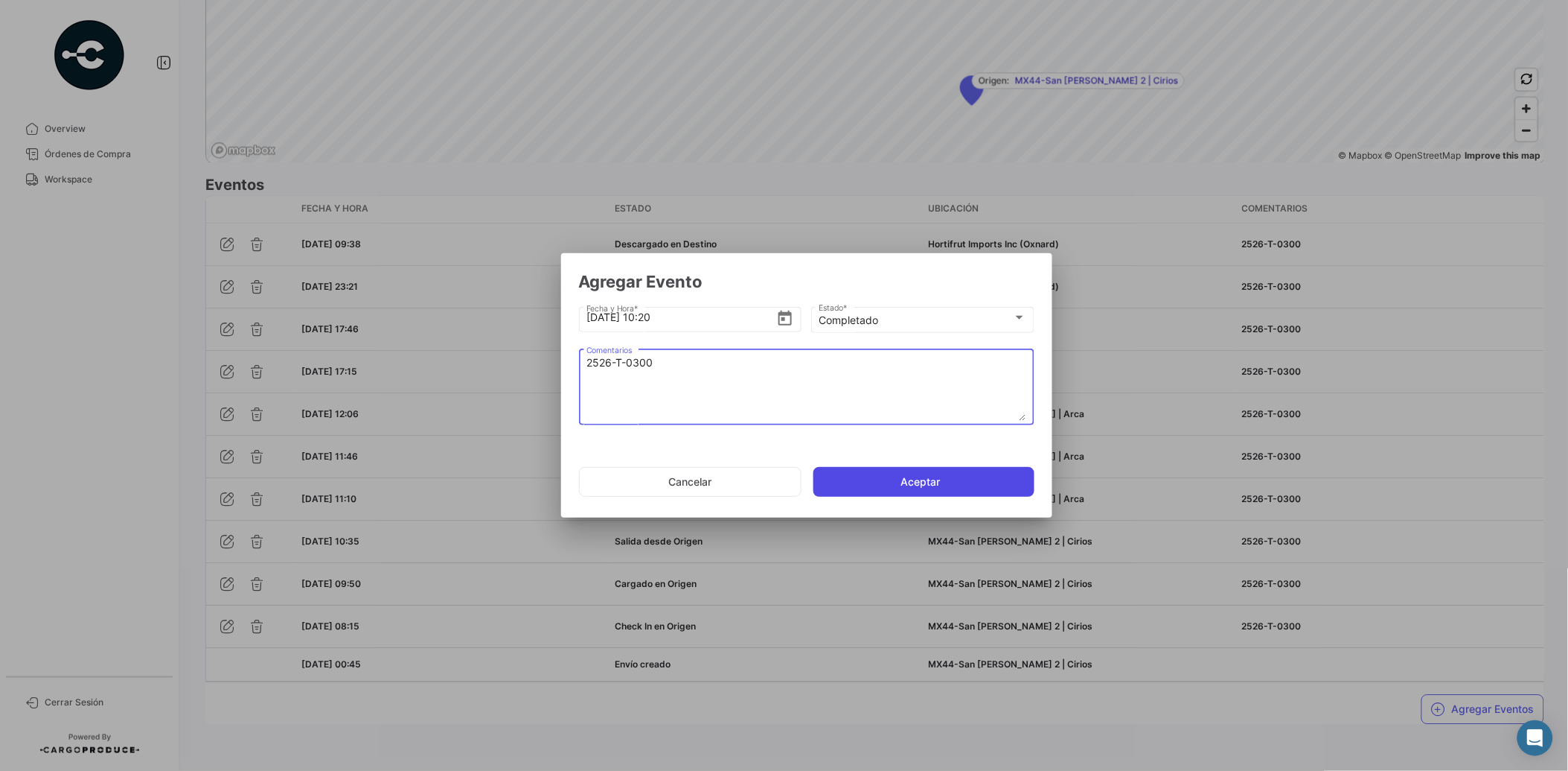
type textarea "2526-T-0300"
click at [938, 482] on button "Aceptar" at bounding box center [924, 482] width 221 height 30
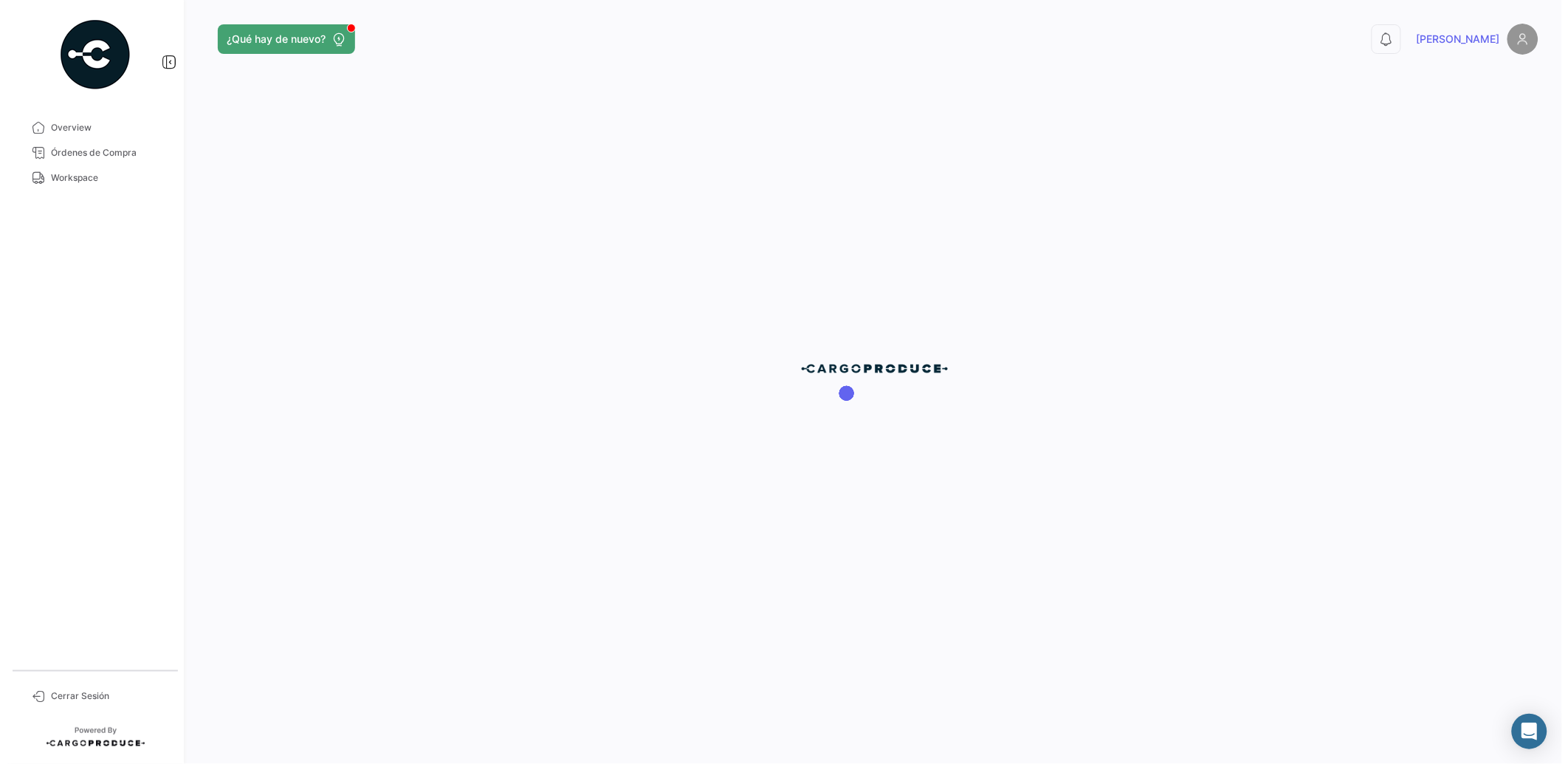
scroll to position [0, 0]
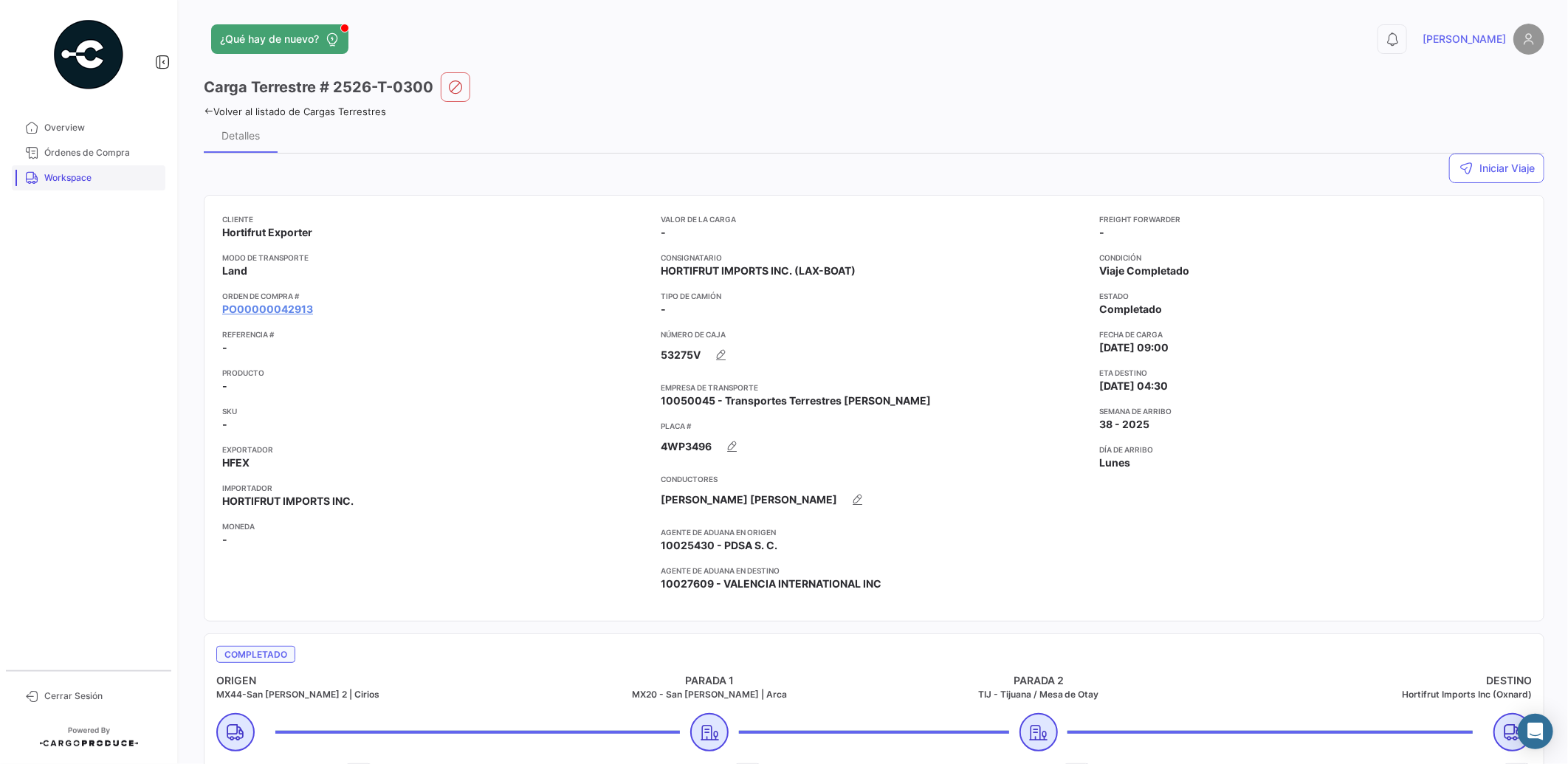
click at [50, 175] on span "Workspace" at bounding box center [102, 178] width 116 height 14
